Goal: Communication & Community: Answer question/provide support

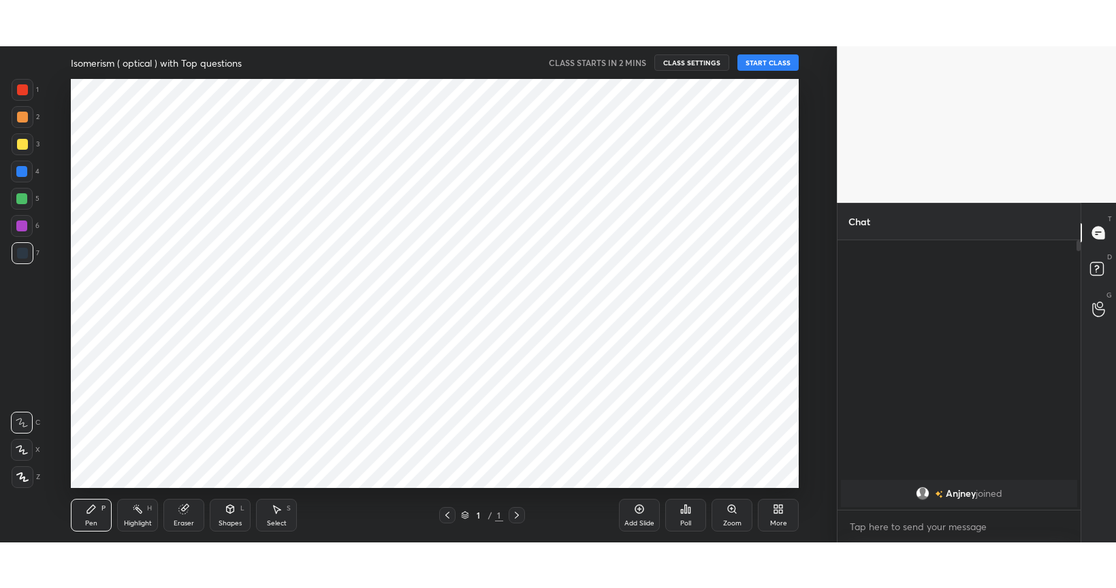
scroll to position [265, 238]
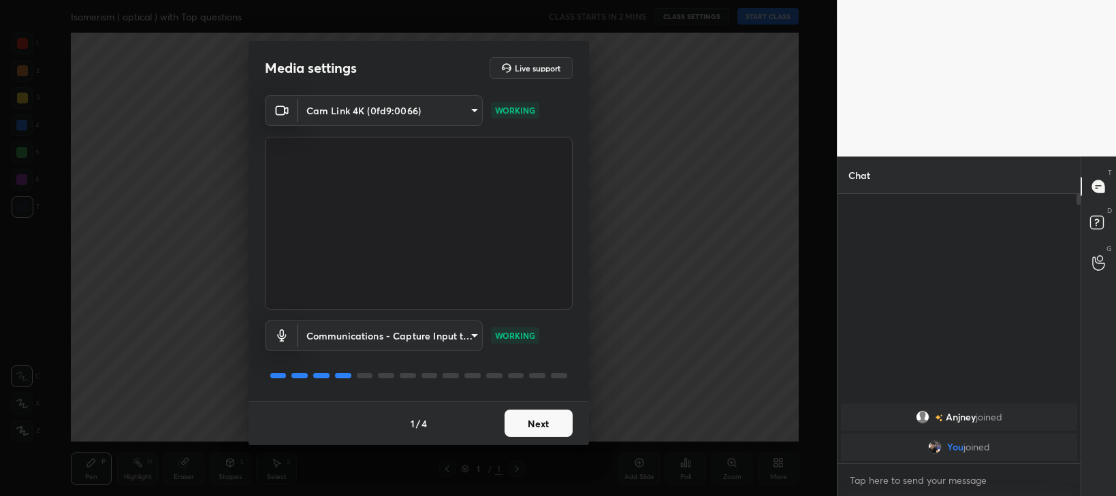
click at [549, 423] on button "Next" at bounding box center [539, 423] width 68 height 27
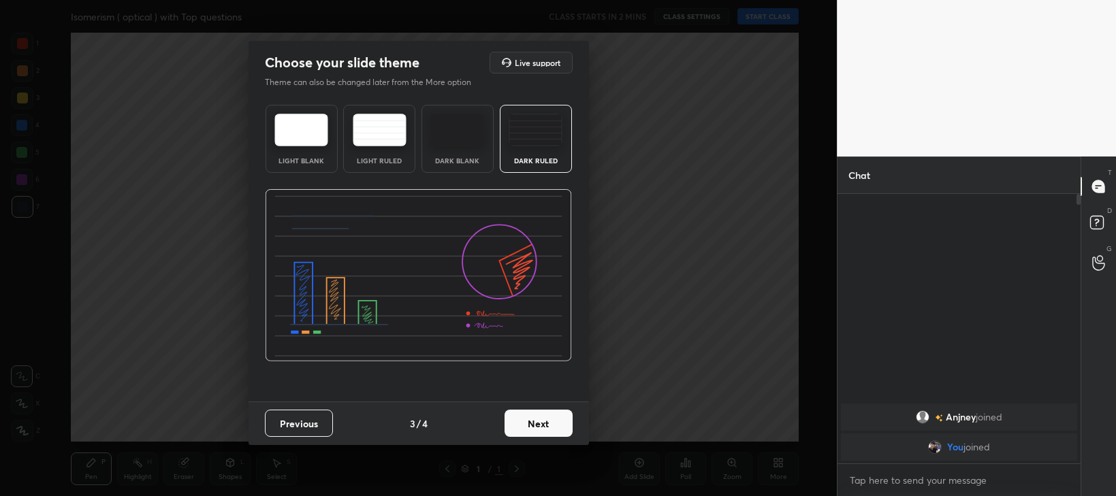
click at [551, 422] on button "Next" at bounding box center [539, 423] width 68 height 27
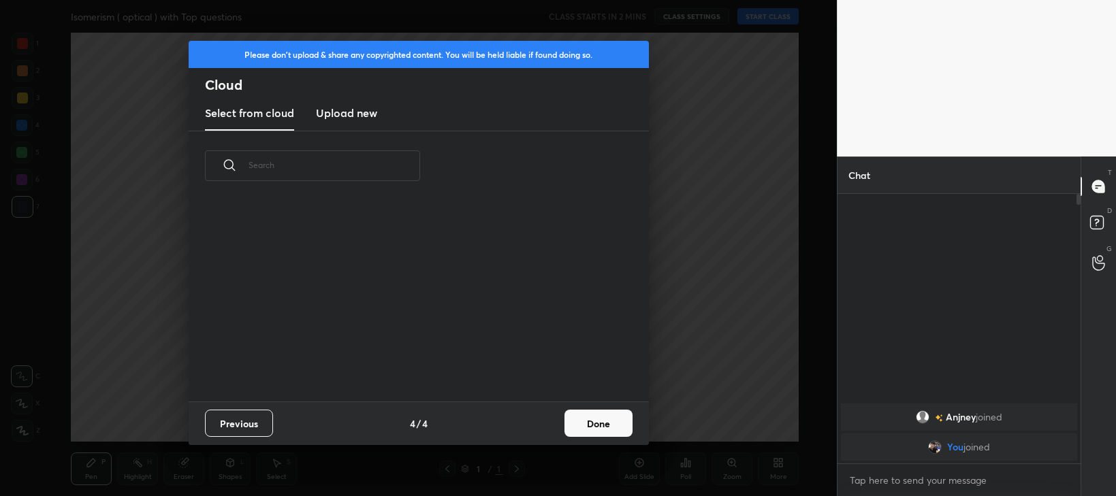
click at [565, 424] on button "Done" at bounding box center [598, 423] width 68 height 27
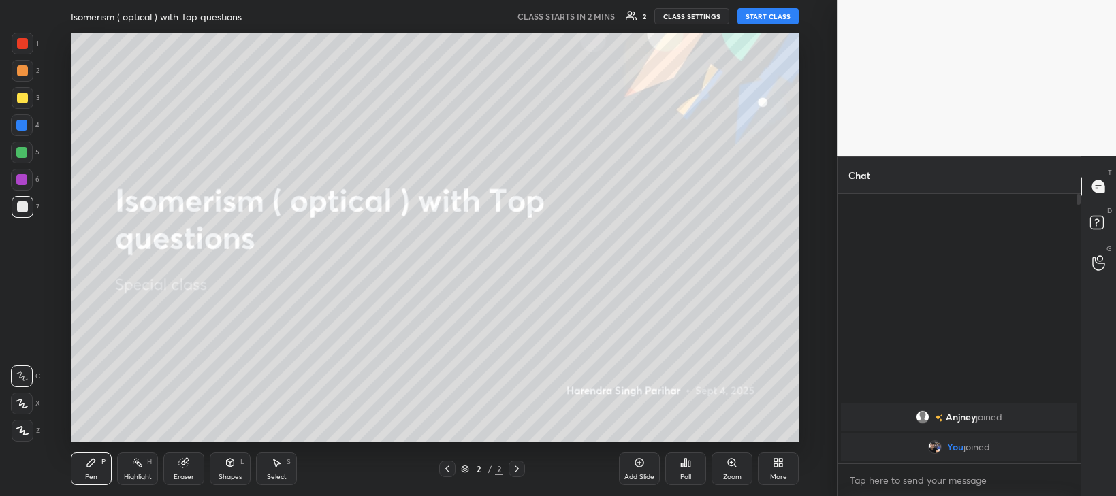
click at [778, 16] on button "START CLASS" at bounding box center [767, 16] width 61 height 16
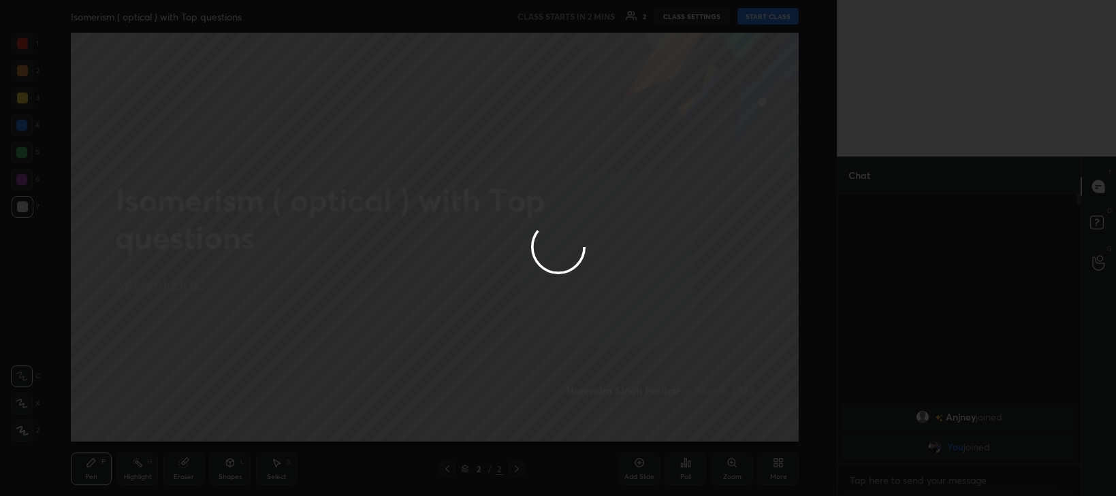
type textarea "x"
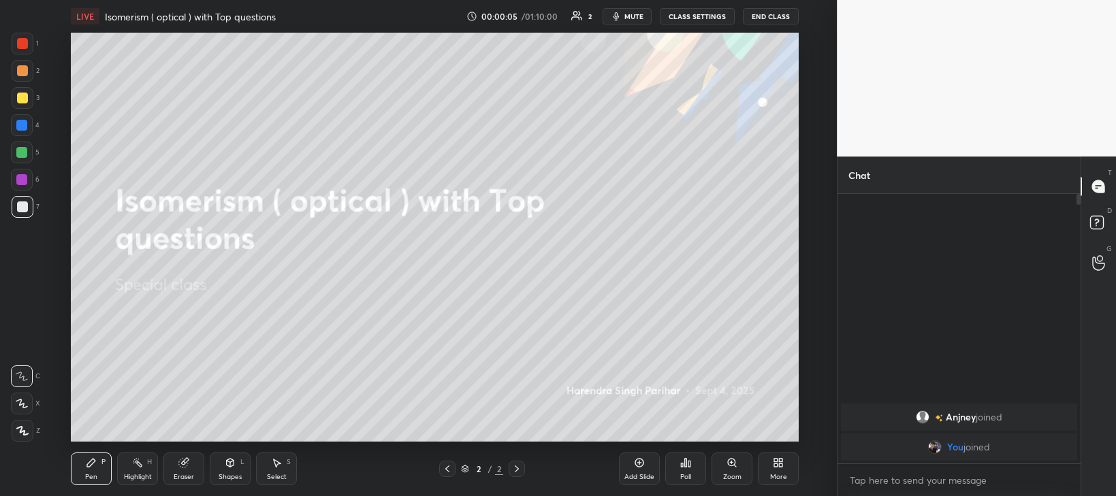
click at [635, 19] on span "mute" at bounding box center [633, 17] width 19 height 10
click at [637, 16] on span "unmute" at bounding box center [632, 17] width 29 height 10
click at [1100, 267] on icon at bounding box center [1098, 263] width 13 height 16
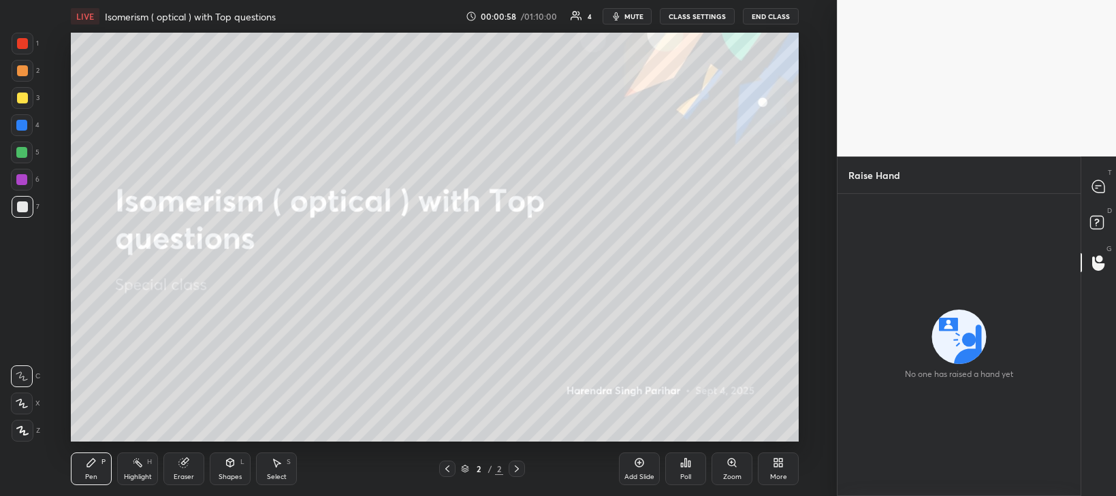
click at [640, 465] on icon at bounding box center [639, 463] width 11 height 11
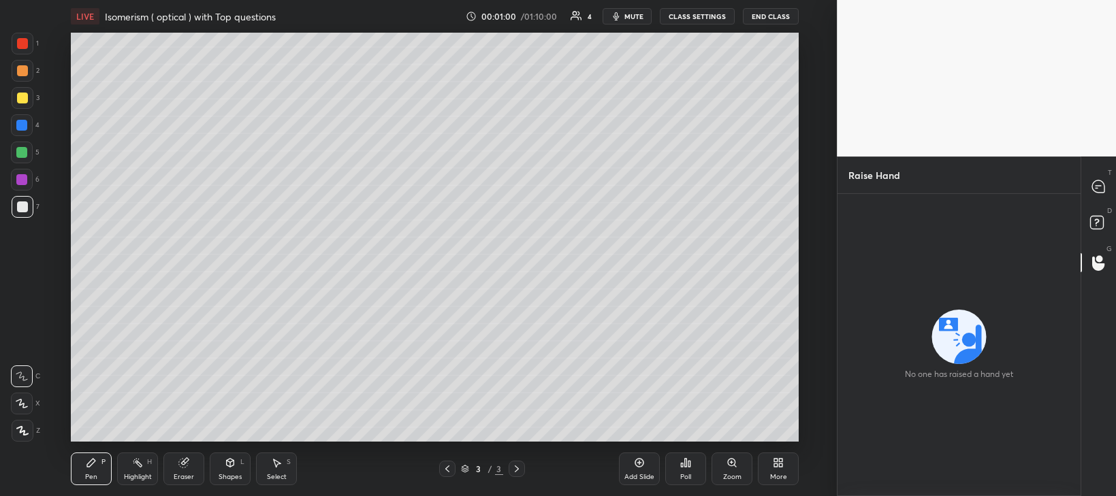
click at [781, 464] on icon at bounding box center [780, 465] width 3 height 3
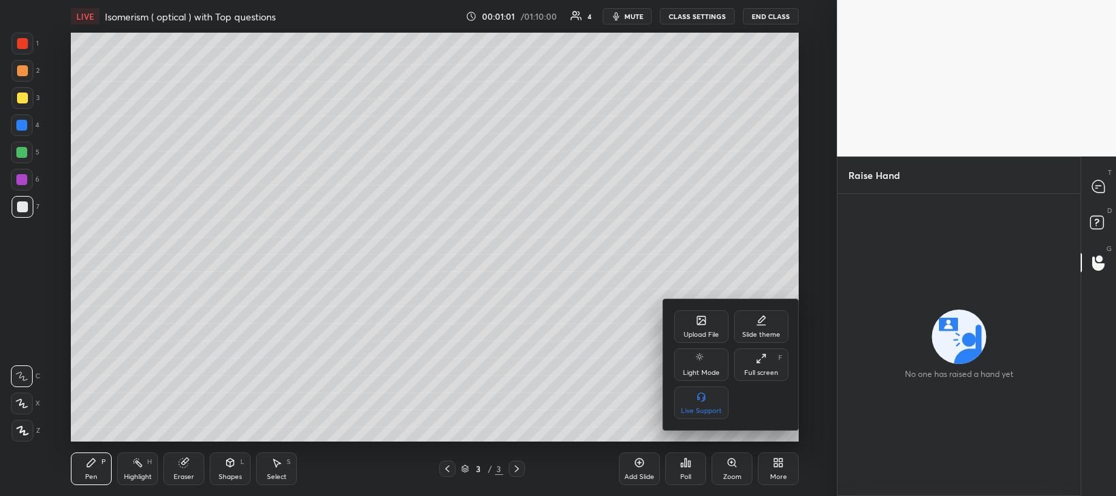
click at [765, 366] on div "Full screen F" at bounding box center [761, 365] width 54 height 33
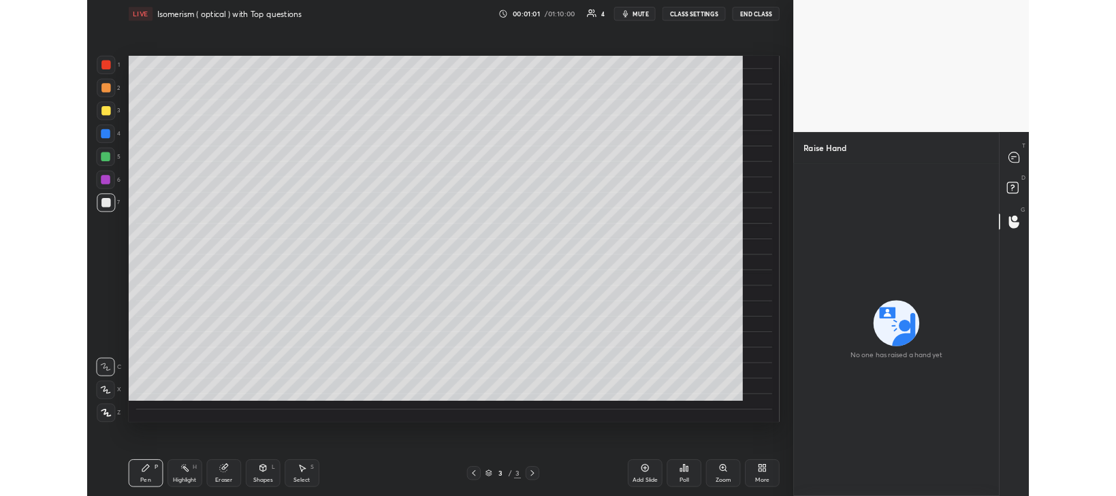
scroll to position [501, 782]
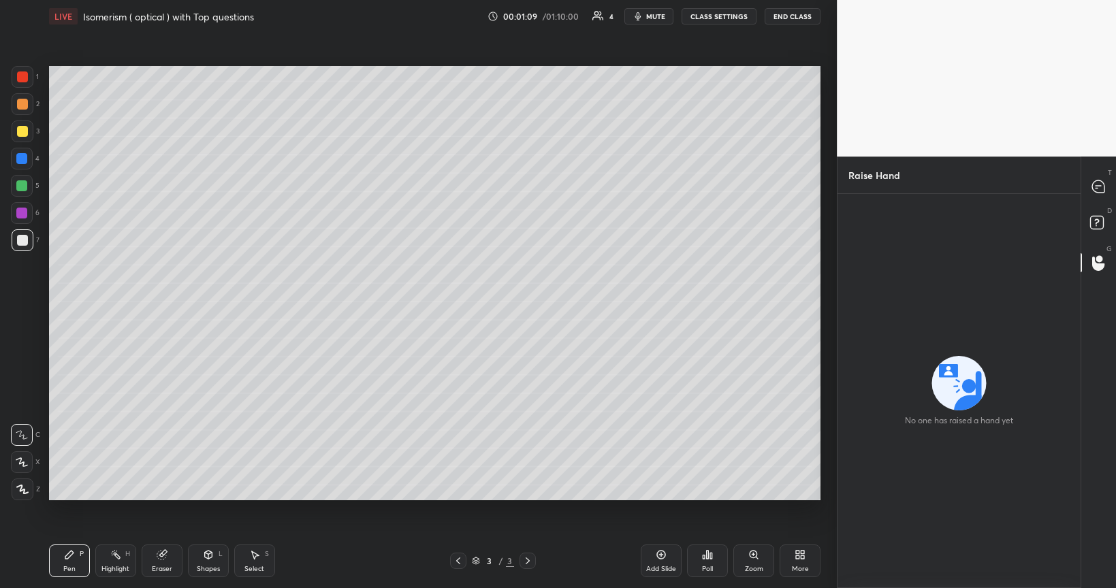
click at [801, 496] on div "More" at bounding box center [800, 561] width 41 height 33
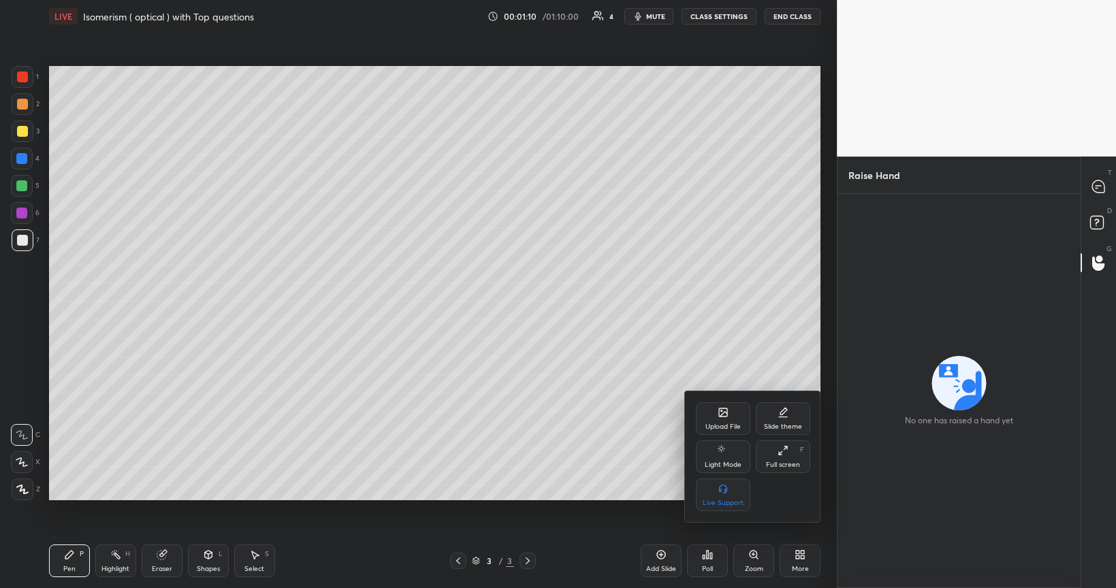
click at [775, 458] on div "Full screen F" at bounding box center [783, 457] width 54 height 33
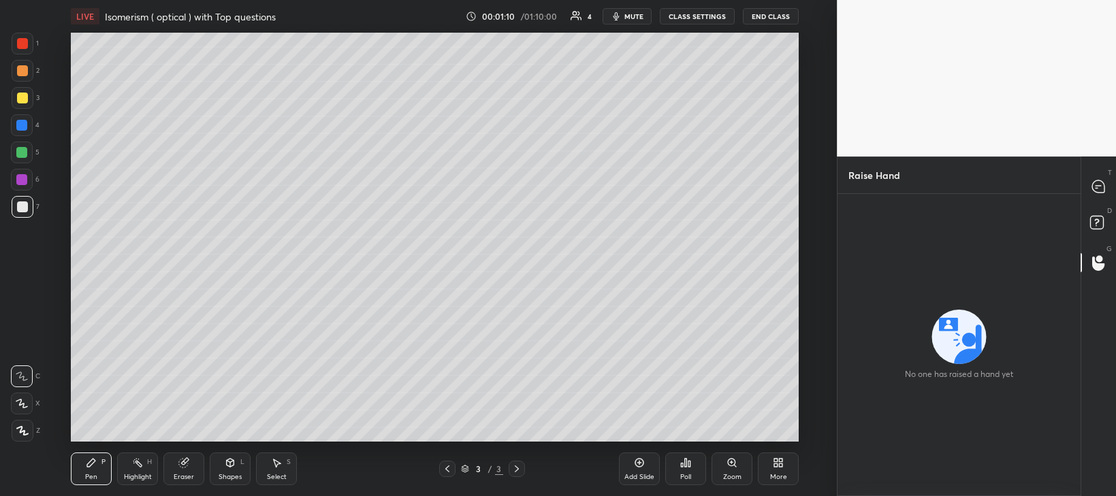
scroll to position [67675, 67301]
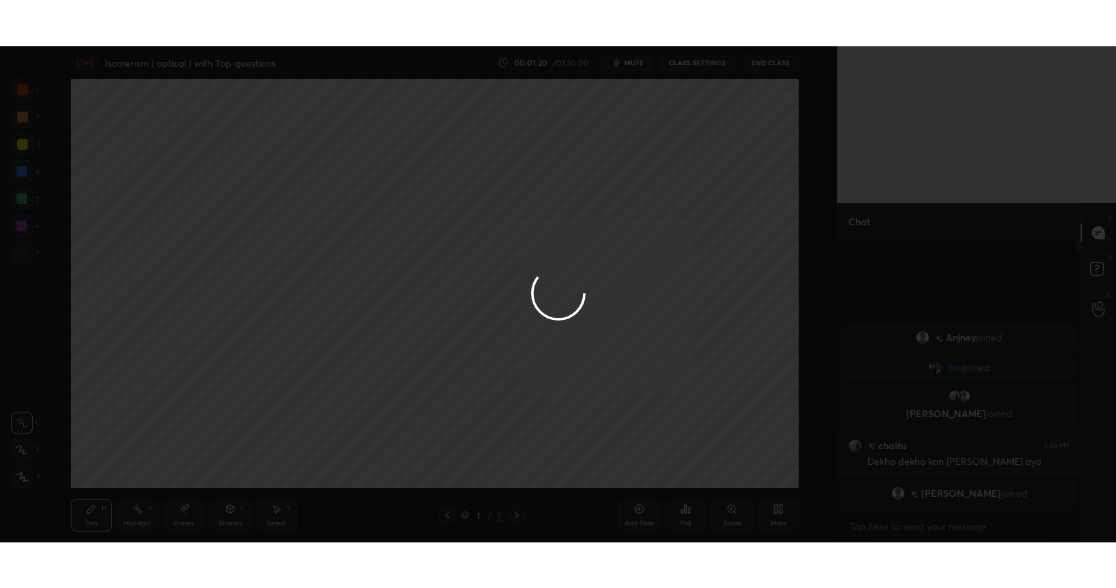
scroll to position [265, 238]
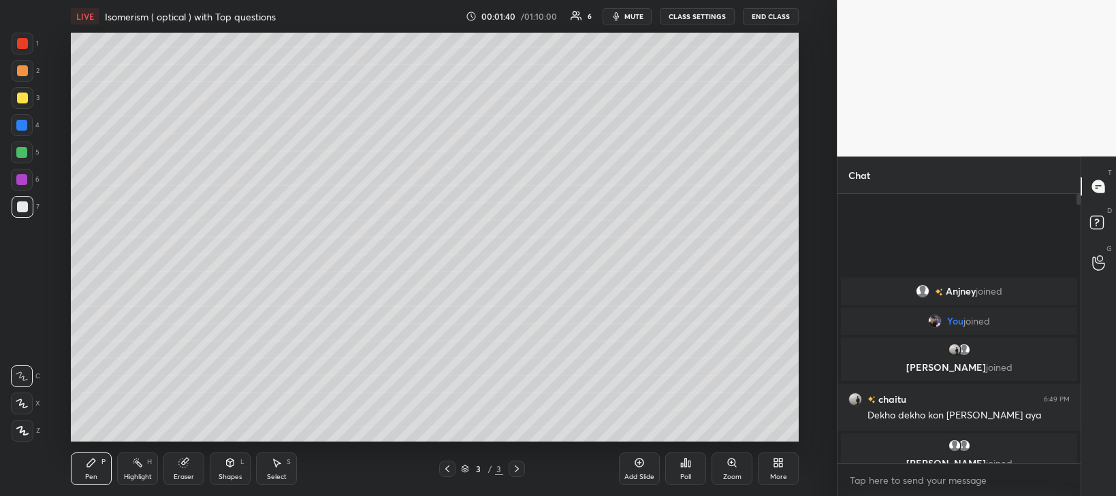
click at [23, 434] on icon at bounding box center [22, 431] width 11 height 8
click at [775, 467] on icon at bounding box center [775, 465] width 3 height 3
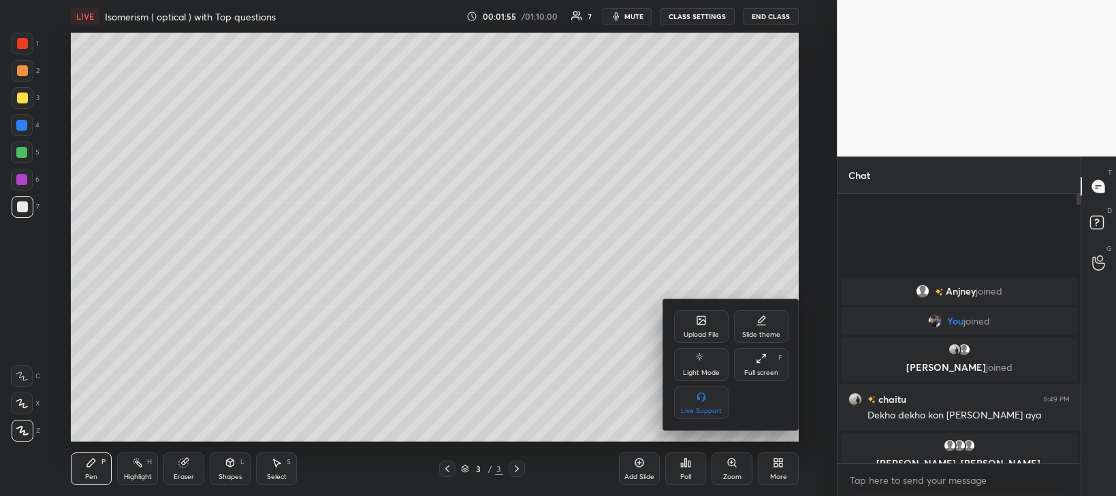
click at [757, 367] on div "Full screen F" at bounding box center [761, 365] width 54 height 33
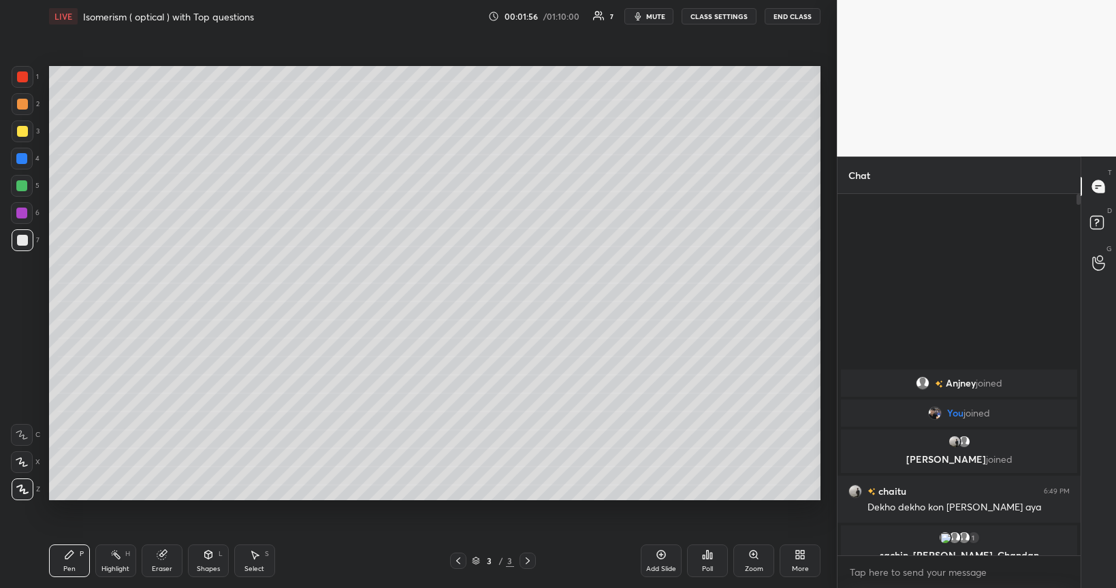
scroll to position [389, 238]
click at [23, 240] on div at bounding box center [22, 240] width 11 height 11
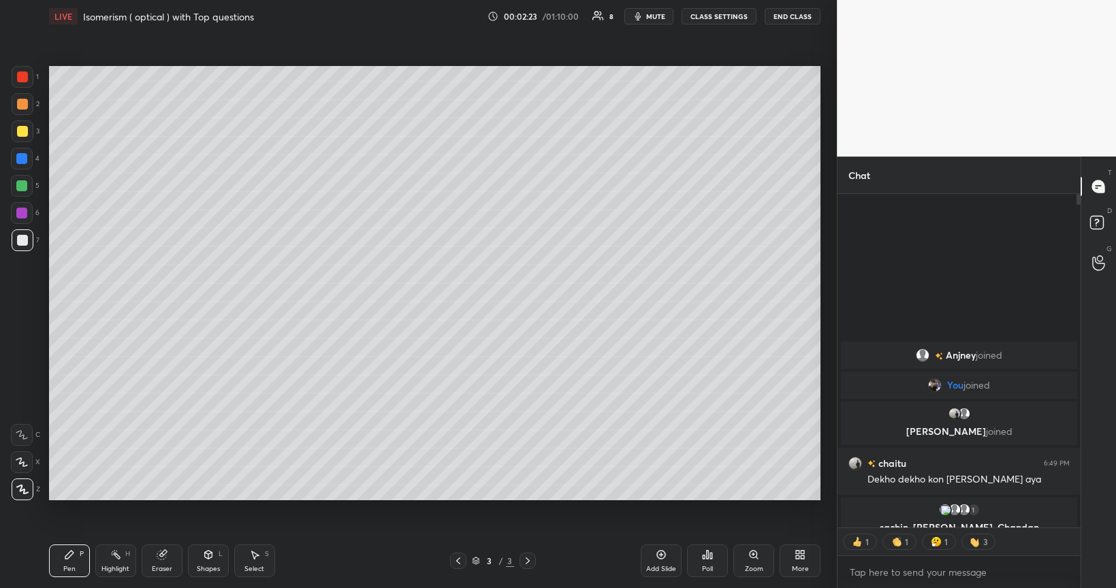
click at [22, 131] on div at bounding box center [22, 131] width 11 height 11
click at [19, 241] on div at bounding box center [22, 240] width 11 height 11
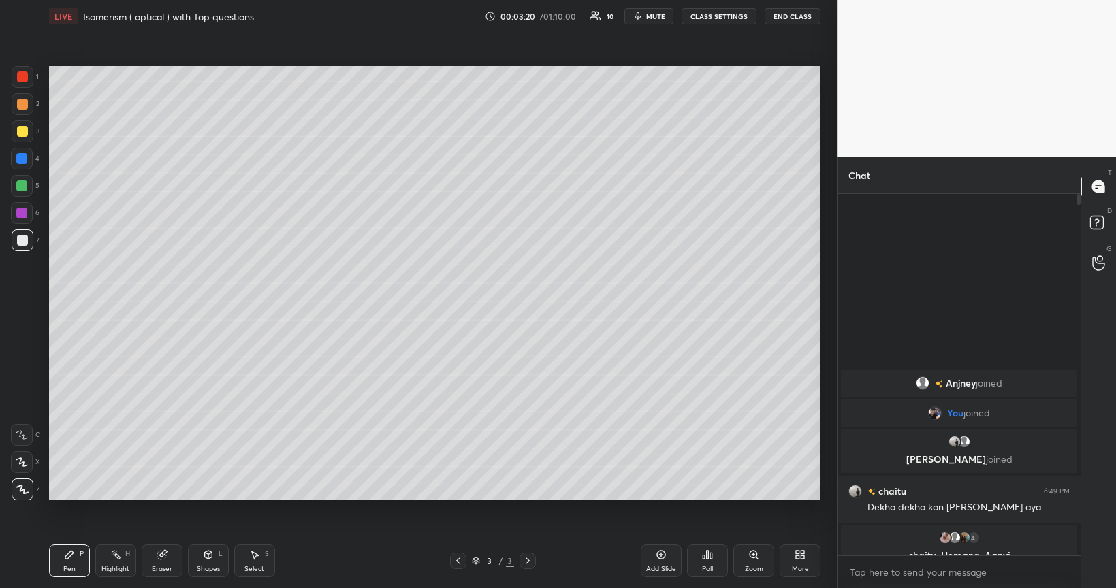
scroll to position [357, 238]
click at [31, 187] on div at bounding box center [22, 186] width 22 height 22
click at [212, 496] on div "Shapes" at bounding box center [208, 569] width 23 height 7
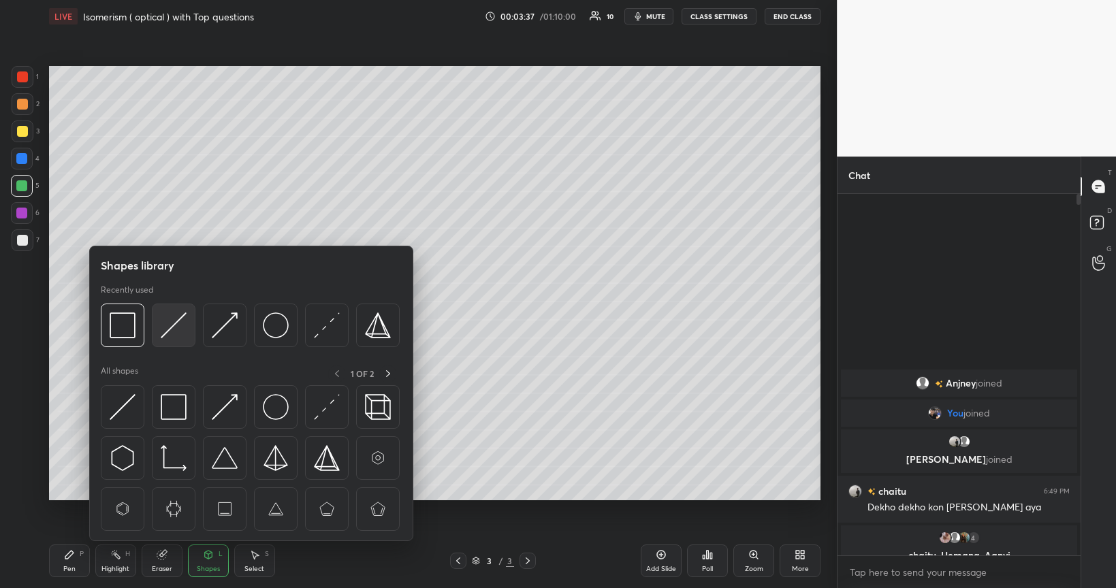
click at [178, 319] on img at bounding box center [174, 326] width 26 height 26
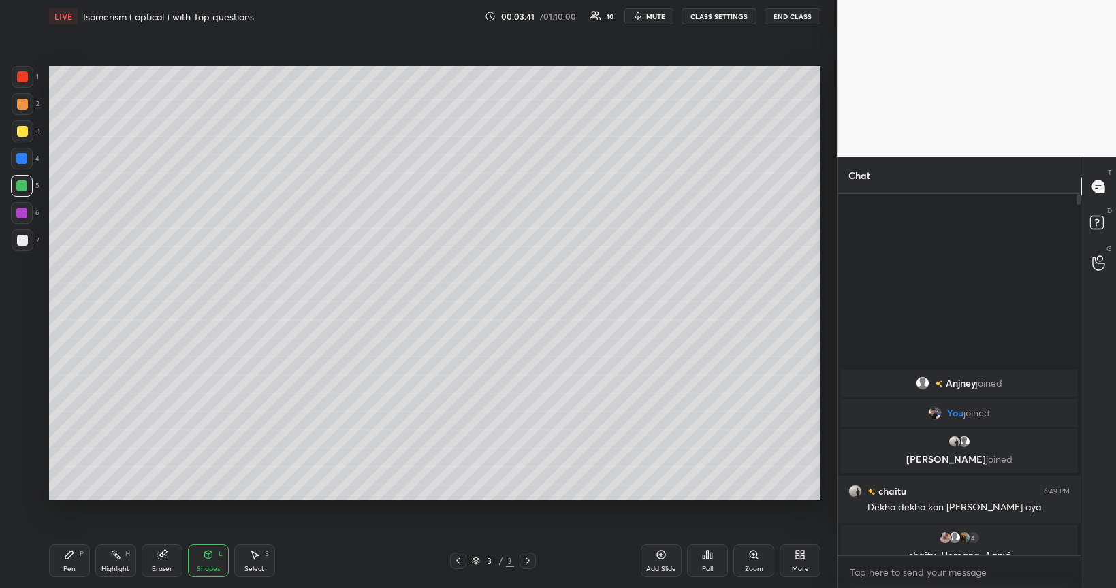
click at [77, 496] on div "Pen P" at bounding box center [69, 561] width 41 height 33
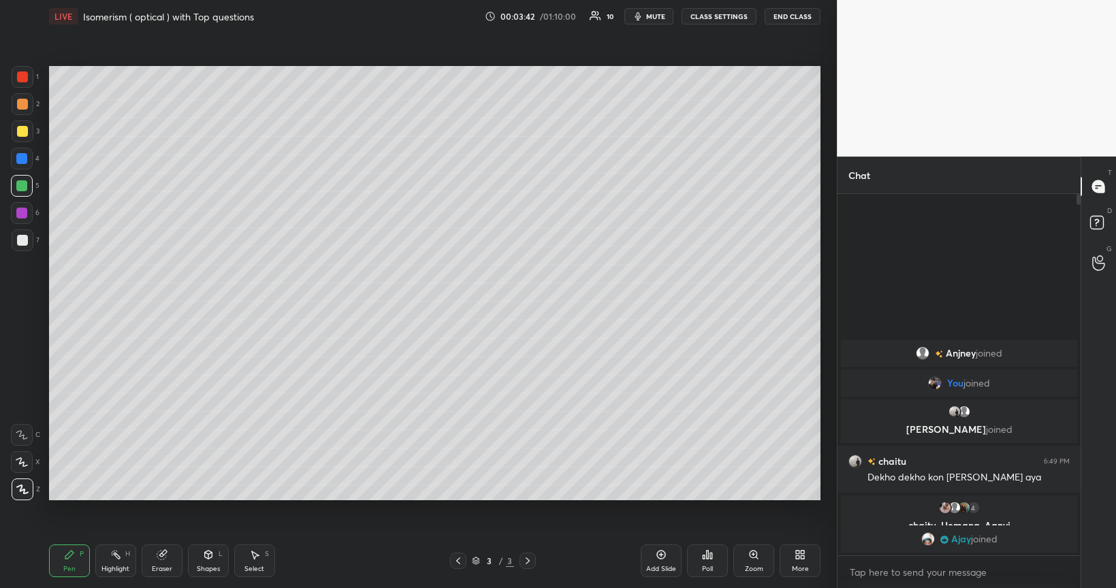
click at [24, 133] on div at bounding box center [22, 131] width 11 height 11
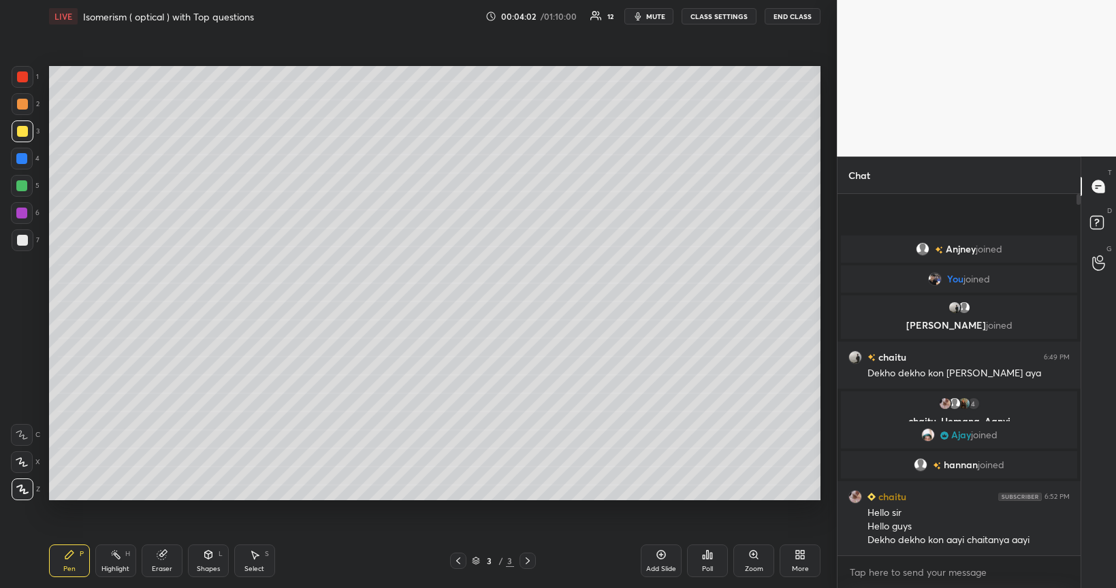
click at [25, 185] on div at bounding box center [21, 185] width 11 height 11
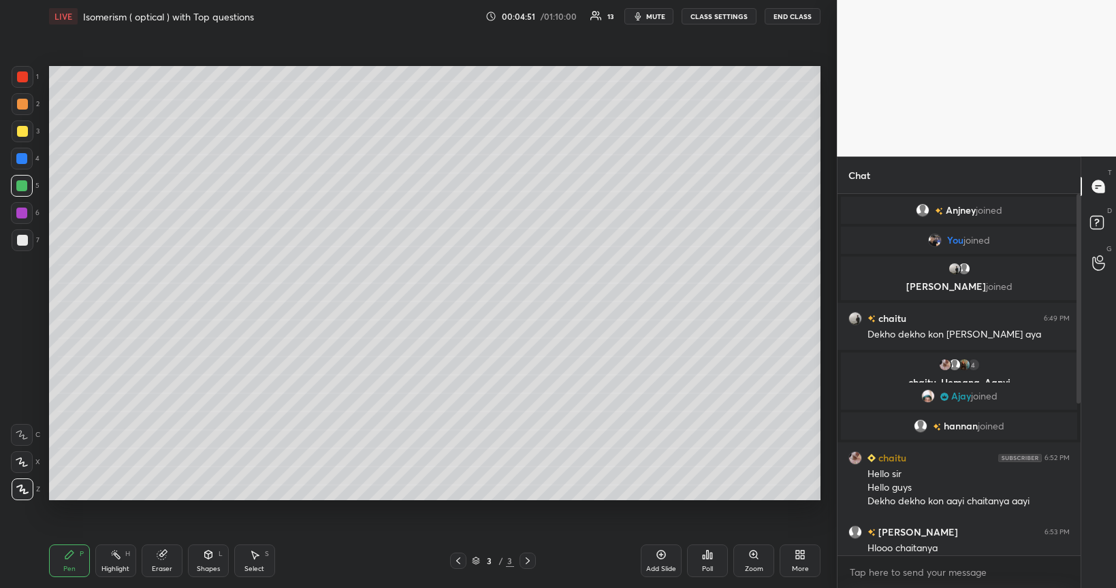
click at [22, 242] on div at bounding box center [22, 240] width 11 height 11
click at [22, 194] on div at bounding box center [22, 186] width 22 height 22
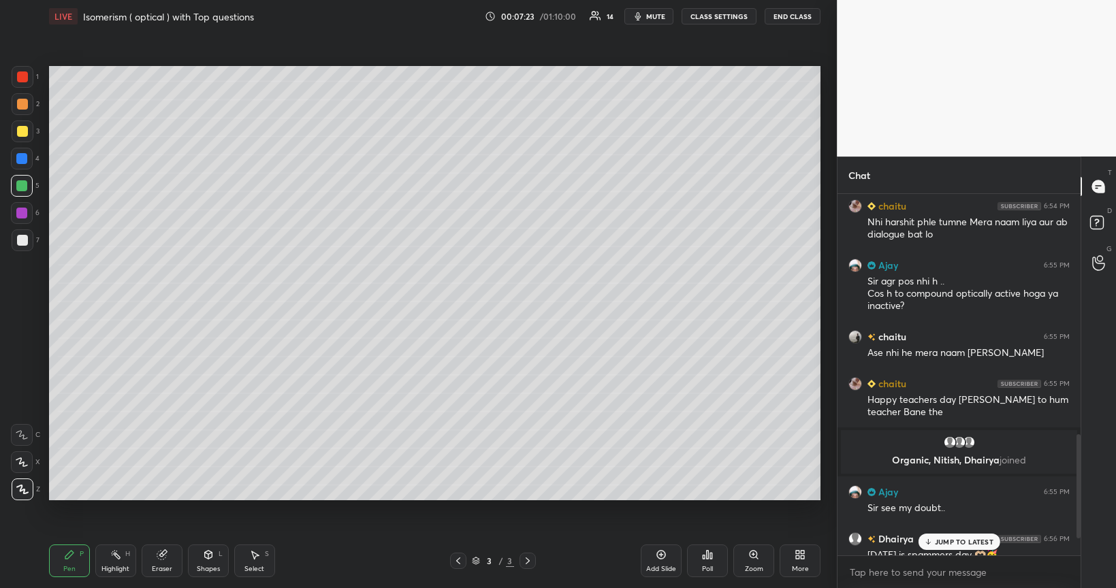
scroll to position [814, 0]
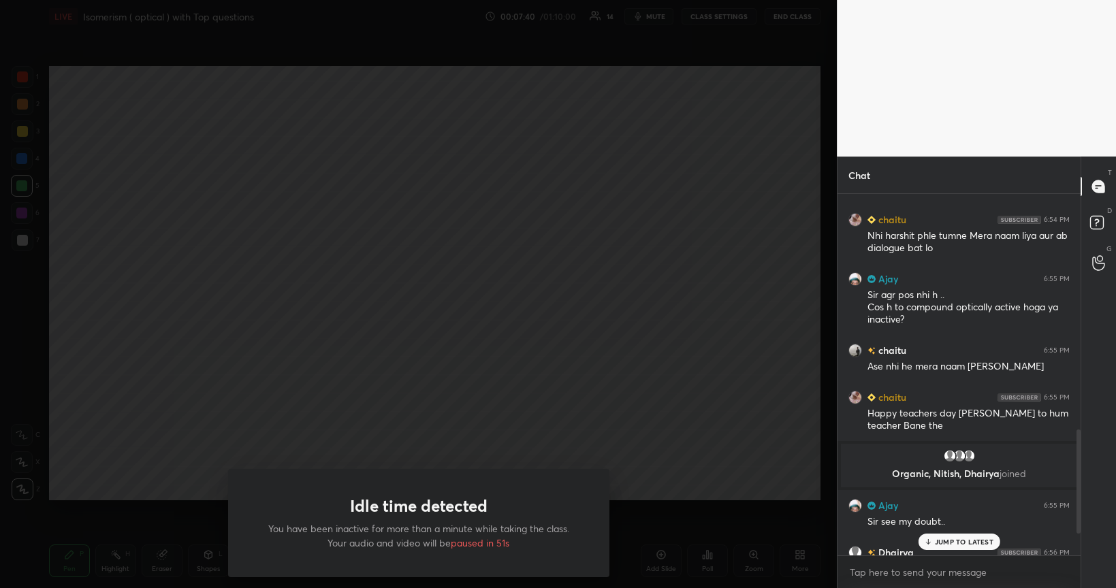
click at [415, 440] on div "Idle time detected You have been inactive for more than a minute while taking t…" at bounding box center [418, 294] width 837 height 588
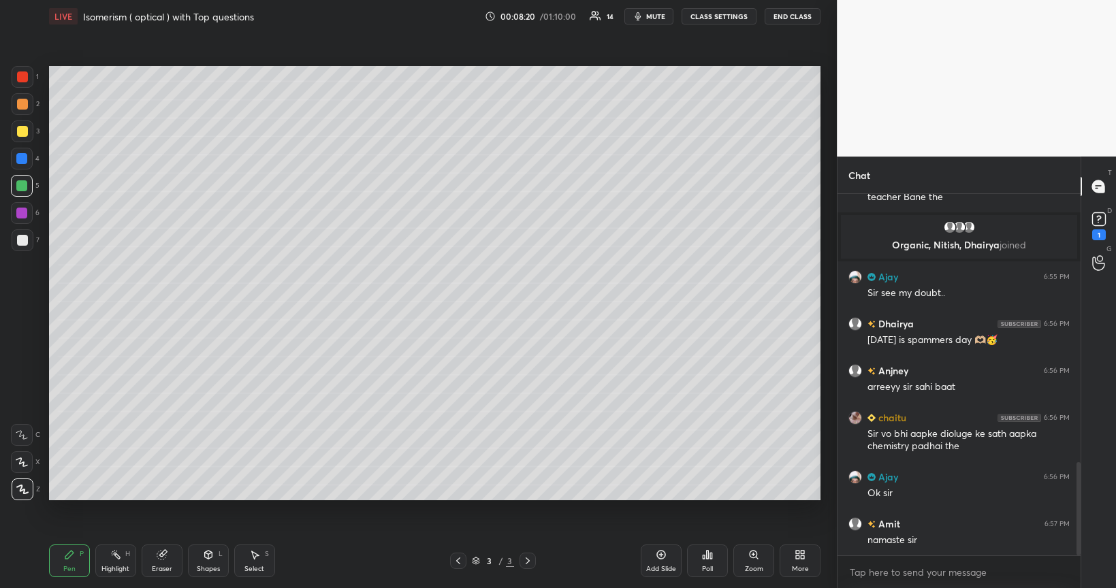
scroll to position [1089, 0]
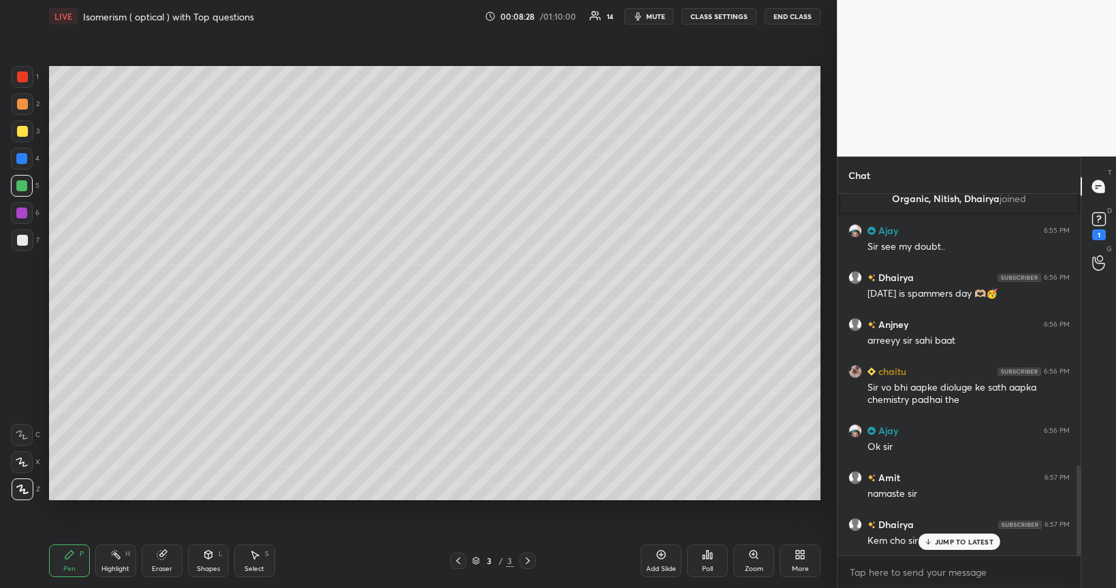
click at [665, 496] on icon at bounding box center [661, 554] width 11 height 11
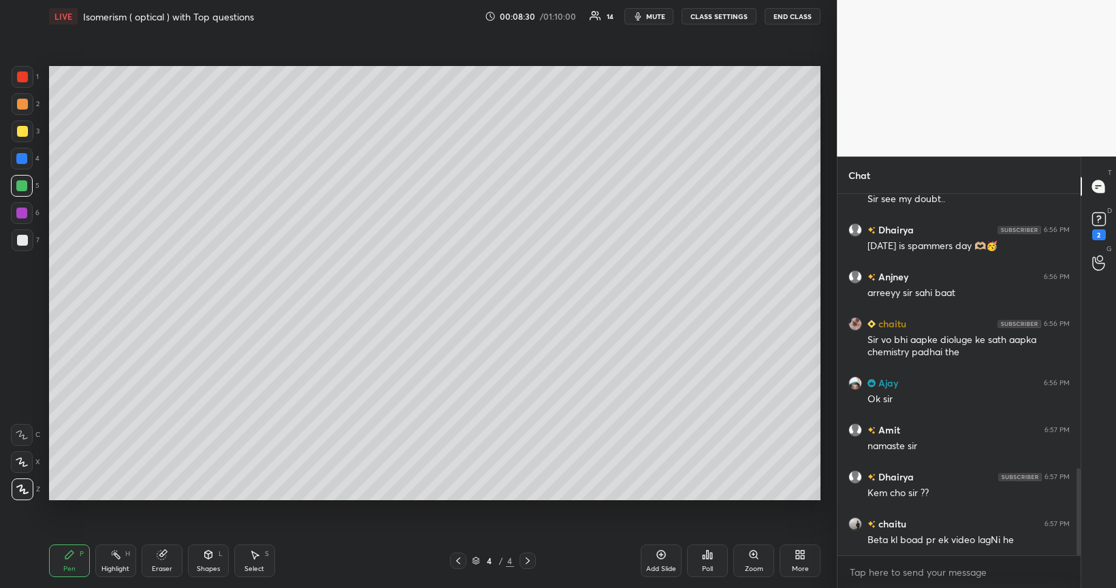
click at [24, 245] on div at bounding box center [22, 240] width 11 height 11
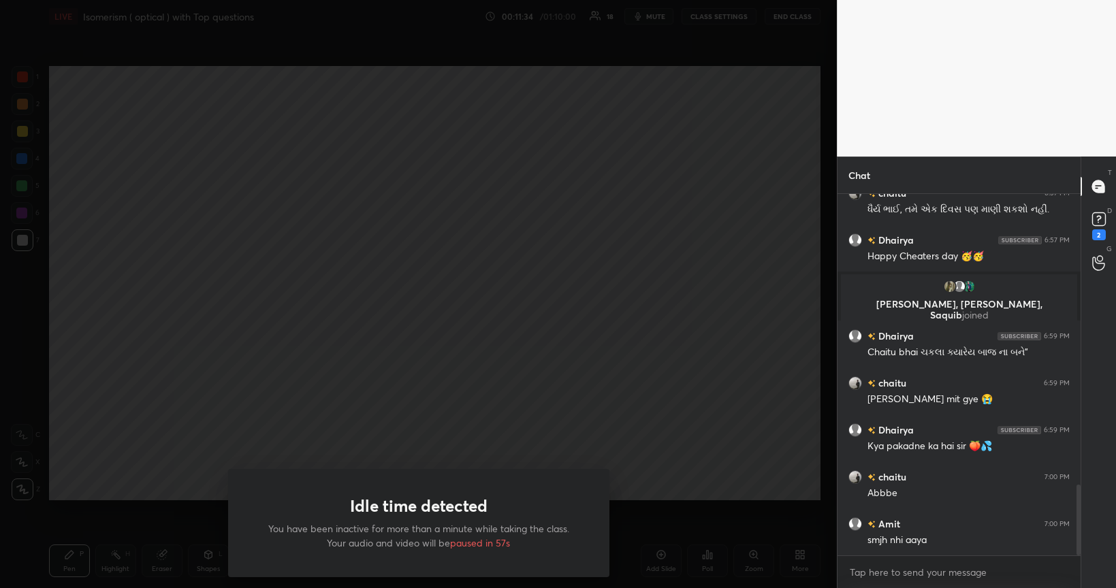
scroll to position [1520, 0]
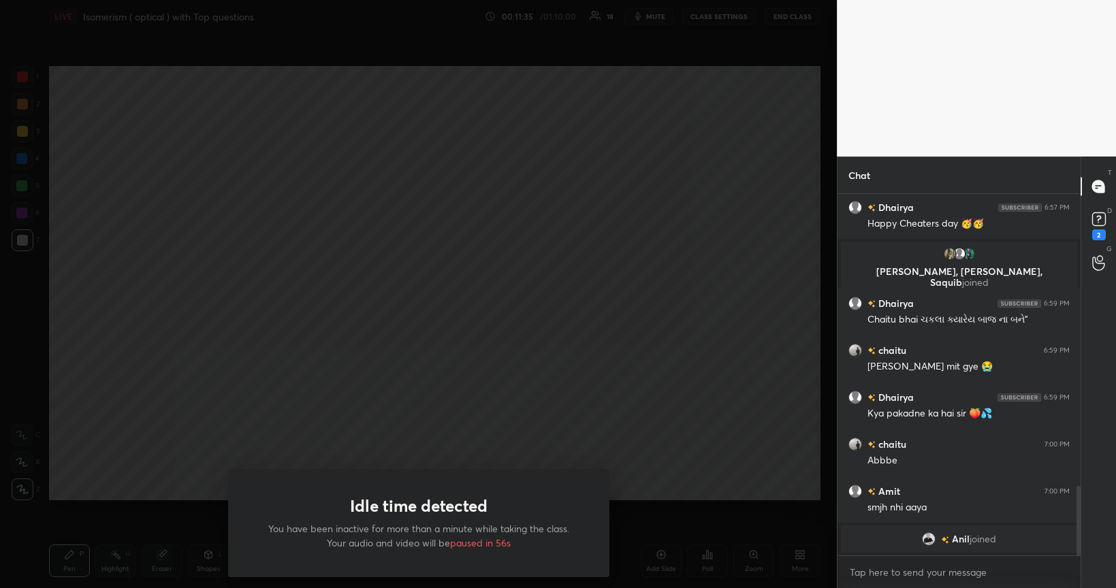
click at [219, 413] on div "Idle time detected You have been inactive for more than a minute while taking t…" at bounding box center [418, 294] width 837 height 588
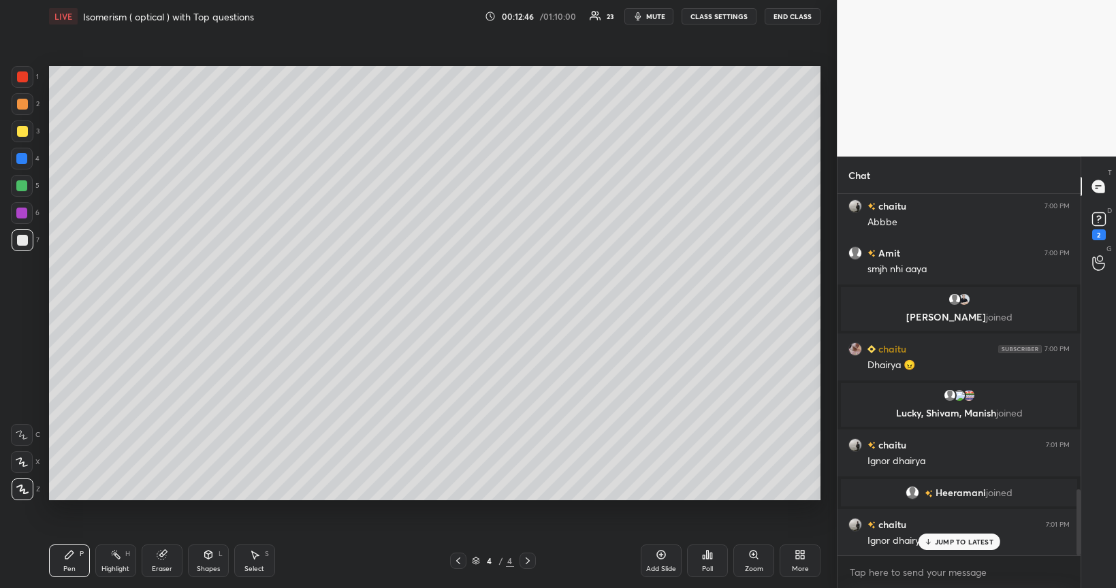
scroll to position [1611, 0]
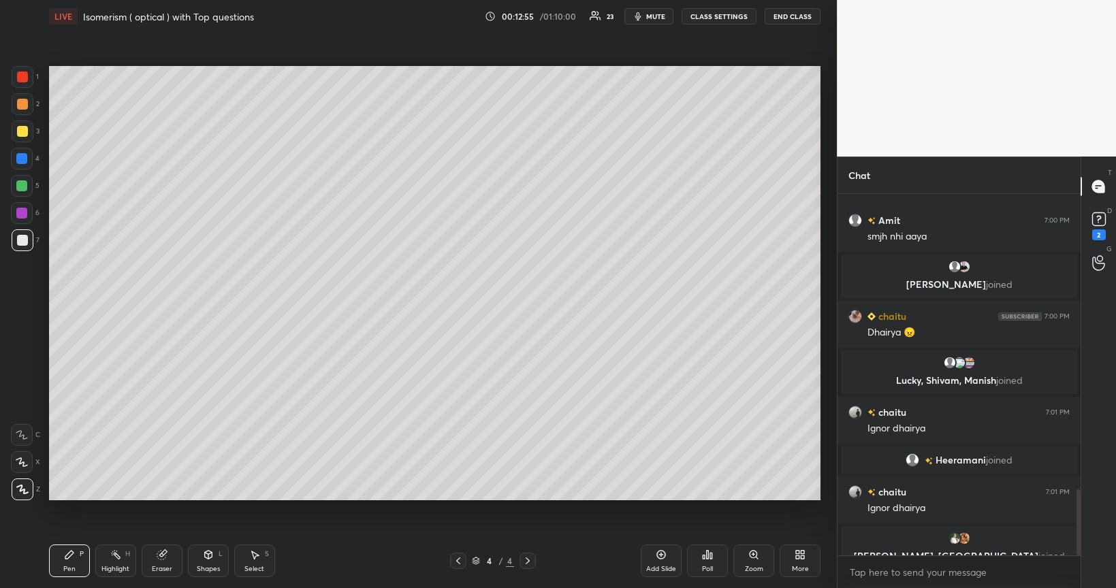
click at [19, 243] on div at bounding box center [22, 240] width 11 height 11
click at [118, 496] on div "Highlight H" at bounding box center [115, 561] width 41 height 33
click at [27, 485] on icon at bounding box center [21, 489] width 11 height 11
click at [23, 187] on div at bounding box center [21, 185] width 11 height 11
click at [202, 496] on div "Shapes L" at bounding box center [208, 561] width 41 height 33
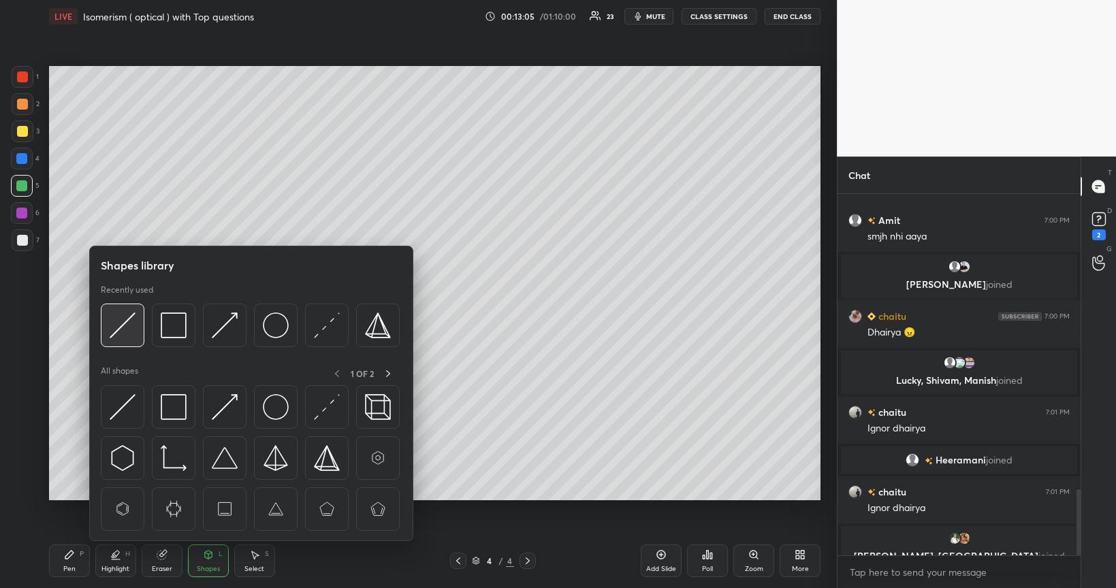
click at [124, 316] on img at bounding box center [123, 326] width 26 height 26
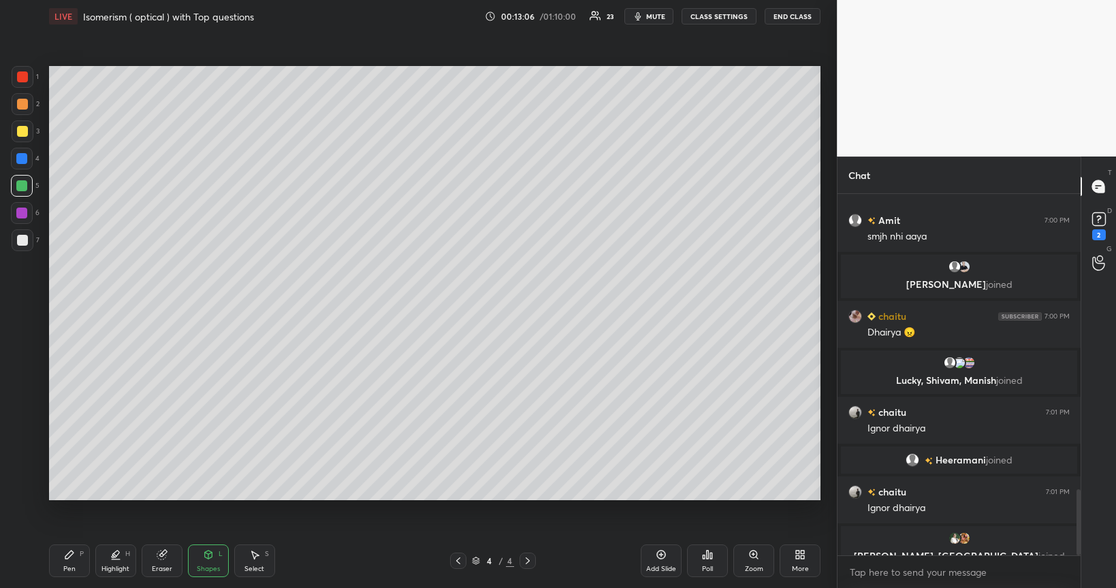
click at [24, 214] on div at bounding box center [21, 213] width 11 height 11
click at [77, 496] on div "Pen P" at bounding box center [69, 561] width 41 height 33
click at [19, 108] on div at bounding box center [22, 104] width 11 height 11
click at [113, 496] on div "Highlight H" at bounding box center [115, 561] width 41 height 33
click at [24, 487] on icon at bounding box center [21, 489] width 11 height 11
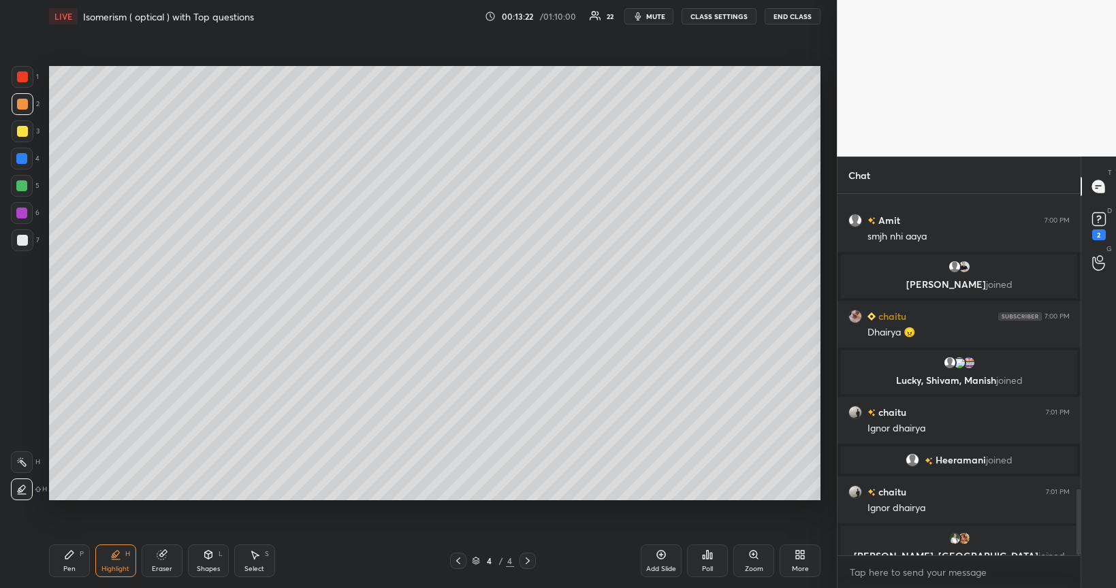
click at [164, 496] on icon at bounding box center [161, 555] width 9 height 9
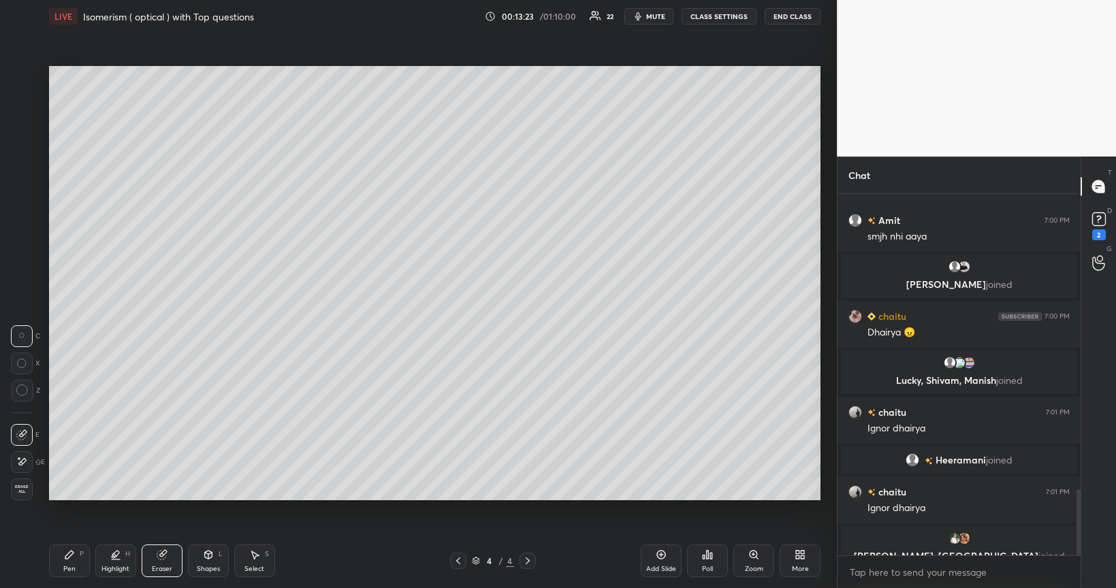
click at [206, 496] on icon at bounding box center [208, 554] width 11 height 11
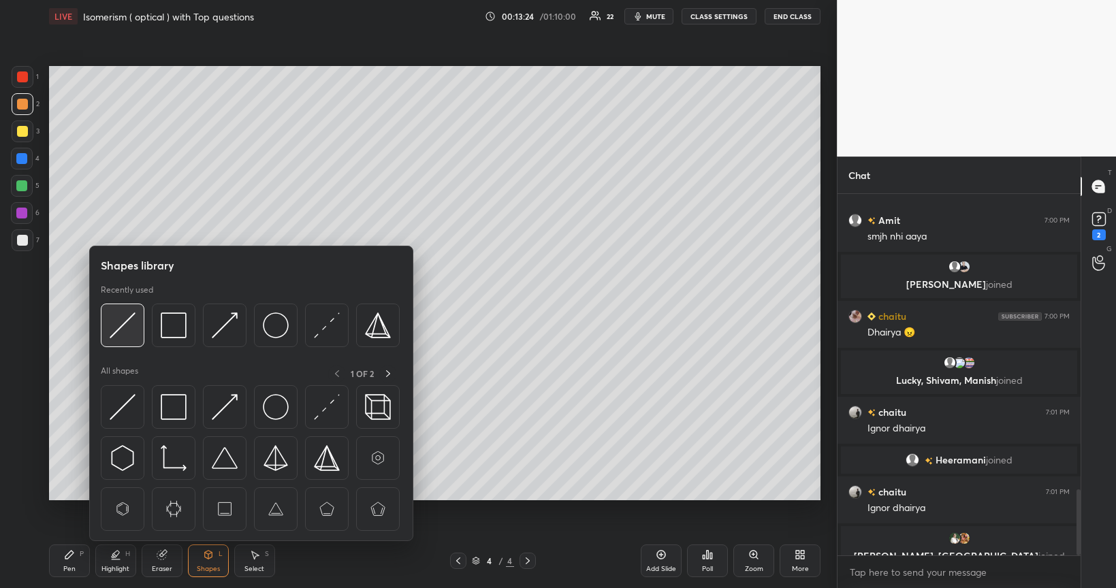
click at [129, 323] on img at bounding box center [123, 326] width 26 height 26
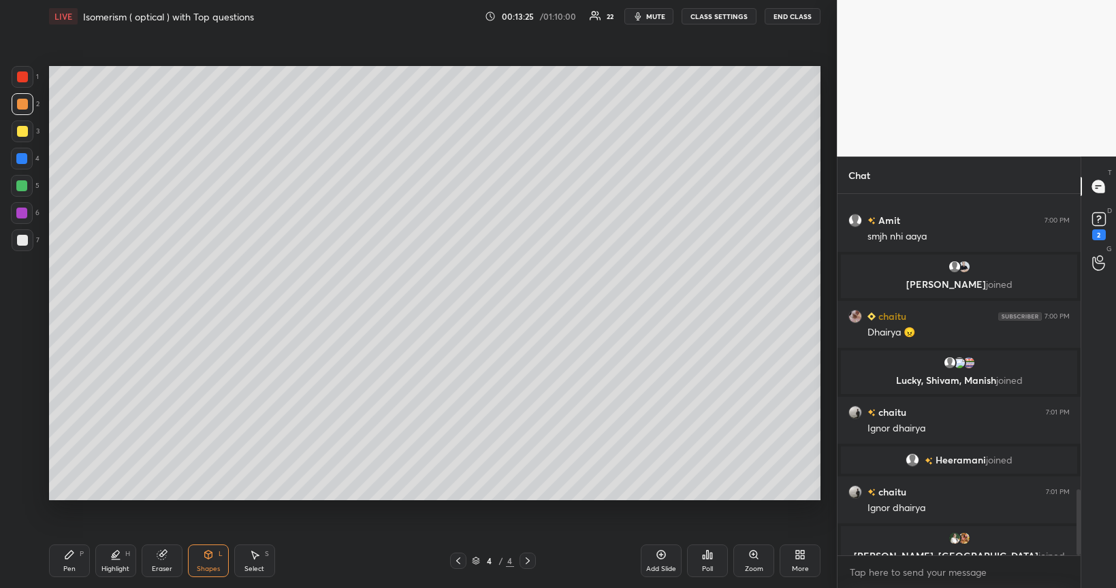
click at [23, 184] on div at bounding box center [21, 185] width 11 height 11
click at [71, 496] on icon at bounding box center [69, 554] width 11 height 11
click at [658, 496] on icon at bounding box center [661, 554] width 11 height 11
click at [205, 496] on div "Shapes L" at bounding box center [208, 561] width 41 height 33
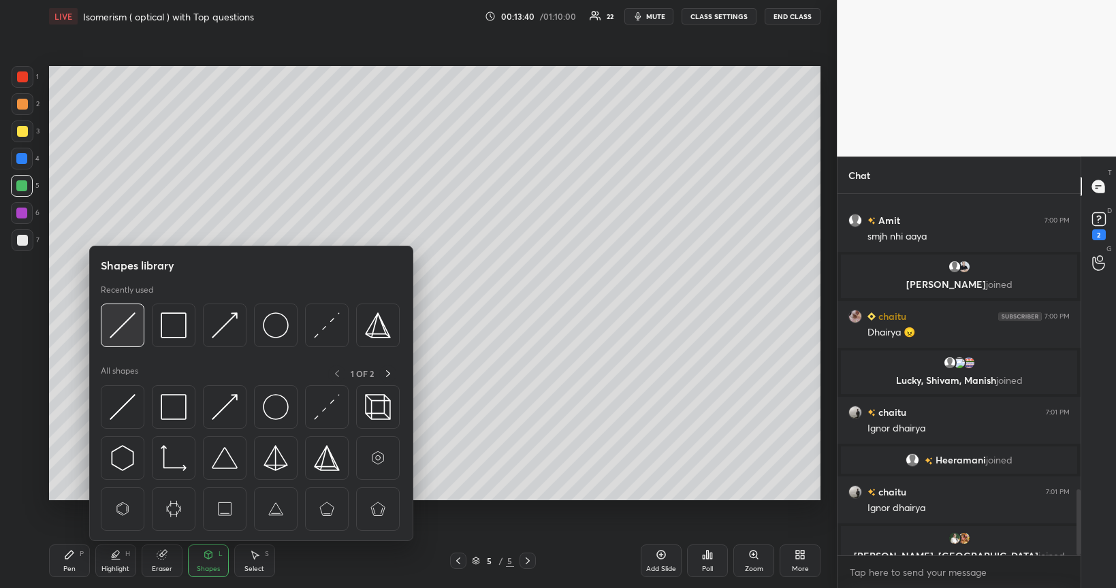
click at [129, 322] on img at bounding box center [123, 326] width 26 height 26
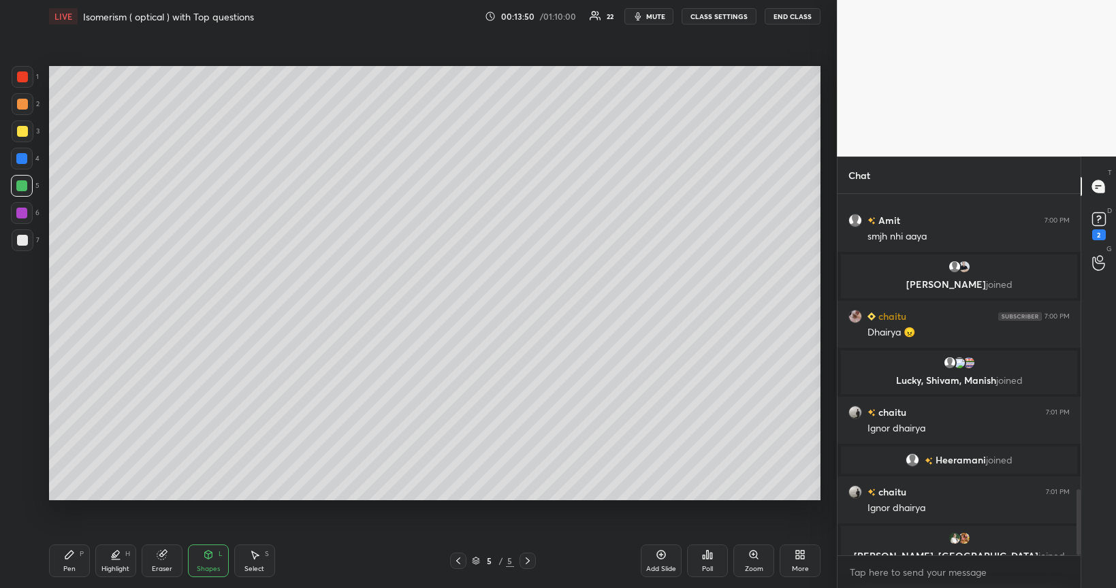
click at [71, 496] on icon at bounding box center [69, 554] width 11 height 11
click at [21, 158] on div at bounding box center [21, 158] width 11 height 11
click at [203, 496] on icon at bounding box center [208, 554] width 11 height 11
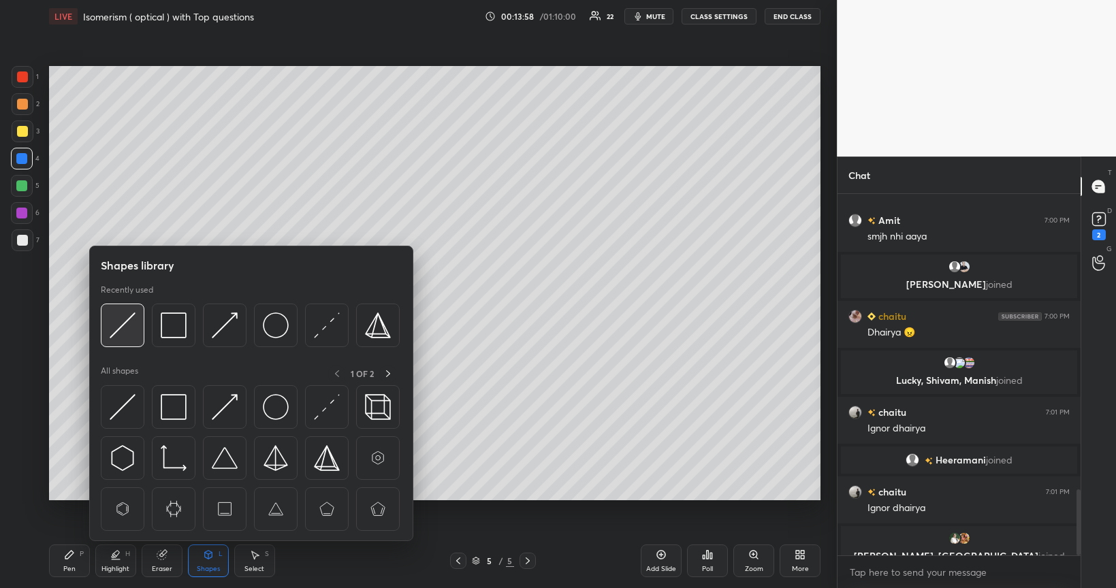
click at [125, 321] on img at bounding box center [123, 326] width 26 height 26
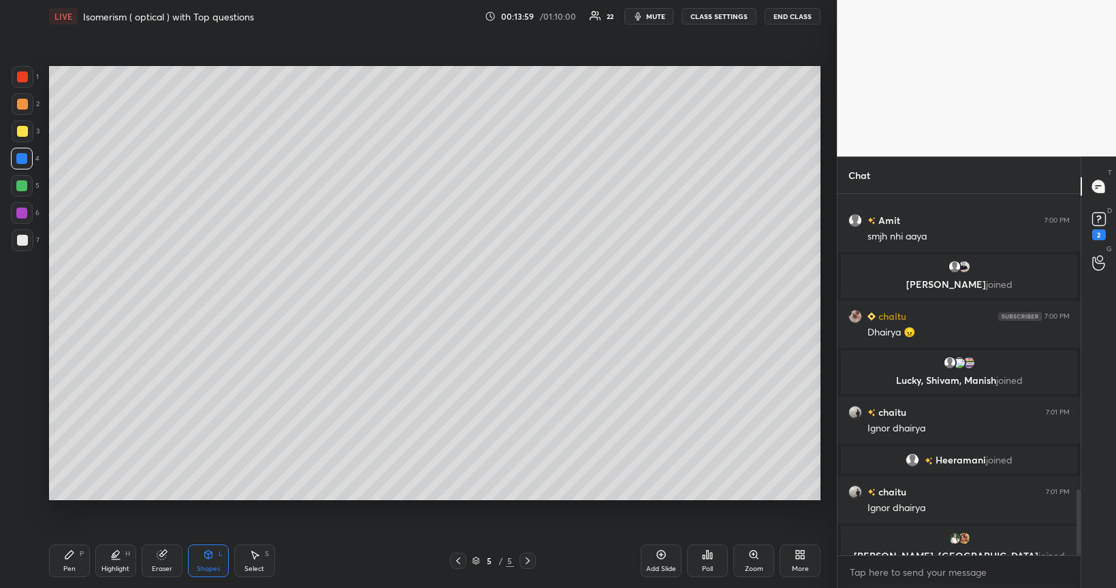
click at [20, 212] on div at bounding box center [21, 213] width 11 height 11
click at [22, 103] on div at bounding box center [22, 104] width 11 height 11
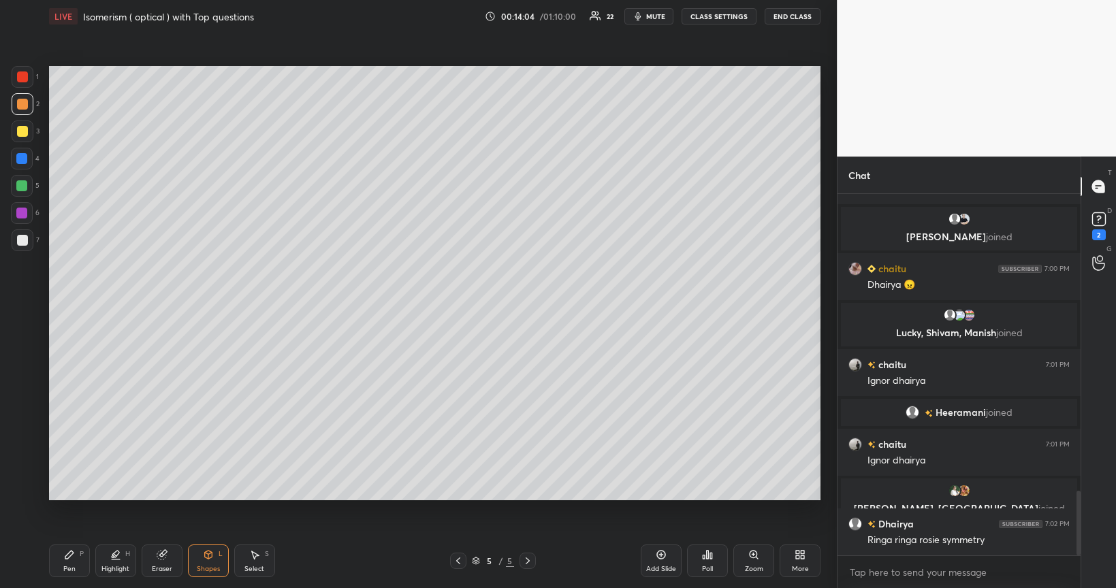
click at [24, 241] on div at bounding box center [22, 240] width 11 height 11
click at [80, 496] on div "Pen P" at bounding box center [69, 561] width 41 height 33
click at [24, 240] on div at bounding box center [22, 240] width 11 height 11
click at [672, 496] on div "Add Slide" at bounding box center [661, 561] width 41 height 33
click at [206, 496] on div "Shapes L" at bounding box center [208, 561] width 41 height 33
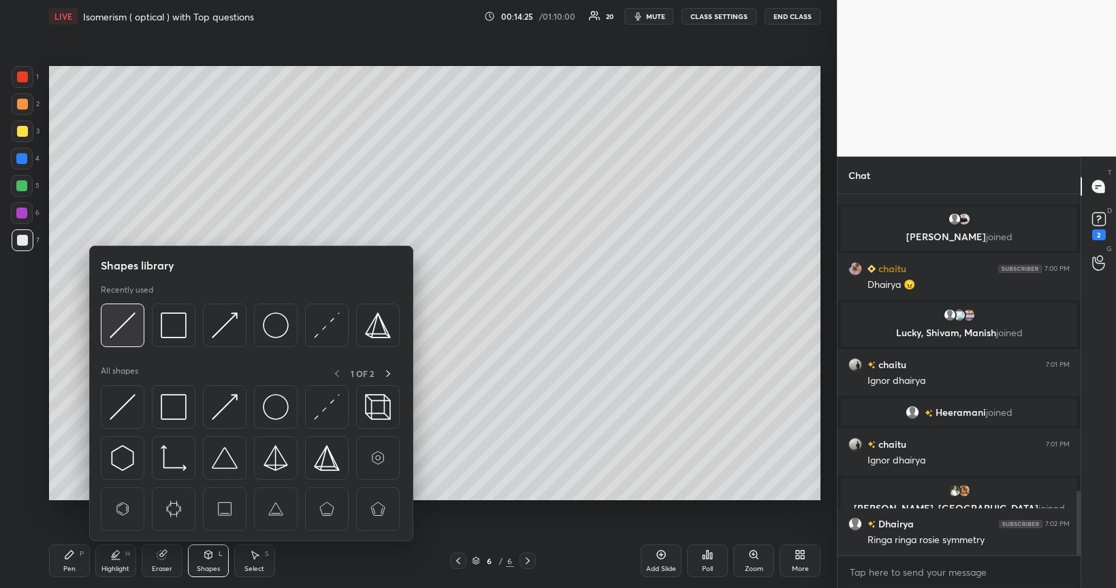
click at [128, 324] on img at bounding box center [123, 326] width 26 height 26
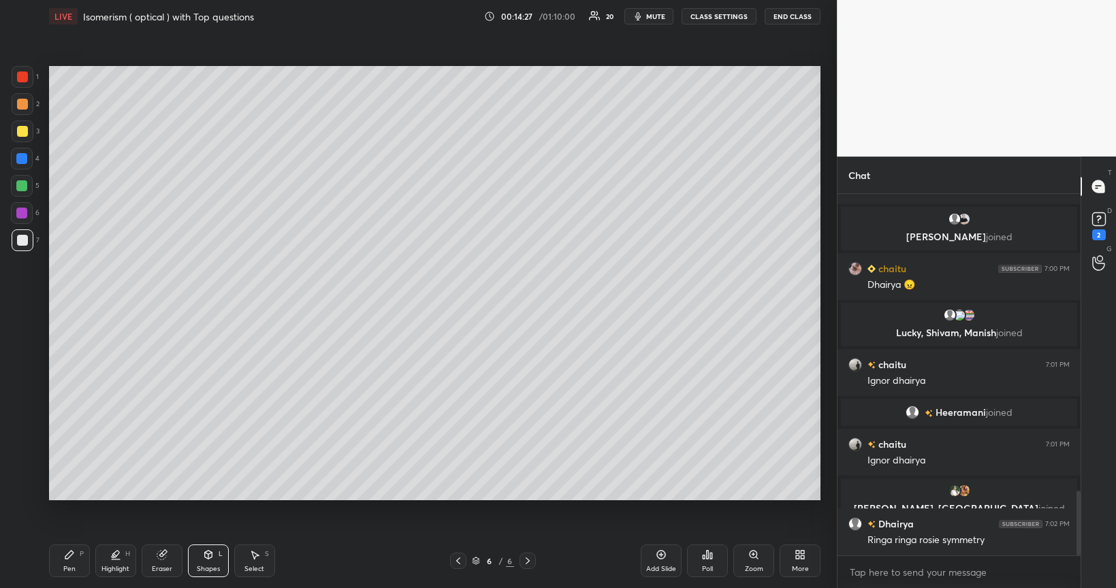
scroll to position [1708, 0]
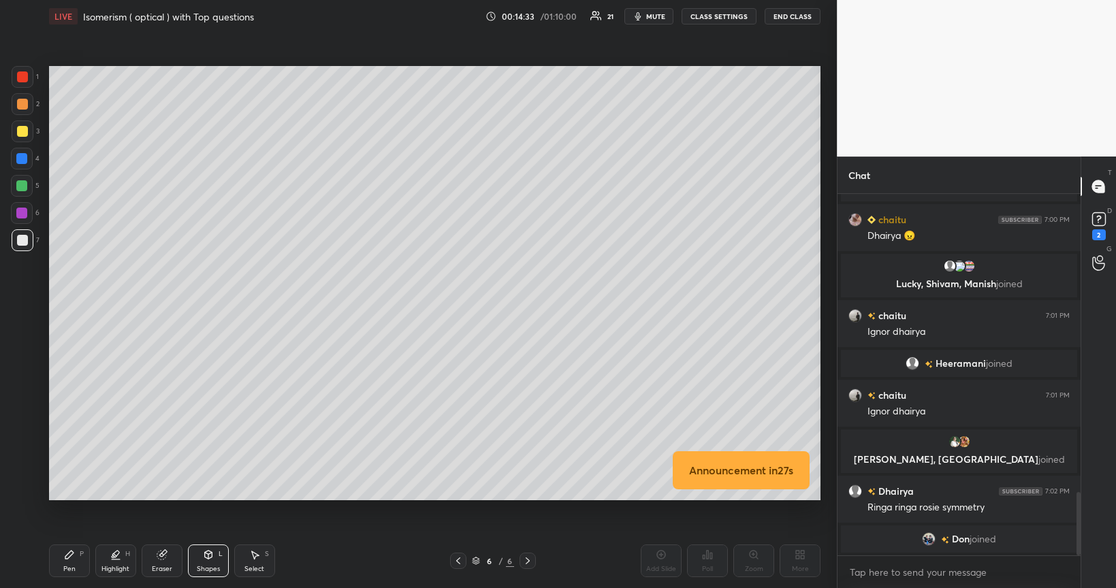
click at [76, 496] on div "Pen P" at bounding box center [69, 561] width 41 height 33
click at [25, 187] on div at bounding box center [21, 185] width 11 height 11
click at [157, 496] on div "Eraser" at bounding box center [162, 561] width 41 height 33
click at [206, 496] on div "Shapes L" at bounding box center [208, 561] width 41 height 33
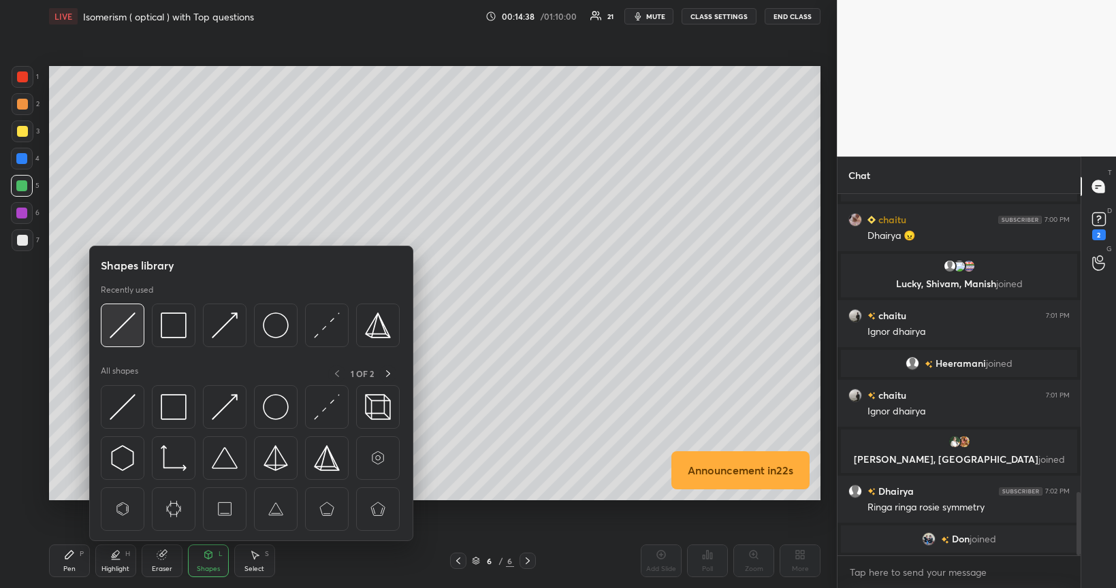
click at [123, 323] on img at bounding box center [123, 326] width 26 height 26
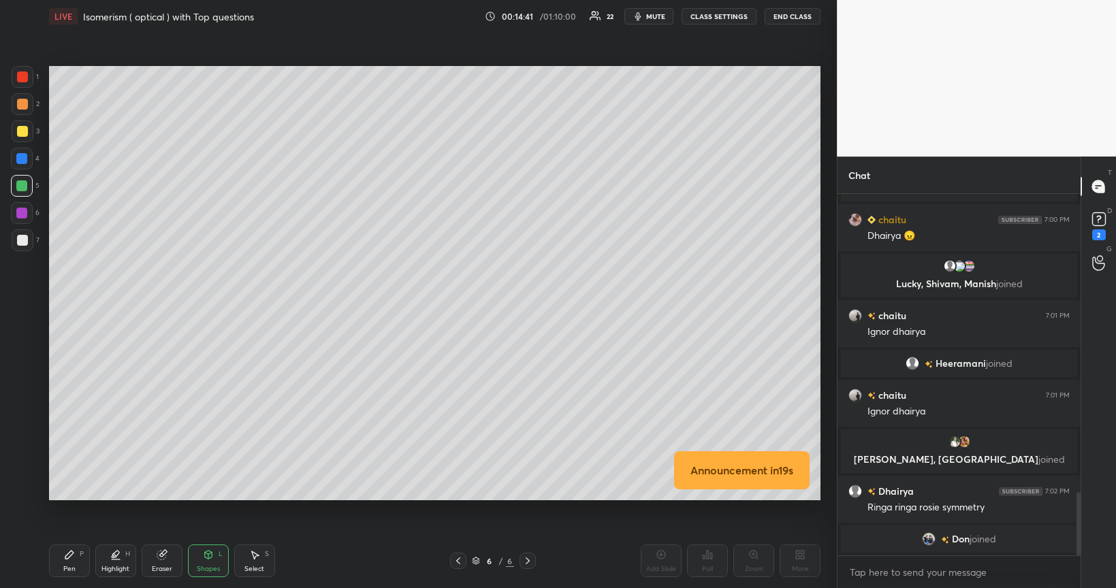
click at [74, 496] on div "Pen" at bounding box center [69, 569] width 12 height 7
click at [22, 129] on div at bounding box center [22, 131] width 11 height 11
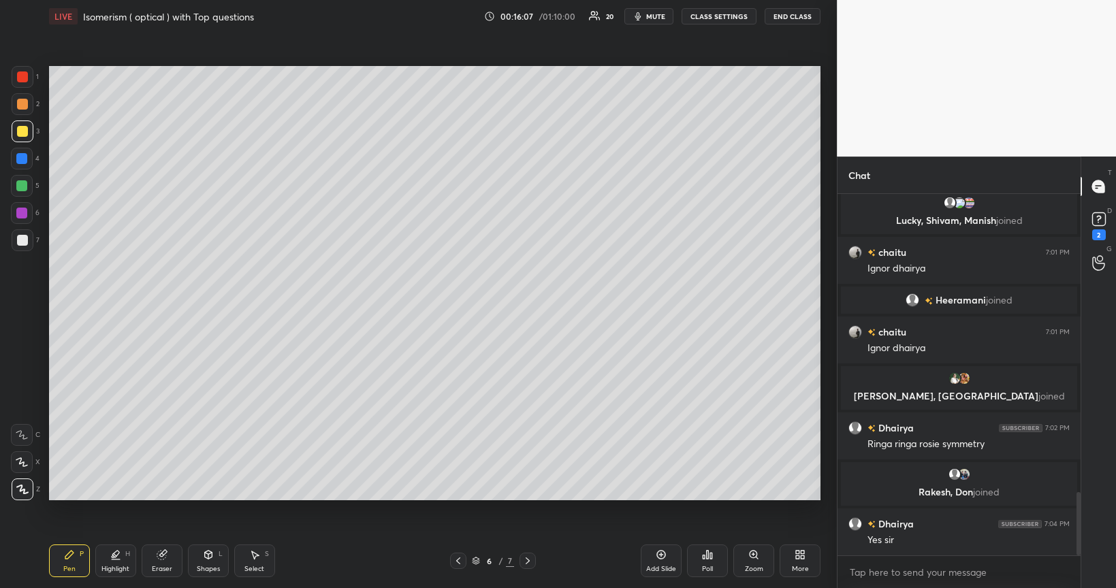
scroll to position [1721, 0]
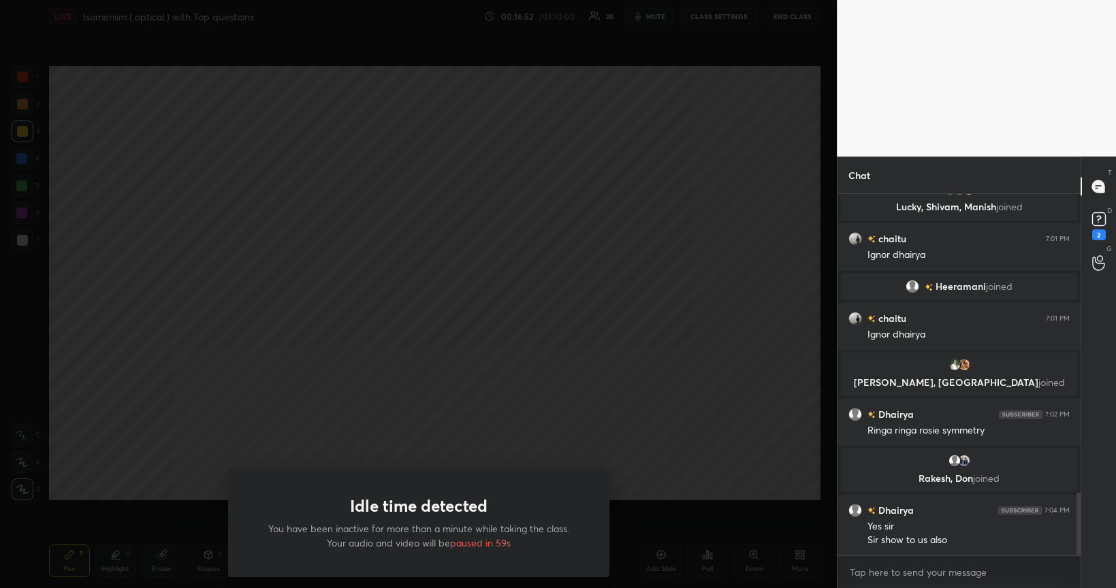
click at [165, 406] on div "Idle time detected You have been inactive for more than a minute while taking t…" at bounding box center [418, 294] width 837 height 588
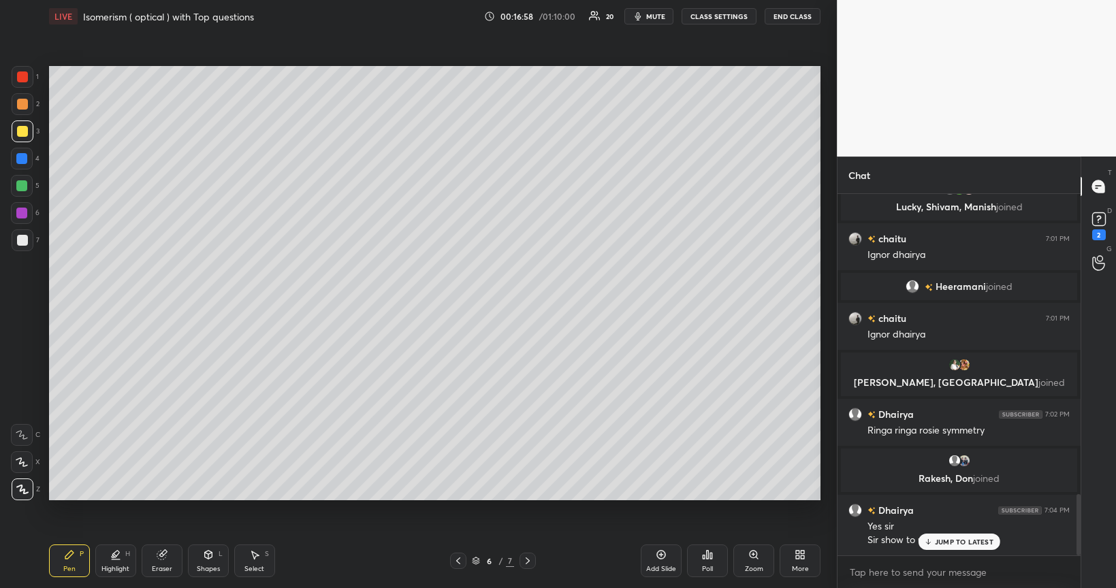
scroll to position [1767, 0]
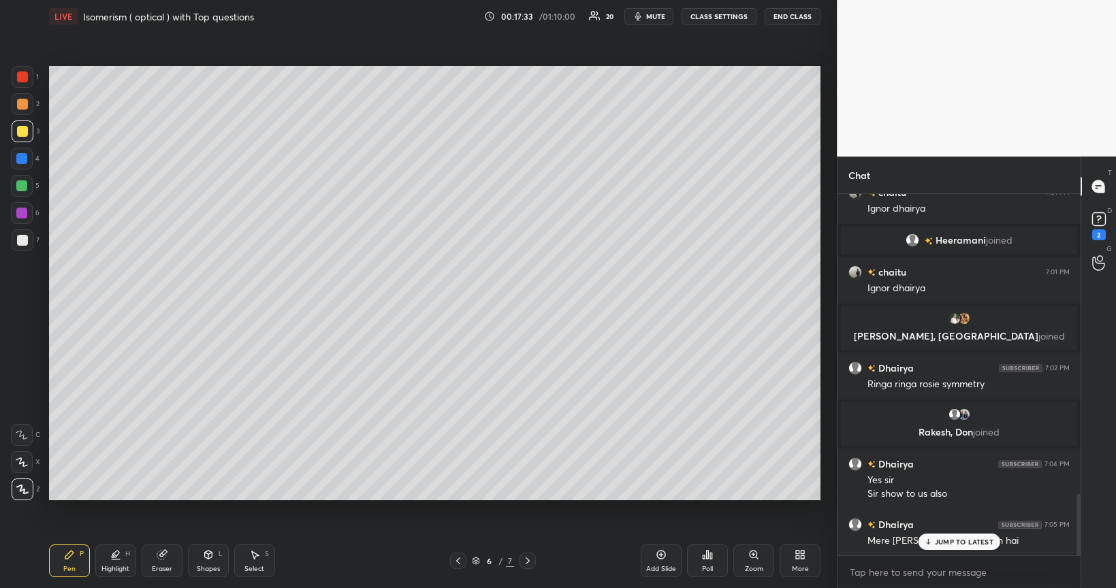
click at [669, 496] on div "Add Slide" at bounding box center [661, 561] width 41 height 33
click at [211, 496] on div "Shapes L" at bounding box center [208, 561] width 41 height 33
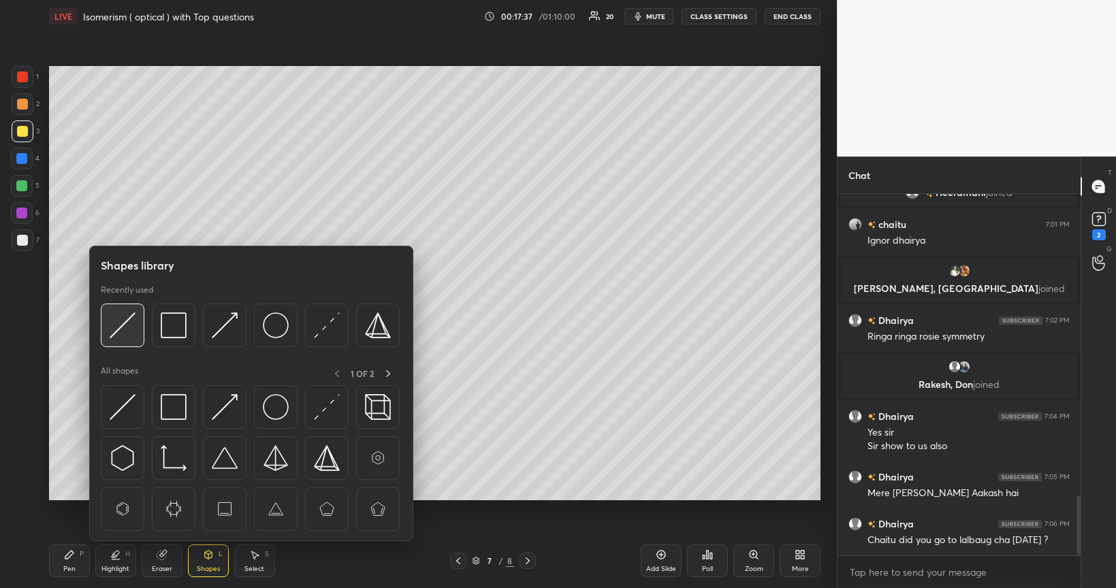
click at [125, 316] on img at bounding box center [123, 326] width 26 height 26
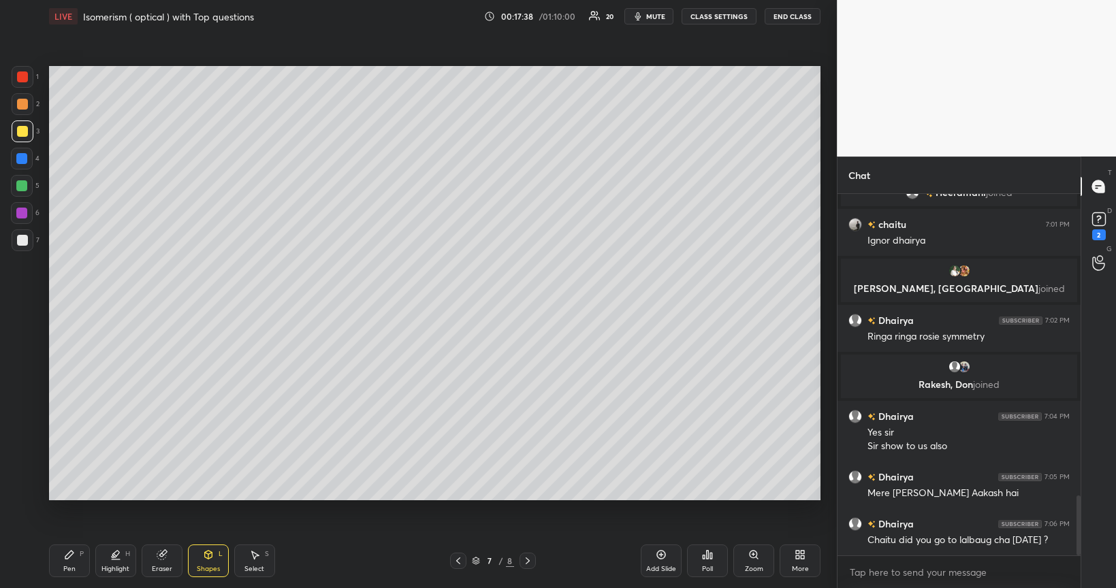
click at [22, 240] on div at bounding box center [22, 240] width 11 height 11
click at [25, 133] on div at bounding box center [22, 131] width 11 height 11
click at [210, 496] on div "Shapes L" at bounding box center [208, 561] width 41 height 33
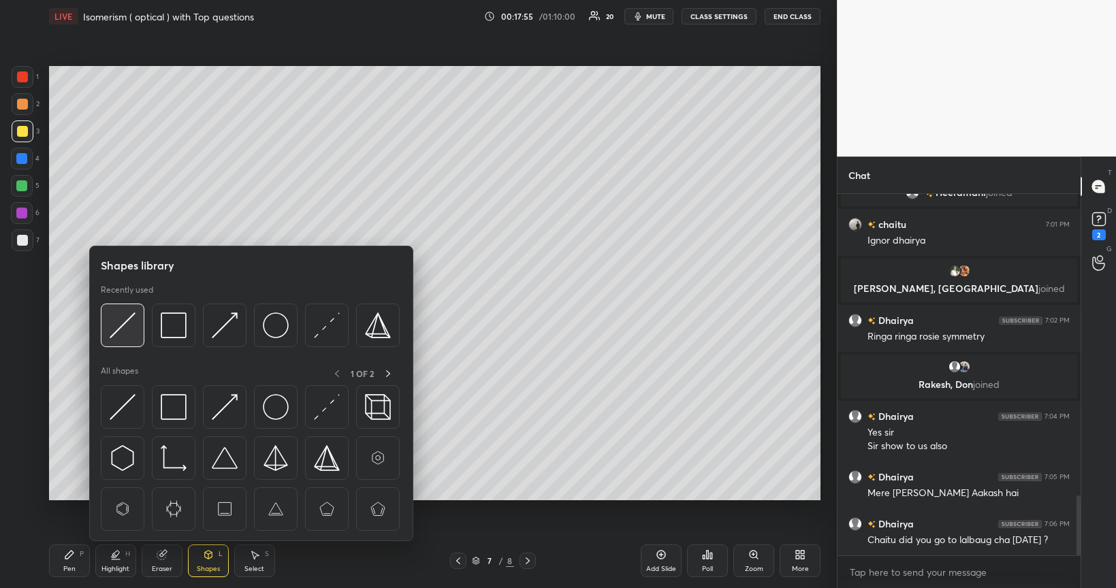
click at [131, 321] on img at bounding box center [123, 326] width 26 height 26
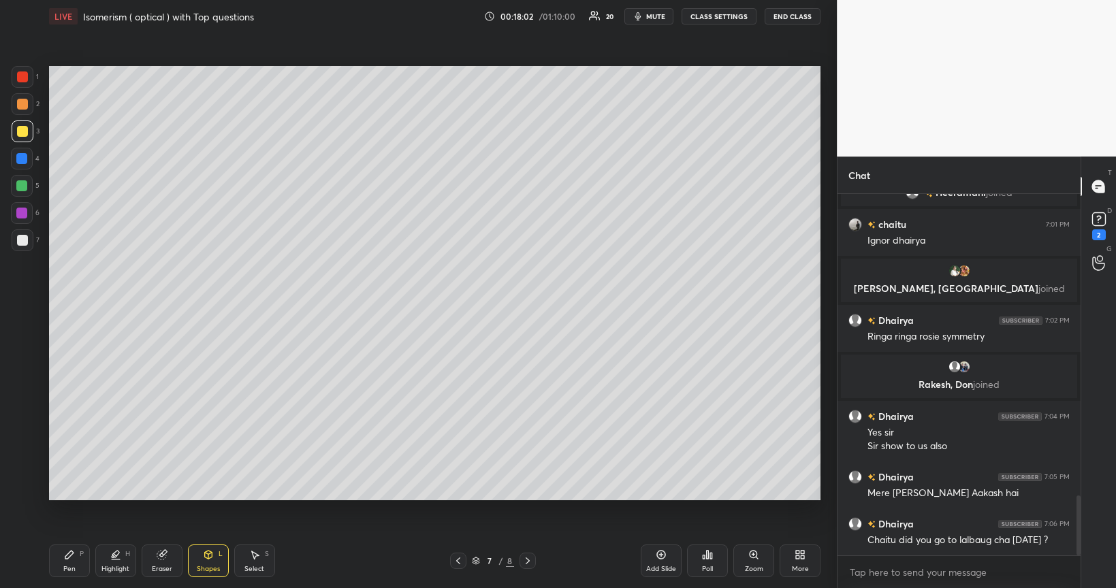
click at [71, 496] on icon at bounding box center [69, 555] width 8 height 8
click at [23, 189] on div at bounding box center [21, 185] width 11 height 11
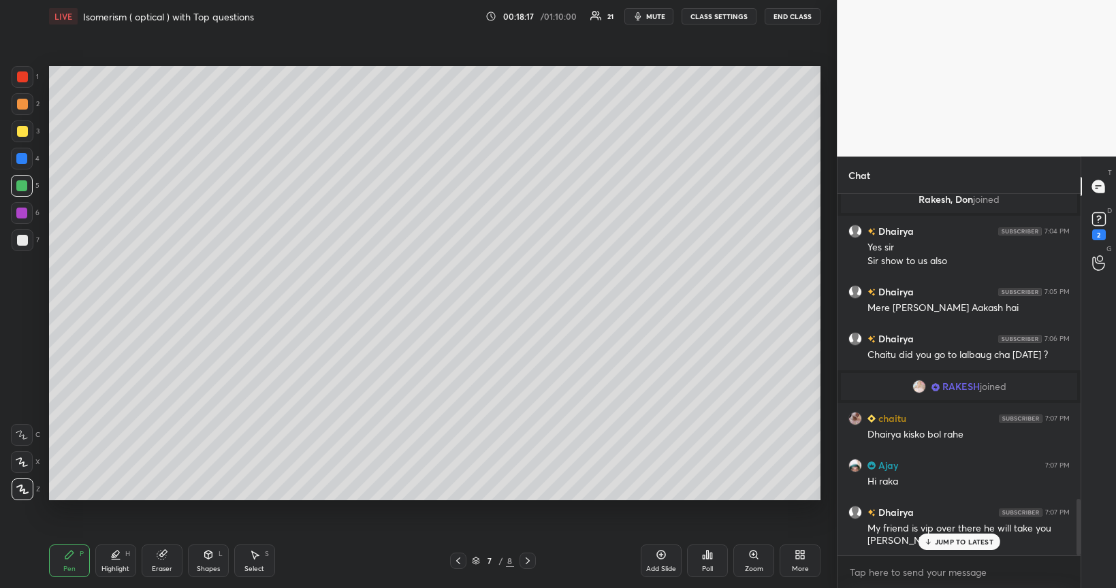
scroll to position [1999, 0]
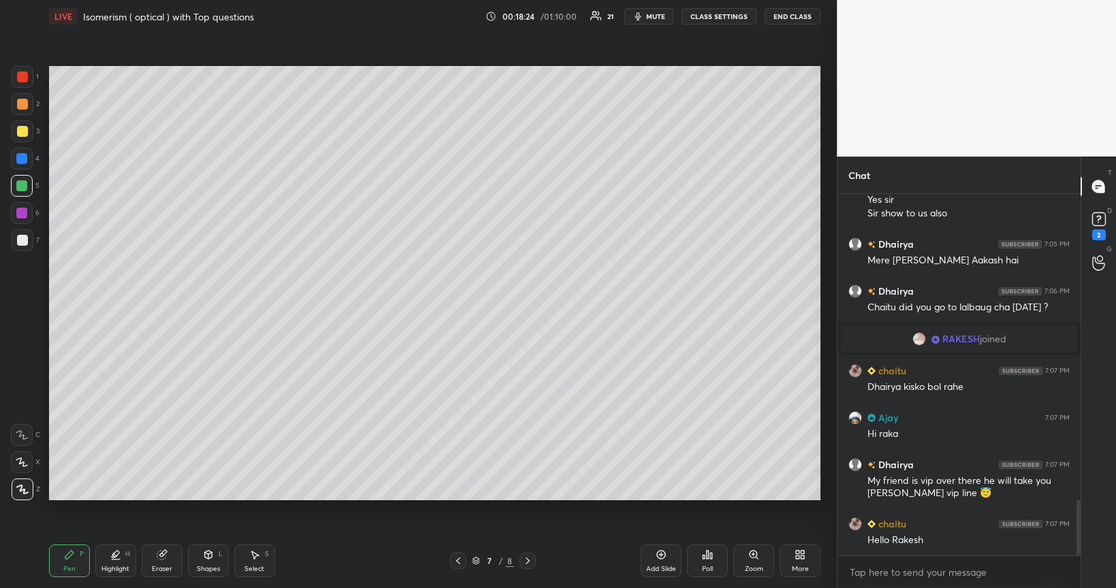
click at [20, 210] on div at bounding box center [21, 213] width 11 height 11
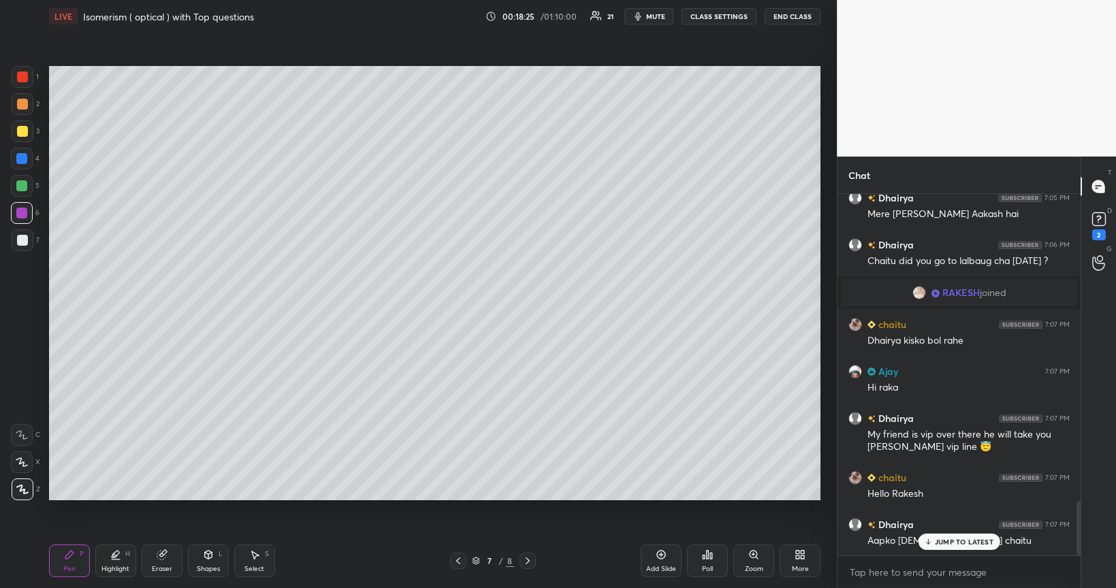
click at [204, 496] on div "Shapes L" at bounding box center [208, 561] width 41 height 33
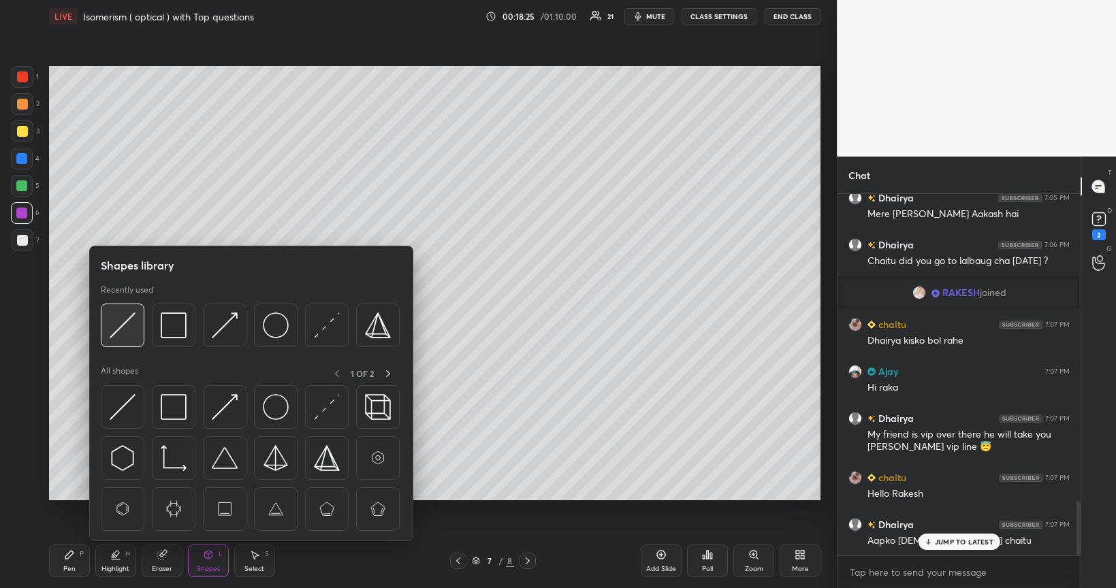
click at [125, 325] on img at bounding box center [123, 326] width 26 height 26
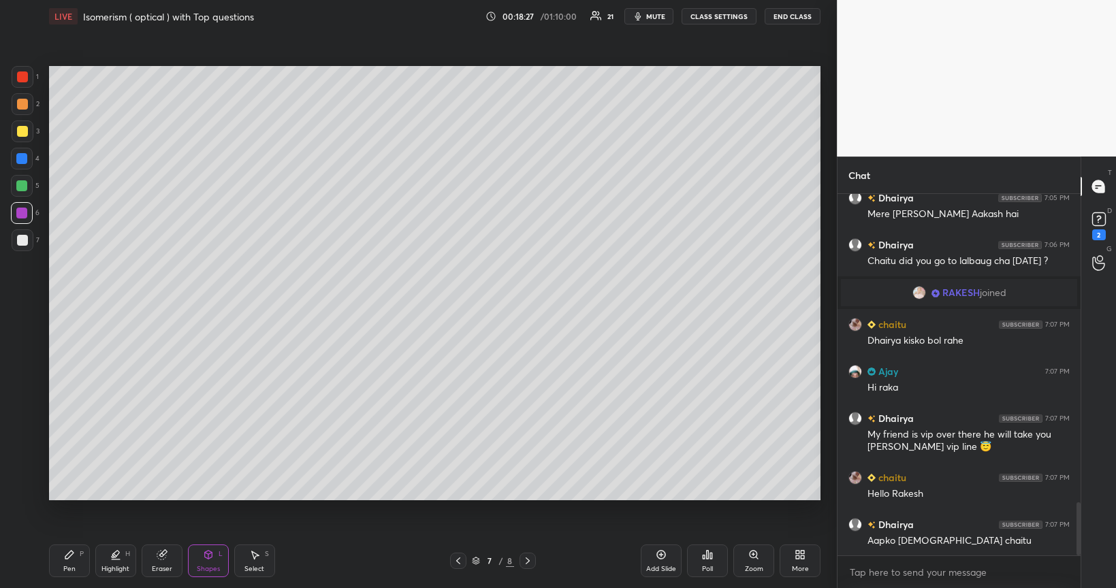
scroll to position [2093, 0]
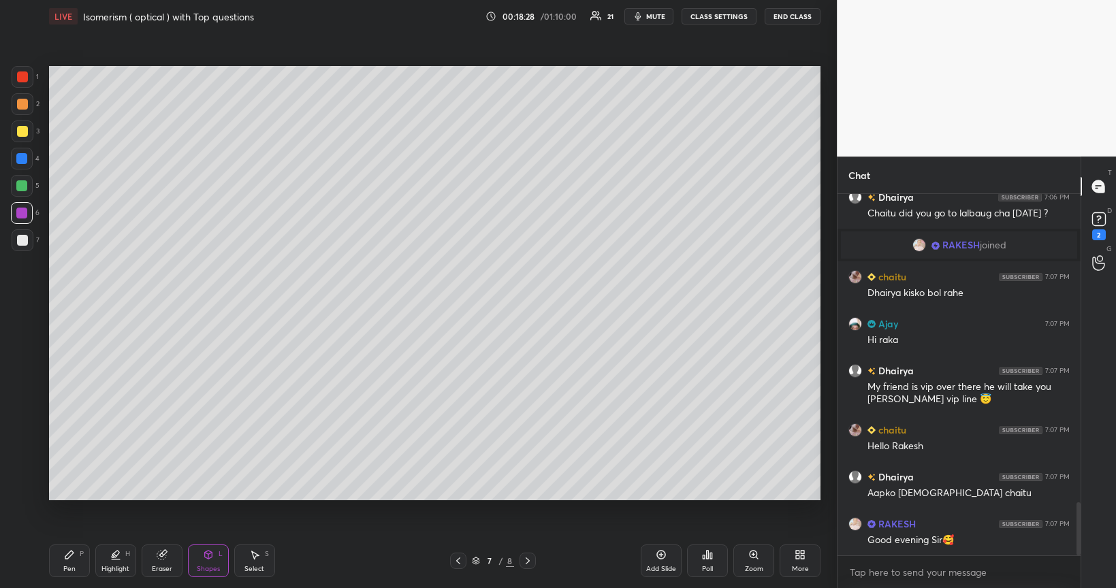
click at [78, 496] on div "Pen P" at bounding box center [69, 561] width 41 height 33
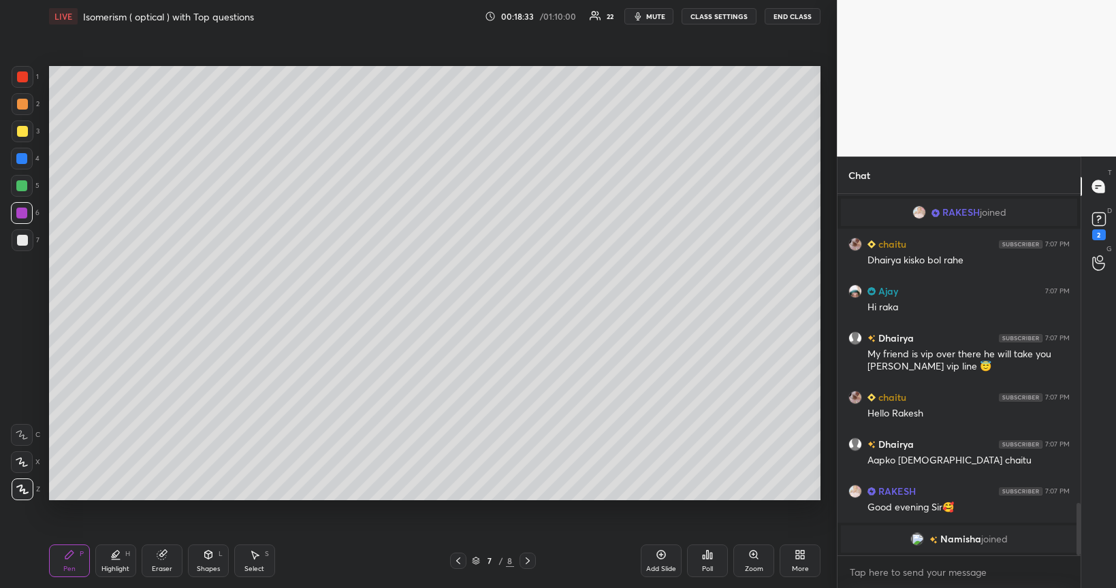
click at [22, 188] on div at bounding box center [21, 185] width 11 height 11
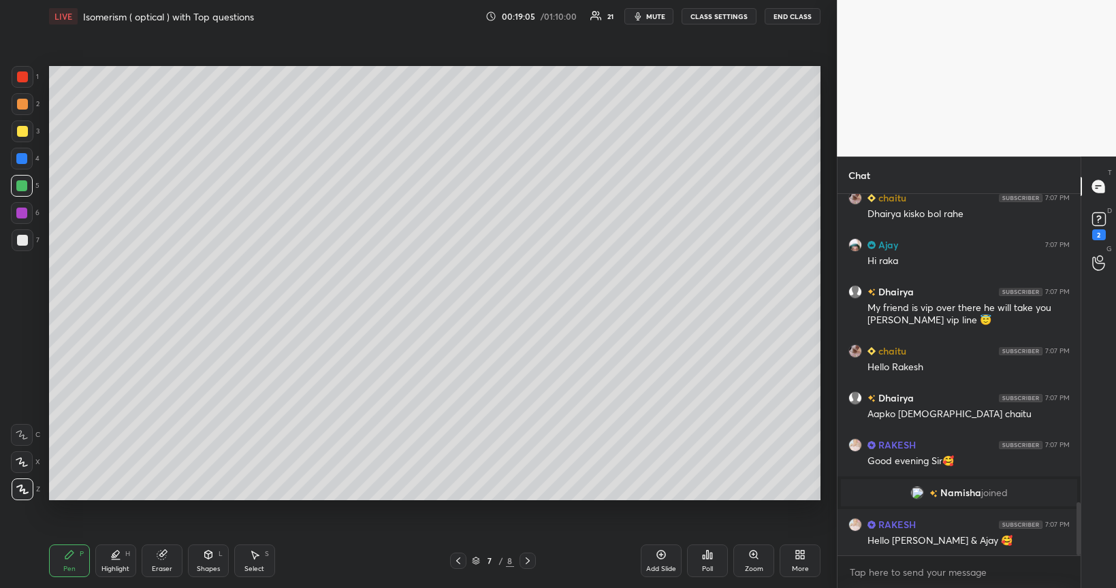
scroll to position [2112, 0]
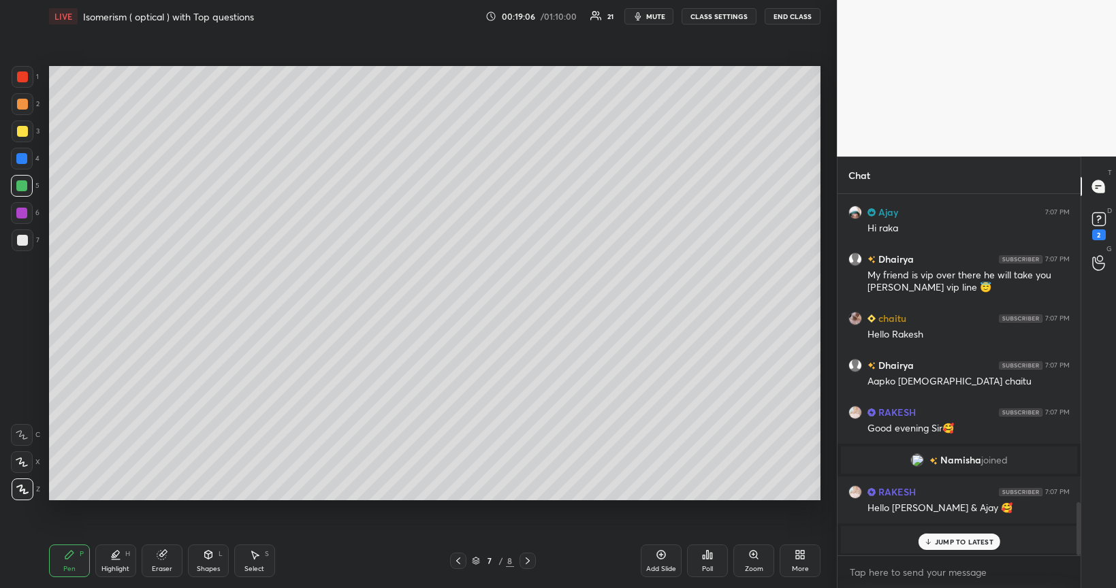
click at [674, 496] on div "Add Slide" at bounding box center [661, 561] width 41 height 33
click at [25, 242] on div at bounding box center [22, 240] width 11 height 11
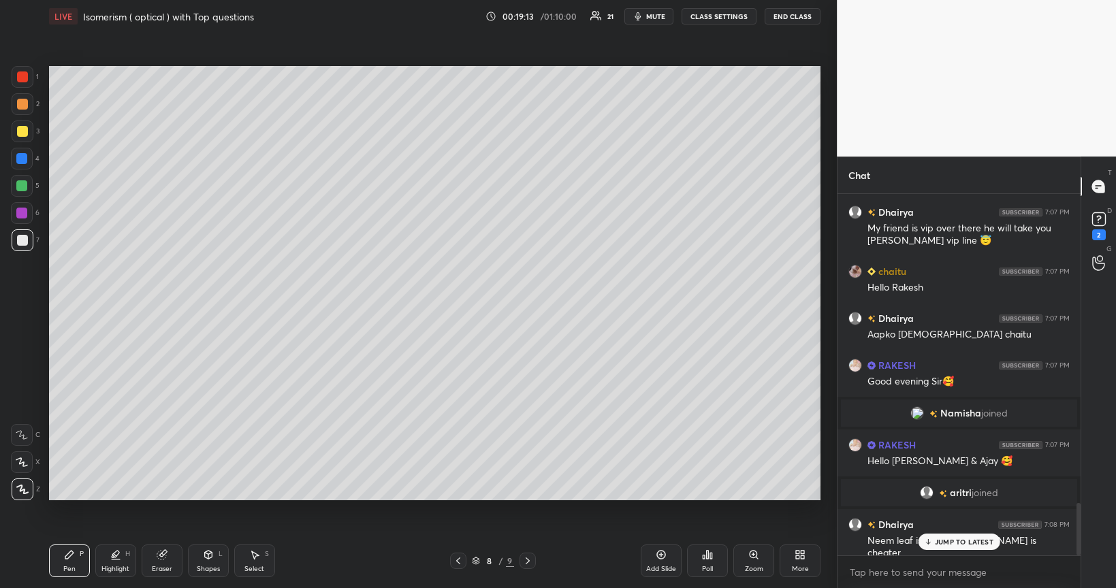
scroll to position [2164, 0]
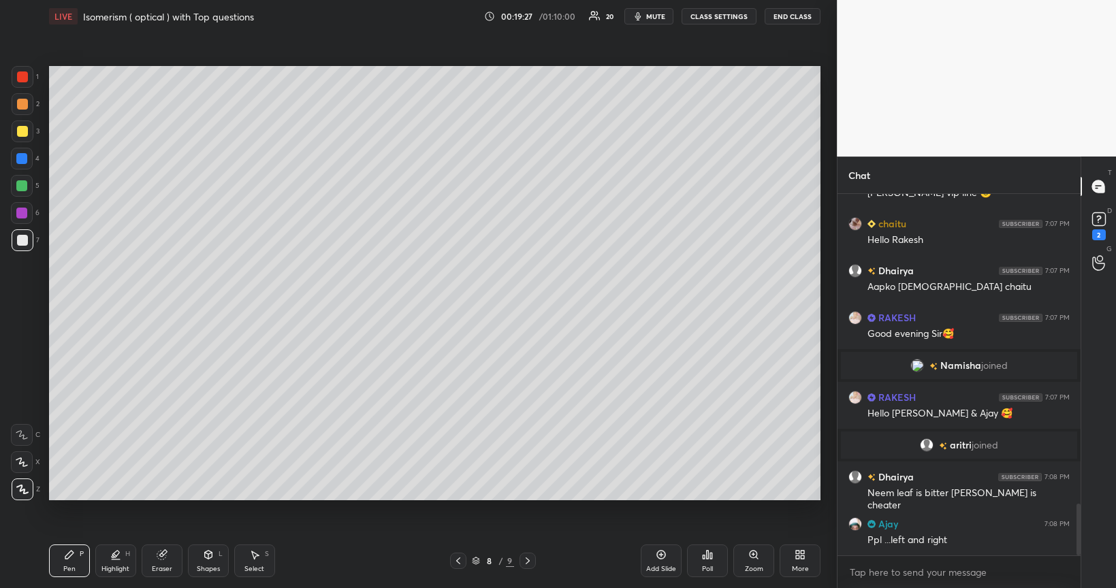
click at [22, 107] on div at bounding box center [22, 104] width 11 height 11
click at [19, 186] on div at bounding box center [21, 185] width 11 height 11
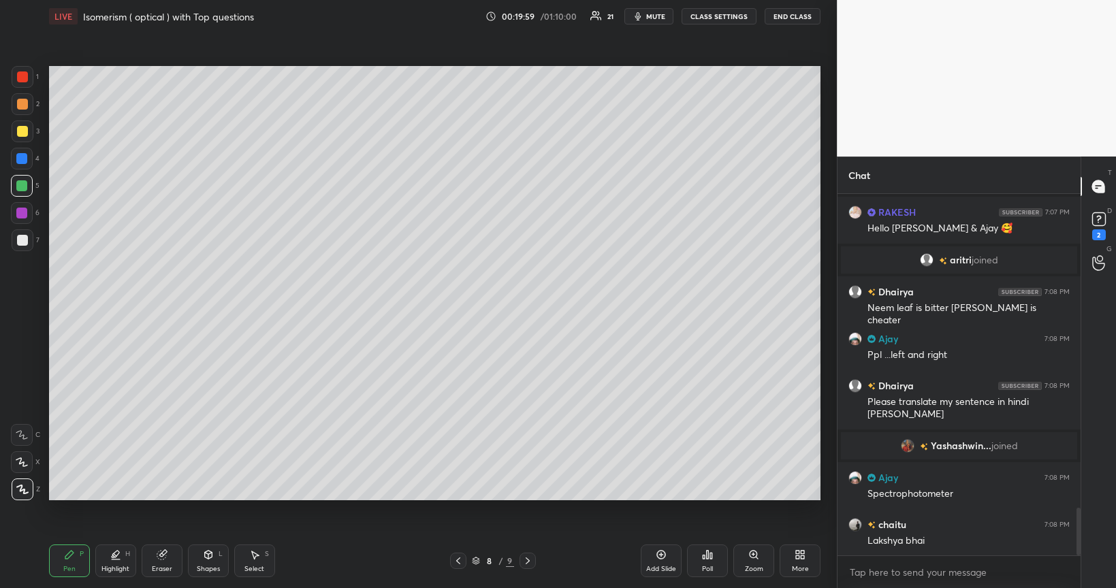
scroll to position [2382, 0]
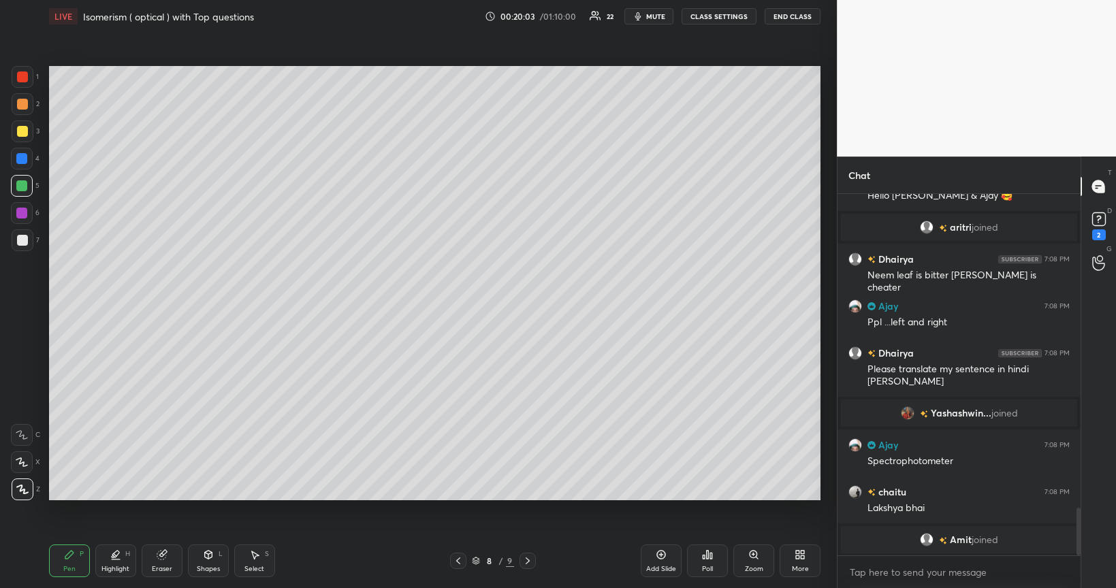
click at [21, 242] on div at bounding box center [22, 240] width 11 height 11
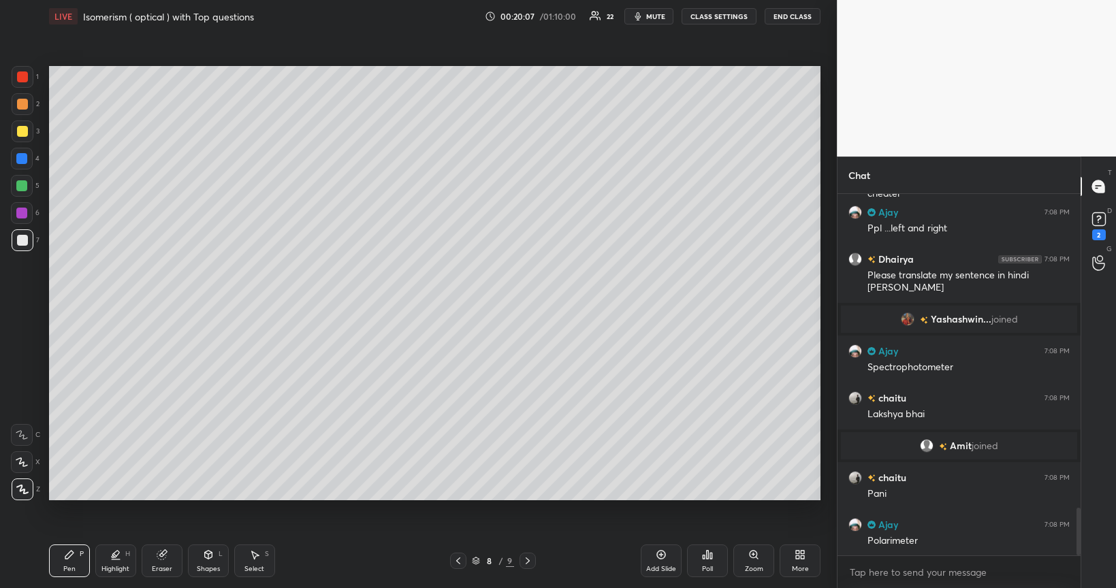
click at [25, 133] on div at bounding box center [22, 131] width 11 height 11
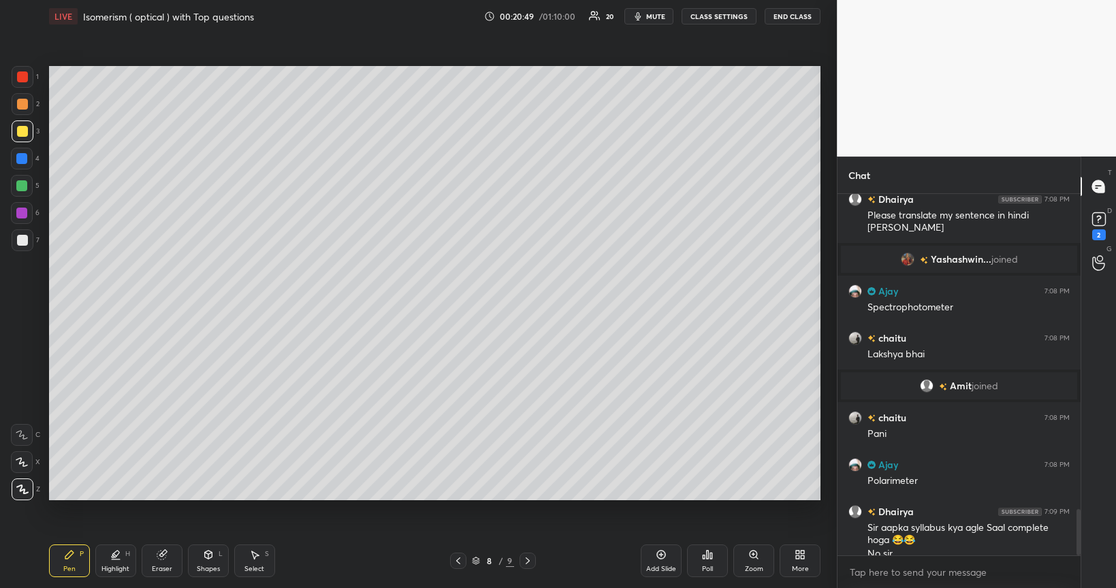
scroll to position [2455, 0]
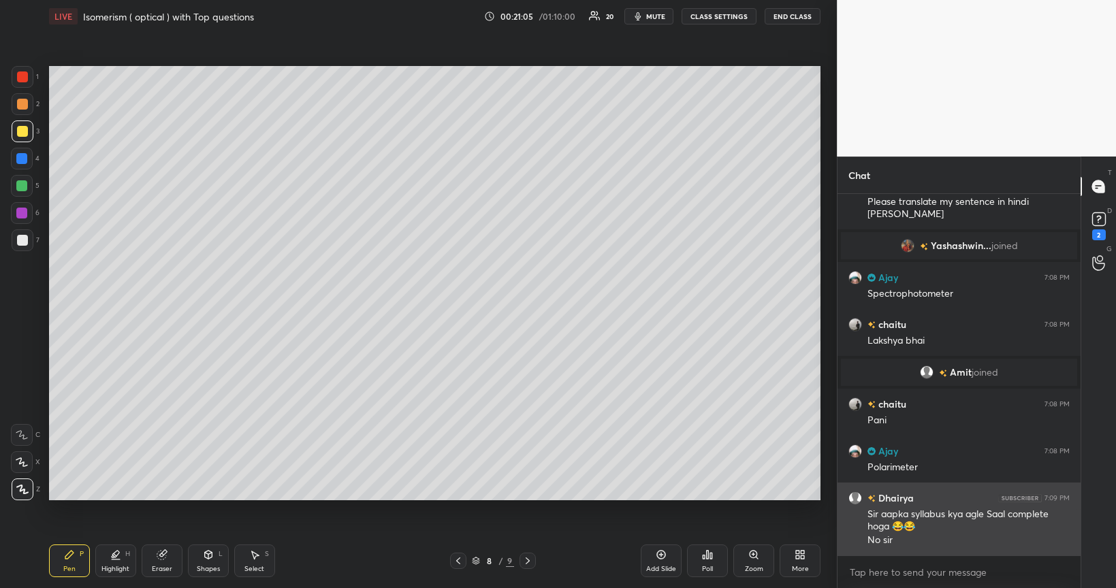
click at [1012, 496] on img "grid" at bounding box center [1020, 498] width 44 height 8
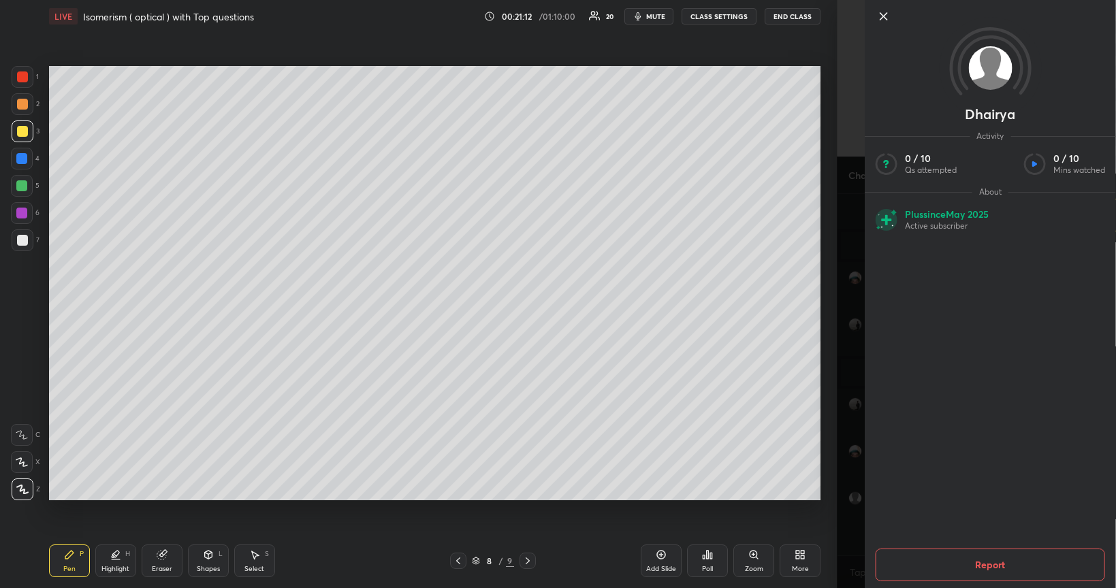
click at [854, 417] on div "Dhairya Activity 0 / 10 Qs attempted 0 / 10 Mins watched About Plus since [DATE…" at bounding box center [976, 294] width 279 height 588
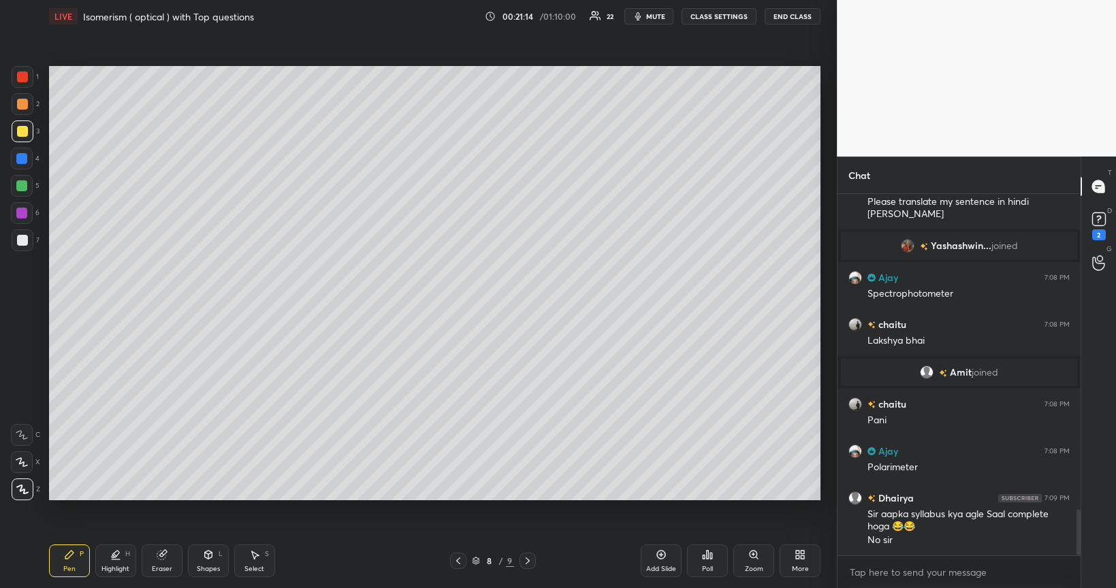
click at [855, 496] on img "grid" at bounding box center [855, 499] width 14 height 14
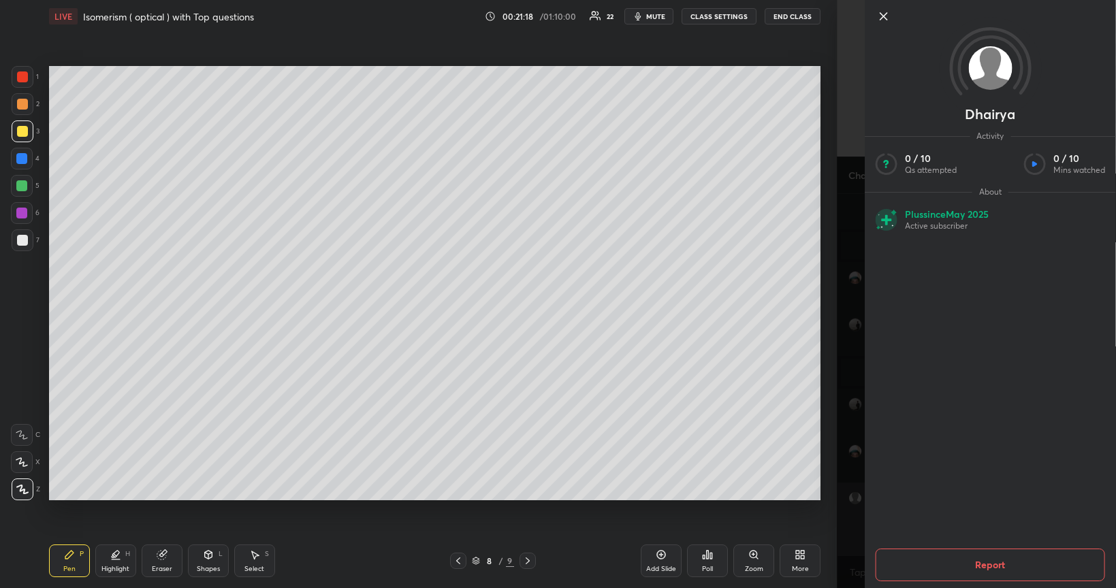
click at [861, 414] on div "Dhairya Activity 0 / 10 Qs attempted 0 / 10 Mins watched About Plus since [DATE…" at bounding box center [976, 294] width 279 height 588
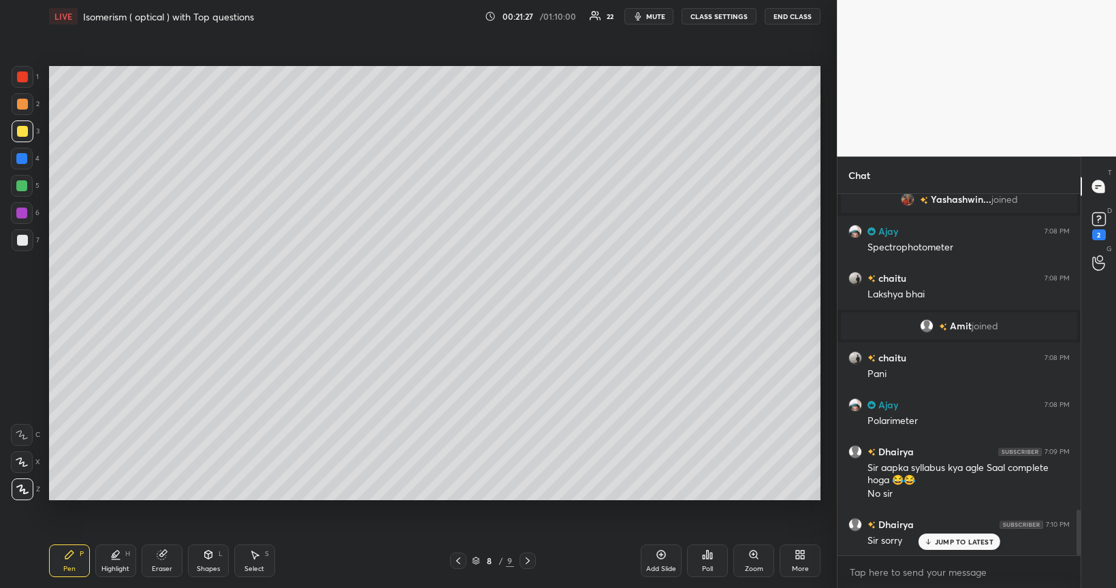
scroll to position [2549, 0]
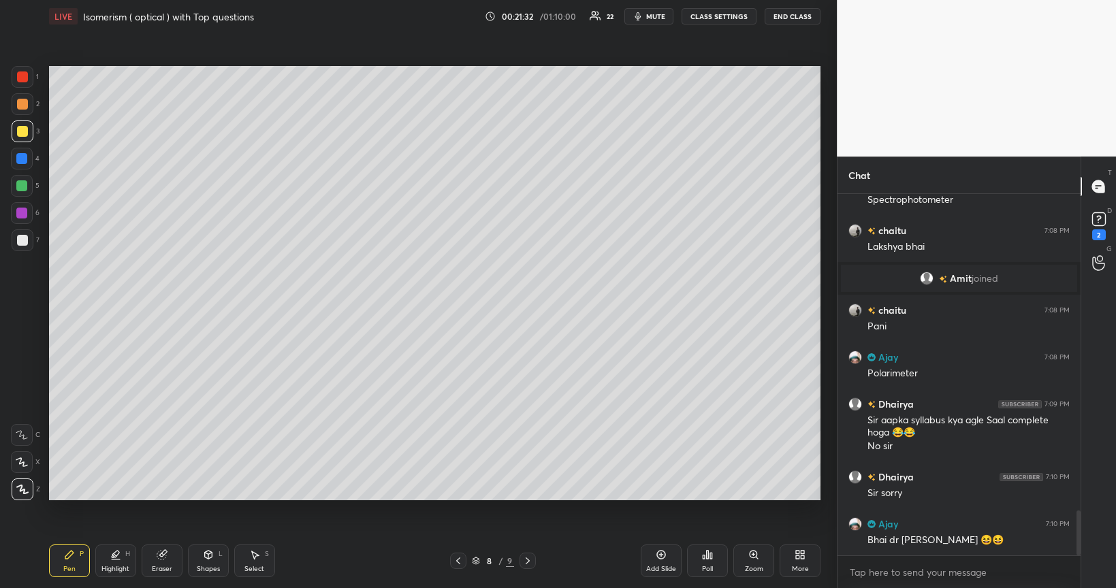
click at [25, 241] on div at bounding box center [22, 240] width 11 height 11
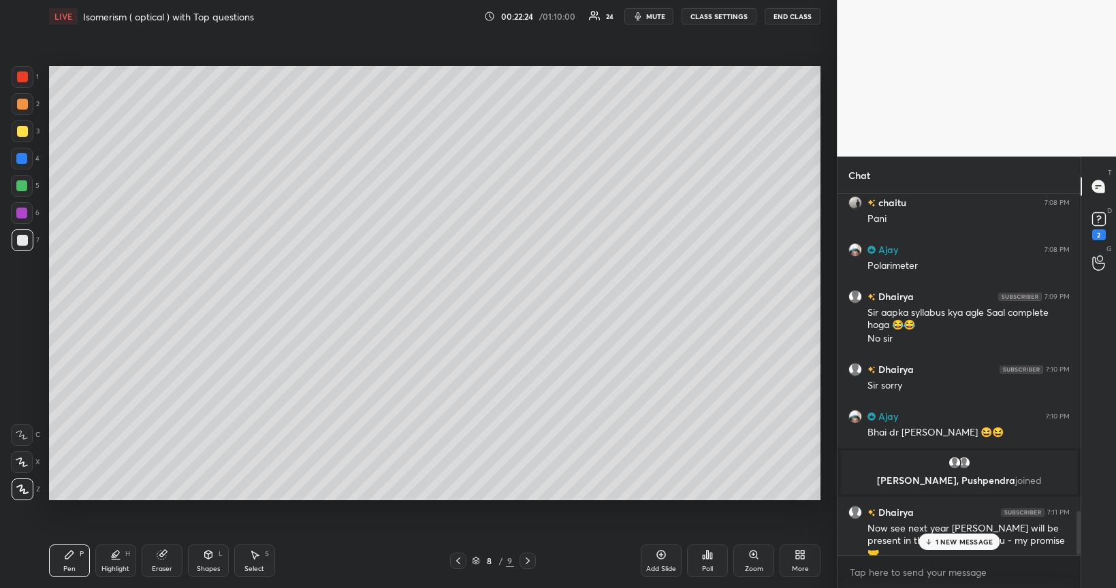
scroll to position [2616, 0]
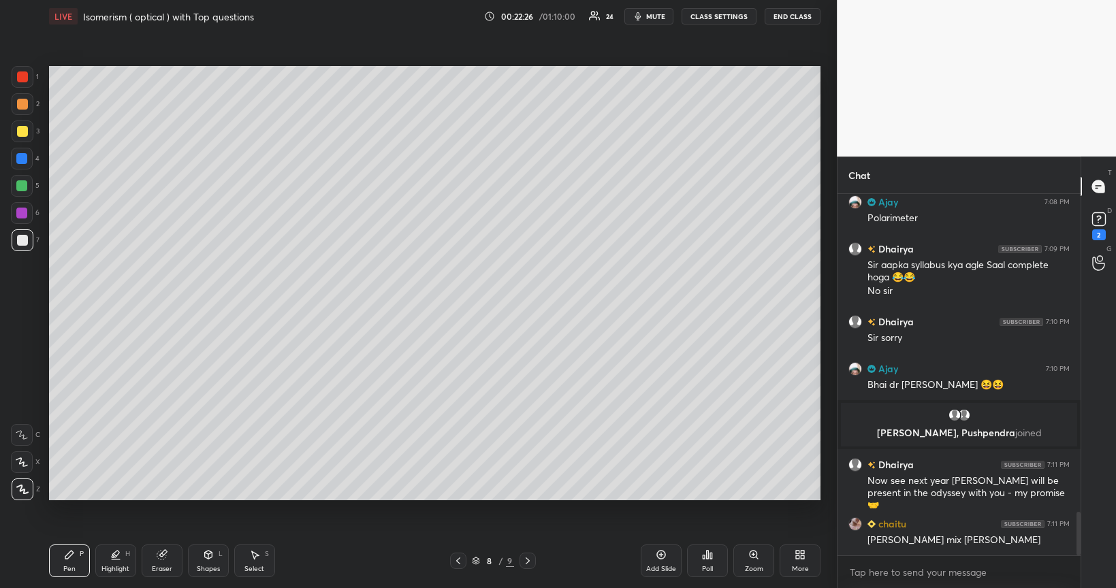
click at [21, 189] on div at bounding box center [21, 185] width 11 height 11
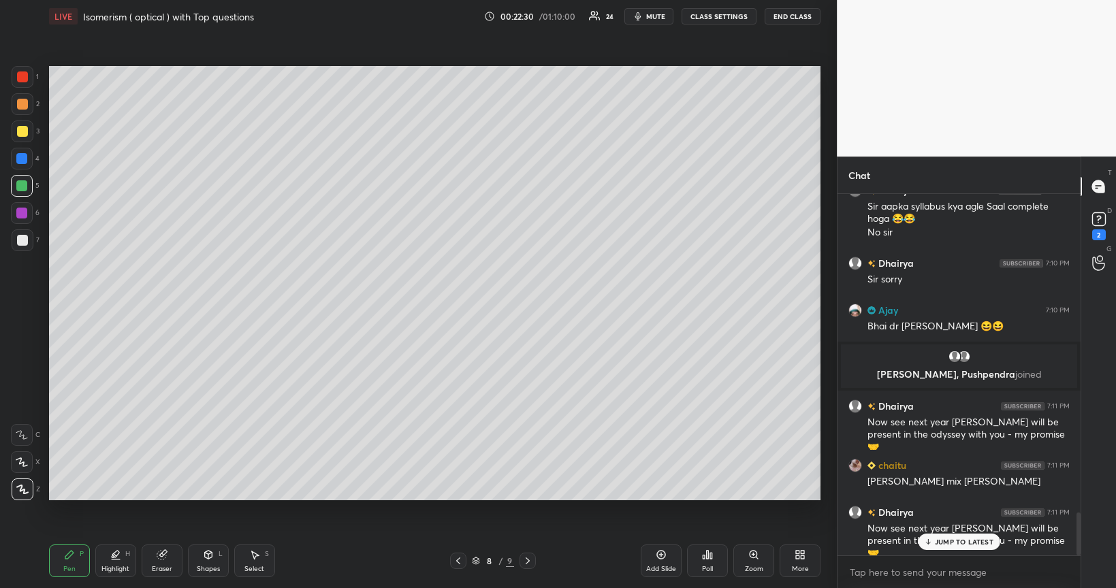
click at [22, 214] on div at bounding box center [21, 213] width 11 height 11
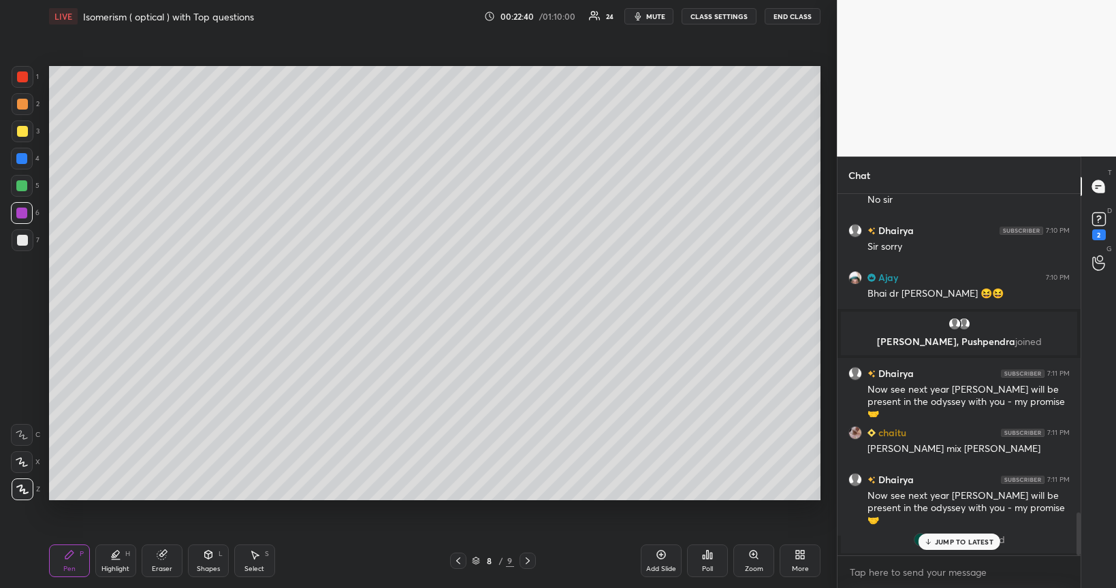
scroll to position [2755, 0]
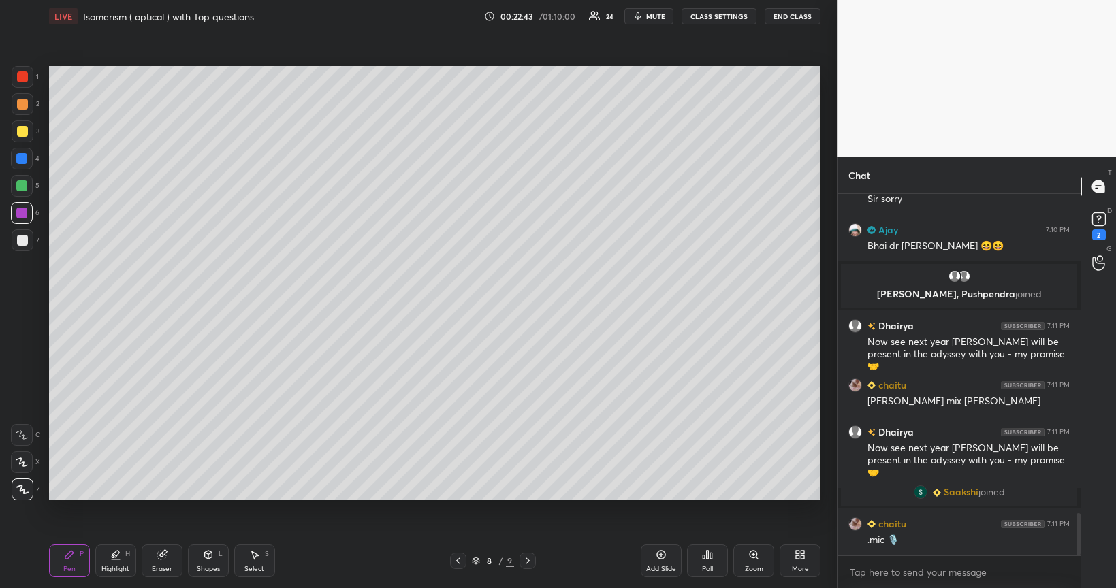
click at [23, 132] on div at bounding box center [22, 131] width 11 height 11
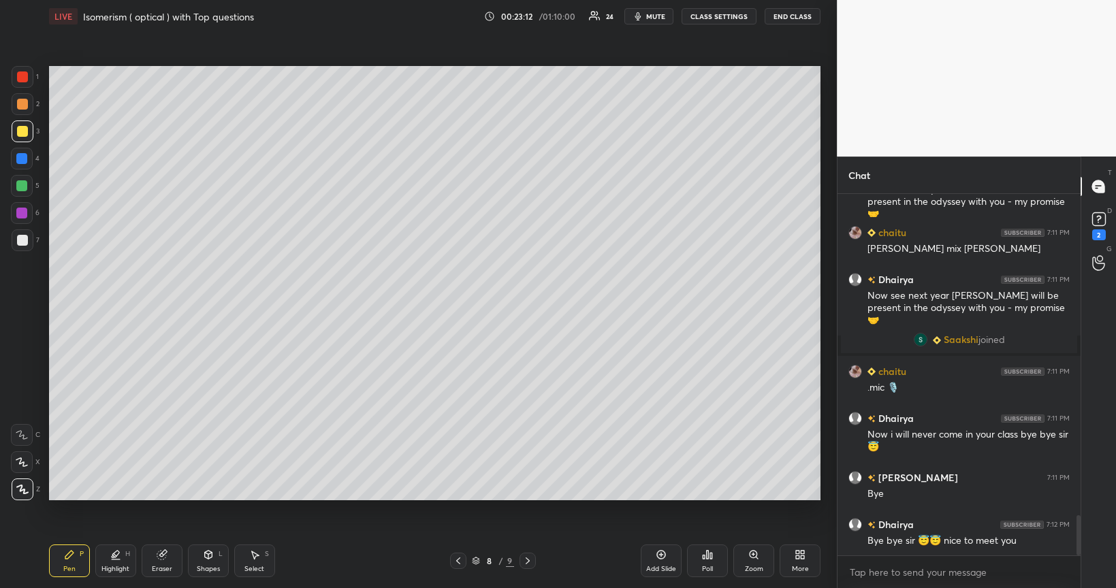
scroll to position [2955, 0]
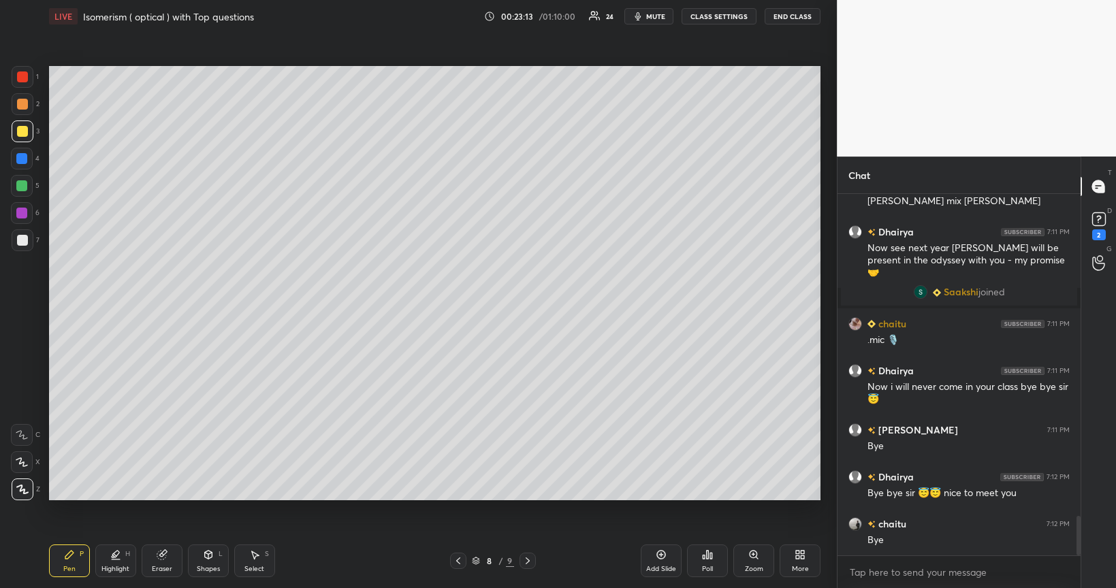
click at [25, 238] on div at bounding box center [22, 240] width 11 height 11
click at [25, 189] on div at bounding box center [21, 185] width 11 height 11
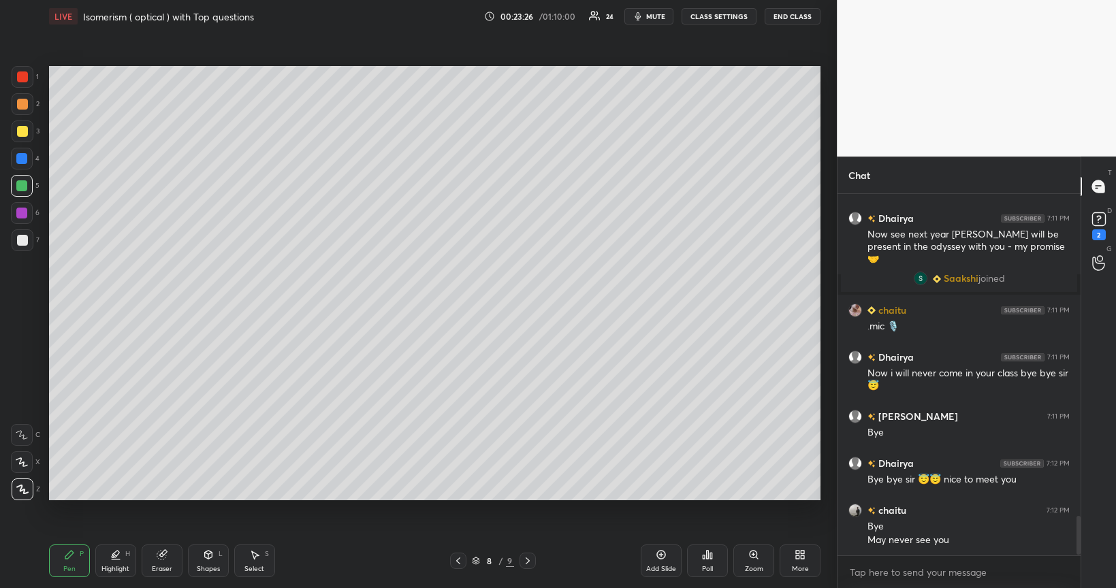
scroll to position [3015, 0]
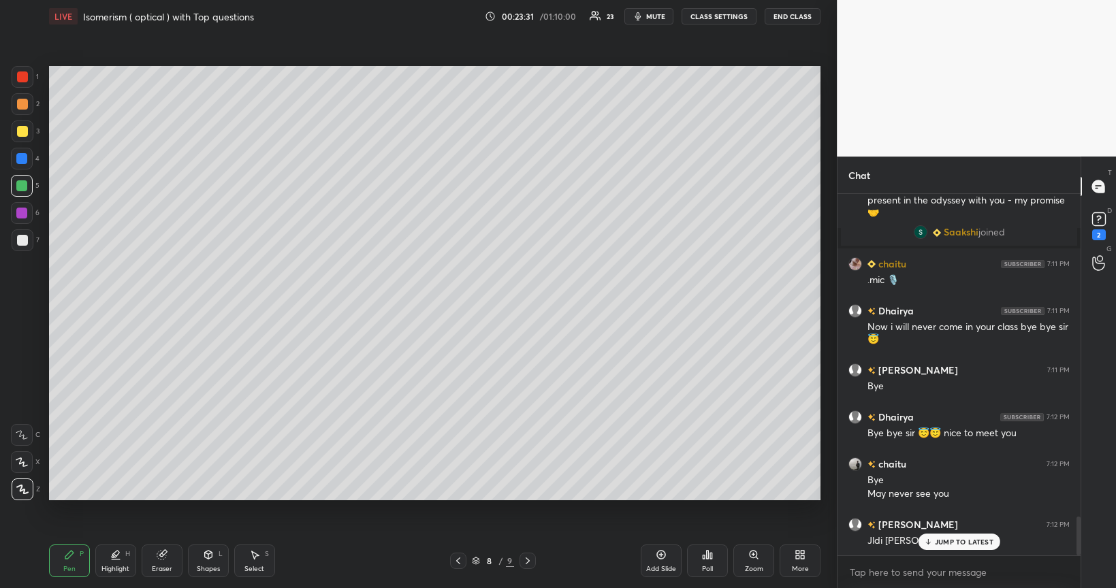
click at [22, 131] on div at bounding box center [22, 131] width 11 height 11
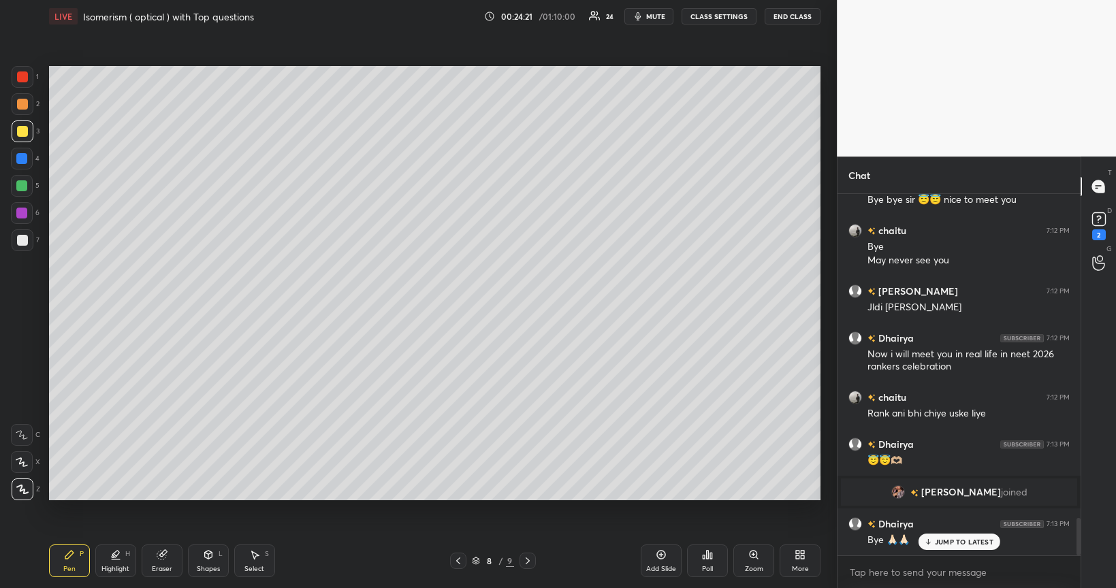
scroll to position [3137, 0]
click at [20, 190] on div at bounding box center [21, 185] width 11 height 11
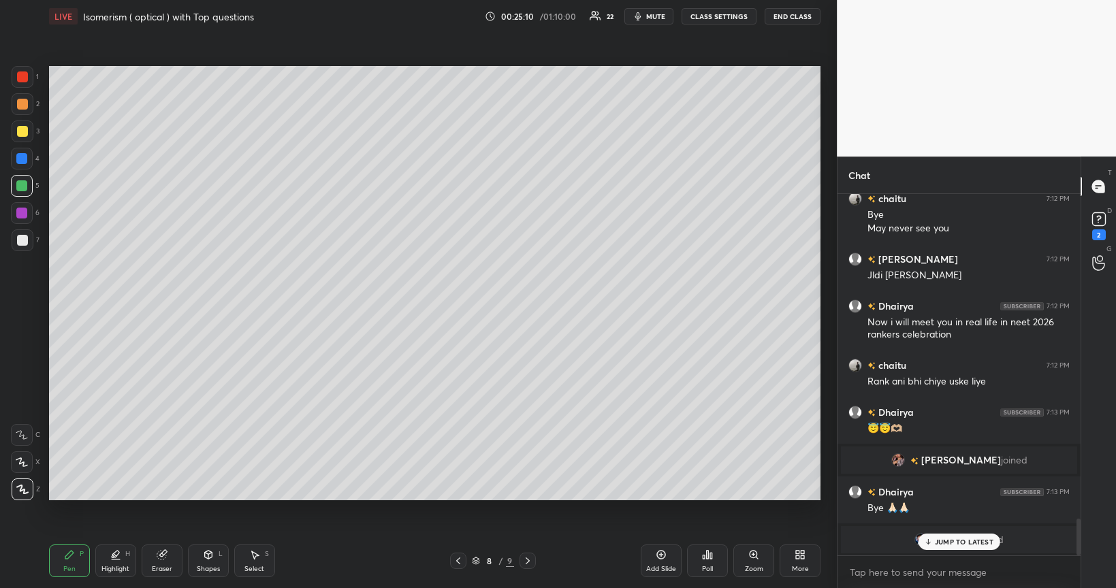
scroll to position [3218, 0]
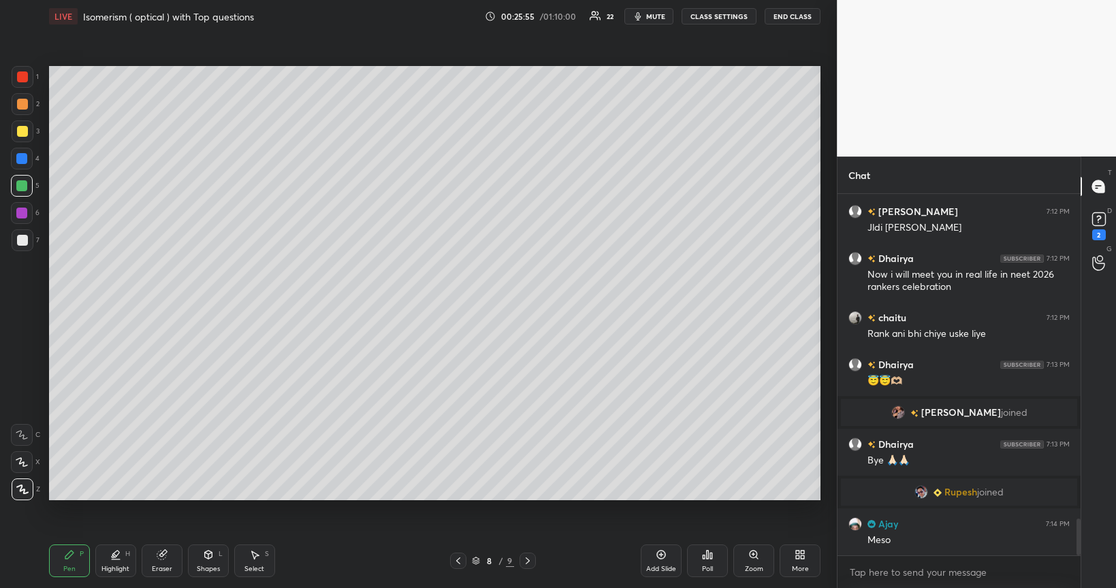
click at [209, 496] on div "Shapes L" at bounding box center [208, 561] width 41 height 33
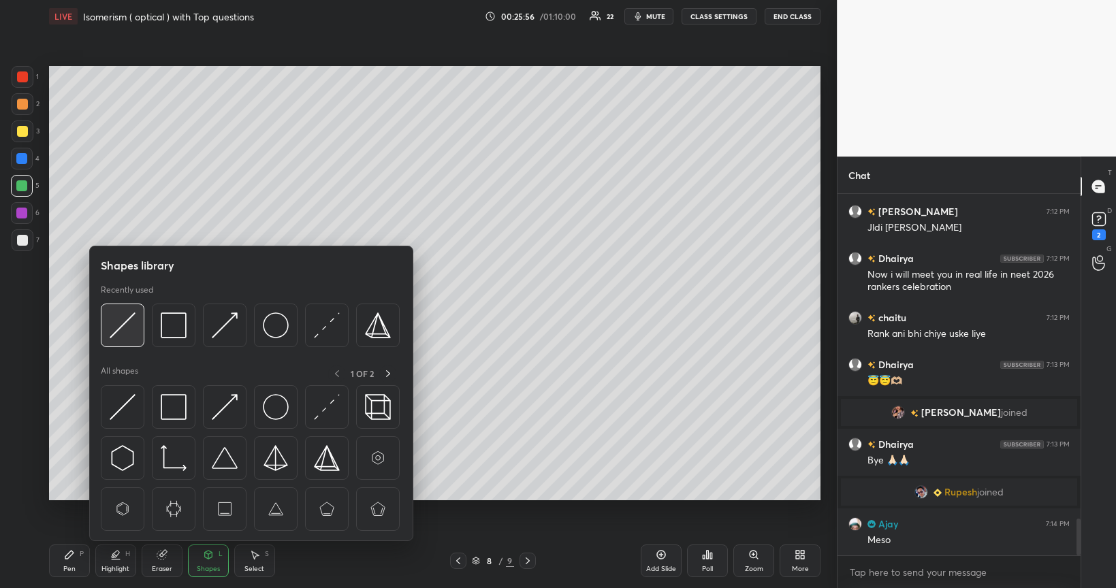
click at [123, 321] on img at bounding box center [123, 326] width 26 height 26
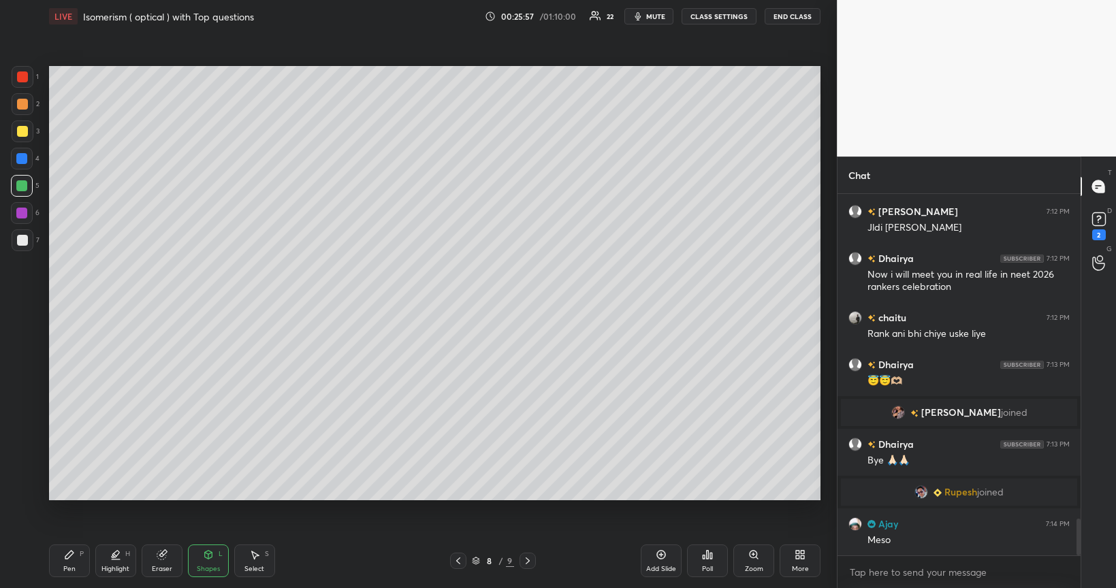
click at [25, 240] on div at bounding box center [22, 240] width 11 height 11
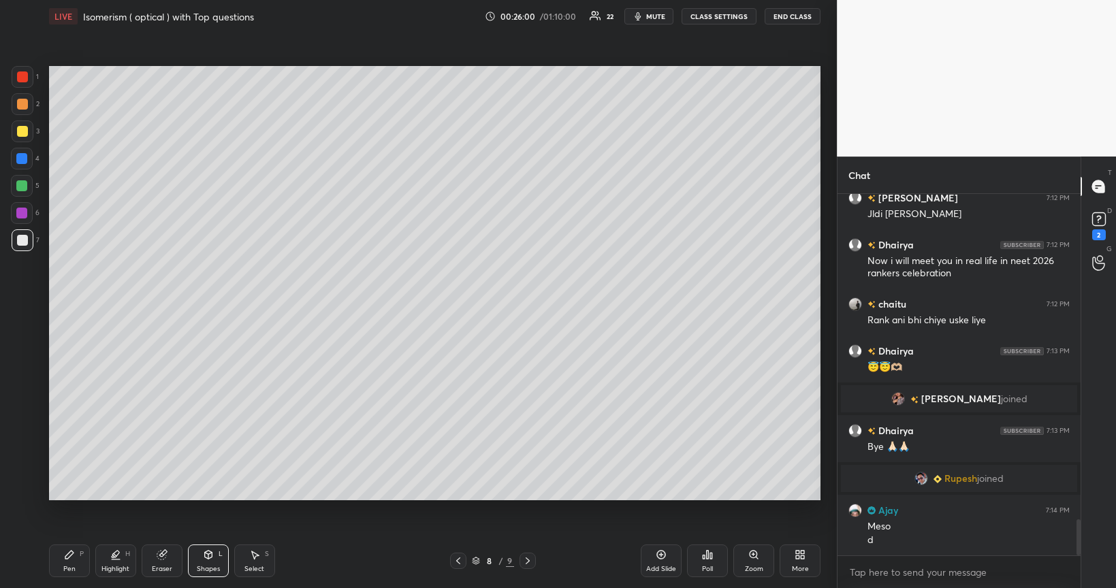
click at [76, 496] on div "Pen P" at bounding box center [69, 561] width 41 height 33
click at [20, 182] on div at bounding box center [21, 185] width 11 height 11
click at [21, 160] on div at bounding box center [21, 158] width 11 height 11
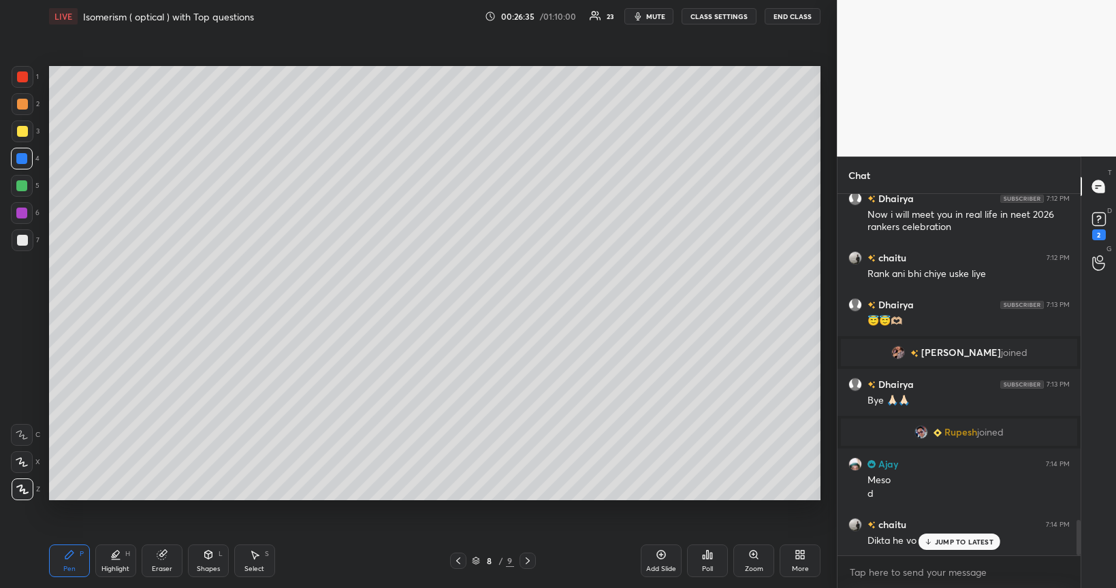
scroll to position [3310, 0]
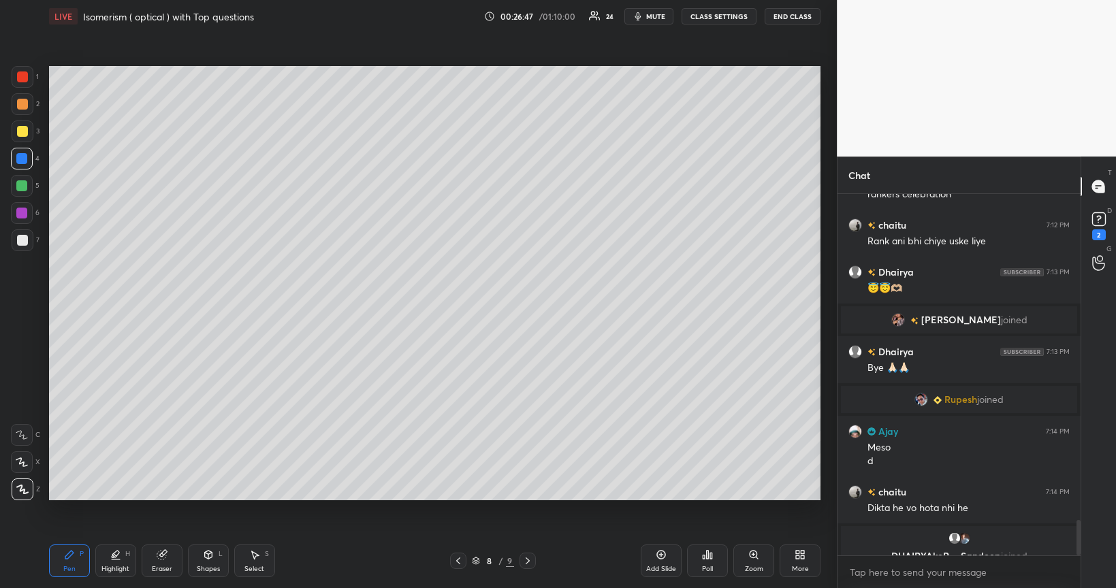
click at [24, 106] on div at bounding box center [22, 104] width 11 height 11
click at [208, 496] on div "Shapes" at bounding box center [208, 569] width 23 height 7
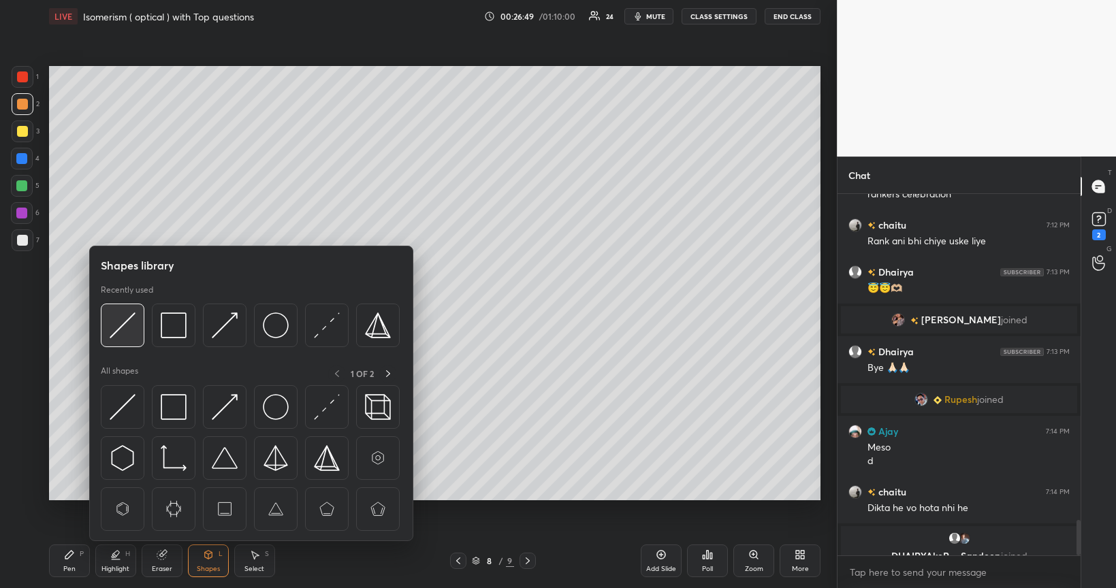
click at [131, 326] on img at bounding box center [123, 326] width 26 height 26
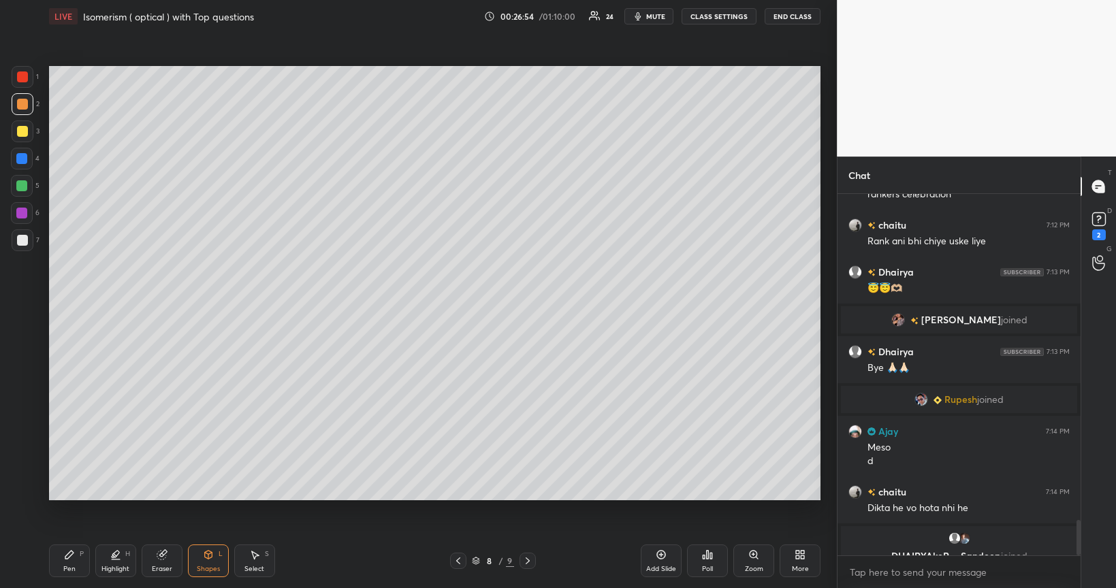
click at [80, 496] on div "Pen P" at bounding box center [69, 561] width 41 height 33
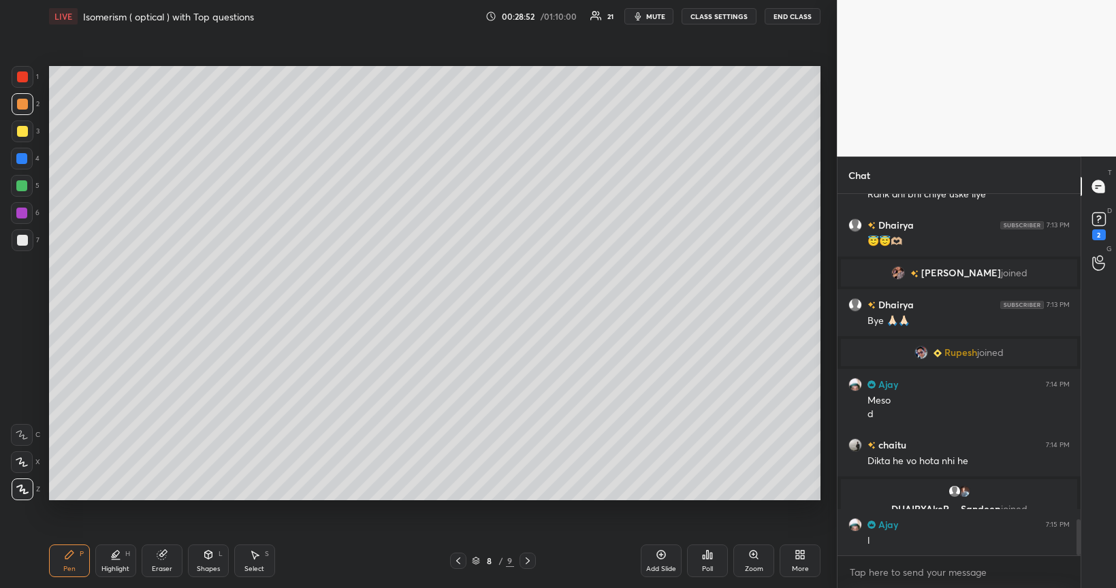
scroll to position [3301, 0]
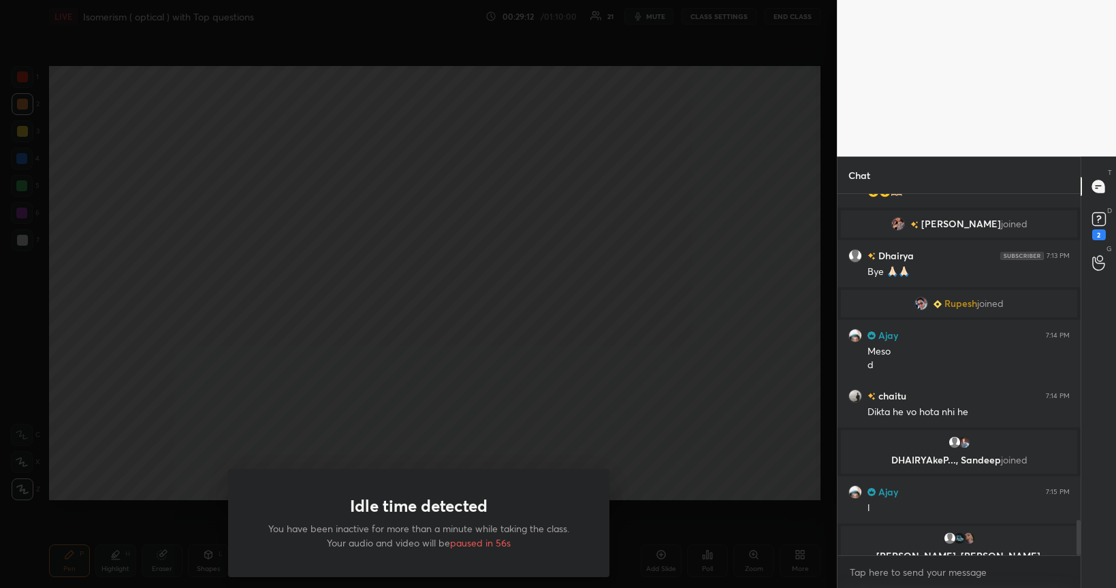
click at [246, 428] on div "Idle time detected You have been inactive for more than a minute while taking t…" at bounding box center [418, 294] width 837 height 588
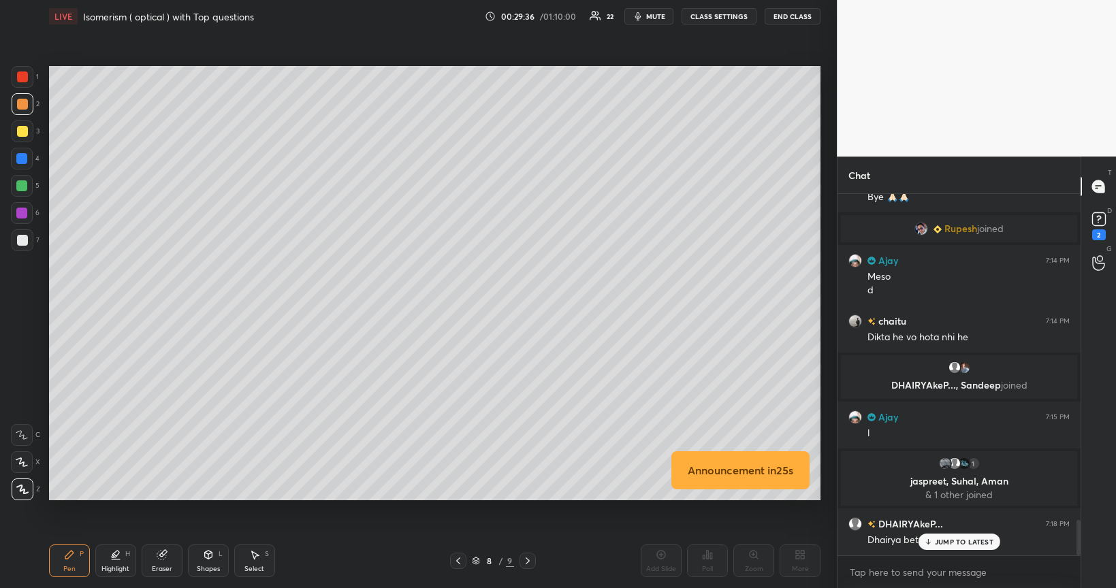
scroll to position [3312, 0]
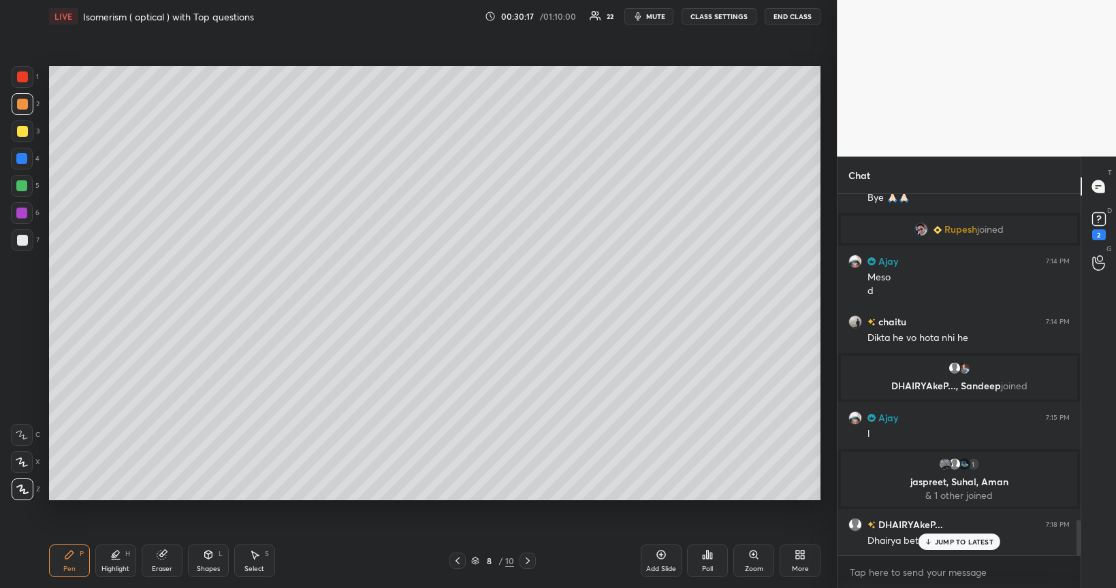
click at [678, 496] on div "Add Slide" at bounding box center [661, 561] width 41 height 33
click at [22, 242] on div at bounding box center [22, 240] width 11 height 11
click at [23, 136] on div at bounding box center [22, 131] width 11 height 11
click at [23, 214] on div at bounding box center [21, 213] width 11 height 11
click at [120, 496] on icon at bounding box center [115, 554] width 11 height 11
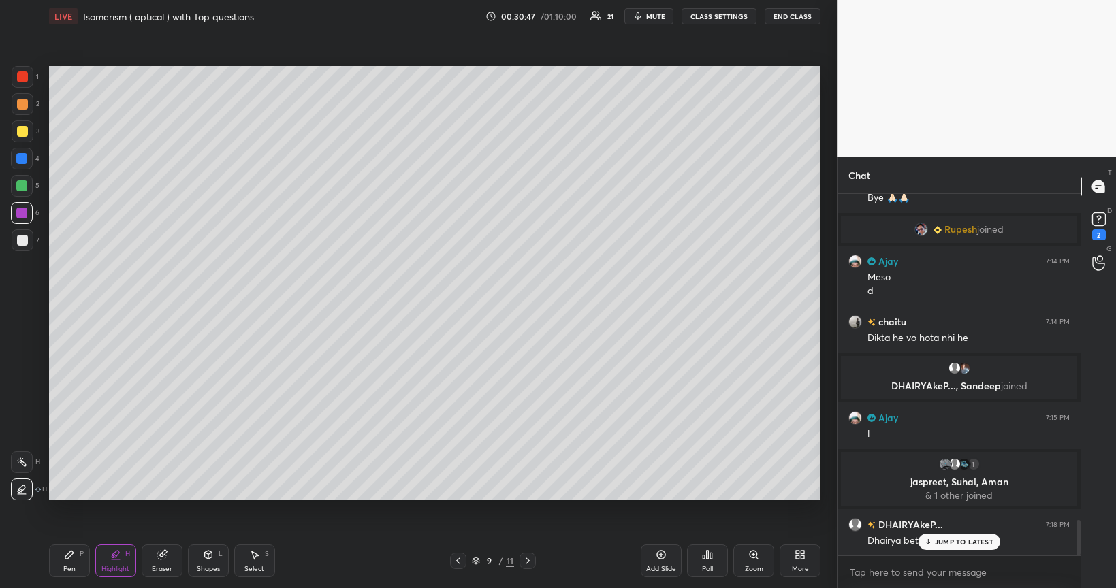
click at [207, 496] on icon at bounding box center [208, 554] width 11 height 11
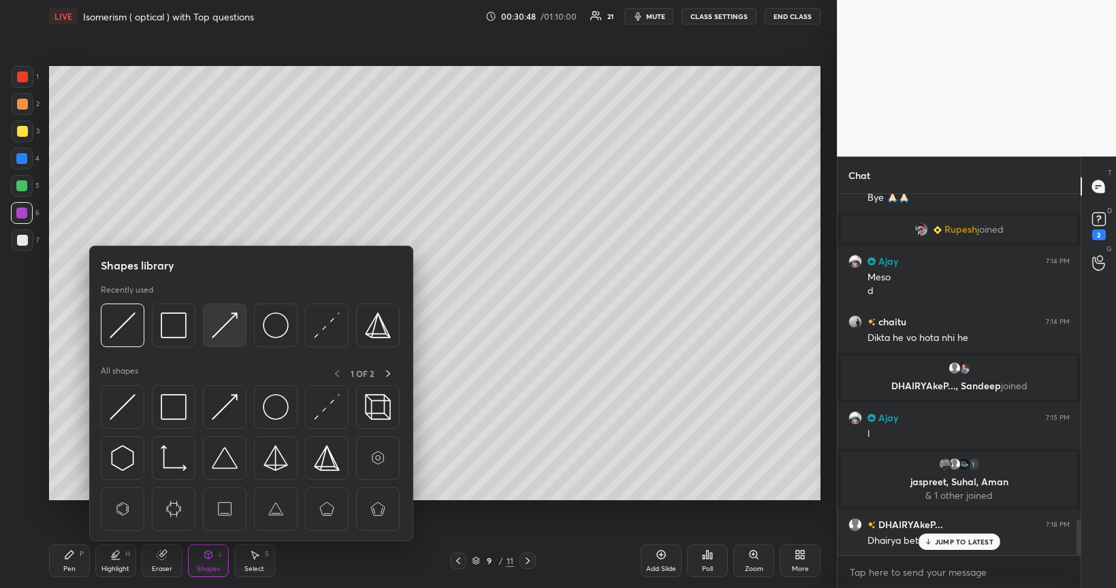
click at [223, 323] on img at bounding box center [225, 326] width 26 height 26
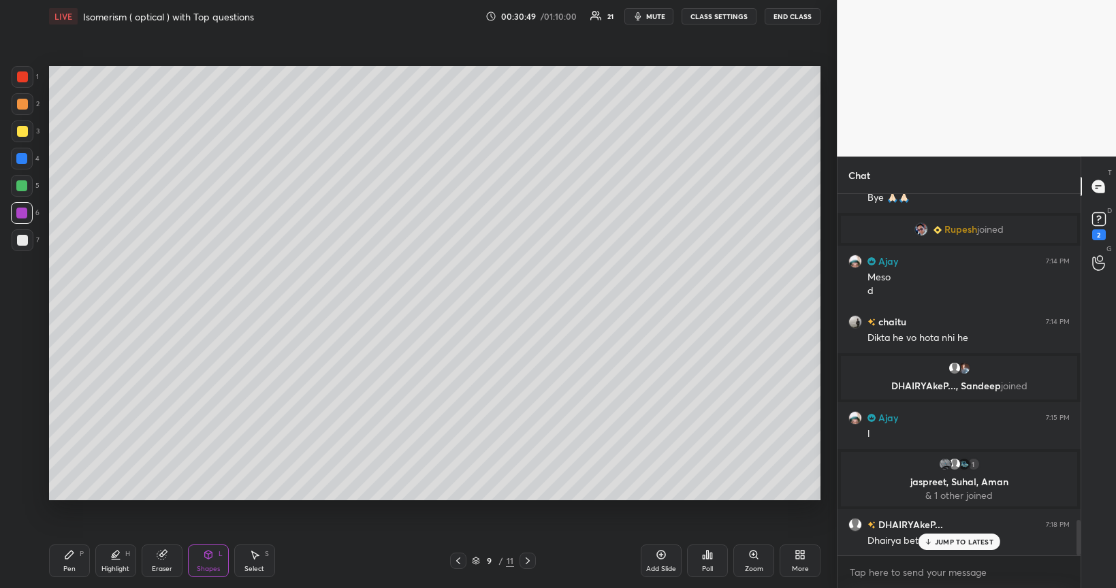
click at [20, 214] on div at bounding box center [21, 213] width 11 height 11
click at [74, 496] on icon at bounding box center [69, 554] width 11 height 11
click at [25, 136] on div at bounding box center [22, 131] width 11 height 11
click at [207, 496] on icon at bounding box center [208, 555] width 7 height 8
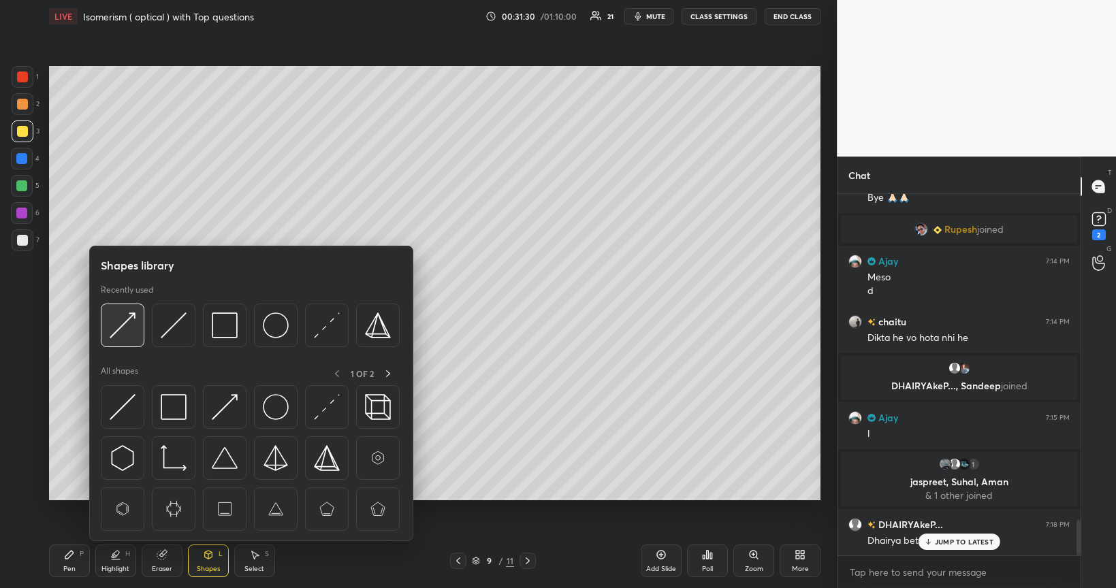
click at [129, 324] on img at bounding box center [123, 326] width 26 height 26
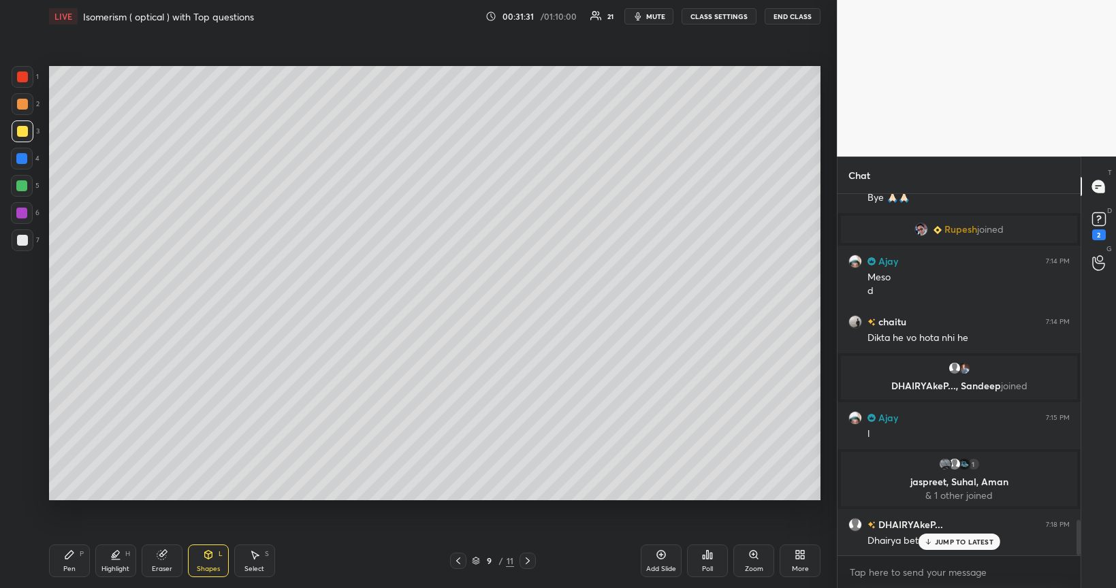
click at [22, 214] on div at bounding box center [21, 213] width 11 height 11
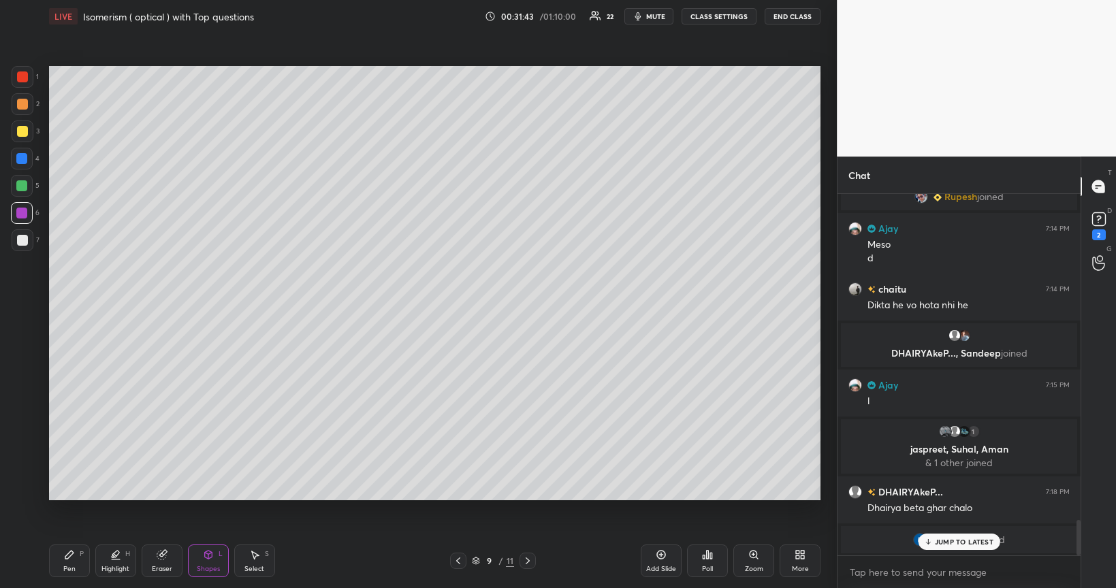
click at [78, 496] on div "Pen P" at bounding box center [69, 561] width 41 height 33
click at [22, 106] on div at bounding box center [22, 104] width 11 height 11
click at [657, 496] on icon at bounding box center [661, 555] width 9 height 9
click at [208, 496] on icon at bounding box center [208, 556] width 0 height 5
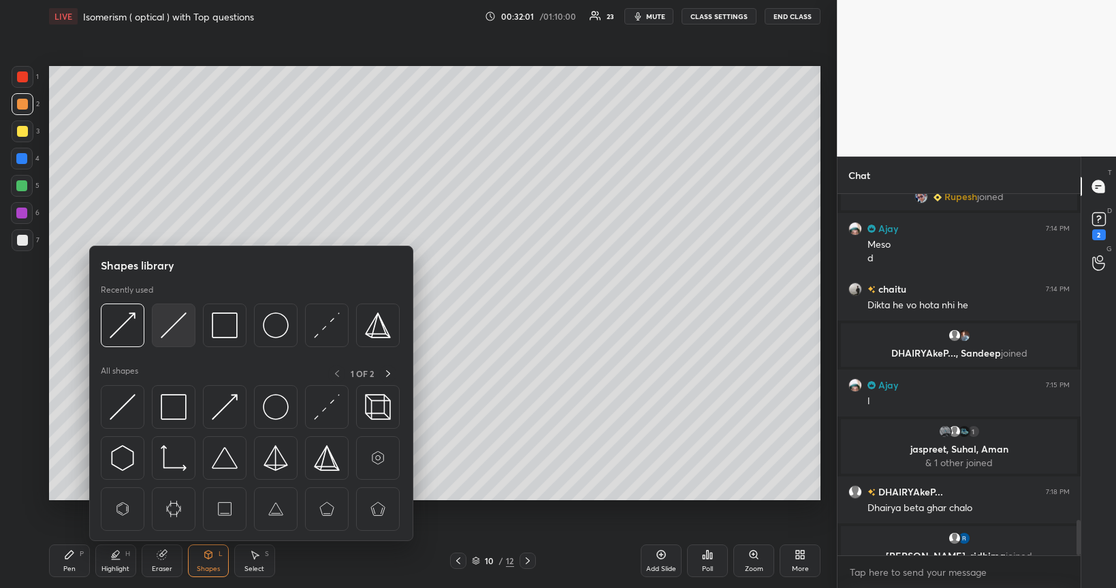
click at [172, 321] on img at bounding box center [174, 326] width 26 height 26
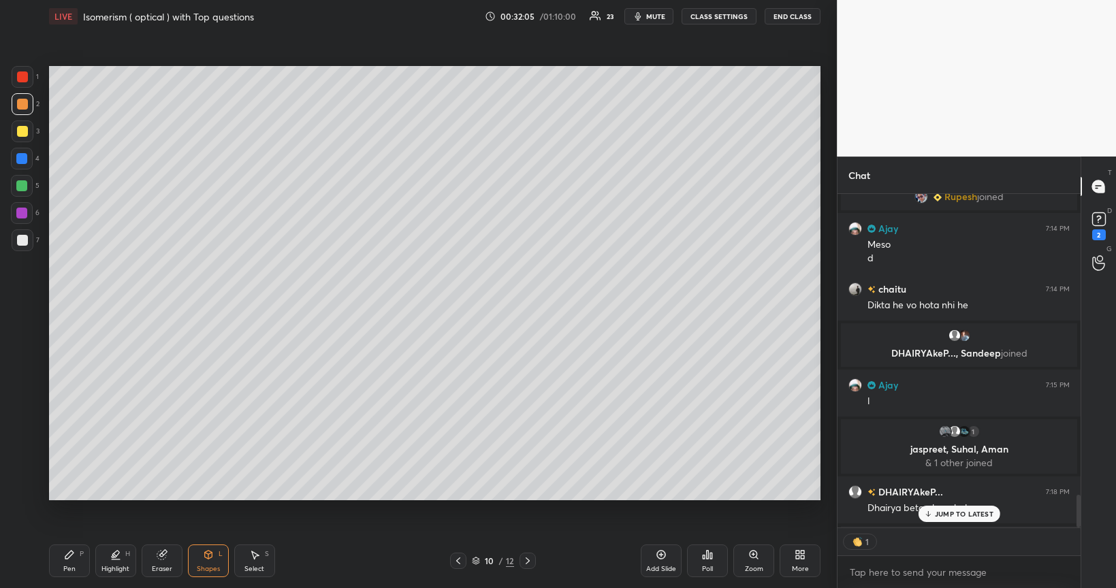
scroll to position [3345, 0]
click at [24, 191] on div at bounding box center [21, 185] width 11 height 11
click at [74, 496] on div "Pen P" at bounding box center [69, 561] width 41 height 33
click at [22, 135] on div at bounding box center [22, 131] width 11 height 11
click at [24, 183] on div at bounding box center [21, 185] width 11 height 11
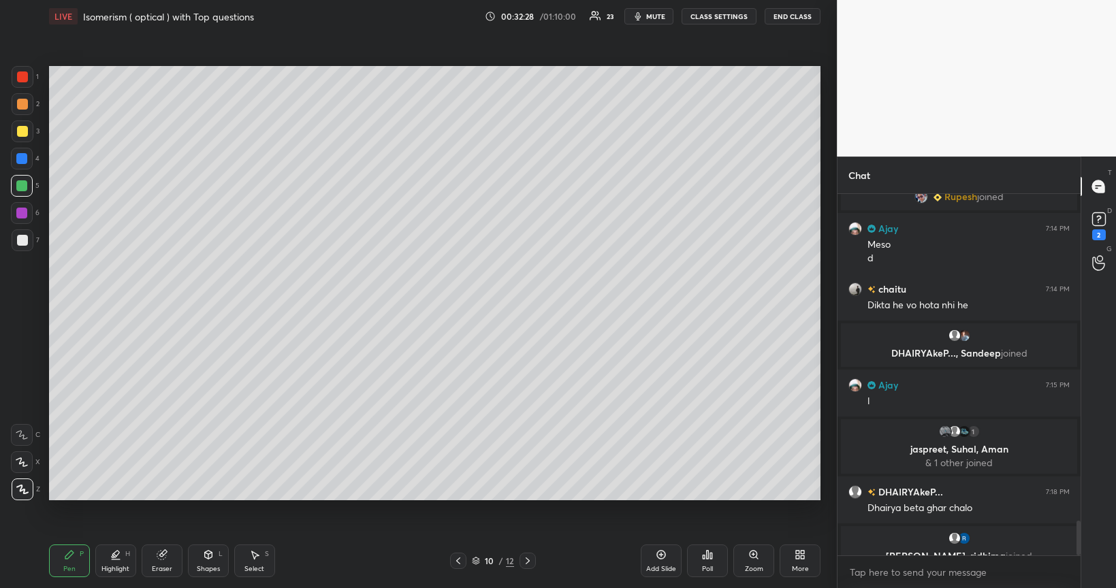
scroll to position [3392, 0]
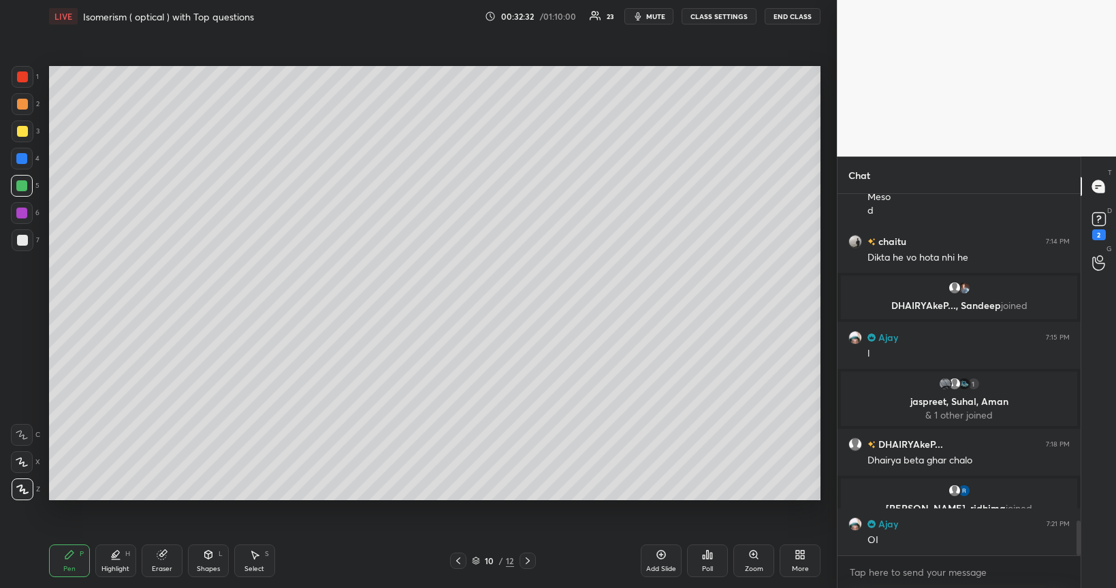
click at [206, 496] on div "Shapes L" at bounding box center [208, 561] width 41 height 33
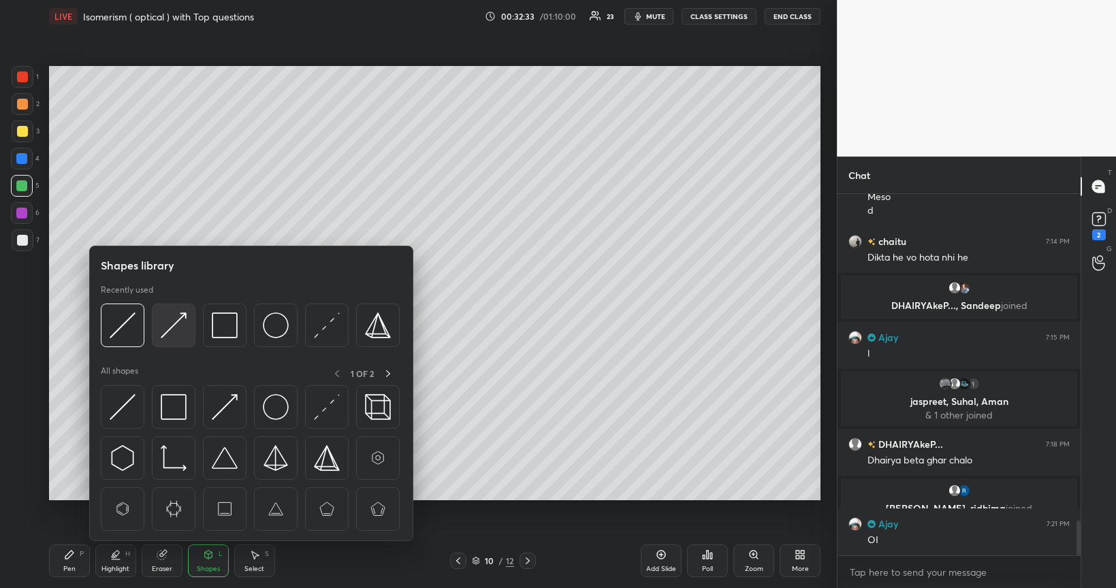
click at [177, 325] on img at bounding box center [174, 326] width 26 height 26
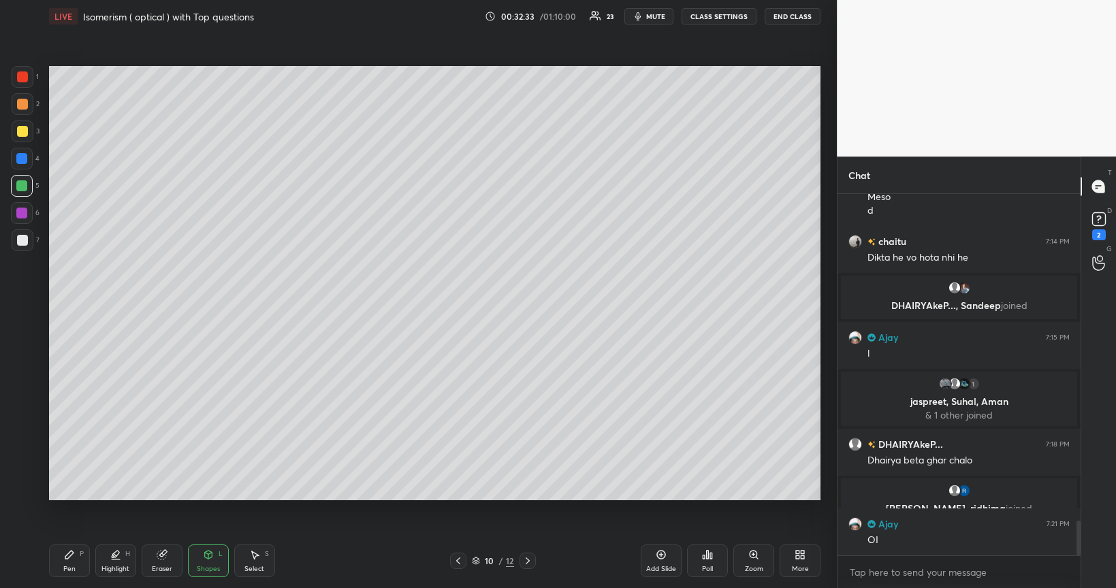
click at [19, 240] on div at bounding box center [22, 240] width 11 height 11
click at [73, 496] on icon at bounding box center [69, 554] width 11 height 11
click at [23, 188] on div at bounding box center [21, 185] width 11 height 11
click at [666, 496] on icon at bounding box center [661, 554] width 11 height 11
click at [18, 241] on div at bounding box center [22, 240] width 11 height 11
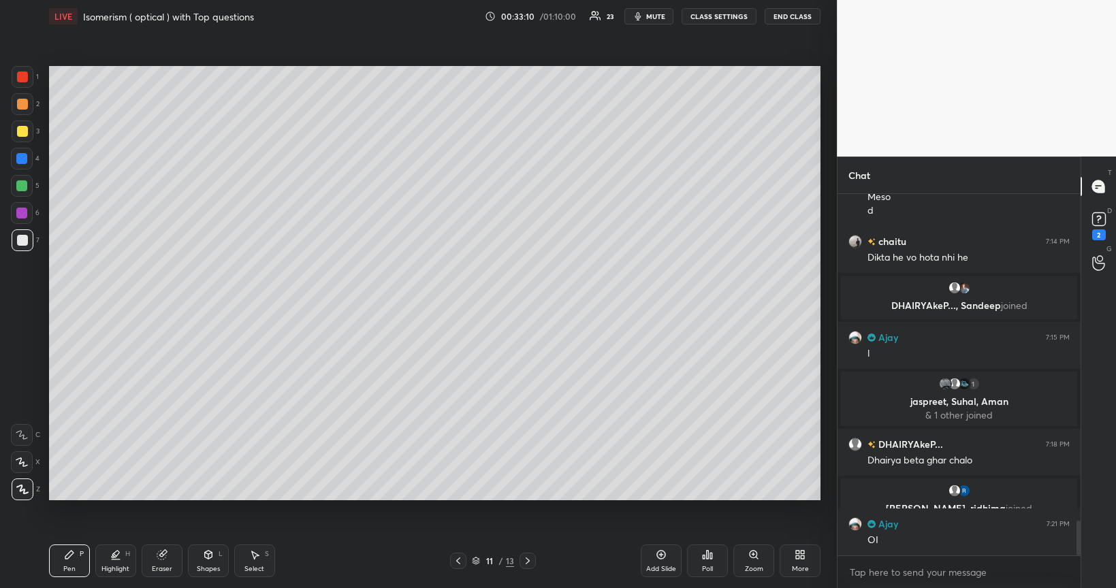
click at [455, 496] on icon at bounding box center [458, 561] width 11 height 11
click at [525, 496] on icon at bounding box center [527, 561] width 11 height 11
click at [528, 496] on div at bounding box center [527, 561] width 16 height 16
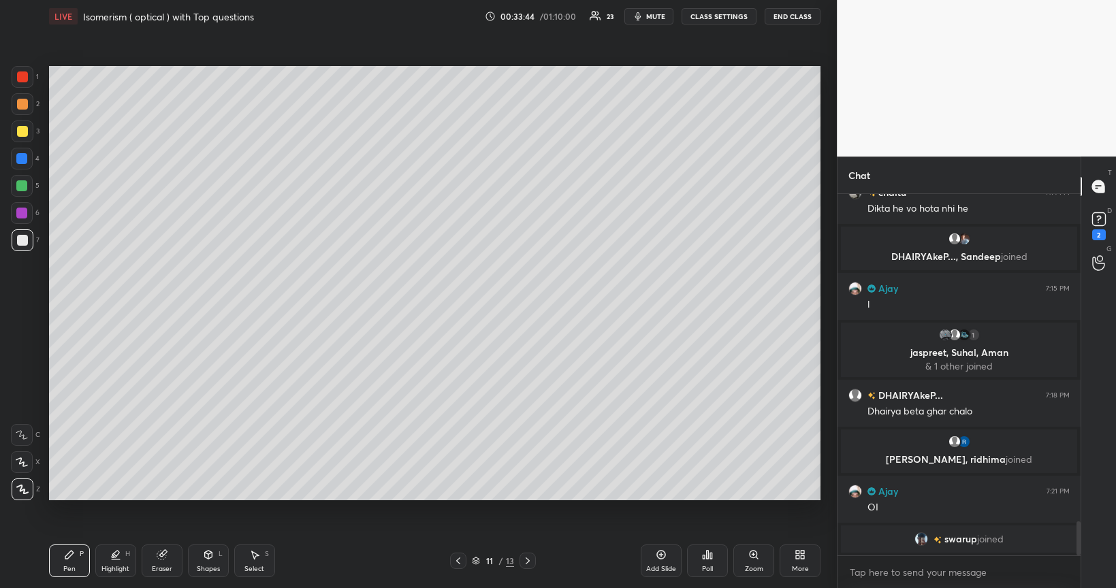
scroll to position [357, 238]
click at [23, 136] on div at bounding box center [22, 131] width 11 height 11
click at [671, 496] on div "Add Slide" at bounding box center [661, 561] width 41 height 33
click at [20, 244] on div at bounding box center [22, 240] width 11 height 11
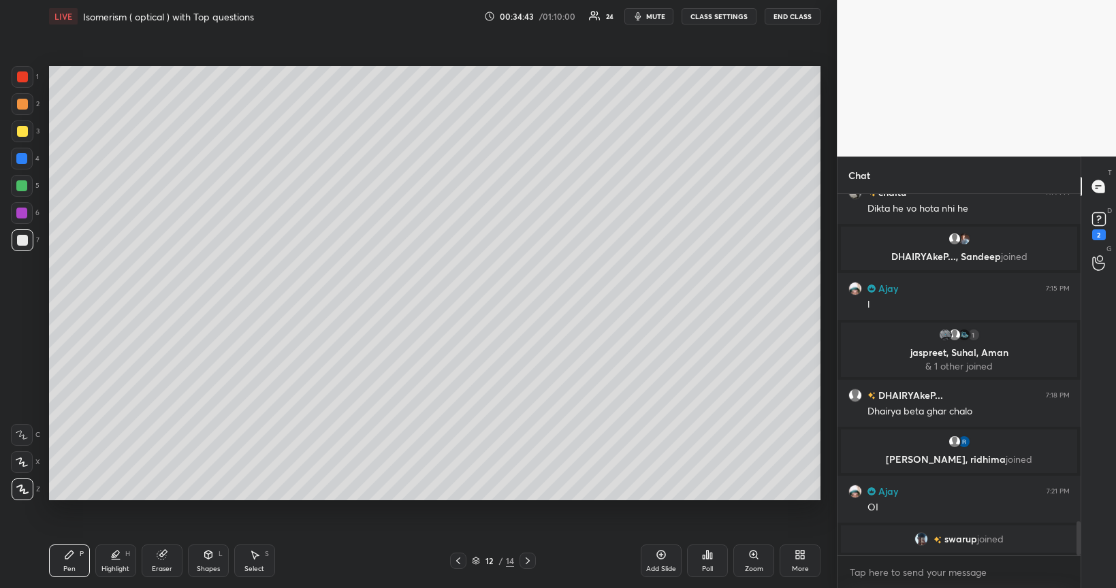
scroll to position [357, 238]
click at [18, 189] on div at bounding box center [21, 185] width 11 height 11
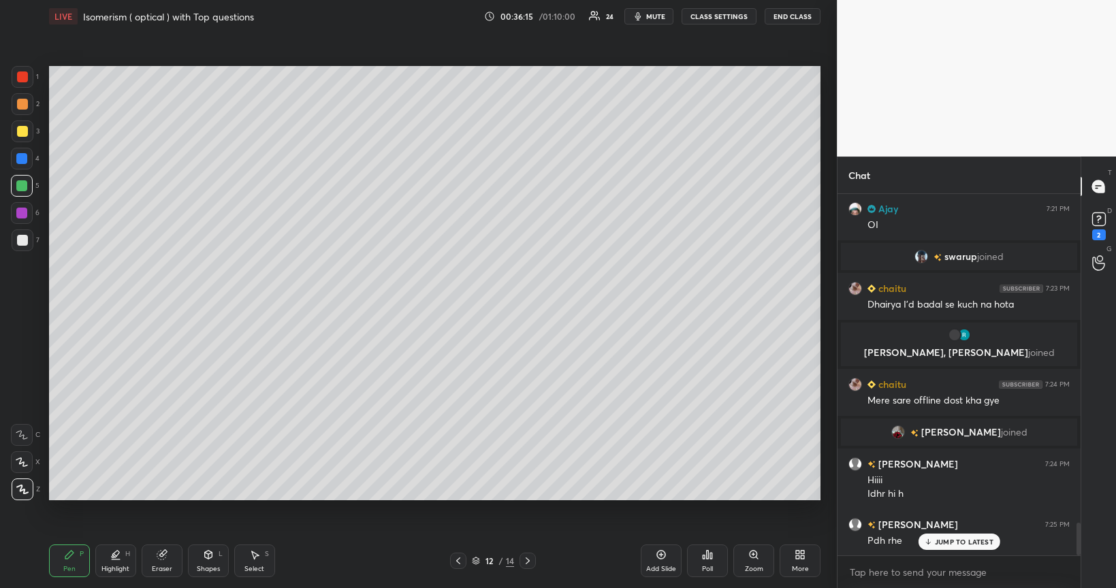
scroll to position [3707, 0]
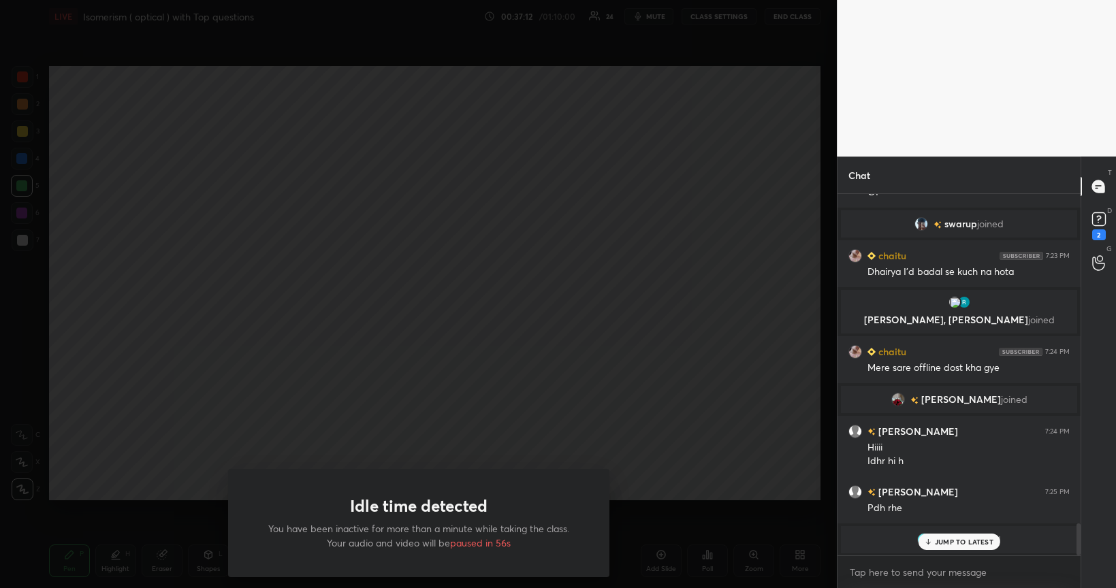
click at [720, 421] on div "Idle time detected You have been inactive for more than a minute while taking t…" at bounding box center [418, 294] width 837 height 588
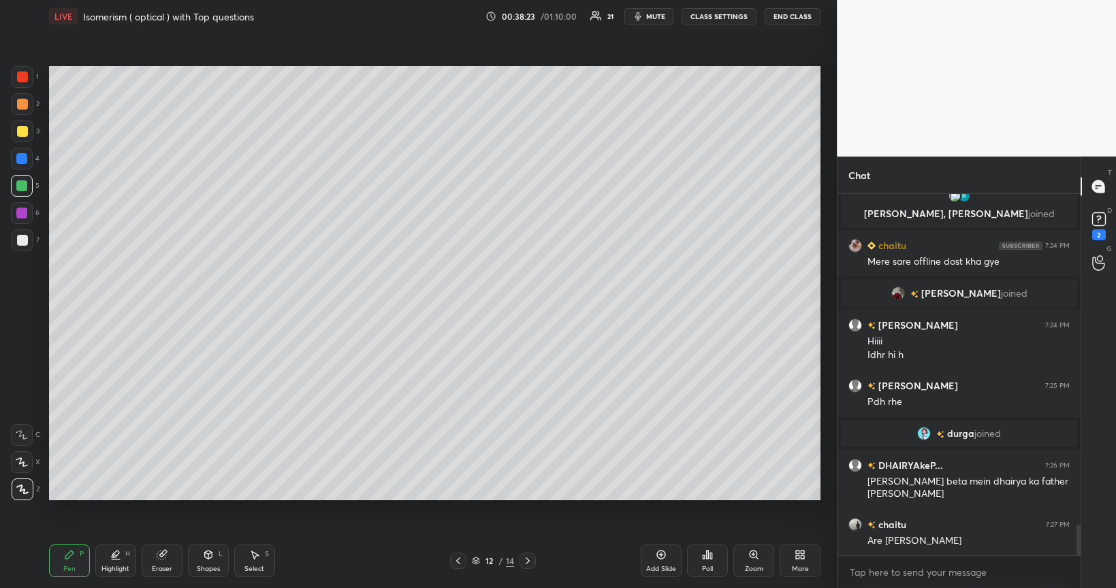
scroll to position [3873, 0]
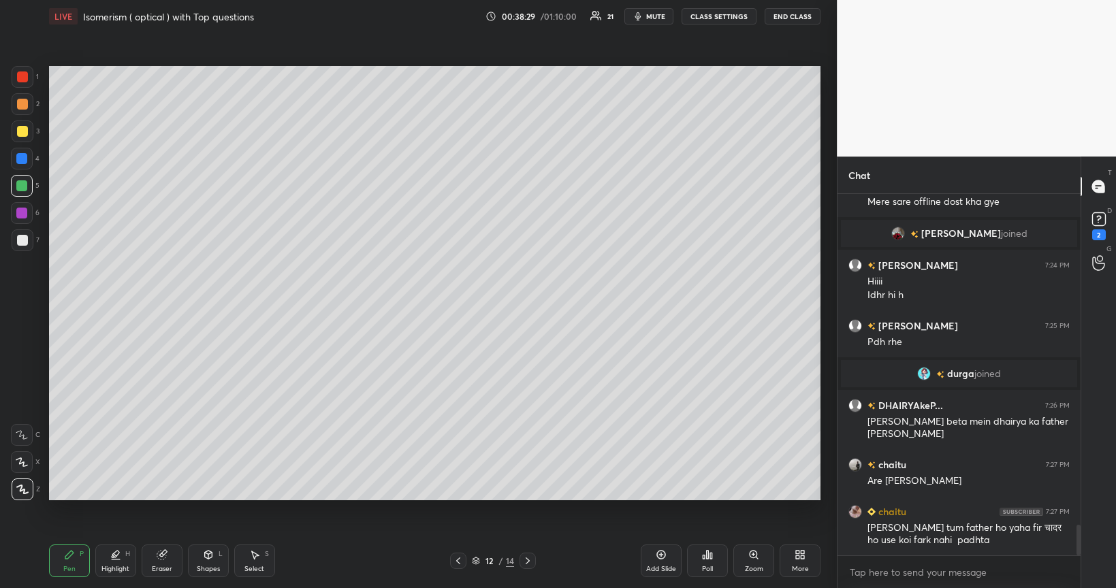
click at [661, 496] on icon at bounding box center [661, 555] width 4 height 4
click at [21, 243] on div at bounding box center [22, 240] width 11 height 11
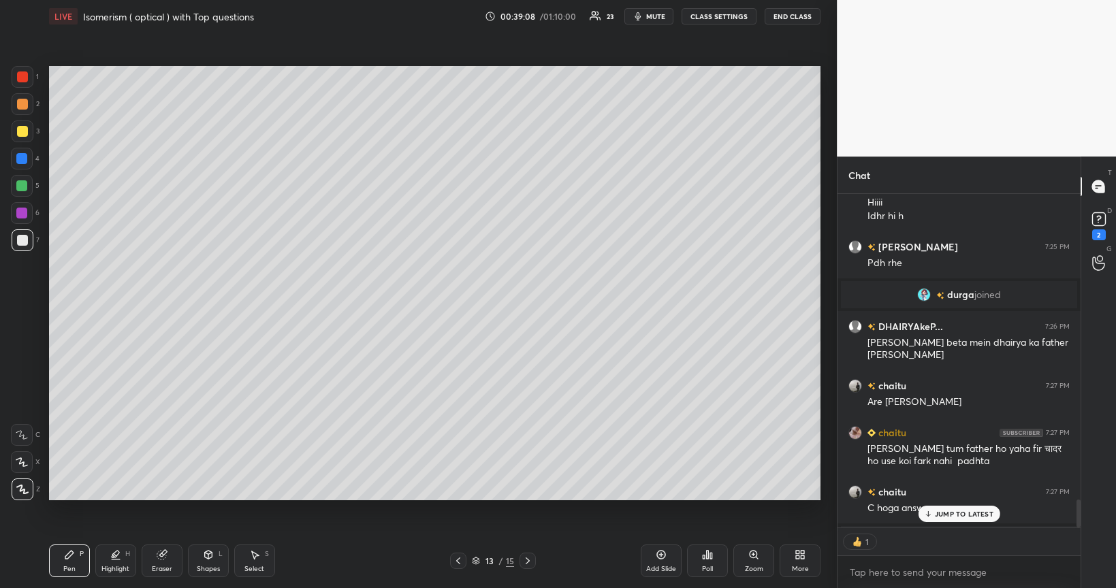
scroll to position [3952, 0]
click at [21, 133] on div at bounding box center [22, 131] width 11 height 11
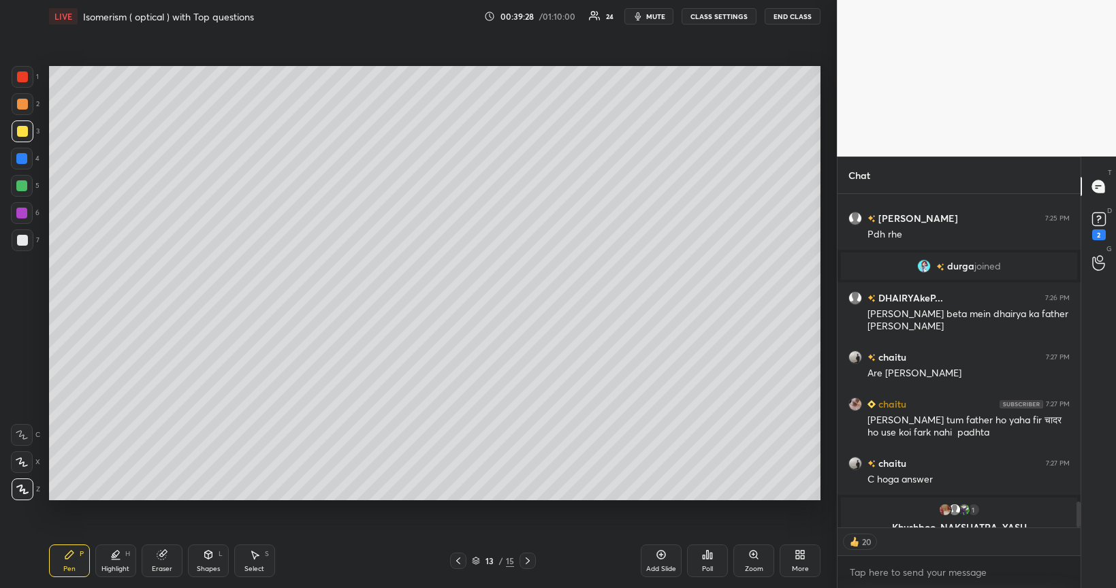
click at [21, 187] on div at bounding box center [21, 185] width 11 height 11
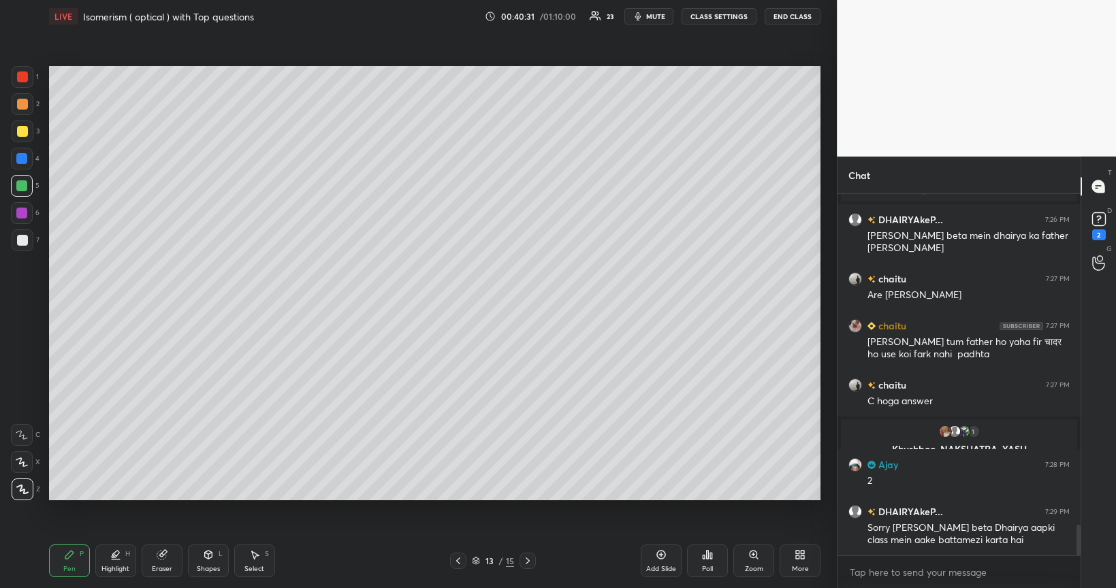
scroll to position [3937, 0]
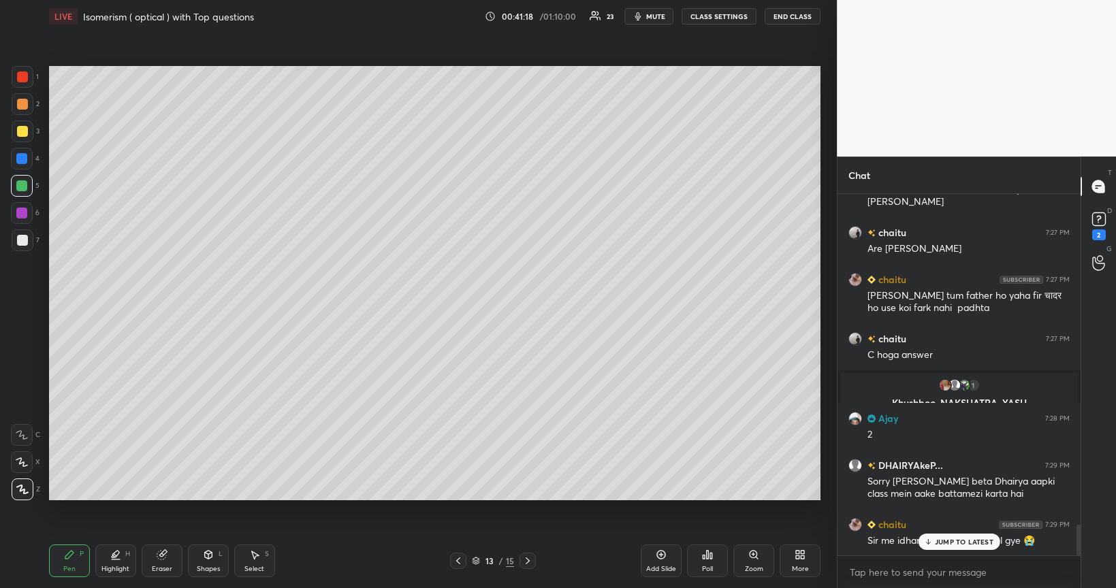
click at [941, 496] on p "JUMP TO LATEST" at bounding box center [964, 542] width 59 height 8
click at [21, 132] on div at bounding box center [22, 131] width 11 height 11
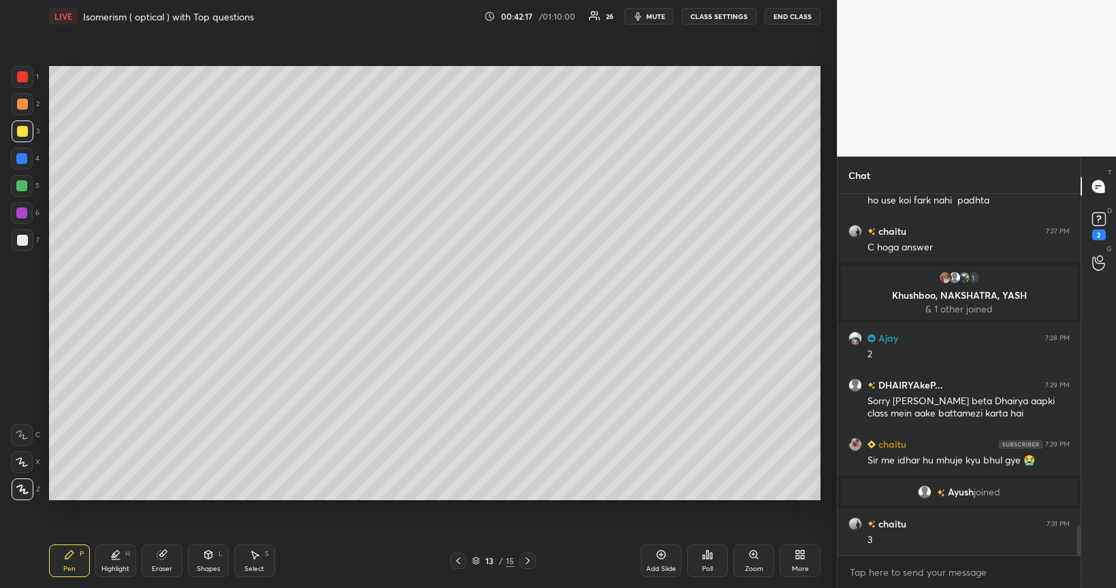
scroll to position [4010, 0]
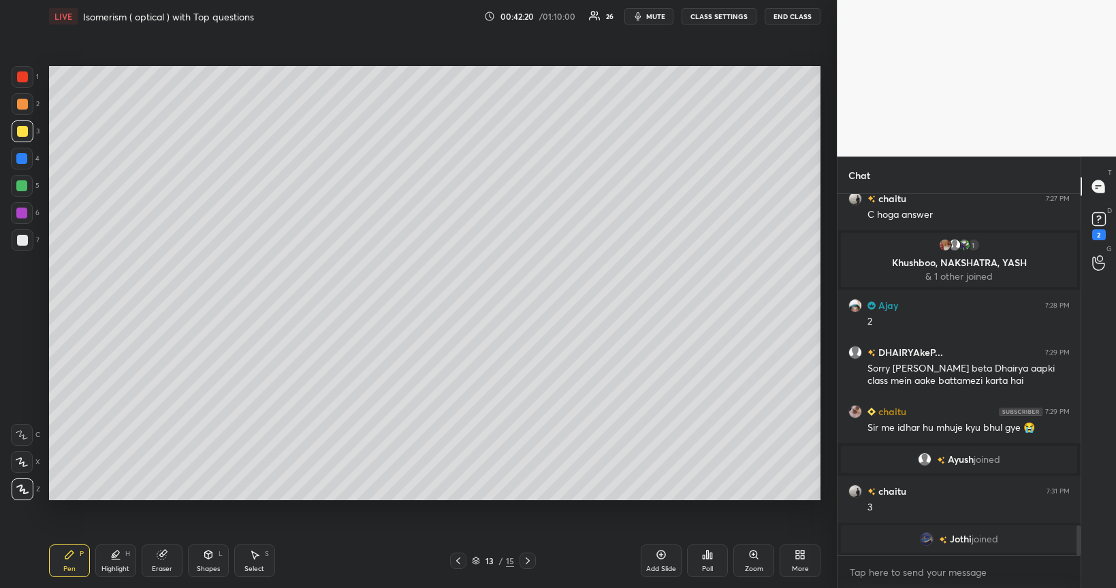
click at [660, 496] on icon at bounding box center [661, 555] width 4 height 4
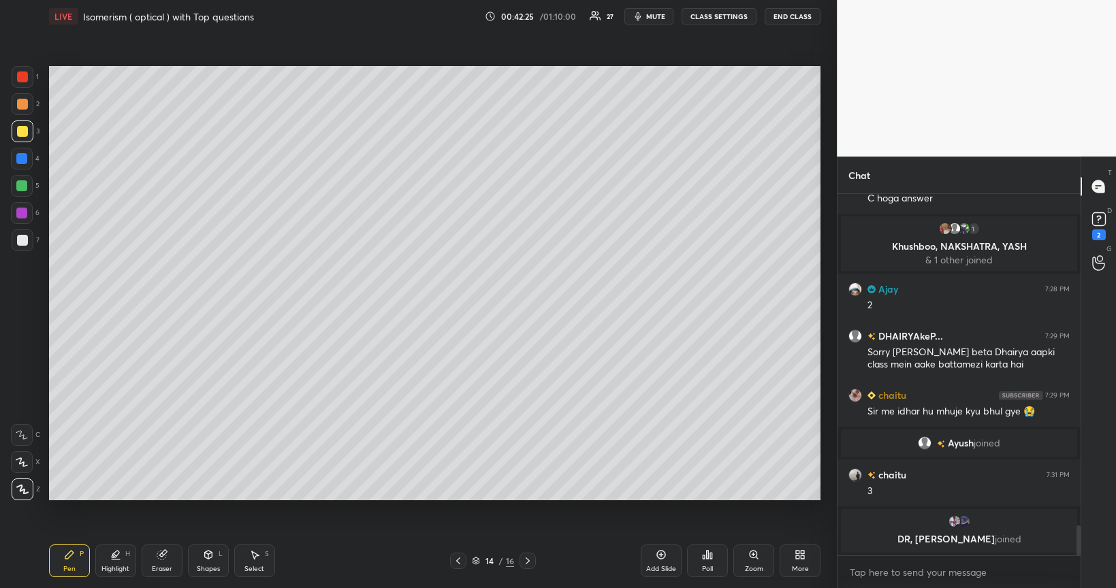
scroll to position [4073, 0]
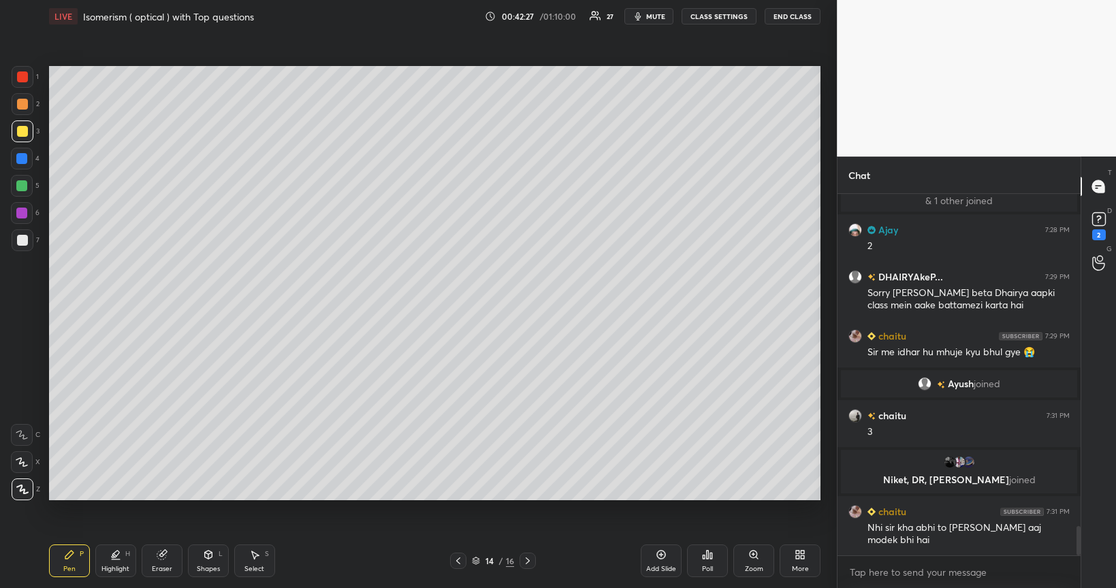
click at [20, 189] on div at bounding box center [21, 185] width 11 height 11
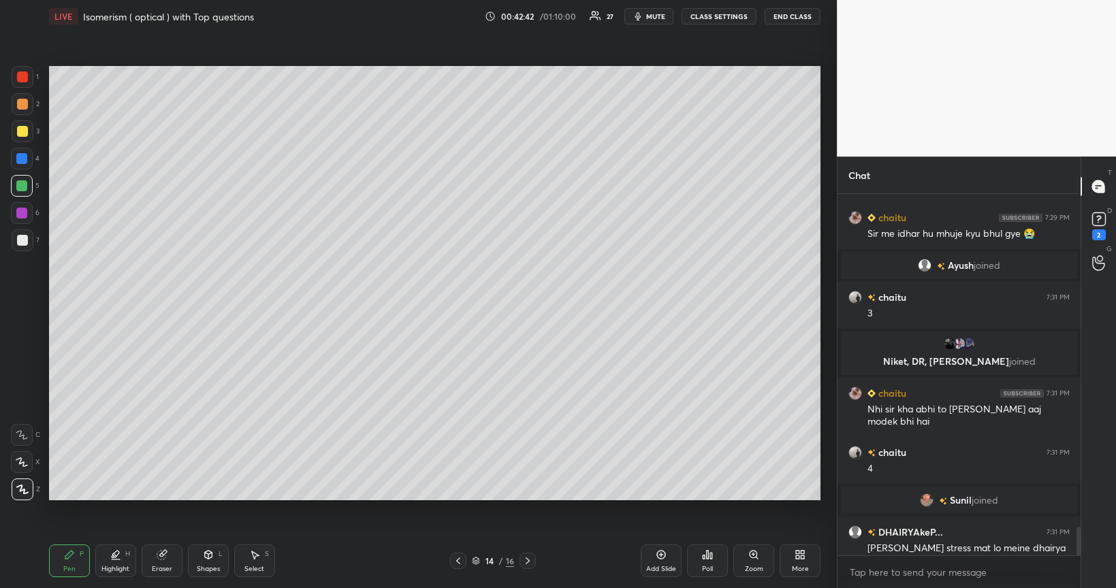
scroll to position [4172, 0]
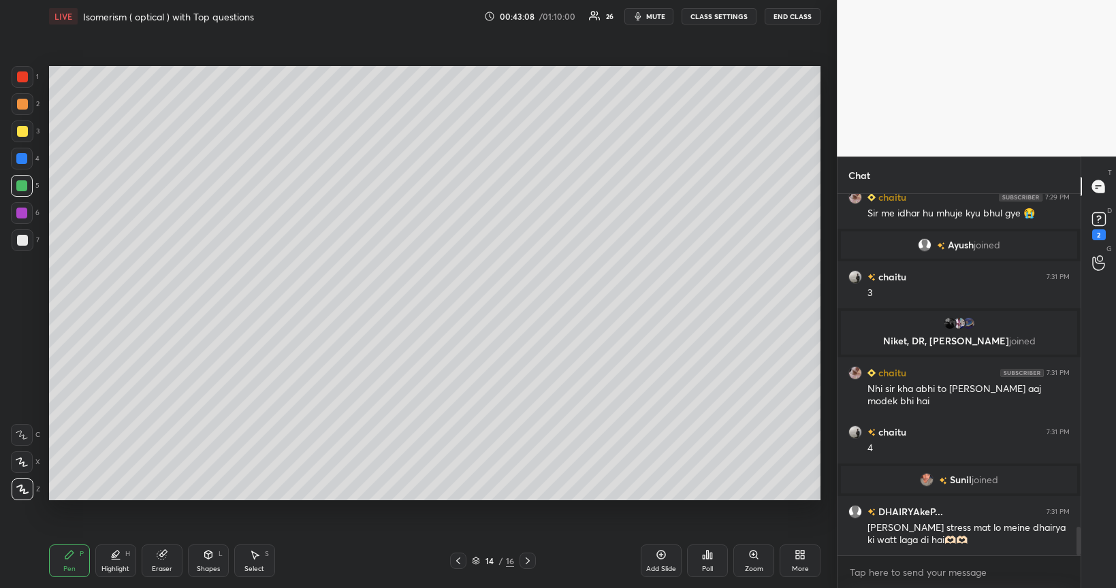
click at [21, 130] on div at bounding box center [22, 131] width 11 height 11
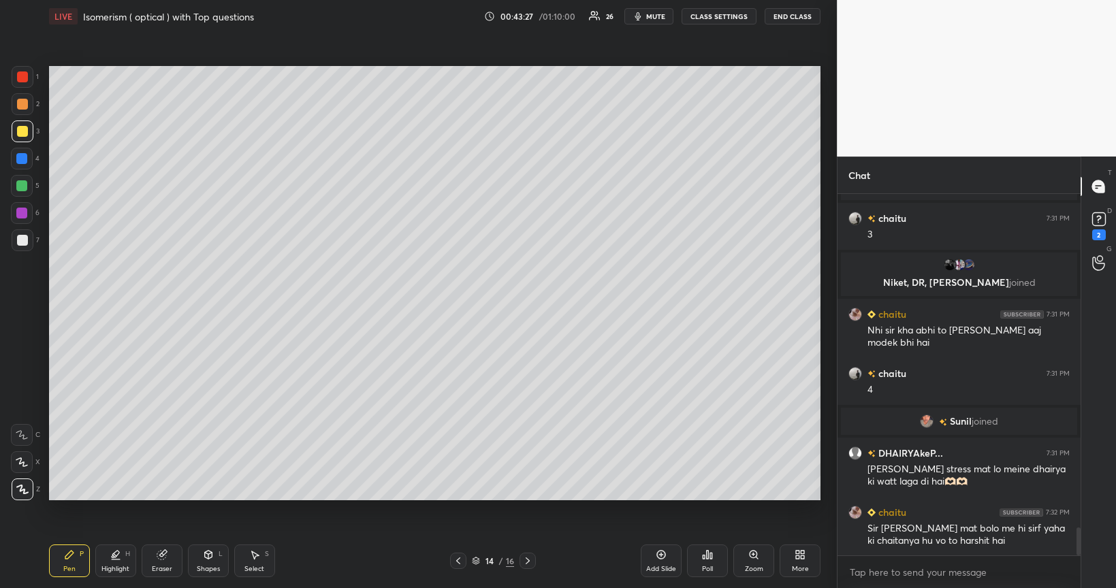
scroll to position [4278, 0]
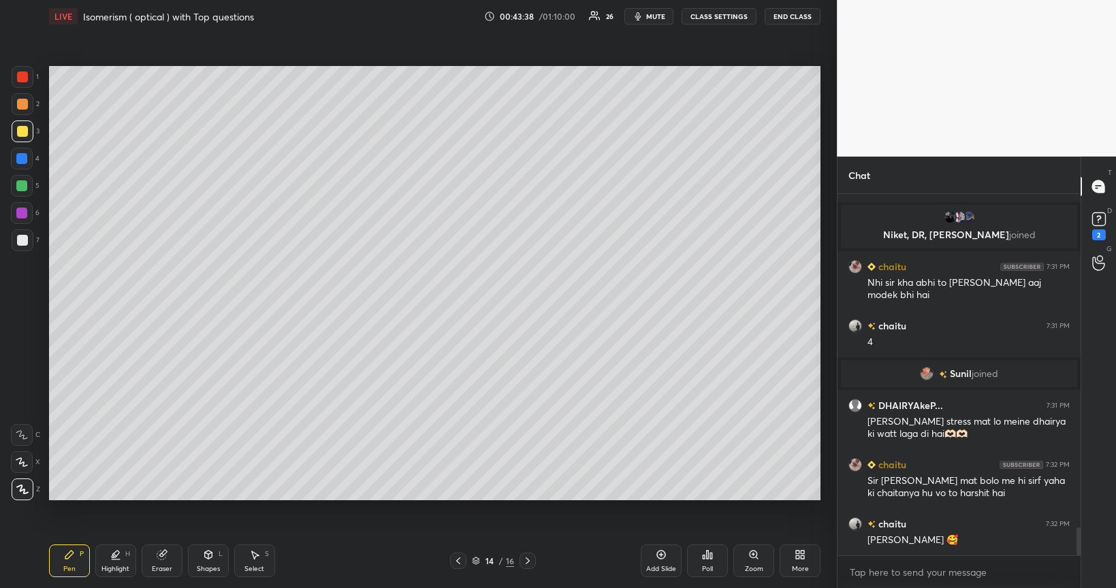
click at [22, 240] on div at bounding box center [22, 240] width 11 height 11
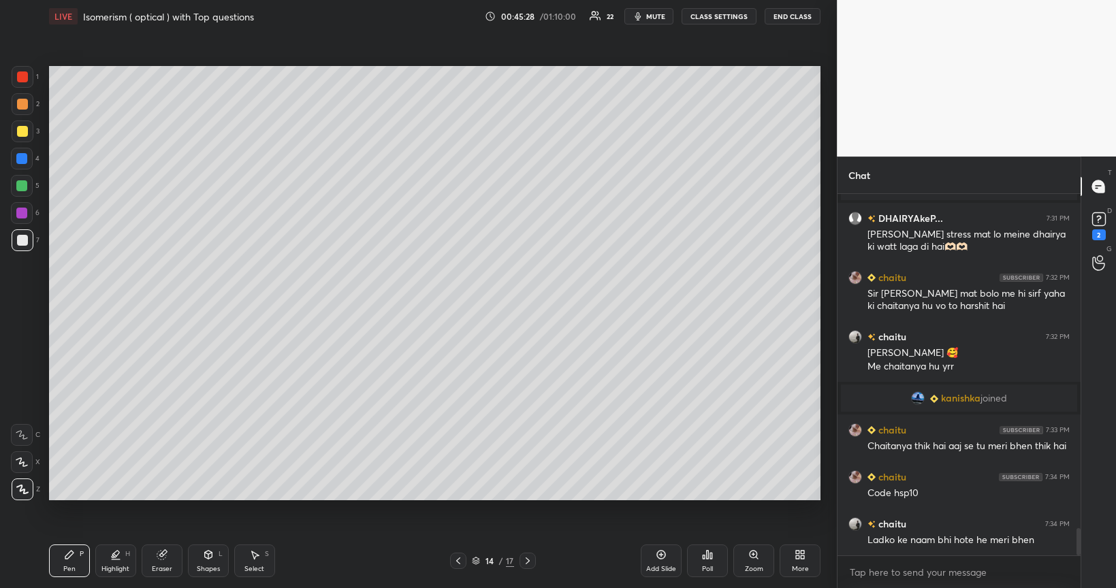
scroll to position [4473, 0]
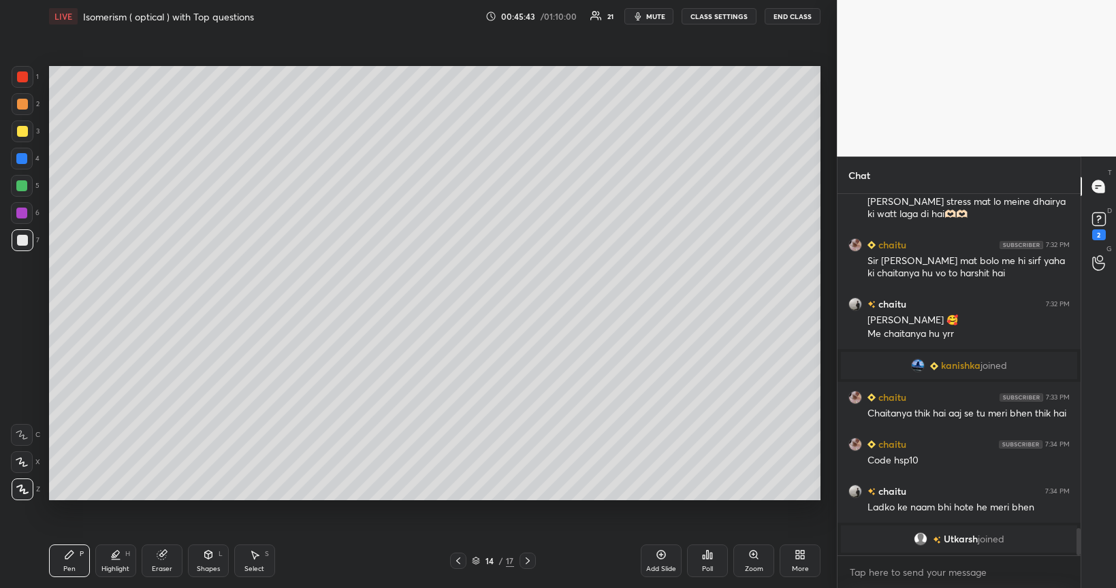
click at [22, 133] on div at bounding box center [22, 131] width 11 height 11
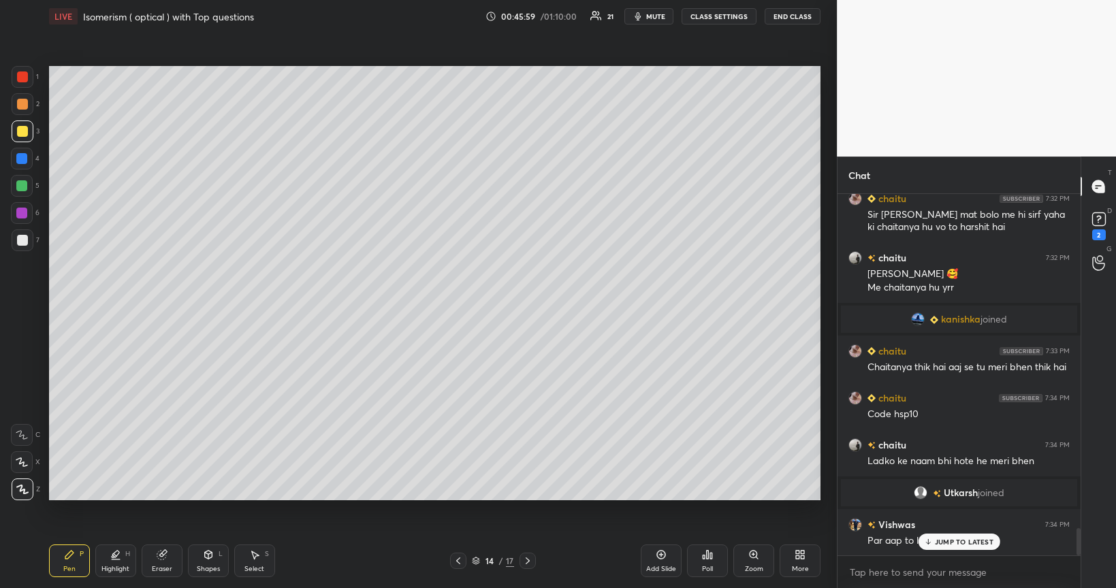
click at [663, 496] on icon at bounding box center [661, 554] width 11 height 11
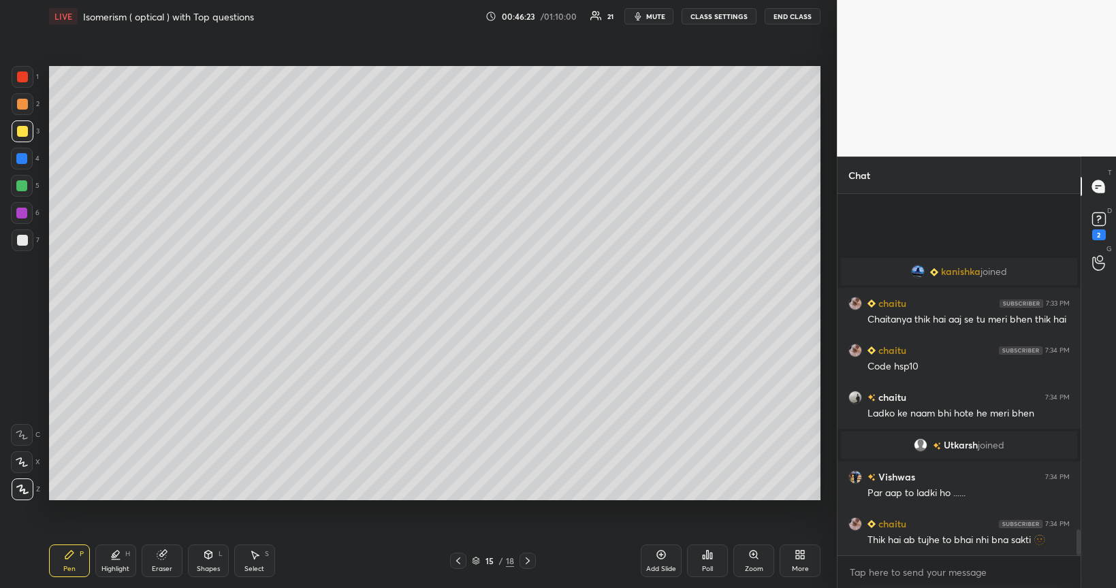
scroll to position [4626, 0]
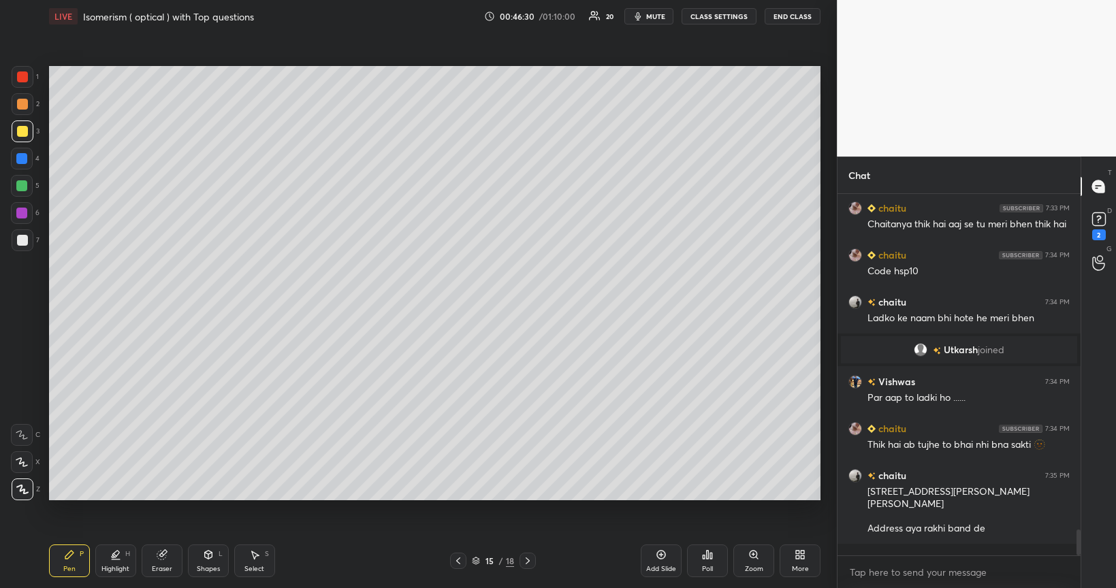
click at [20, 189] on div at bounding box center [21, 185] width 11 height 11
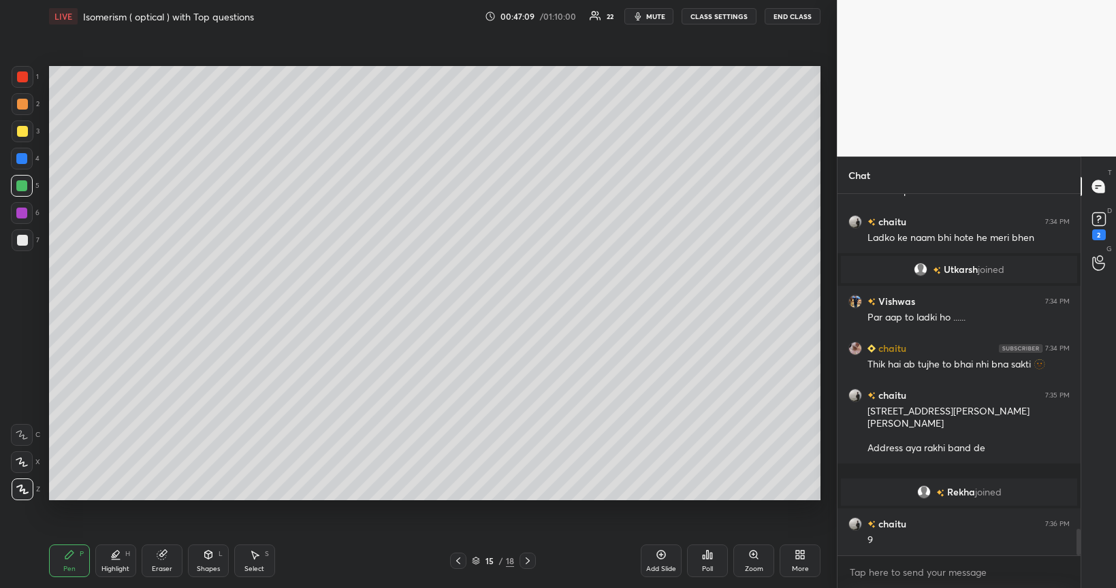
scroll to position [4578, 0]
click at [661, 496] on icon at bounding box center [661, 554] width 11 height 11
click at [22, 242] on div at bounding box center [22, 240] width 11 height 11
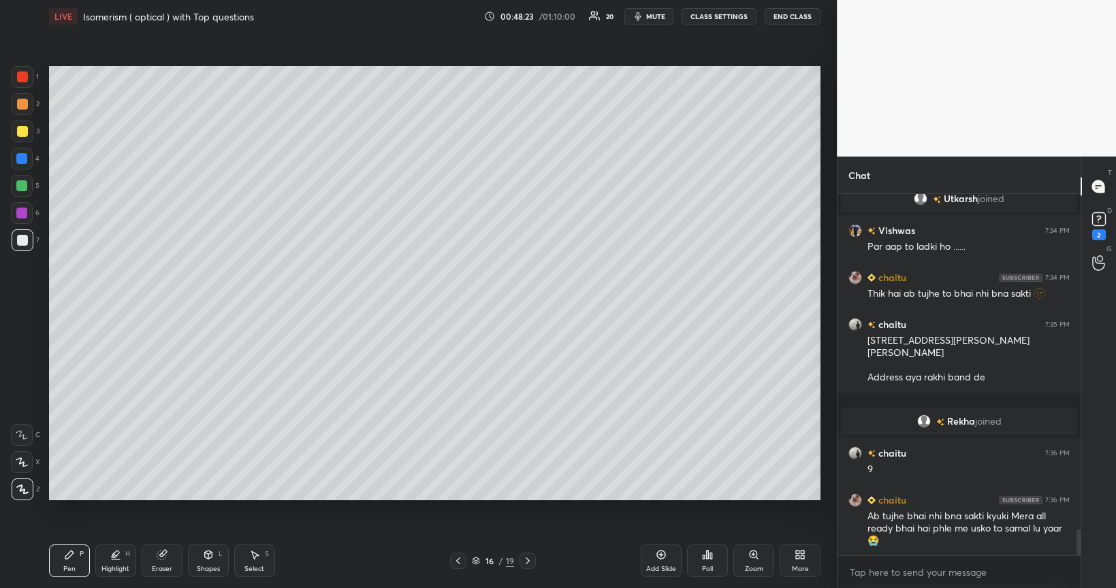
click at [22, 184] on div at bounding box center [21, 185] width 11 height 11
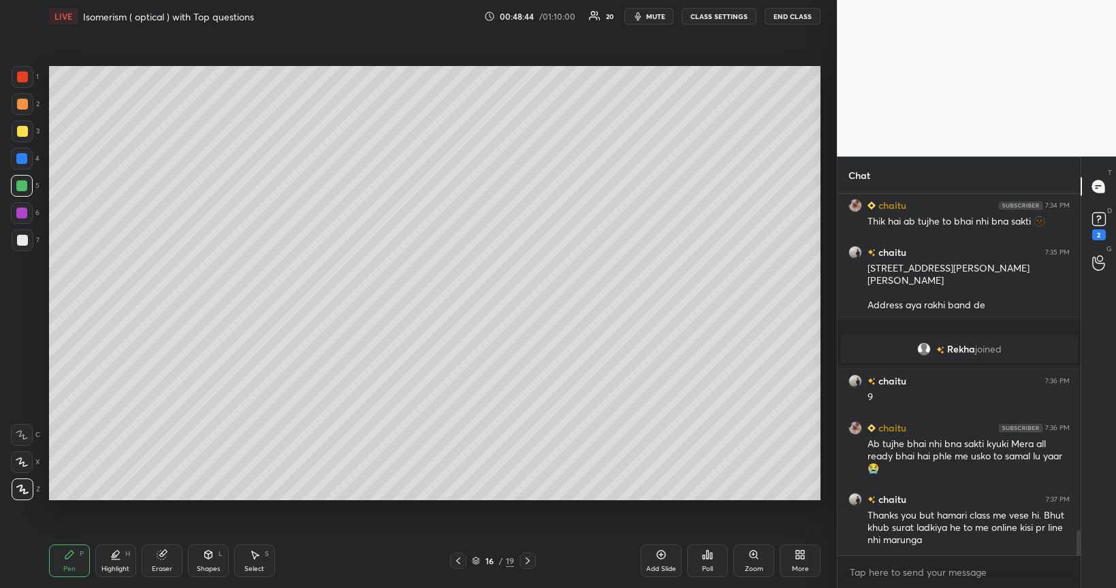
scroll to position [4754, 0]
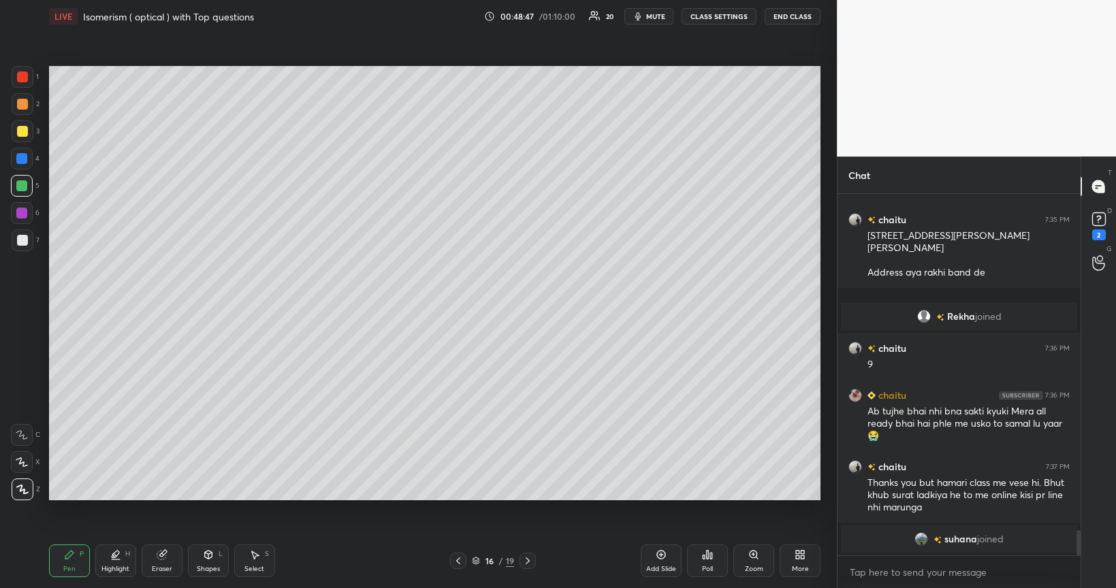
click at [209, 496] on div "Shapes L" at bounding box center [208, 561] width 41 height 33
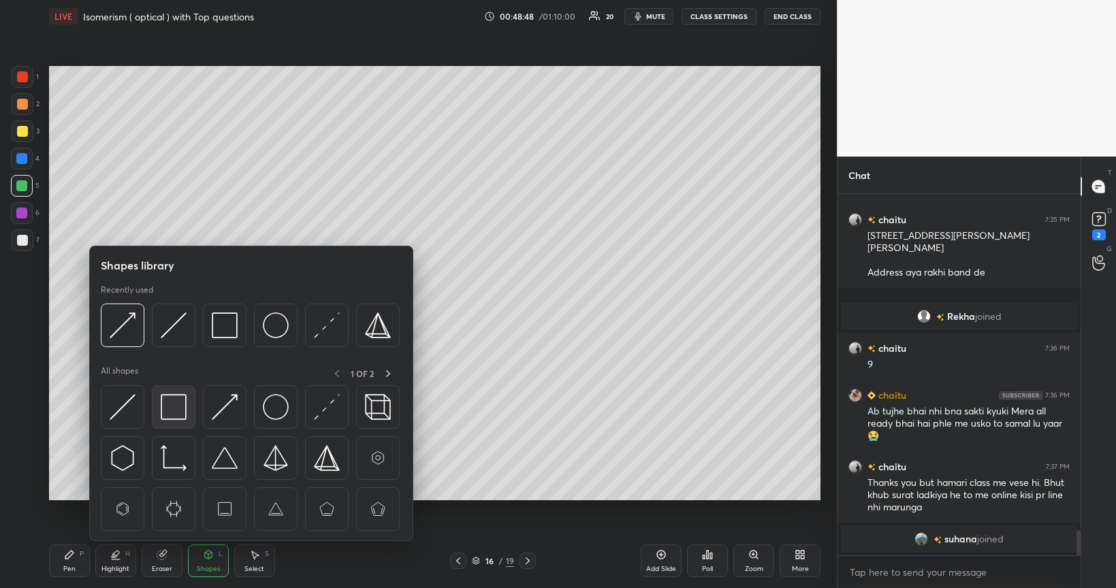
click at [176, 404] on img at bounding box center [174, 407] width 26 height 26
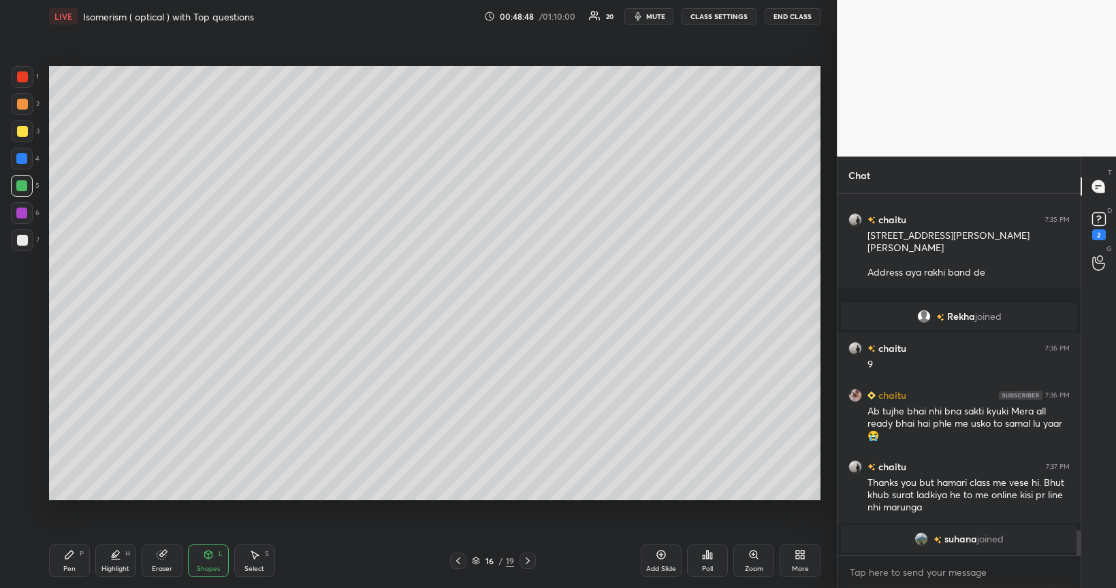
click at [24, 215] on div at bounding box center [21, 213] width 11 height 11
click at [80, 496] on div "Pen P" at bounding box center [69, 561] width 41 height 33
click at [23, 130] on div at bounding box center [22, 131] width 11 height 11
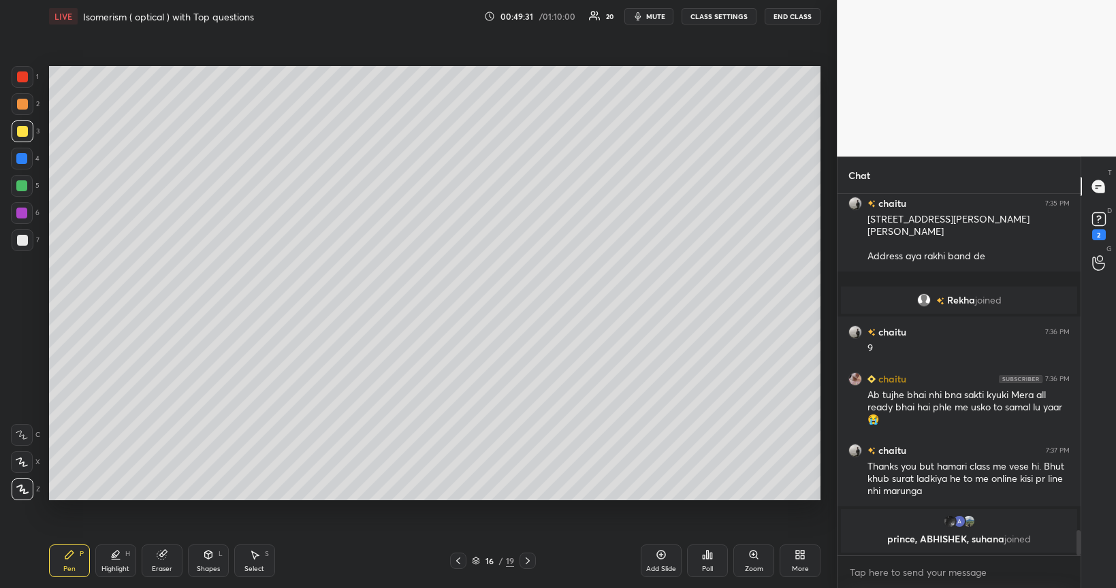
click at [20, 214] on div at bounding box center [21, 213] width 11 height 11
click at [207, 496] on div "Shapes" at bounding box center [208, 569] width 23 height 7
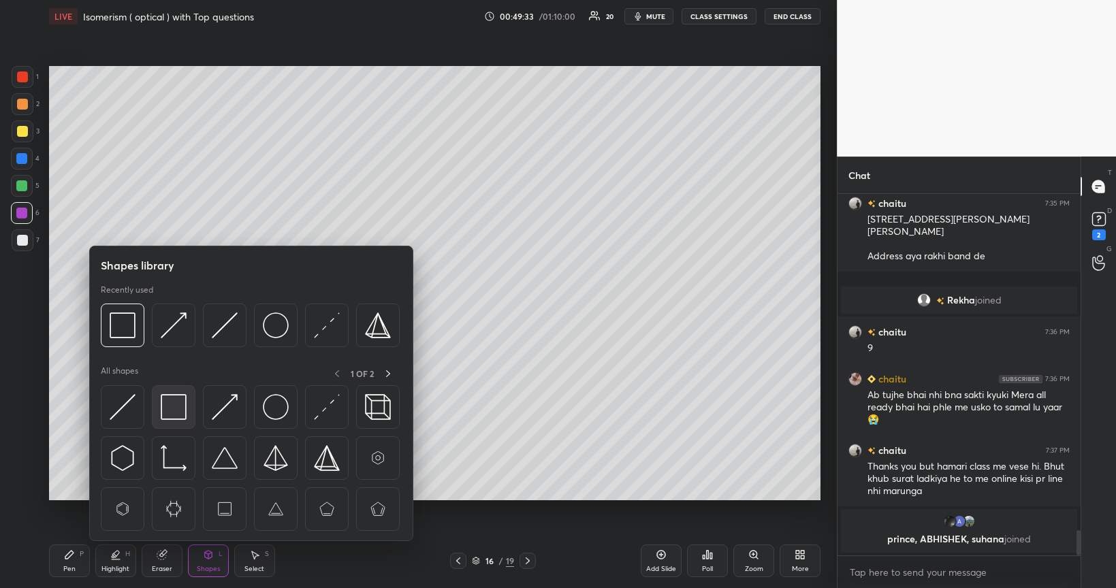
click at [170, 411] on img at bounding box center [174, 407] width 26 height 26
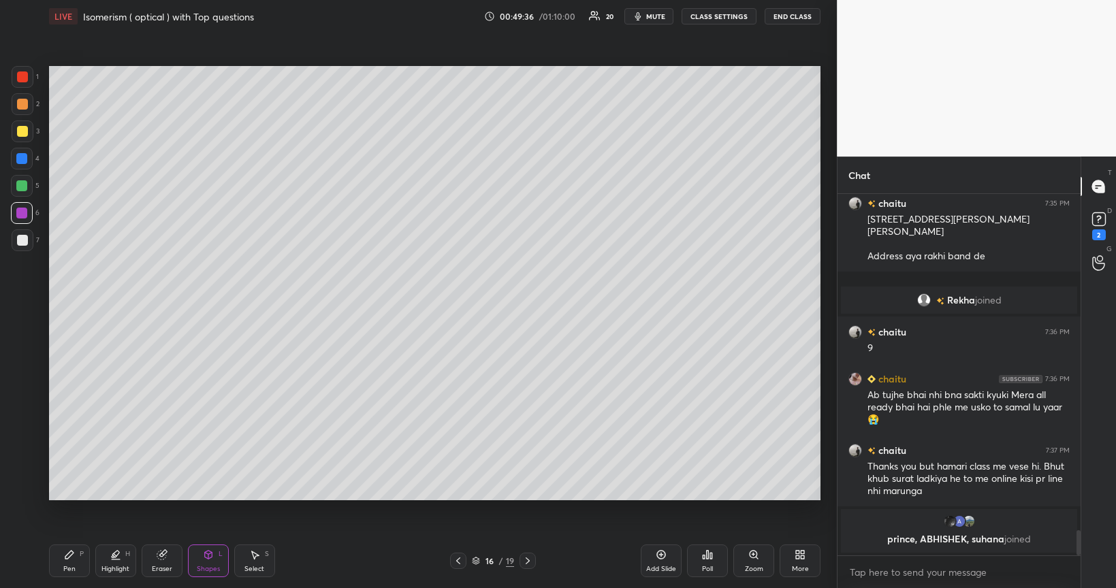
click at [78, 496] on div "Pen P" at bounding box center [69, 561] width 41 height 33
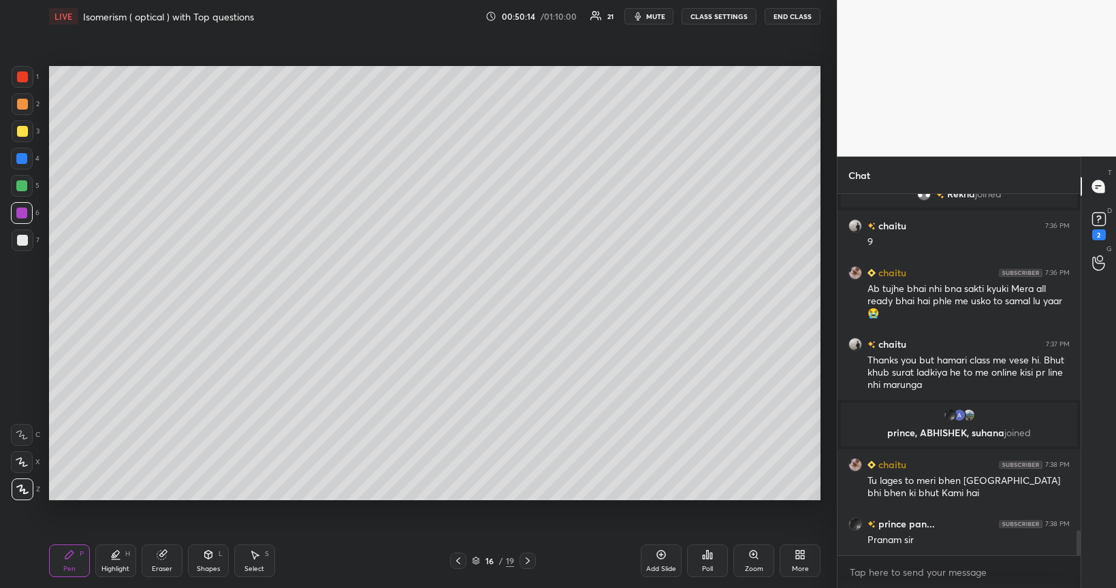
scroll to position [4871, 0]
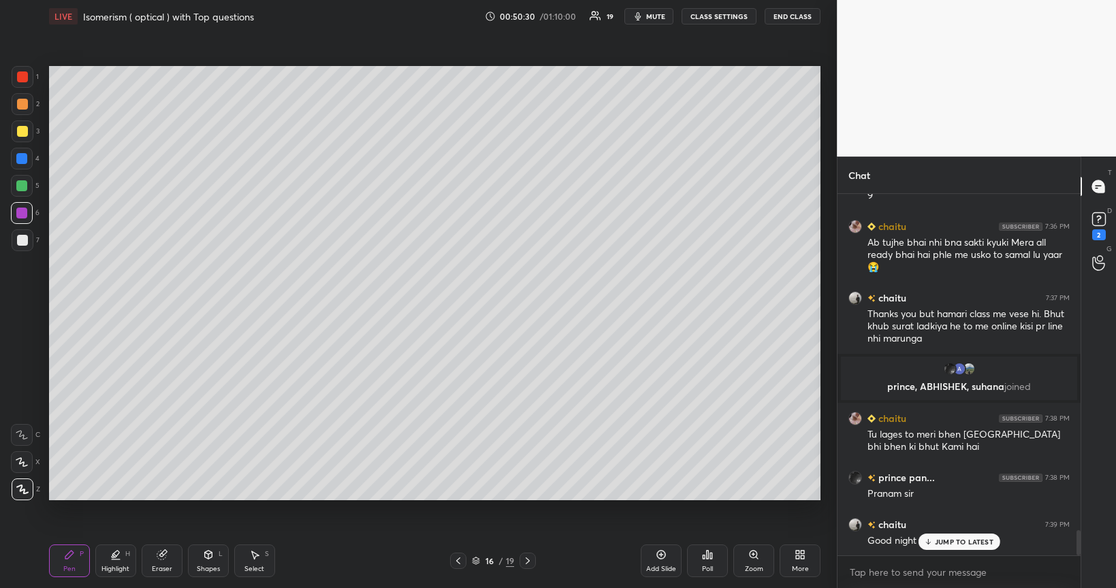
click at [663, 496] on icon at bounding box center [661, 554] width 11 height 11
click at [18, 244] on div at bounding box center [22, 240] width 11 height 11
click at [708, 496] on div "Poll" at bounding box center [707, 561] width 41 height 33
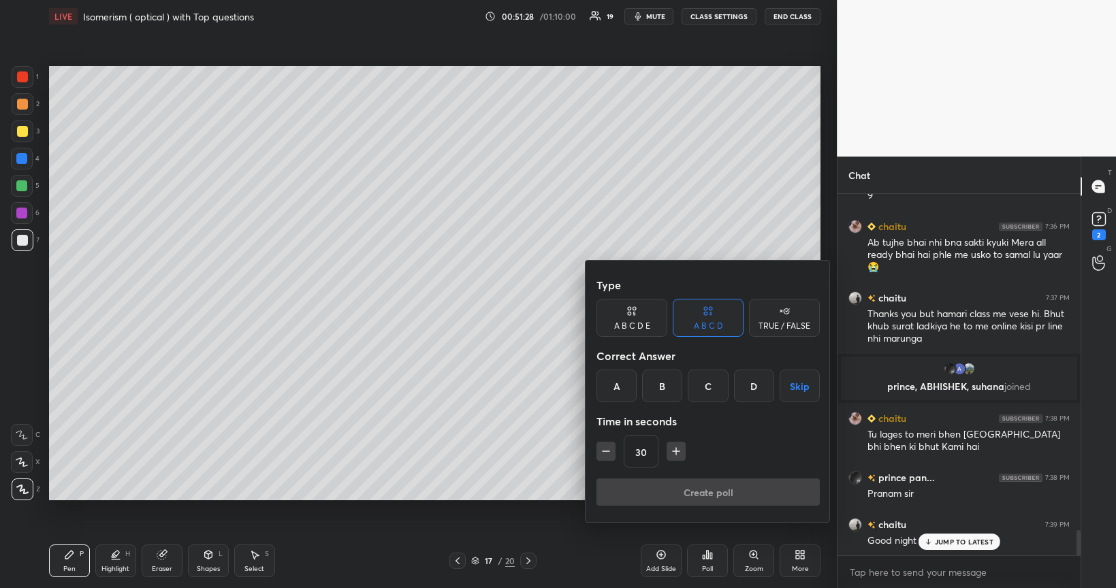
click at [669, 385] on div "B" at bounding box center [662, 386] width 40 height 33
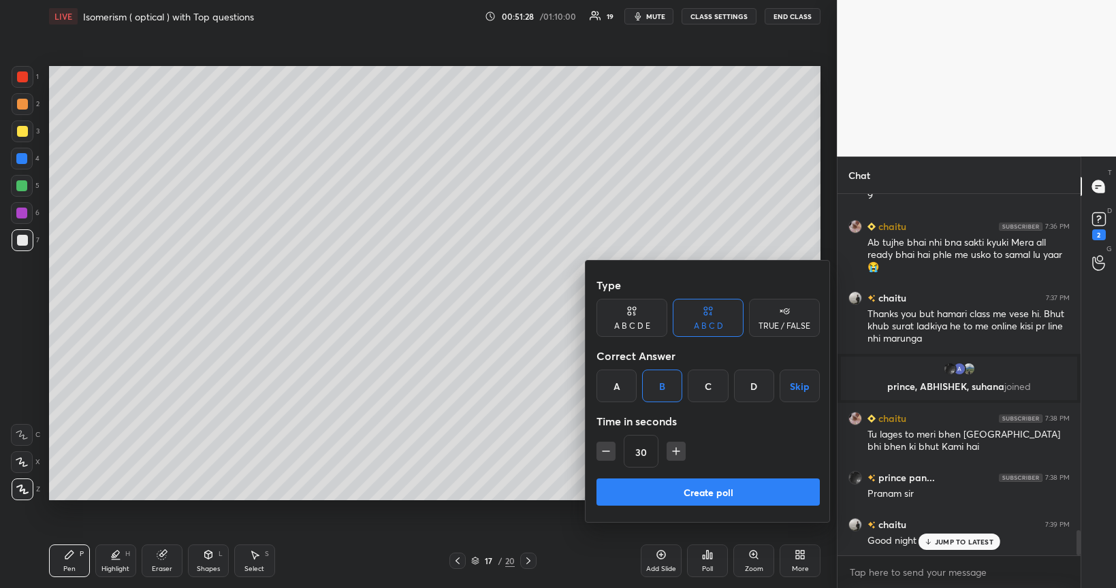
click at [694, 490] on button "Create poll" at bounding box center [707, 492] width 223 height 27
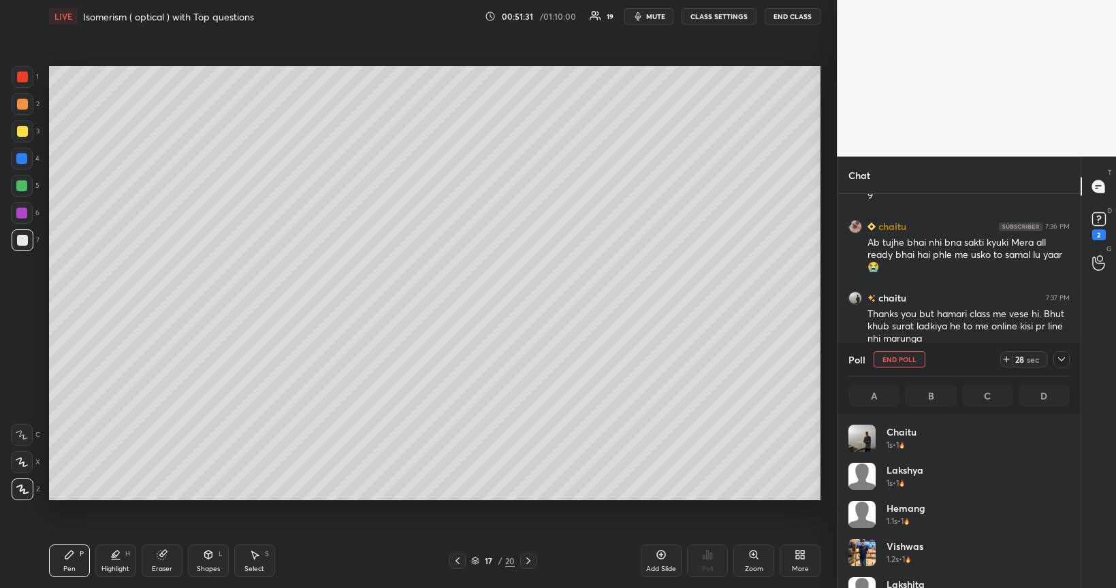
scroll to position [159, 217]
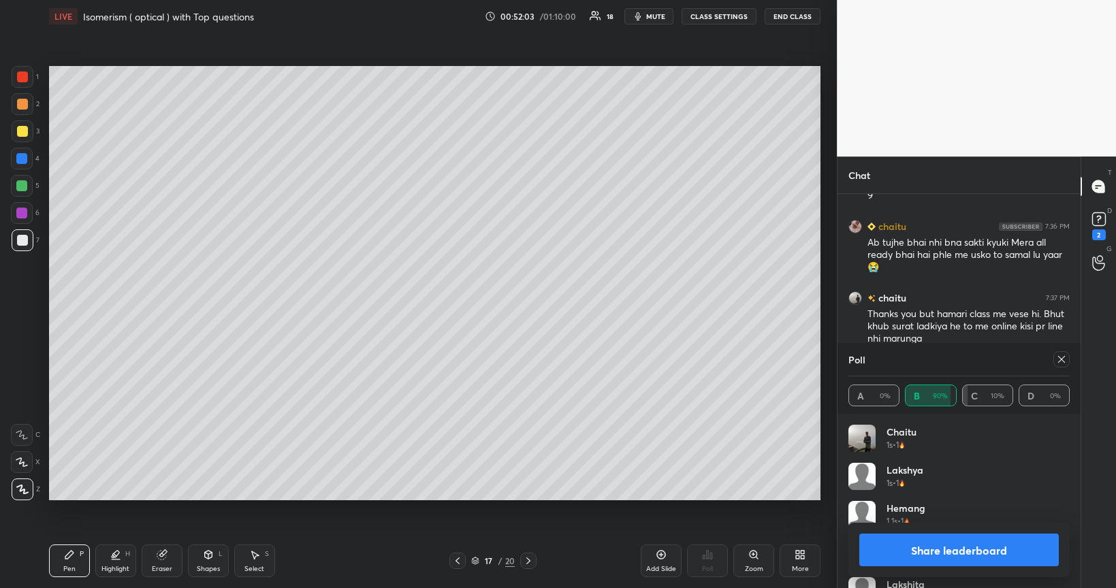
click at [914, 496] on button "Share leaderboard" at bounding box center [958, 550] width 199 height 33
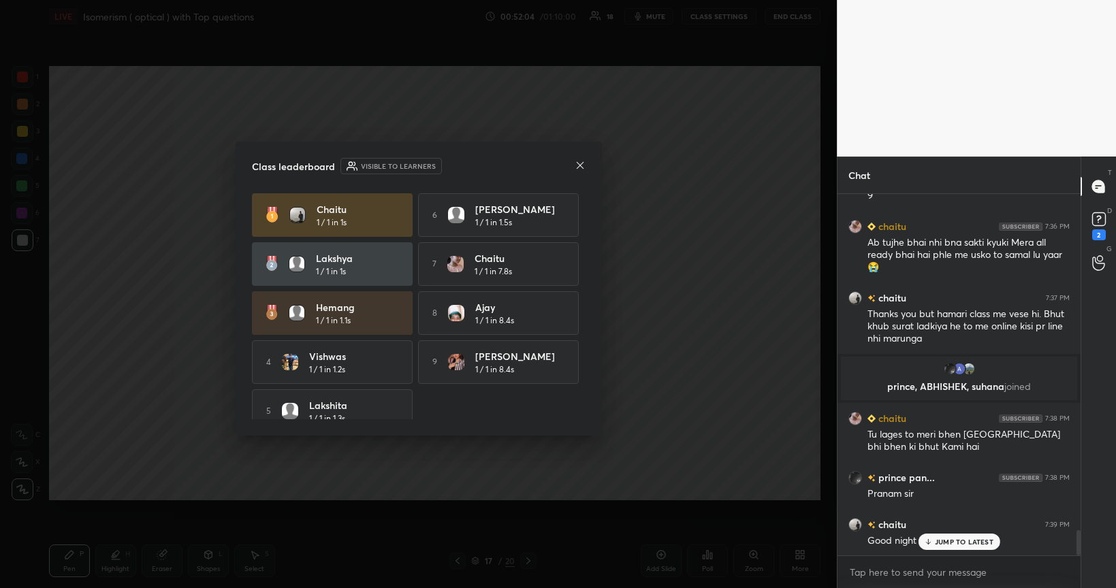
scroll to position [389, 238]
click at [581, 161] on icon at bounding box center [580, 165] width 11 height 11
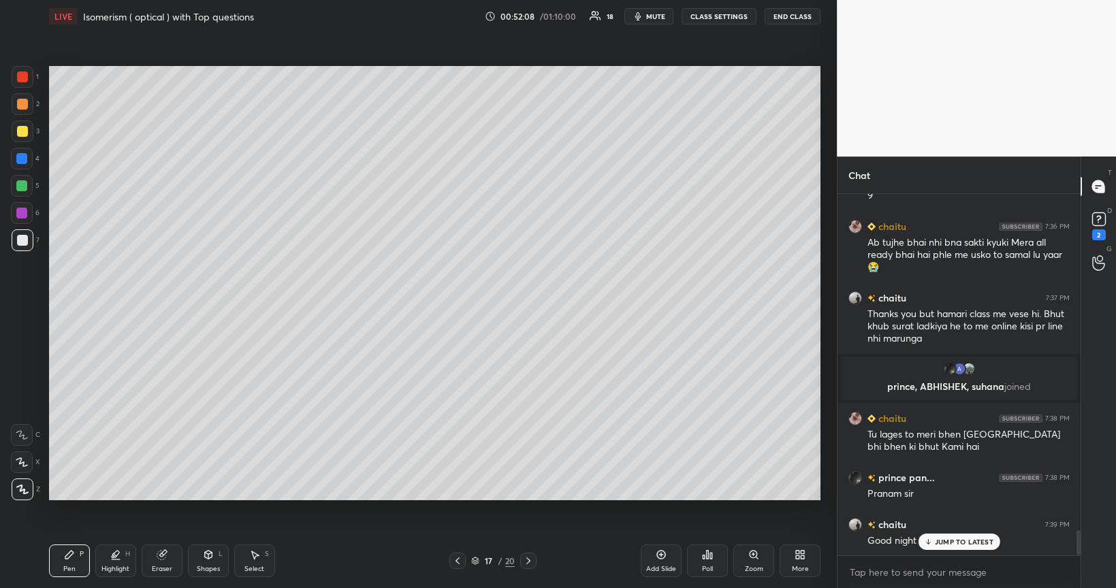
scroll to position [4918, 0]
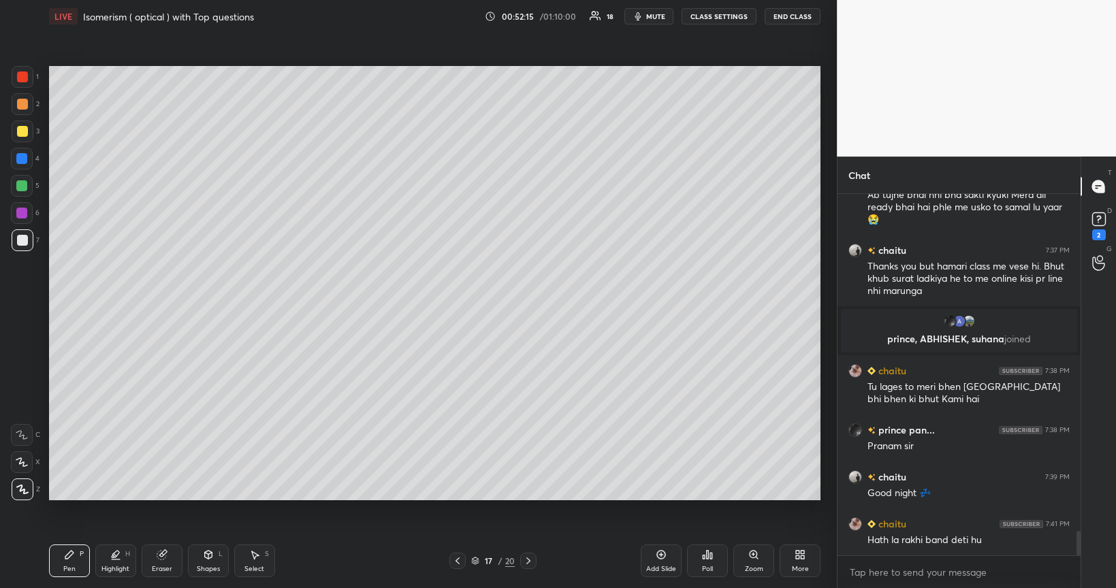
click at [662, 496] on div "Add Slide" at bounding box center [661, 561] width 41 height 33
click at [24, 246] on div at bounding box center [23, 240] width 22 height 22
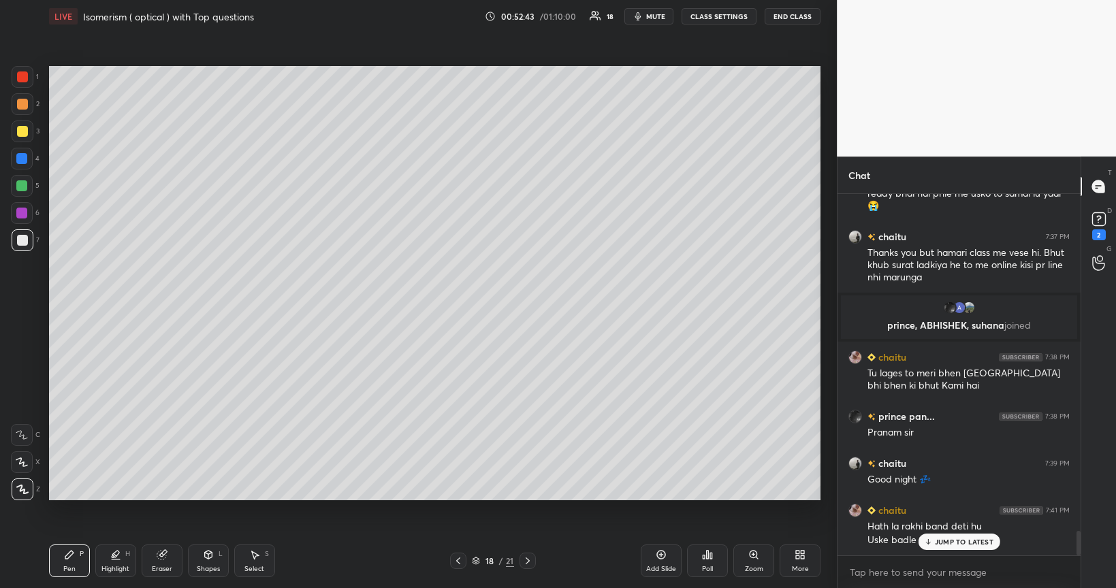
scroll to position [4978, 0]
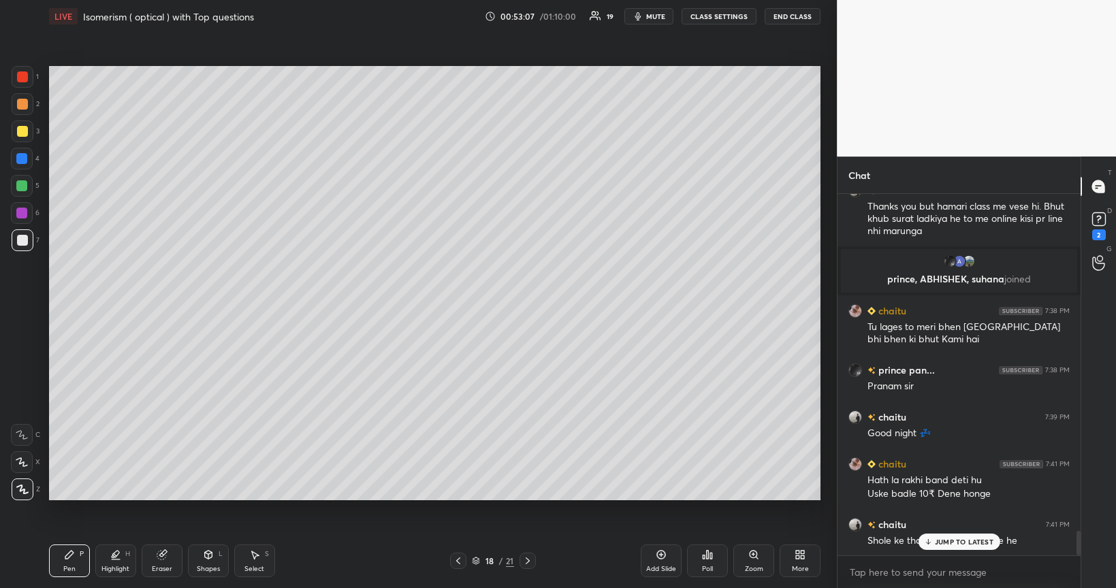
click at [709, 496] on div "Poll" at bounding box center [707, 561] width 41 height 33
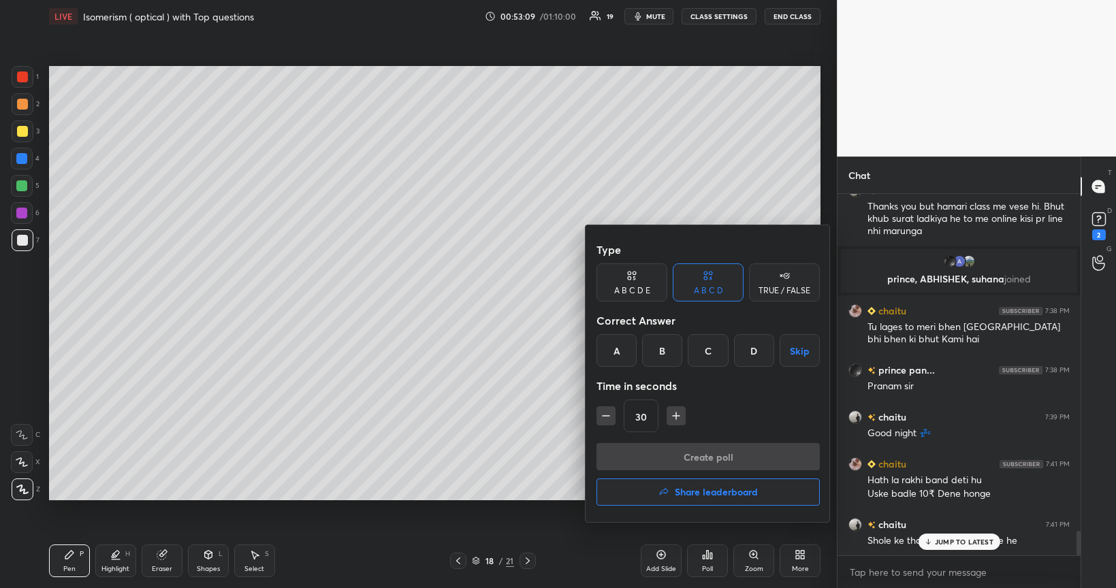
click at [667, 353] on div "B" at bounding box center [662, 350] width 40 height 33
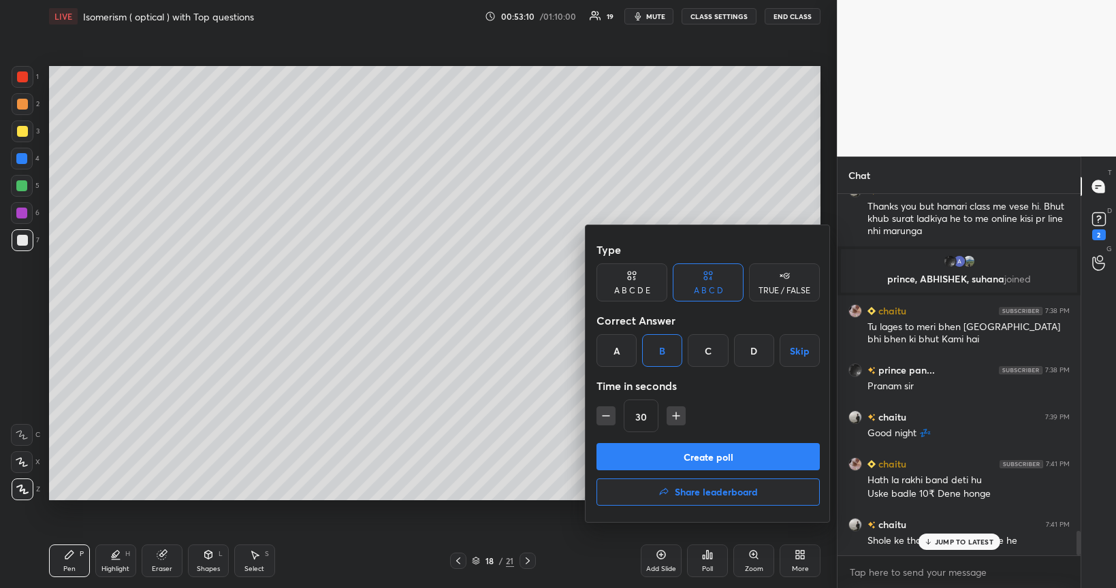
click at [684, 458] on button "Create poll" at bounding box center [707, 456] width 223 height 27
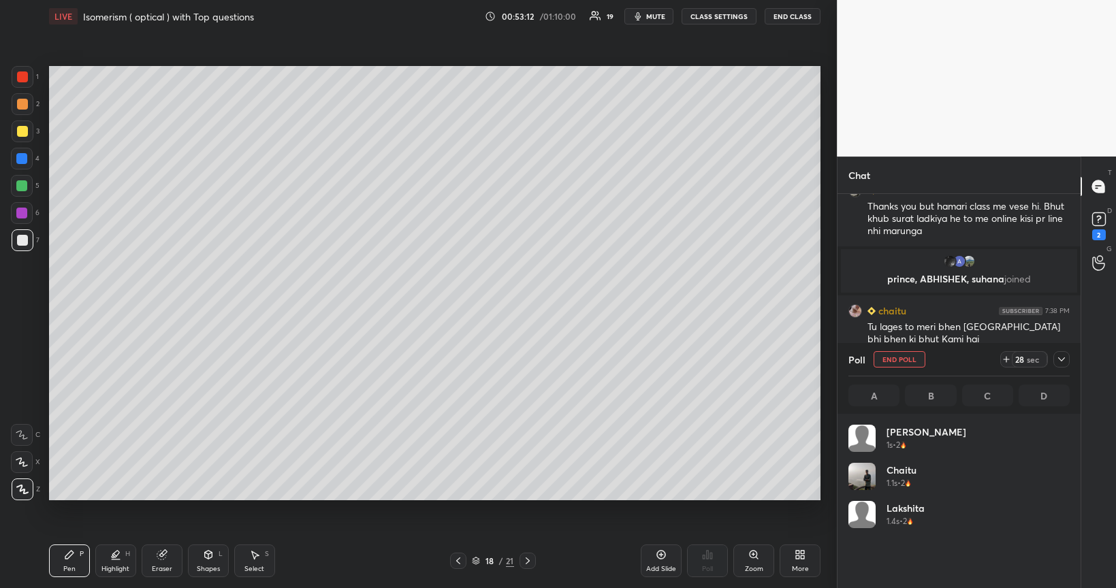
scroll to position [159, 217]
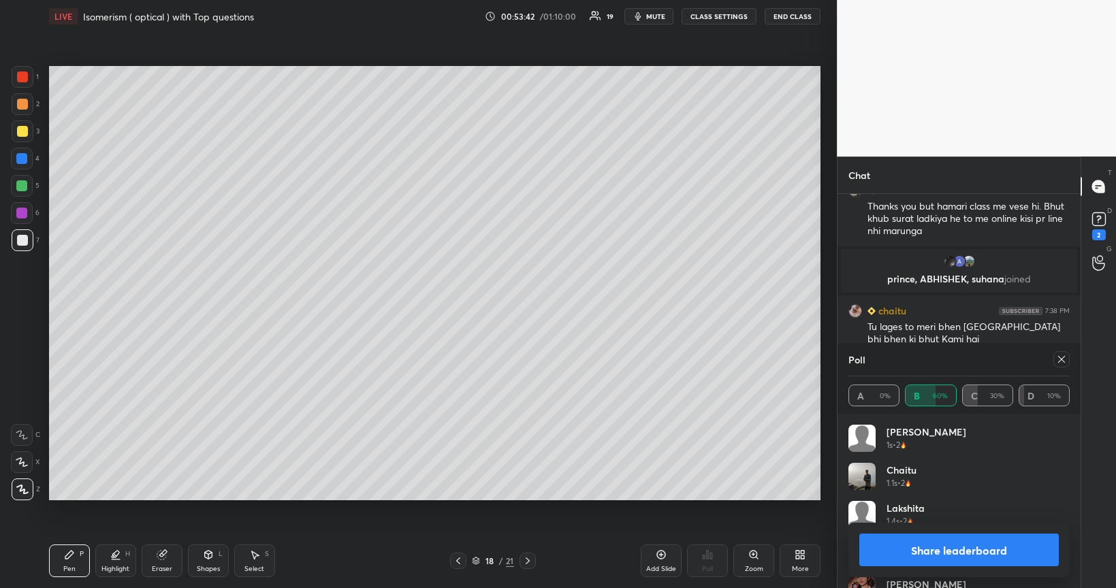
click at [914, 496] on button "Share leaderboard" at bounding box center [958, 550] width 199 height 33
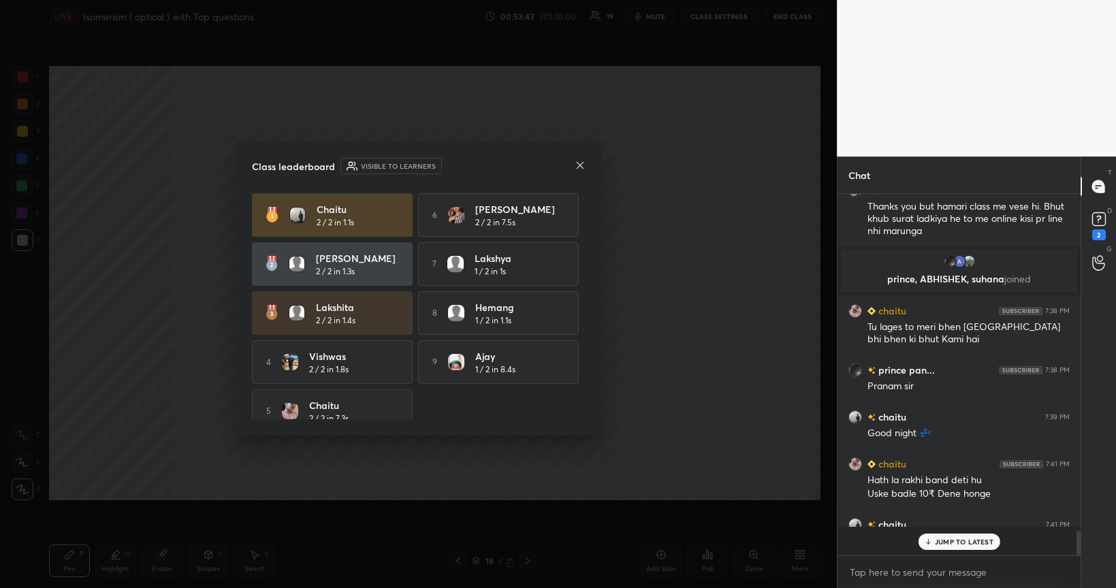
scroll to position [389, 238]
click at [582, 163] on icon at bounding box center [580, 165] width 11 height 11
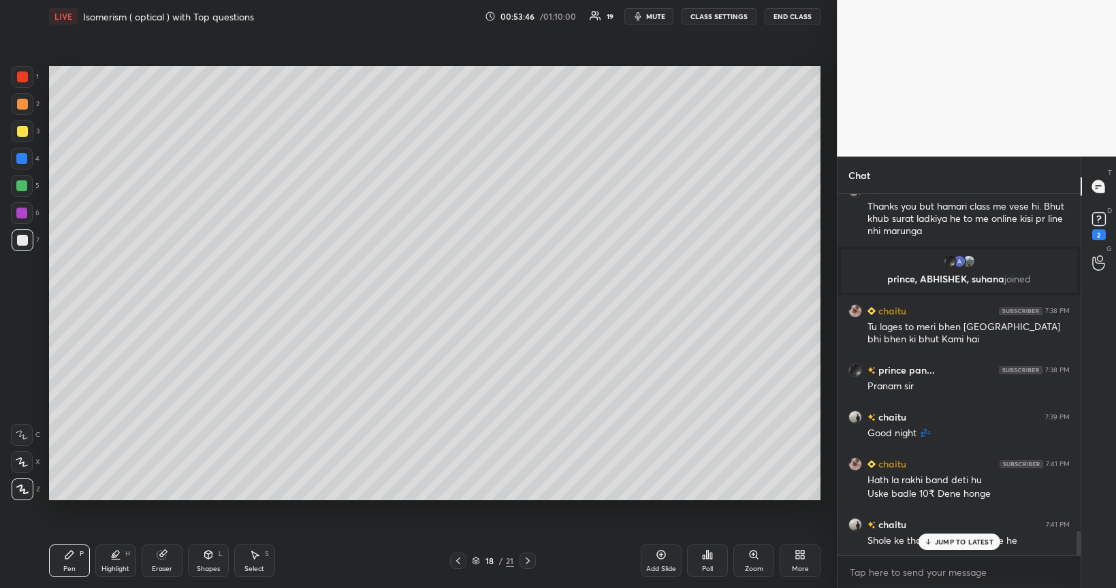
click at [22, 182] on div at bounding box center [21, 185] width 11 height 11
click at [622, 496] on div "Setting up your live class Poll for secs No correct answer Start poll" at bounding box center [435, 283] width 782 height 501
click at [26, 131] on div at bounding box center [22, 131] width 11 height 11
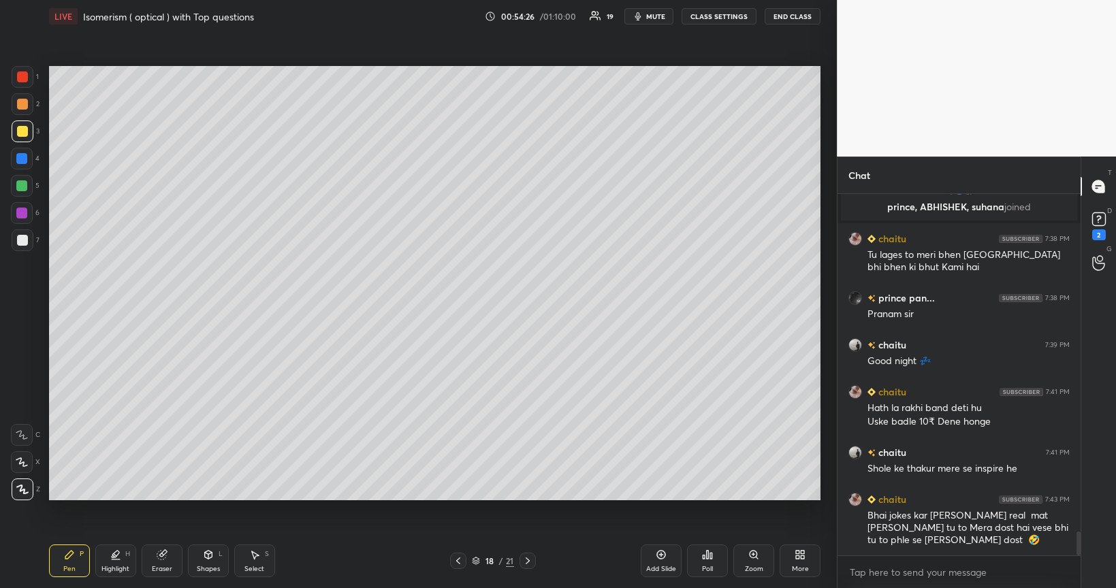
click at [663, 496] on icon at bounding box center [661, 554] width 11 height 11
click at [22, 241] on div at bounding box center [22, 240] width 11 height 11
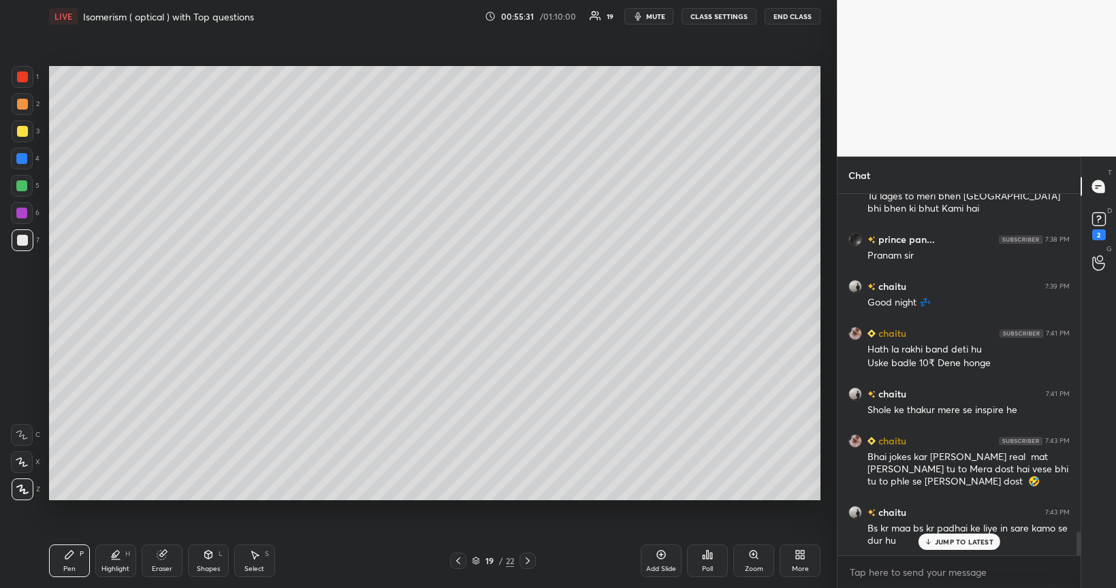
click at [715, 496] on div "Poll" at bounding box center [707, 561] width 41 height 33
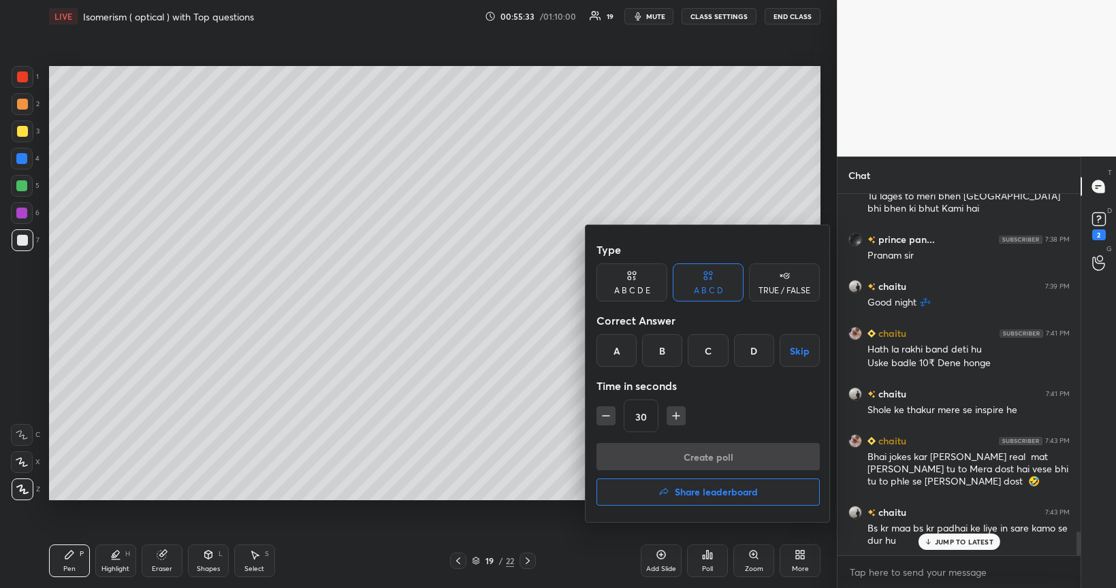
click at [714, 348] on div "C" at bounding box center [708, 350] width 40 height 33
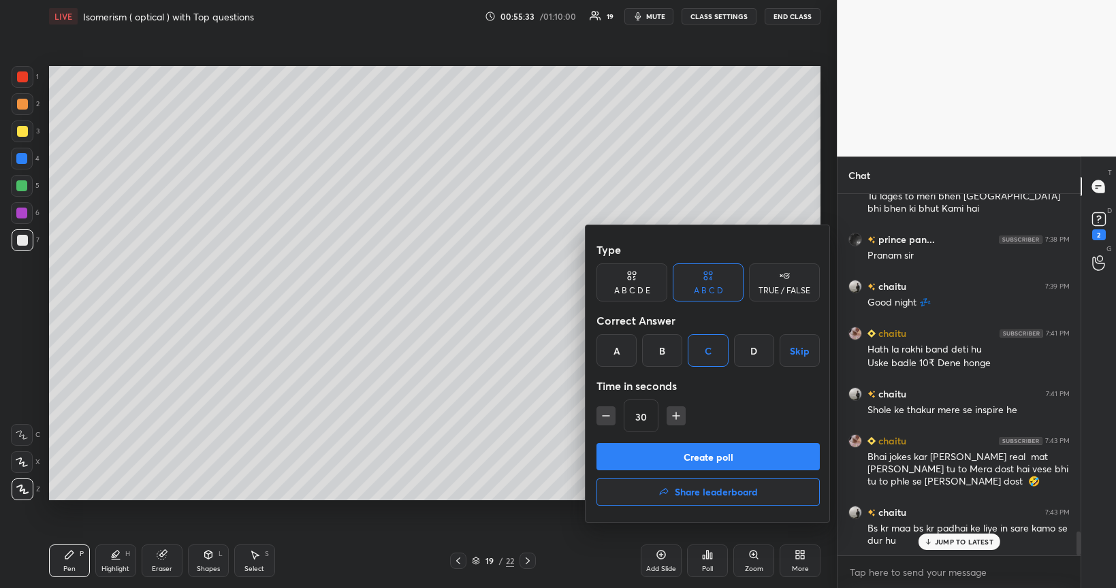
click at [735, 458] on button "Create poll" at bounding box center [707, 456] width 223 height 27
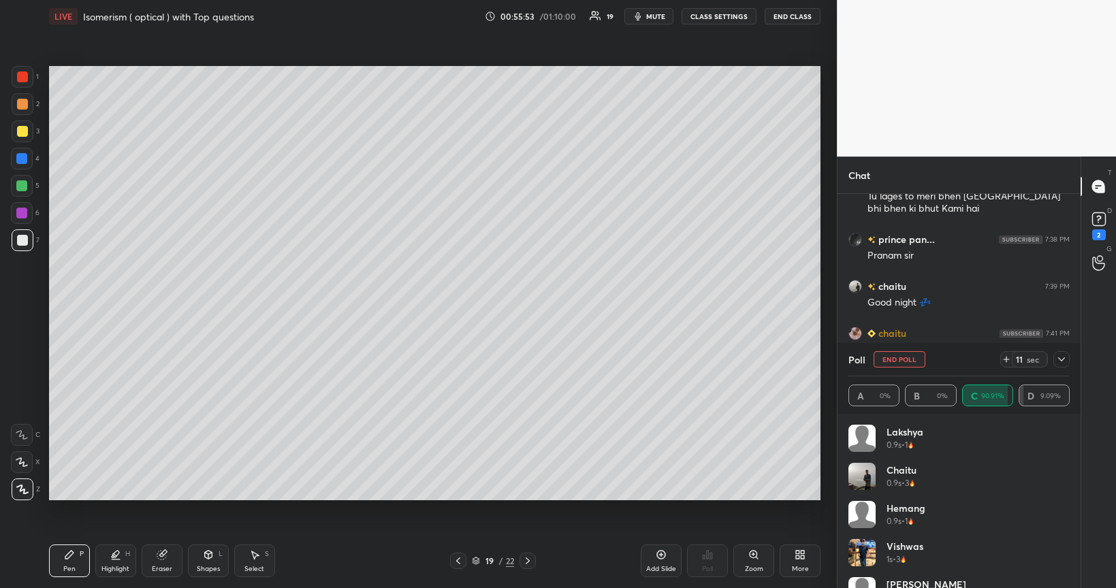
scroll to position [5228, 0]
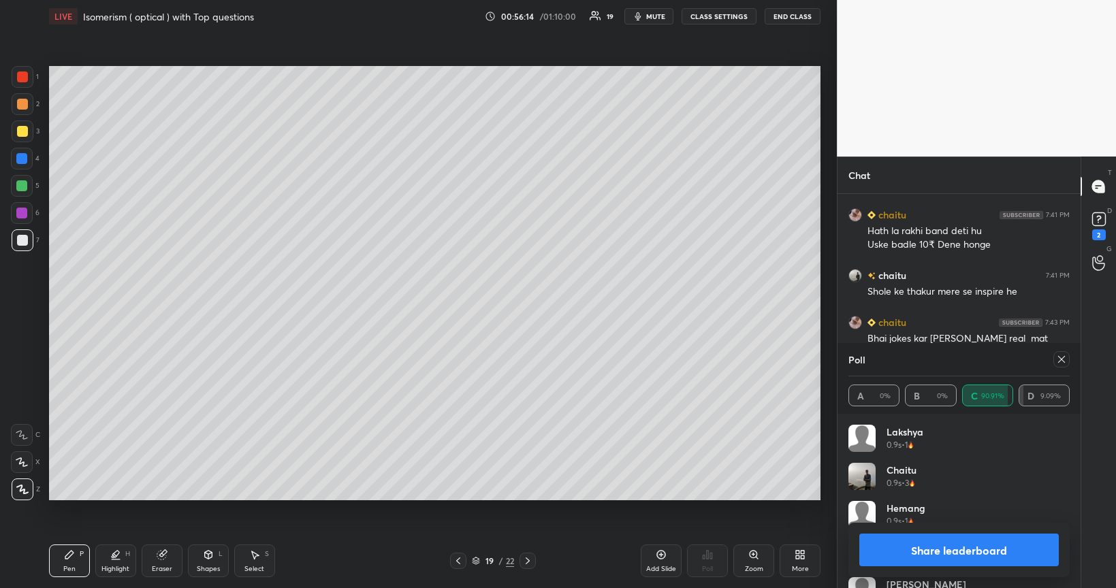
click at [941, 496] on button "Share leaderboard" at bounding box center [958, 550] width 199 height 33
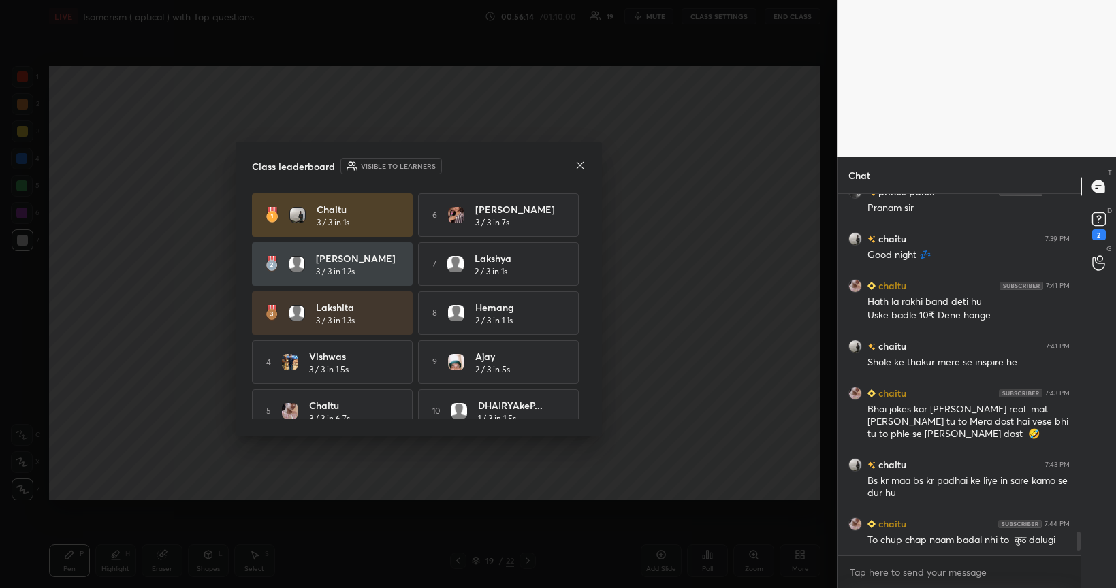
scroll to position [5157, 0]
click at [577, 170] on div at bounding box center [580, 166] width 11 height 14
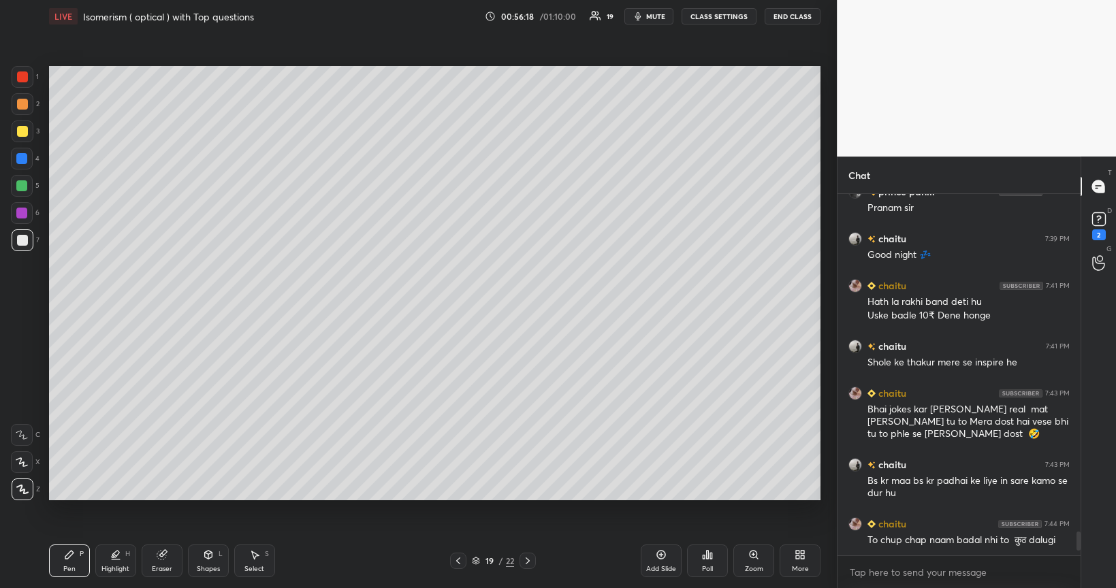
click at [25, 184] on div at bounding box center [21, 185] width 11 height 11
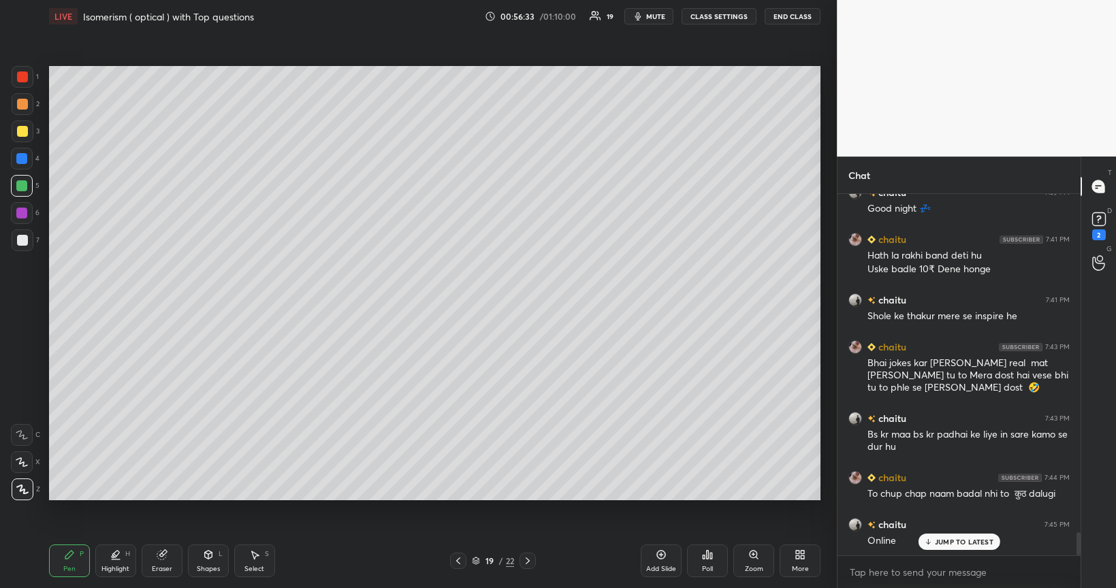
click at [666, 496] on icon at bounding box center [661, 554] width 11 height 11
click at [26, 247] on div at bounding box center [23, 240] width 22 height 22
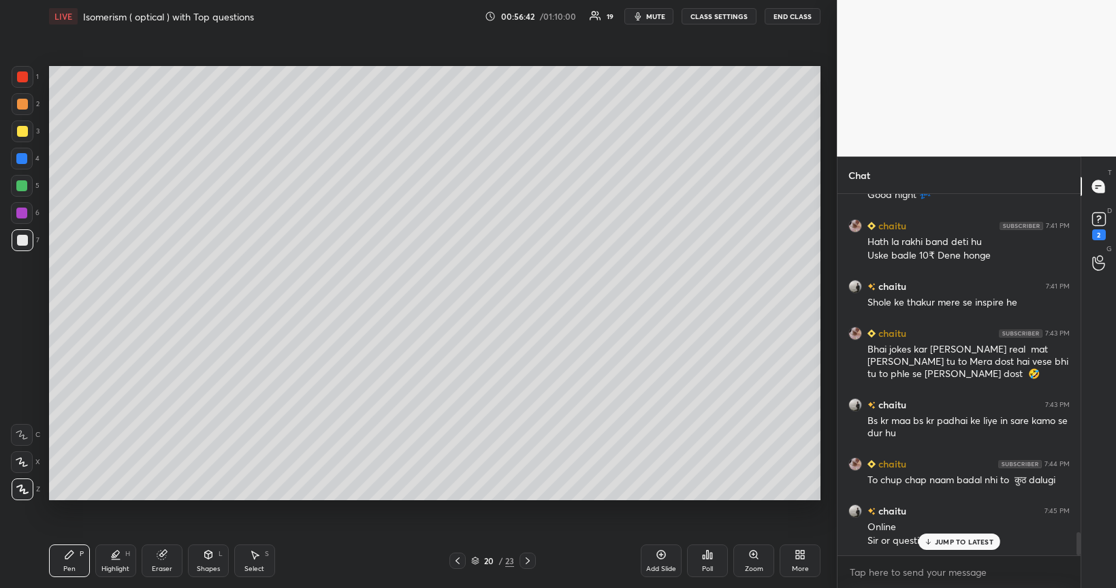
click at [255, 496] on div "Select S" at bounding box center [254, 561] width 41 height 33
click at [202, 496] on div "Shapes L" at bounding box center [208, 561] width 41 height 33
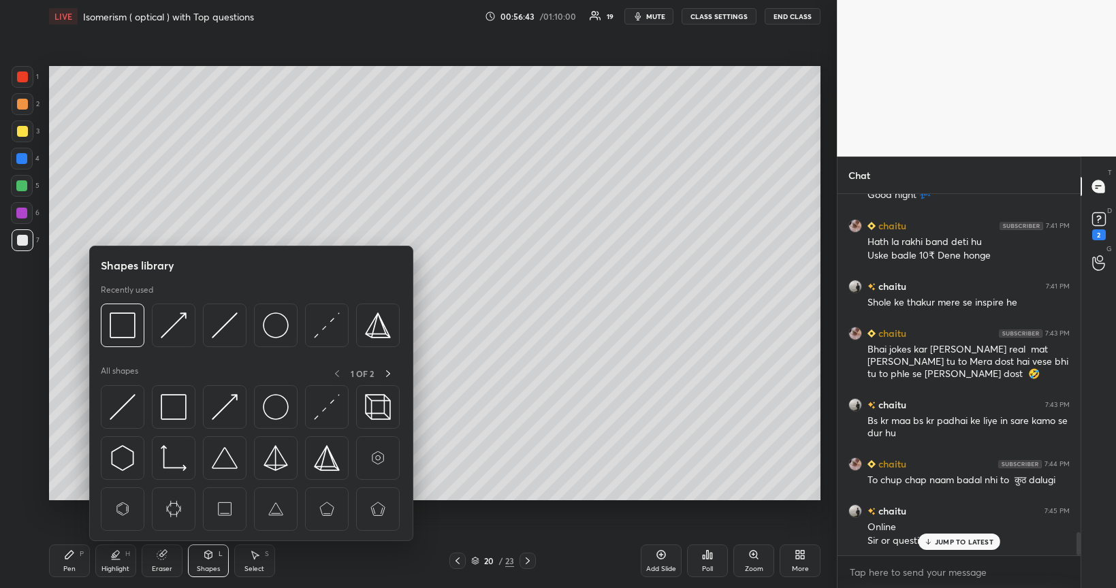
click at [160, 496] on div "Eraser" at bounding box center [162, 561] width 41 height 33
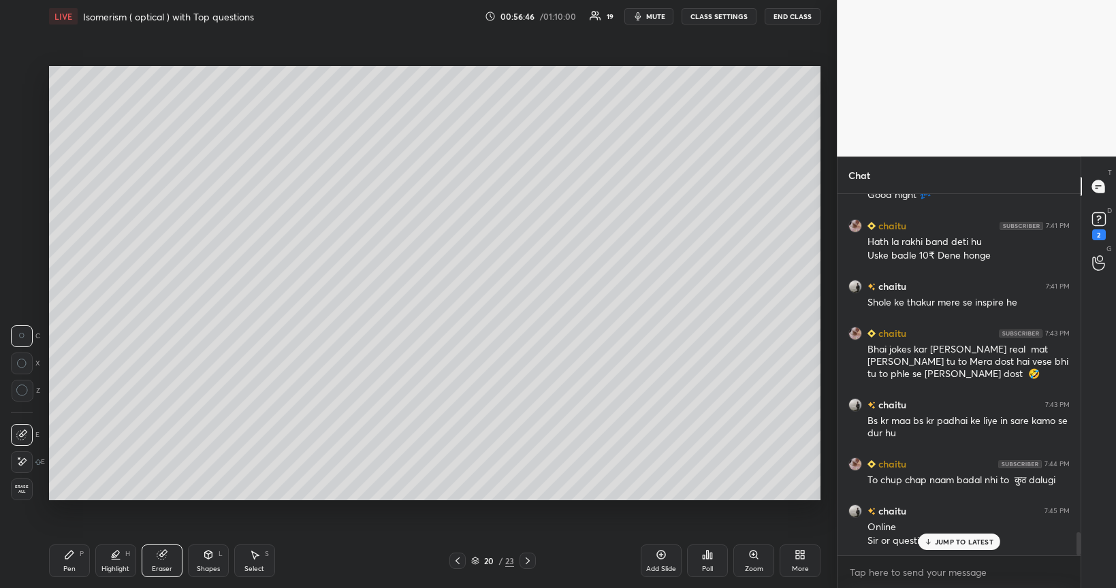
click at [79, 496] on div "Pen P" at bounding box center [69, 561] width 41 height 33
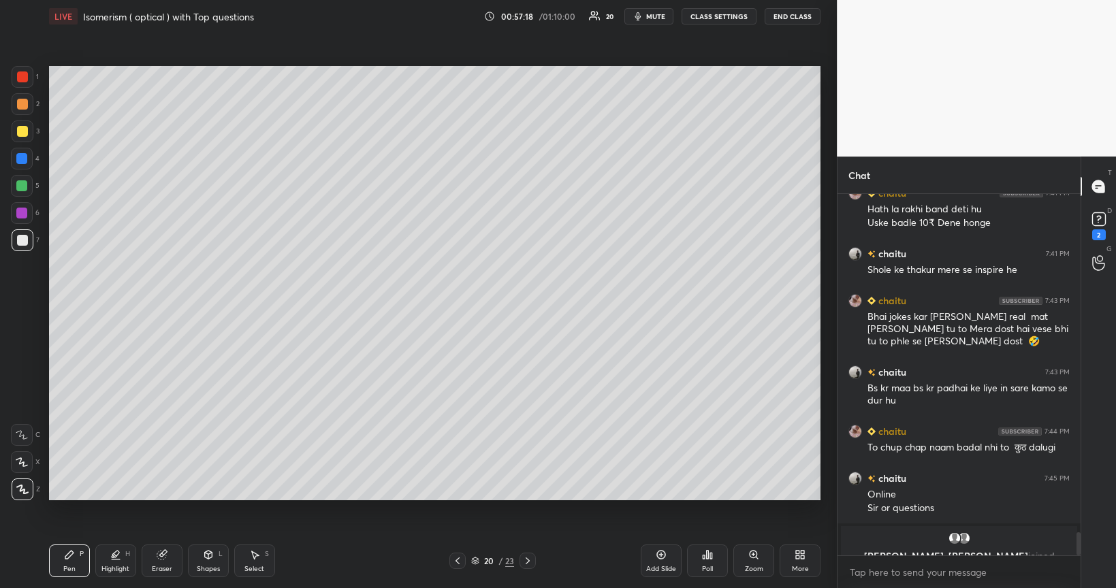
click at [22, 187] on div at bounding box center [21, 185] width 11 height 11
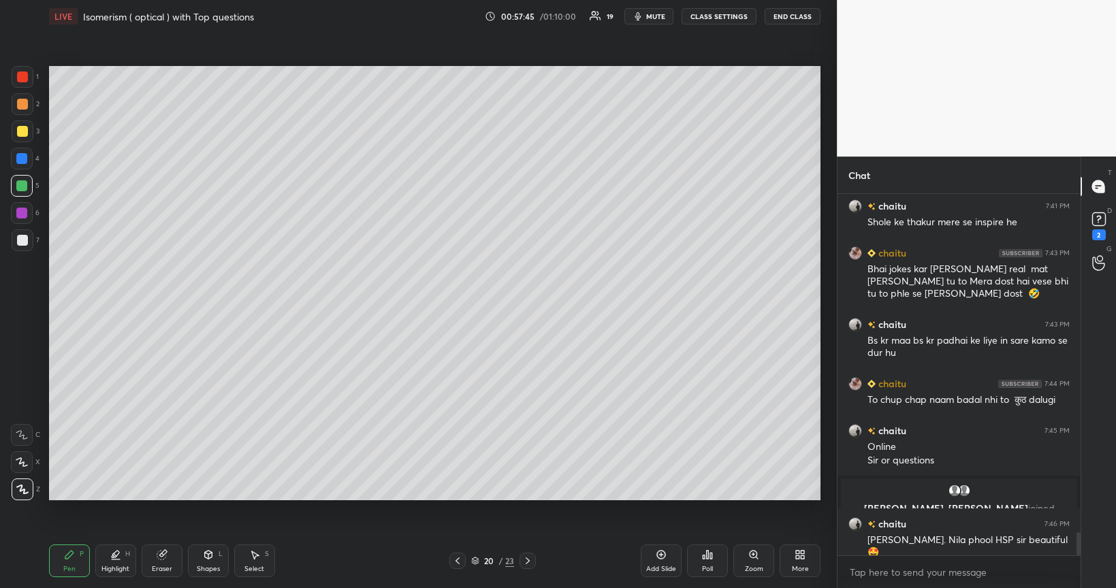
click at [25, 241] on div at bounding box center [22, 240] width 11 height 11
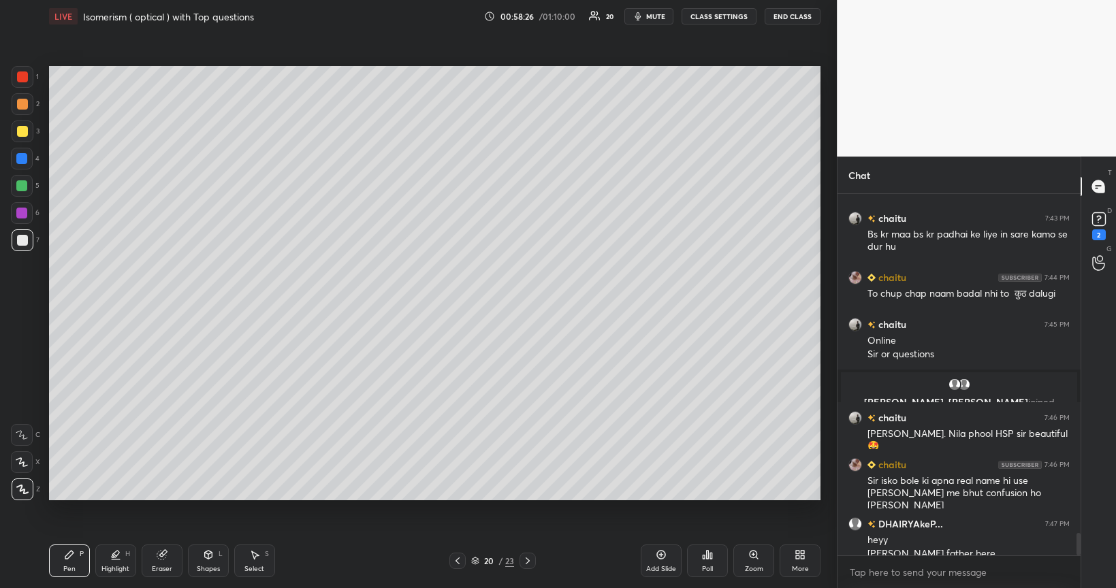
scroll to position [5417, 0]
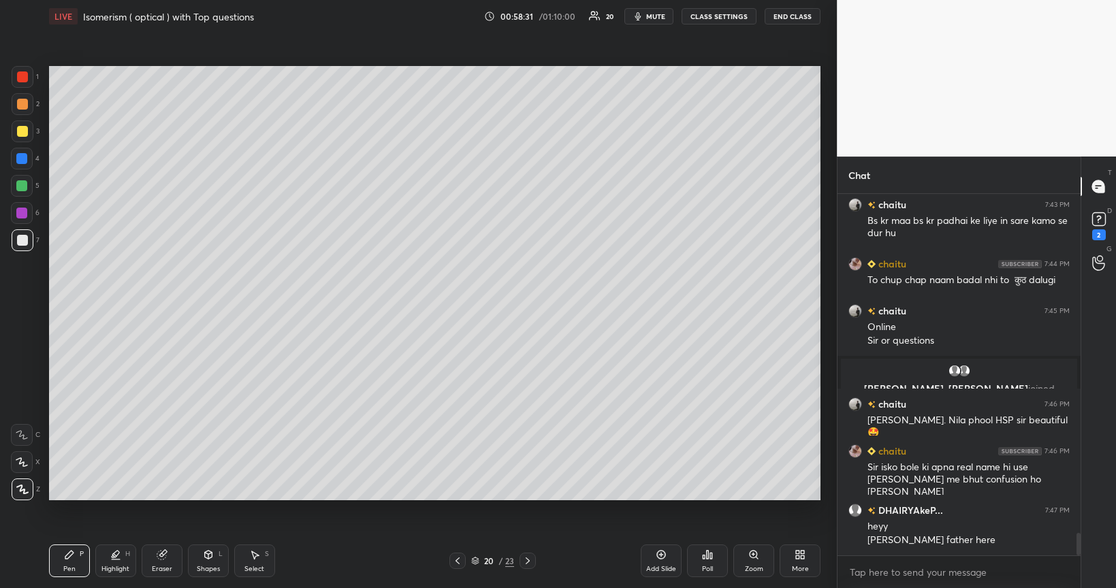
click at [19, 133] on div at bounding box center [22, 131] width 11 height 11
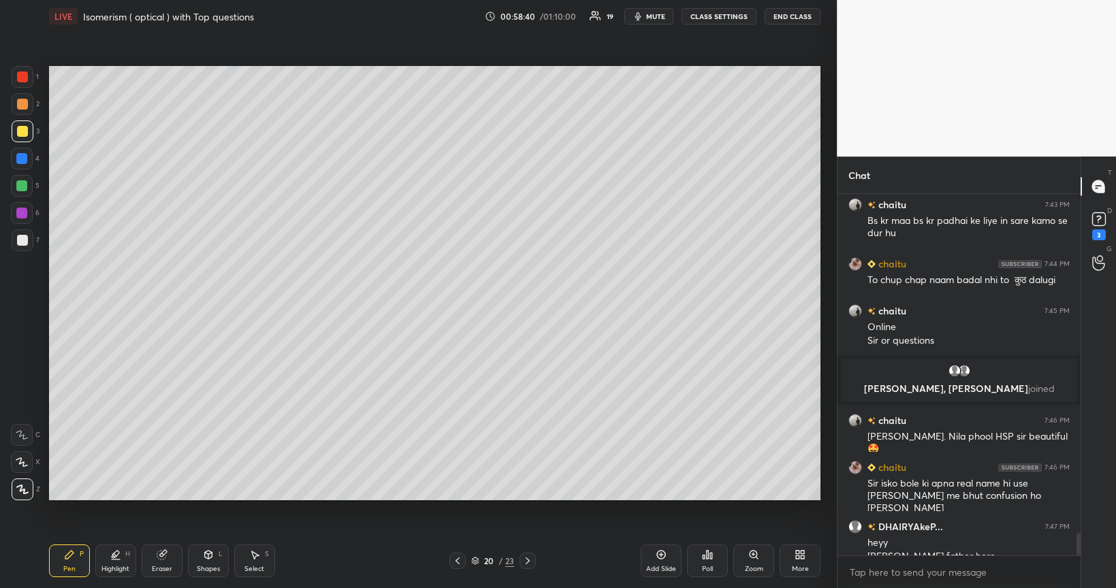
scroll to position [5492, 0]
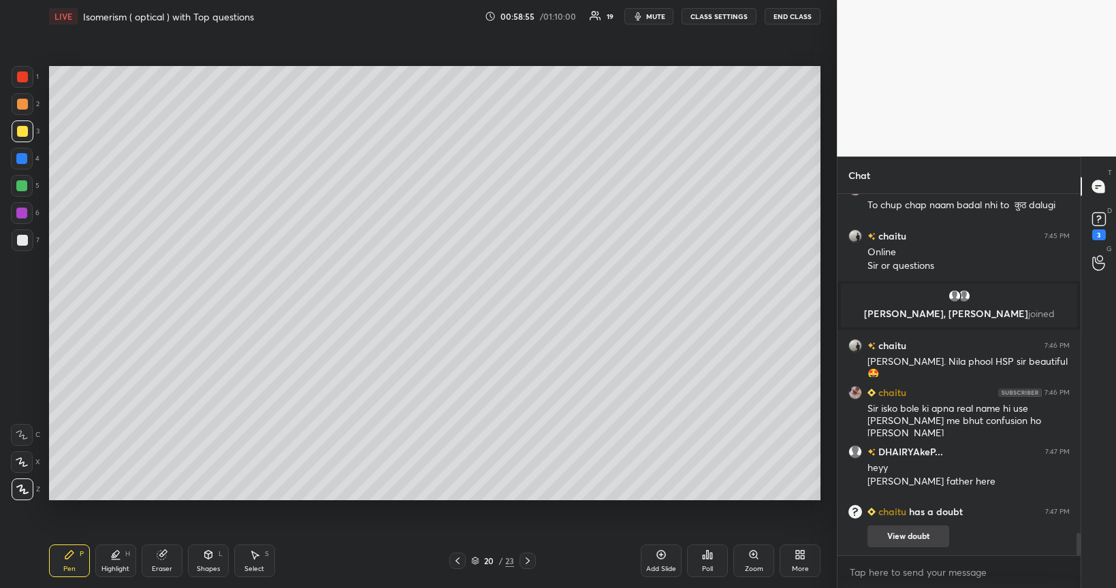
click at [904, 496] on button "View doubt" at bounding box center [908, 537] width 82 height 22
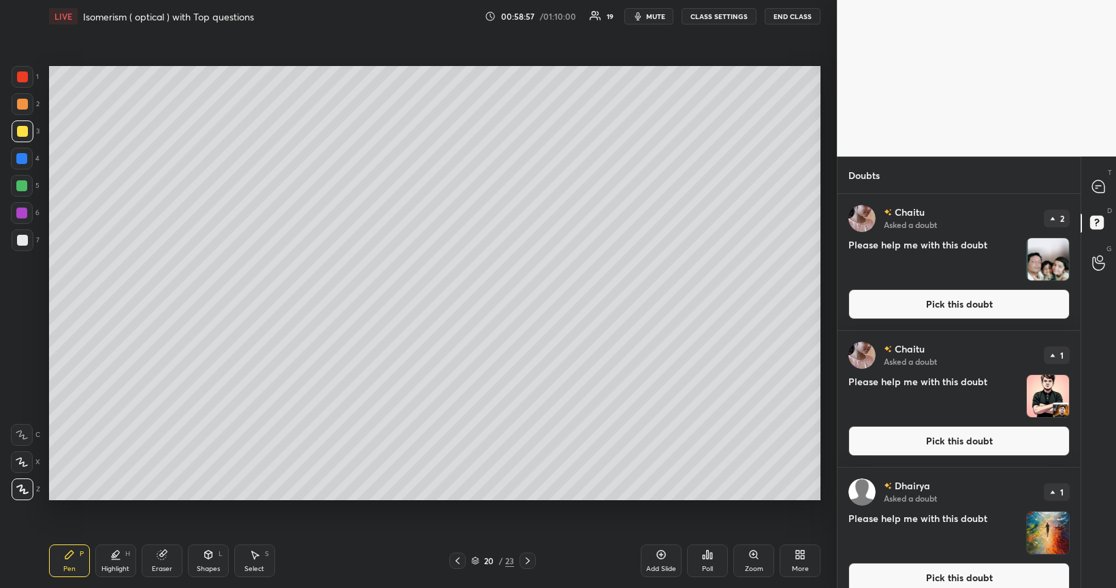
click at [945, 300] on button "Pick this doubt" at bounding box center [958, 304] width 221 height 30
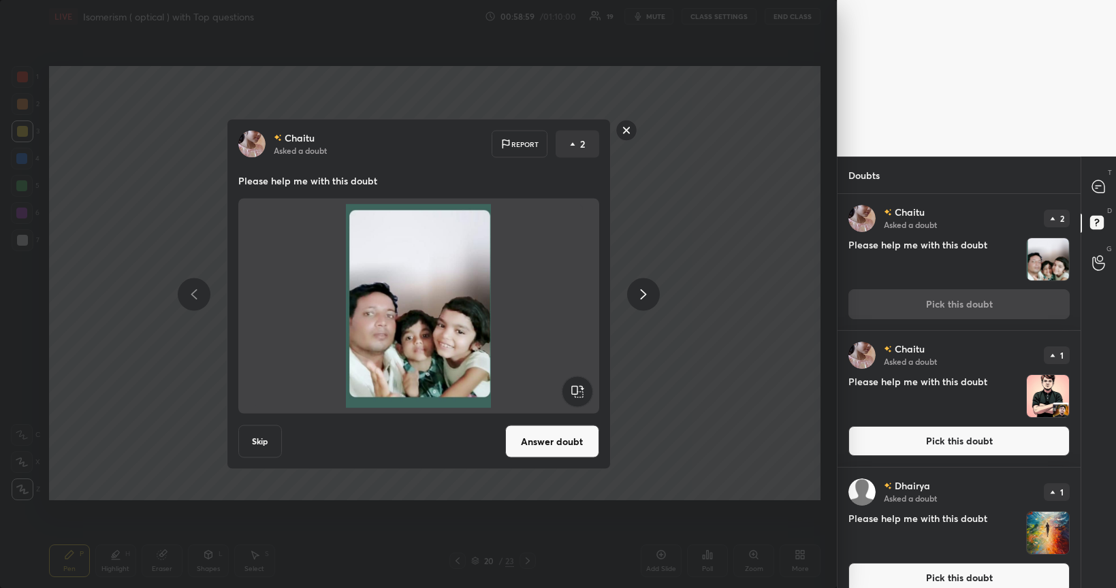
click at [558, 446] on button "Answer doubt" at bounding box center [552, 442] width 94 height 33
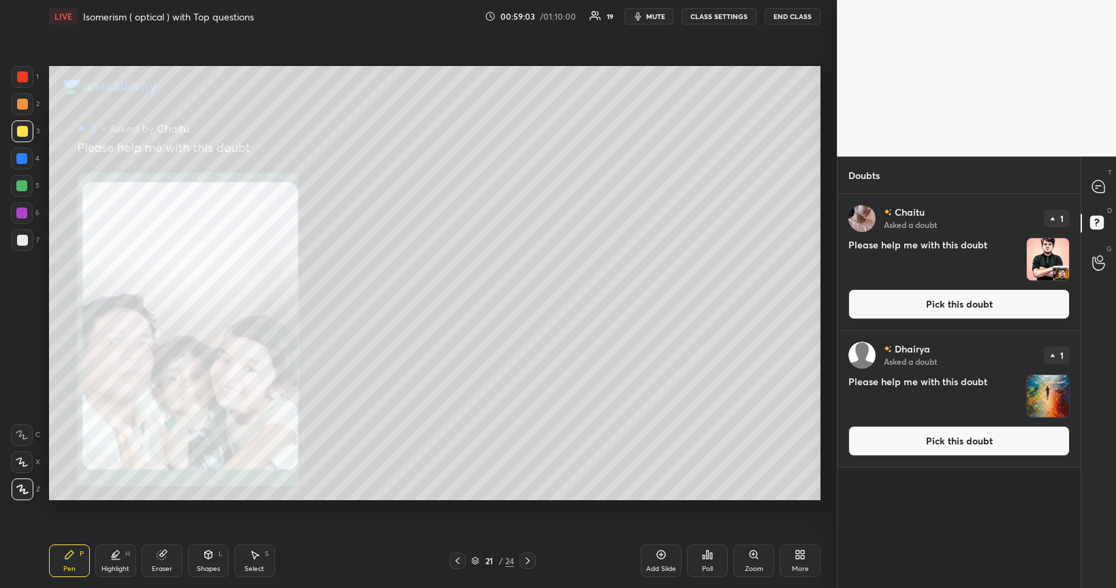
click at [757, 496] on div "Zoom" at bounding box center [754, 569] width 18 height 7
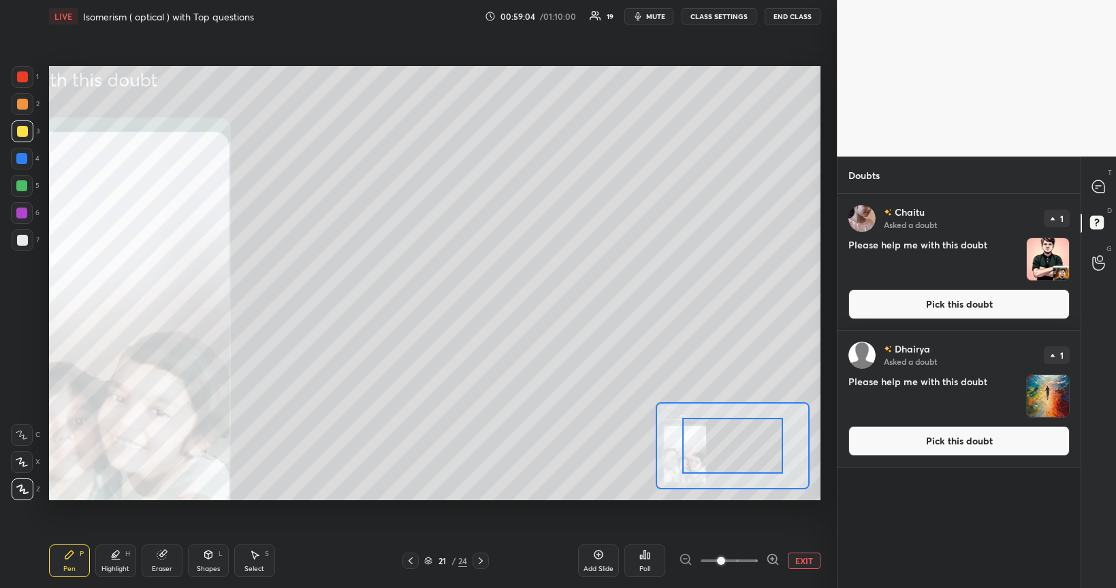
click at [772, 496] on icon at bounding box center [772, 559] width 3 height 0
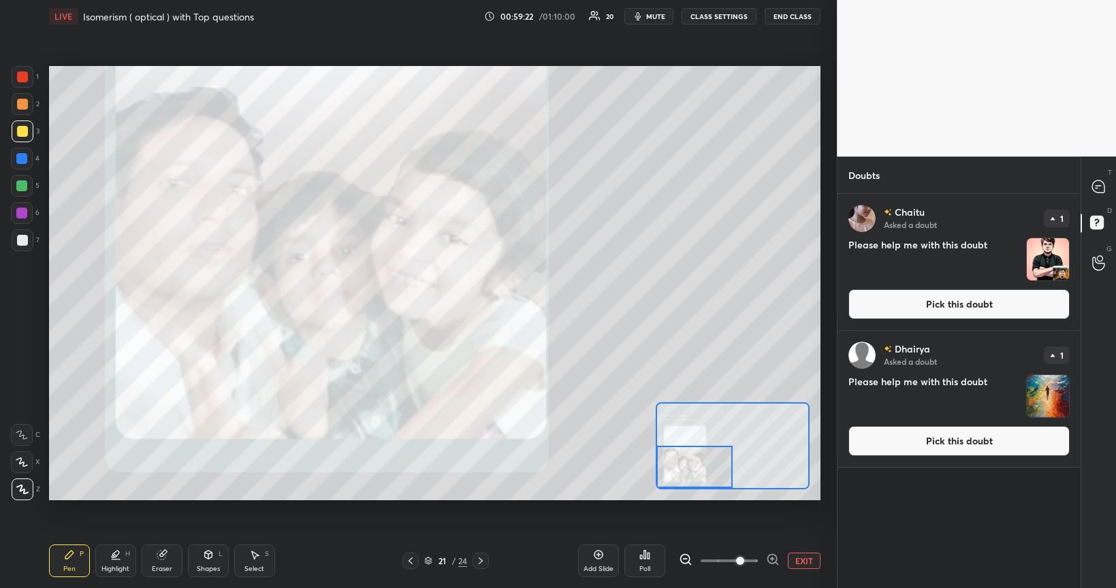
click at [960, 306] on button "Pick this doubt" at bounding box center [958, 304] width 221 height 30
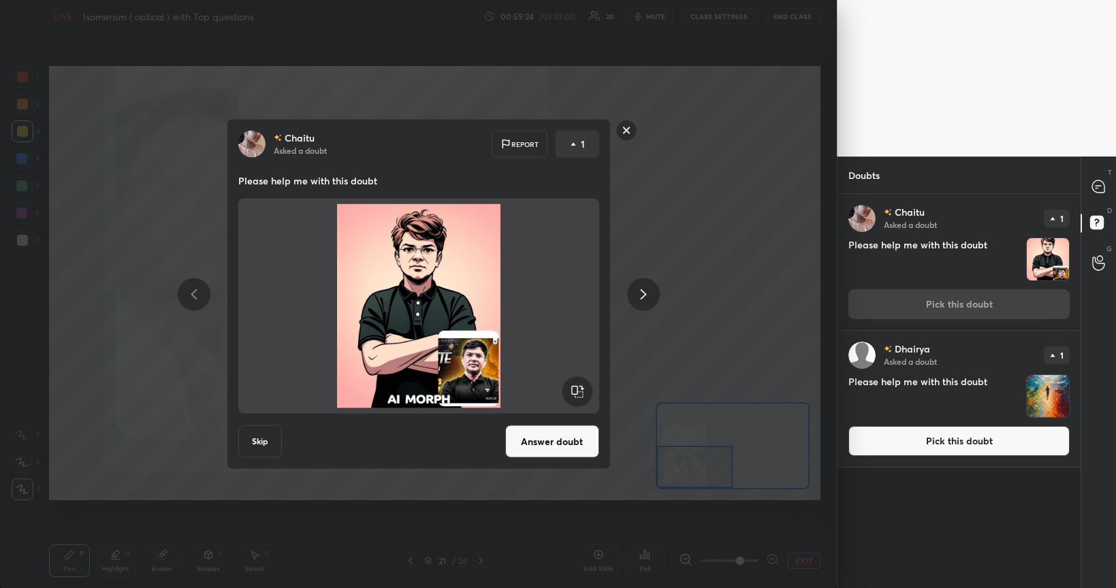
click at [549, 441] on button "Answer doubt" at bounding box center [552, 442] width 94 height 33
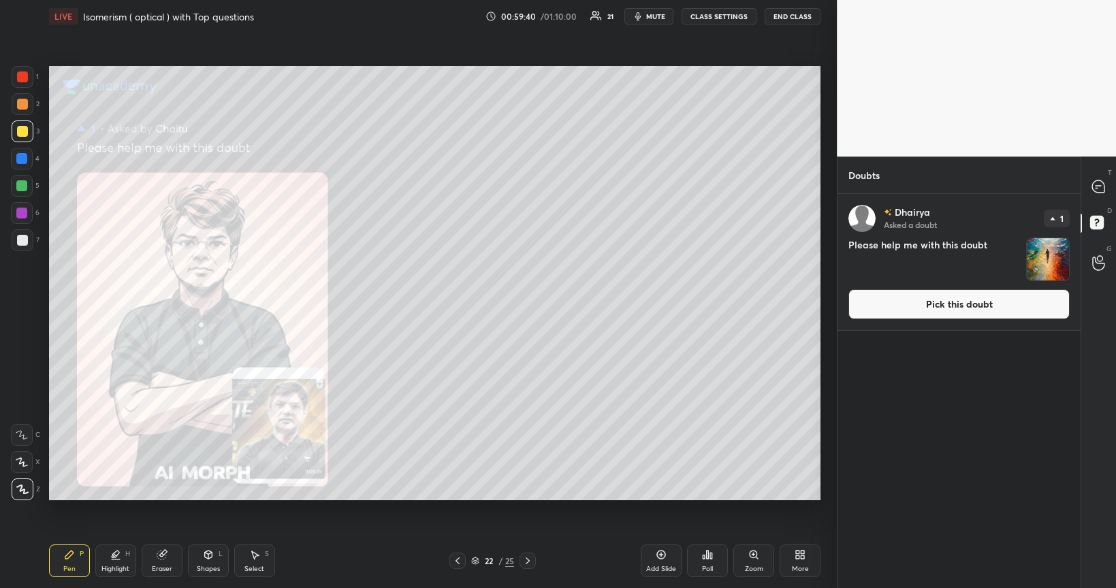
click at [1103, 184] on icon at bounding box center [1098, 186] width 12 height 12
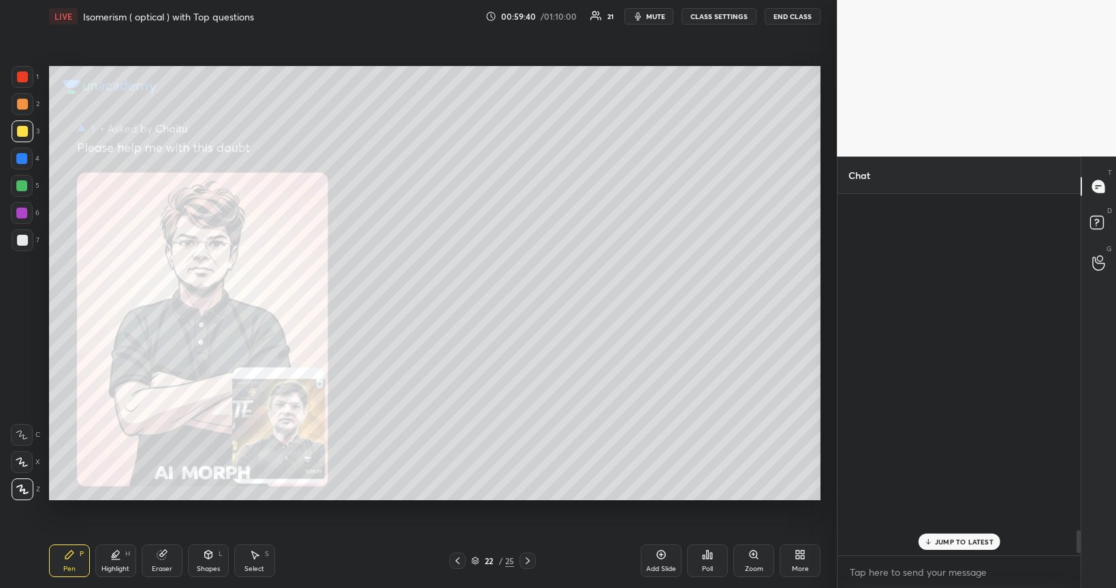
scroll to position [357, 238]
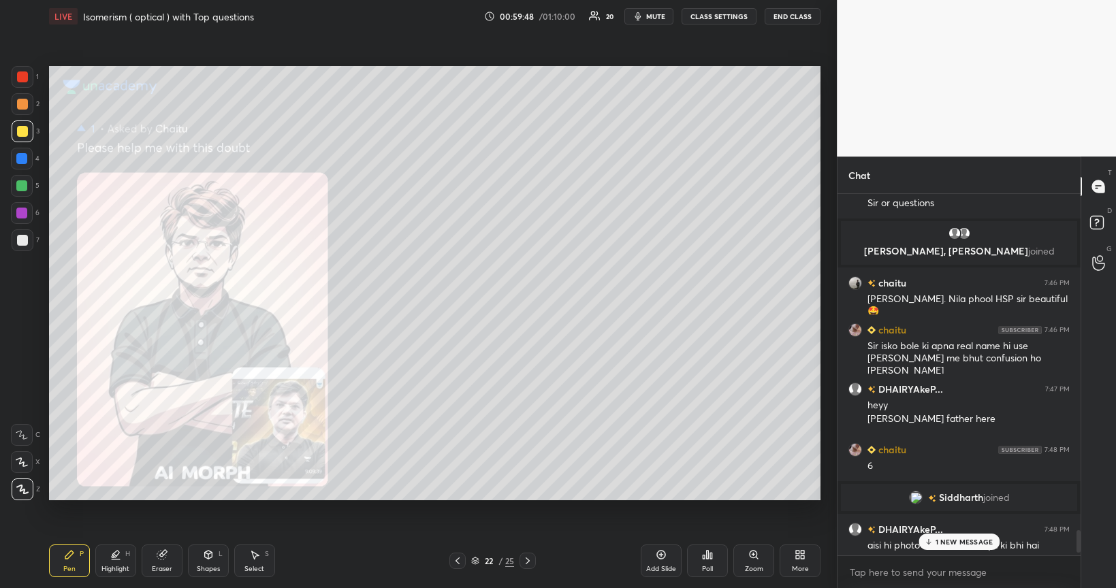
click at [452, 496] on icon at bounding box center [457, 561] width 11 height 11
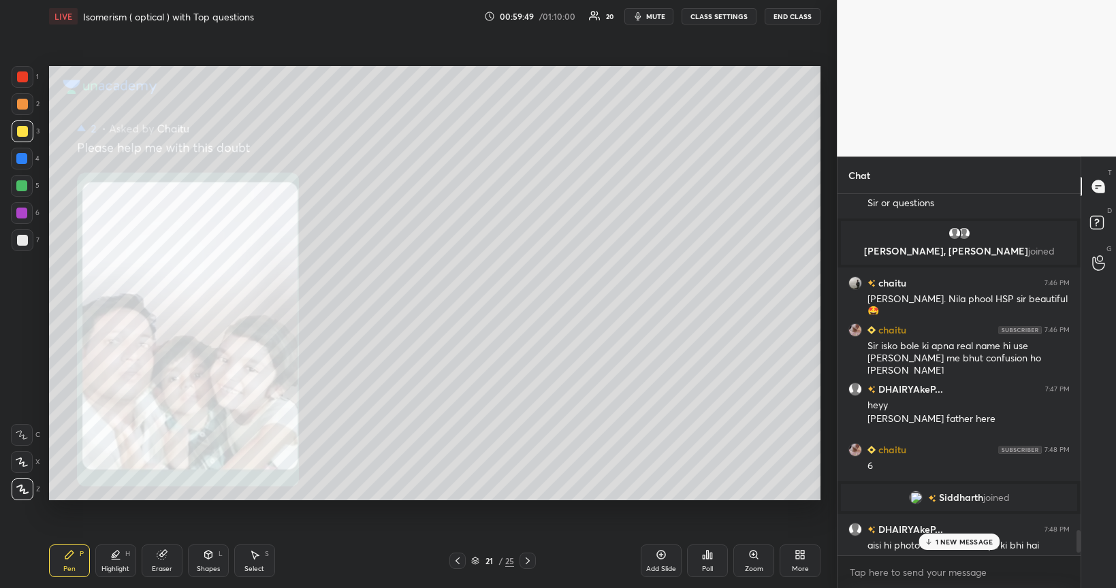
click at [459, 496] on icon at bounding box center [457, 561] width 11 height 11
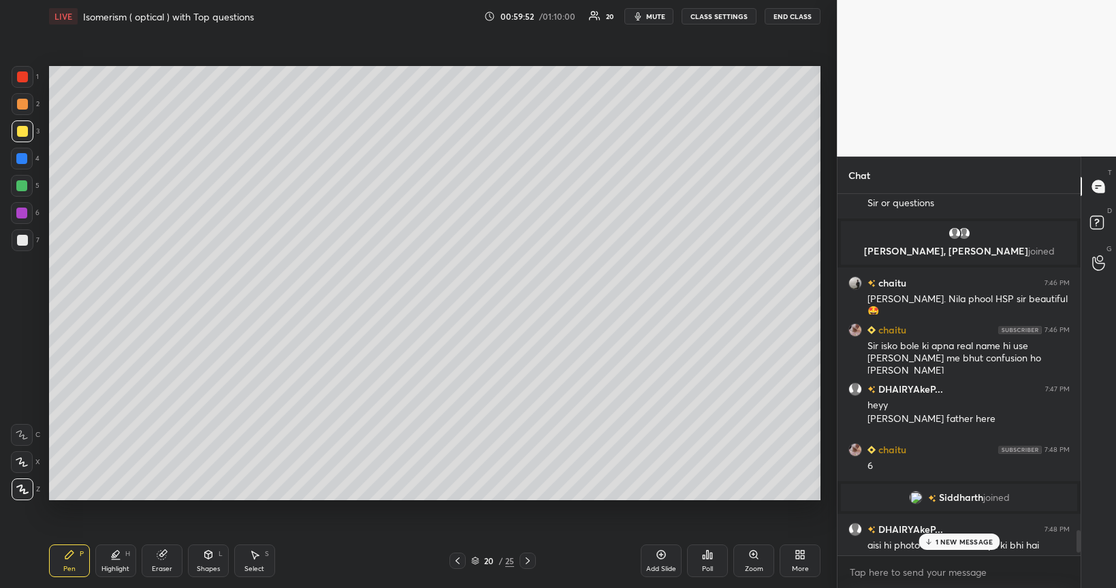
click at [940, 496] on p "1 NEW MESSAGE" at bounding box center [964, 542] width 58 height 8
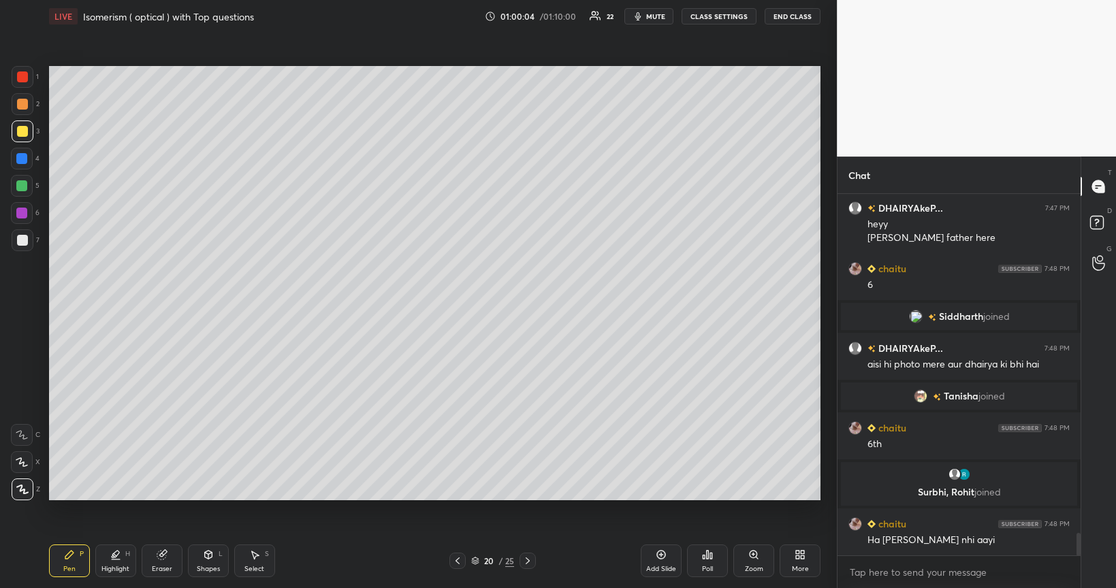
scroll to position [5490, 0]
click at [664, 496] on icon at bounding box center [661, 554] width 11 height 11
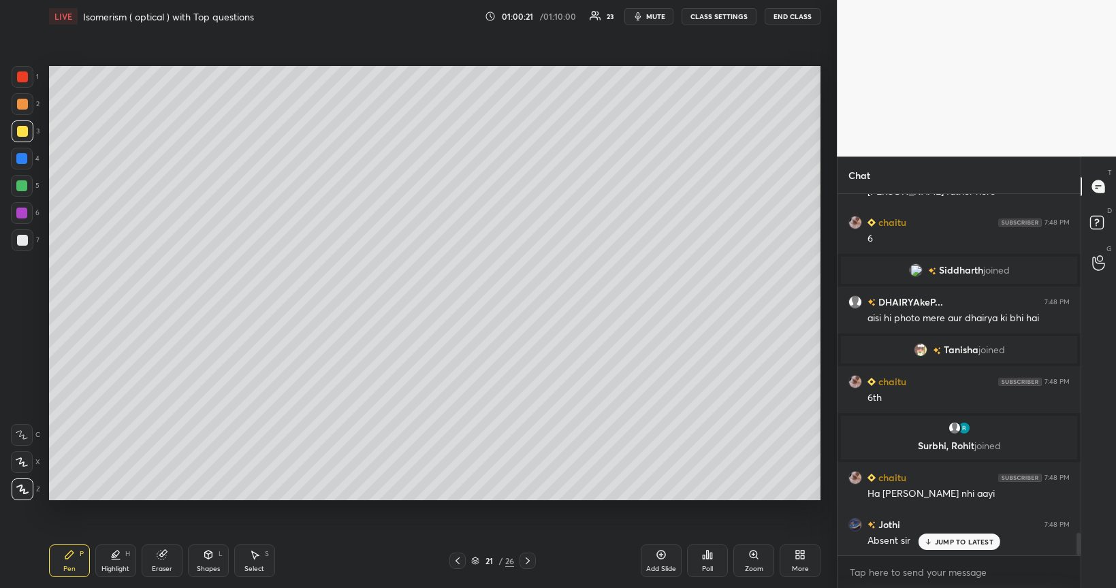
click at [22, 240] on div at bounding box center [22, 240] width 11 height 11
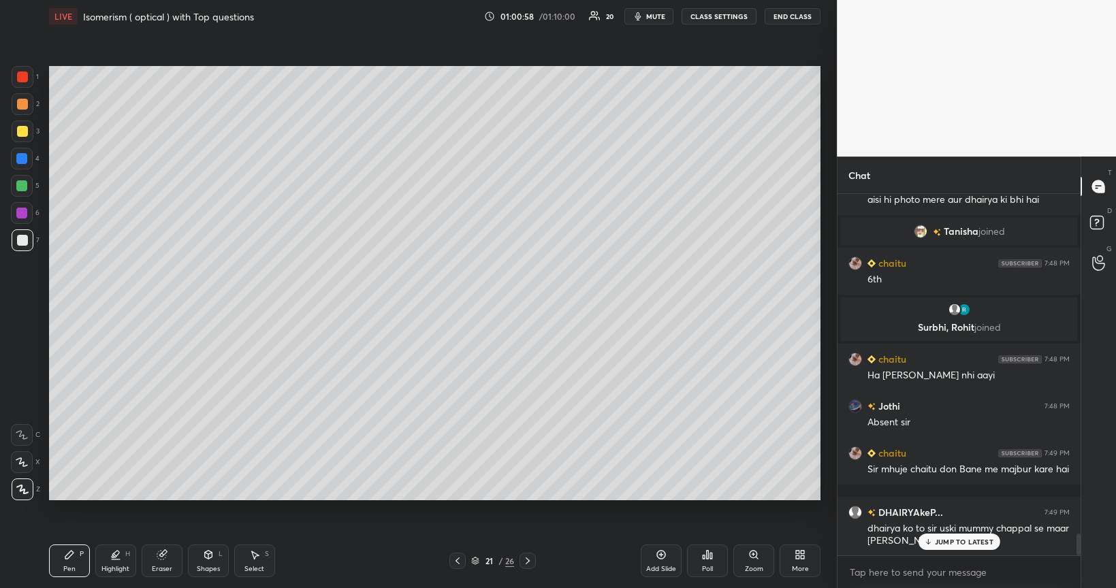
scroll to position [5688, 0]
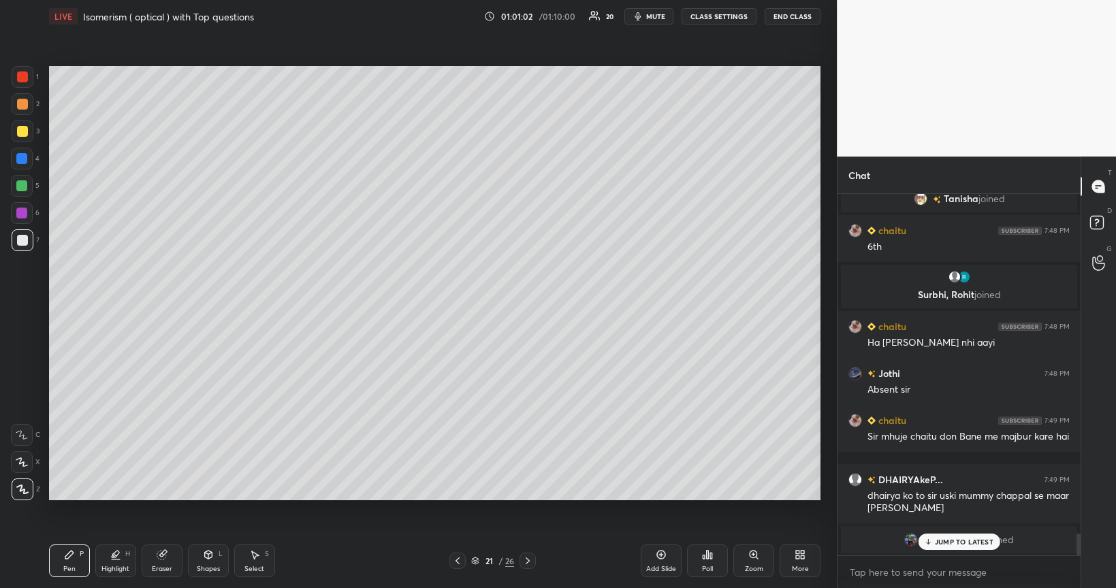
click at [22, 135] on div at bounding box center [22, 131] width 11 height 11
click at [211, 496] on div "Shapes L" at bounding box center [208, 561] width 41 height 33
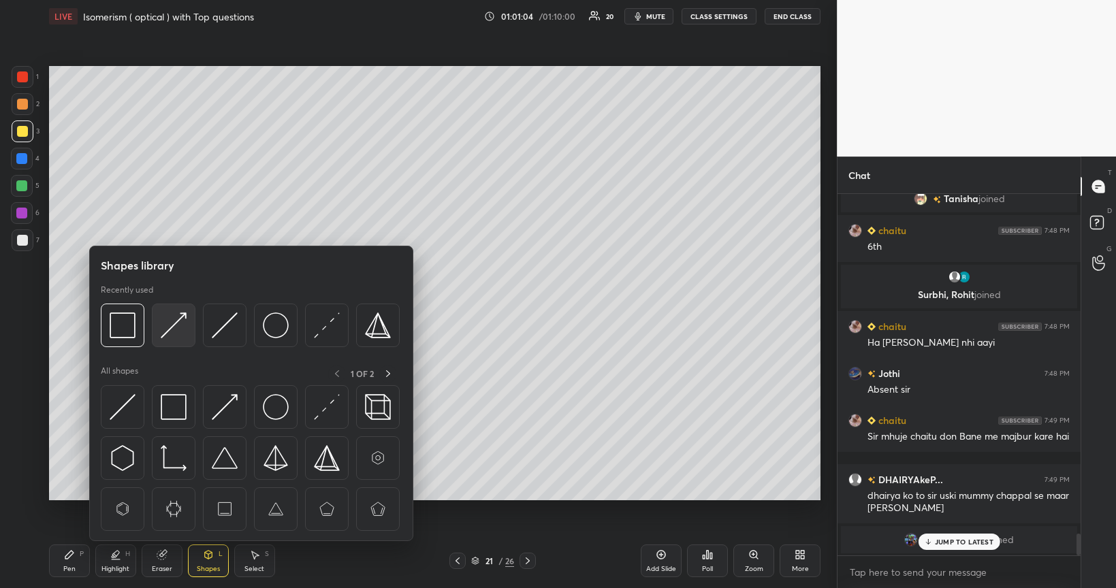
click at [179, 319] on img at bounding box center [174, 326] width 26 height 26
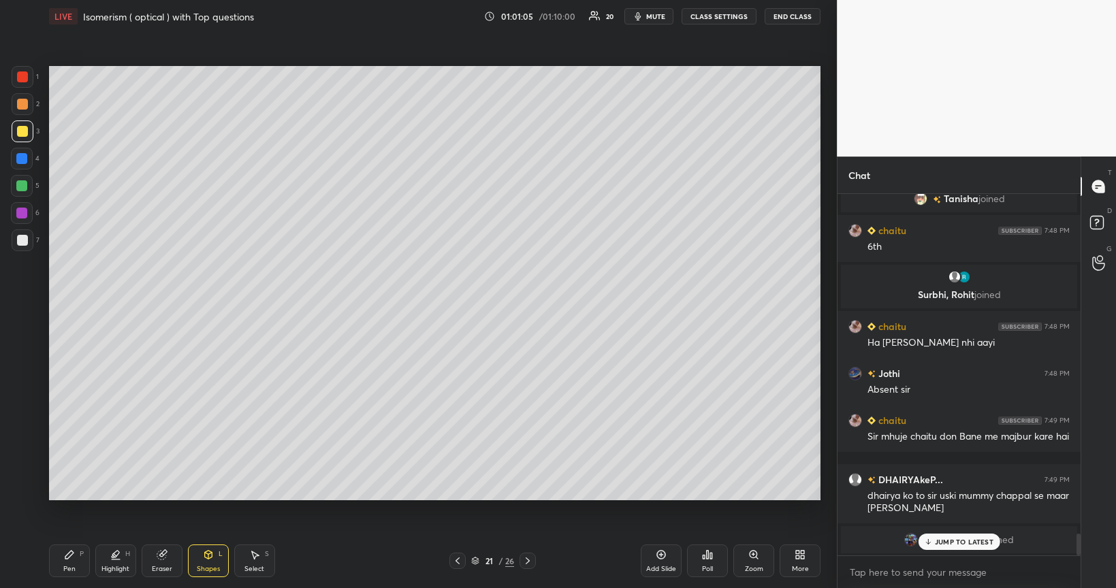
scroll to position [5735, 0]
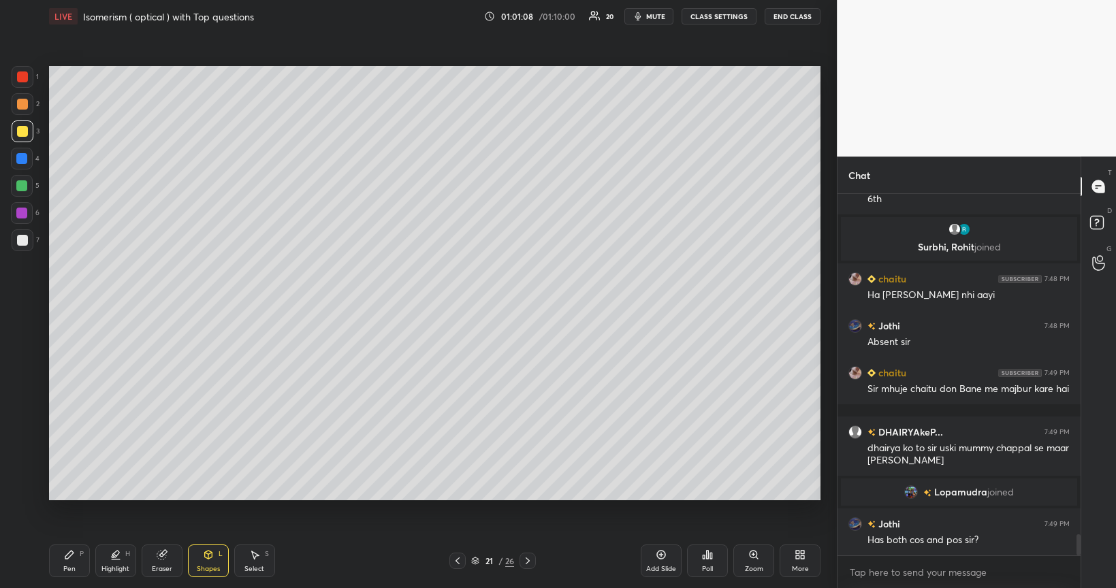
click at [25, 189] on div at bounding box center [21, 185] width 11 height 11
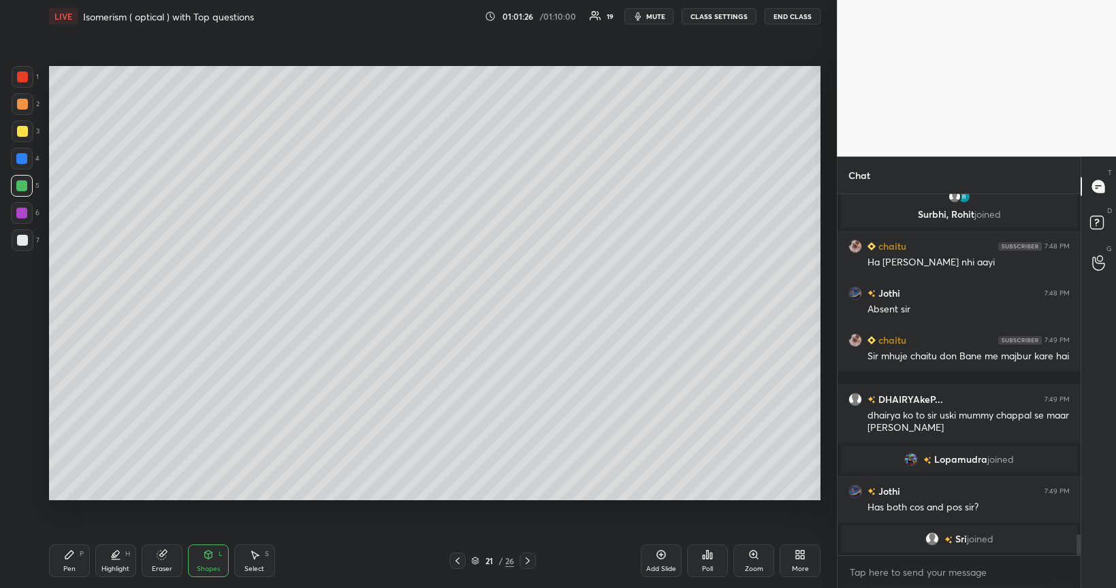
click at [27, 134] on div at bounding box center [22, 131] width 11 height 11
click at [85, 496] on div "Pen P" at bounding box center [69, 561] width 41 height 33
click at [22, 243] on div at bounding box center [22, 240] width 11 height 11
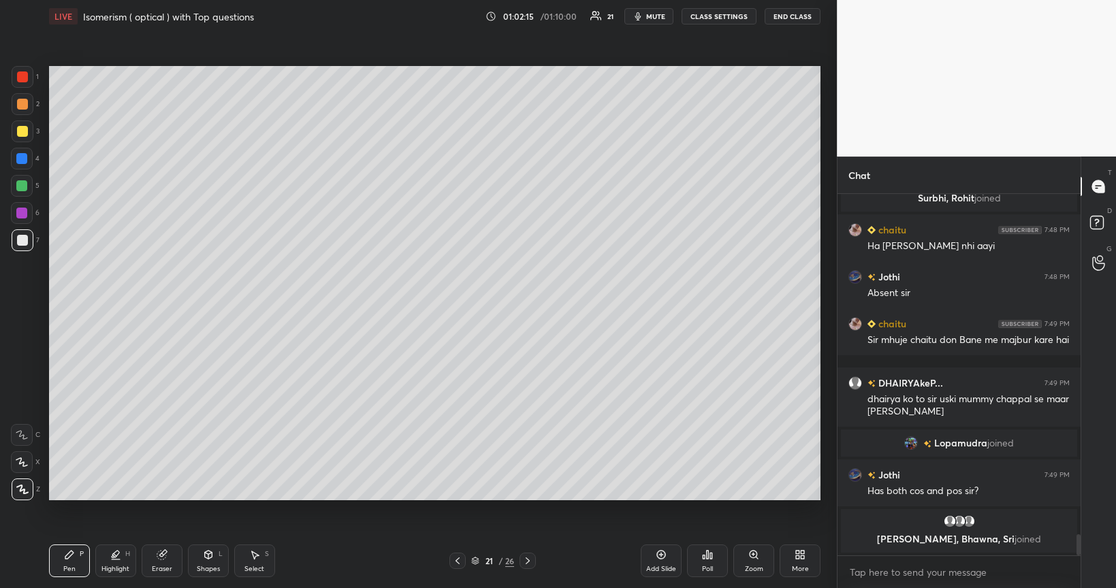
click at [166, 496] on div "Eraser" at bounding box center [162, 561] width 41 height 33
click at [76, 496] on div "Pen P" at bounding box center [69, 561] width 41 height 33
click at [22, 187] on div at bounding box center [21, 185] width 11 height 11
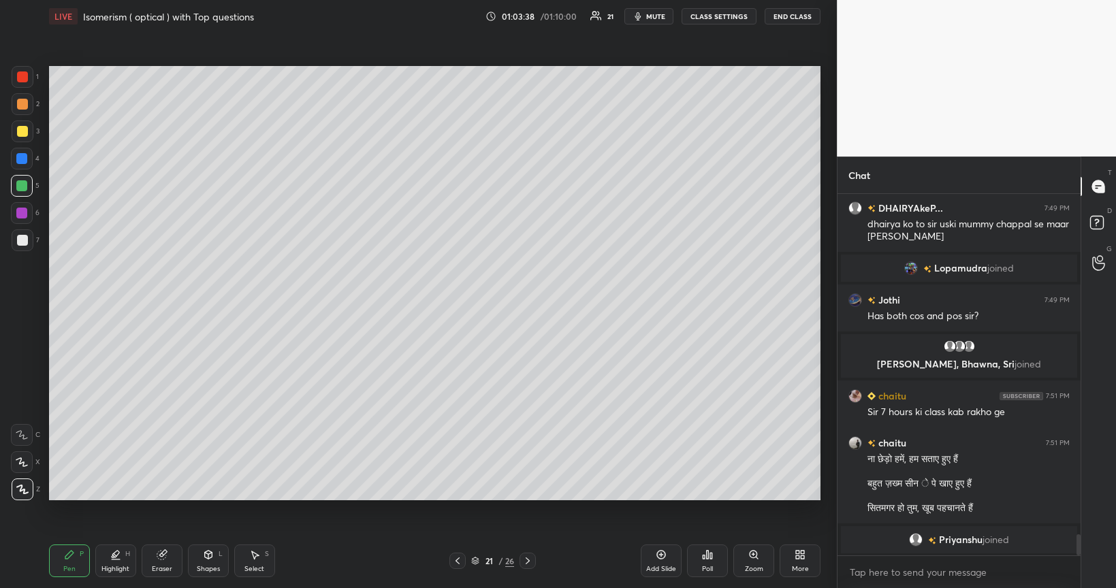
scroll to position [5827, 0]
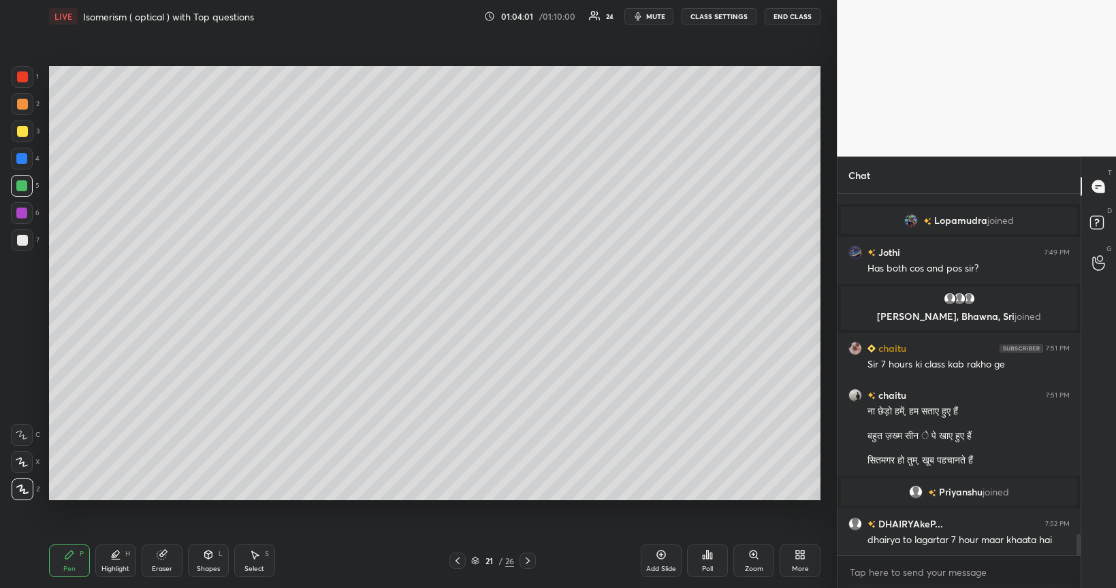
click at [656, 496] on icon at bounding box center [661, 554] width 11 height 11
click at [22, 242] on div at bounding box center [22, 240] width 11 height 11
click at [207, 496] on icon at bounding box center [208, 555] width 7 height 8
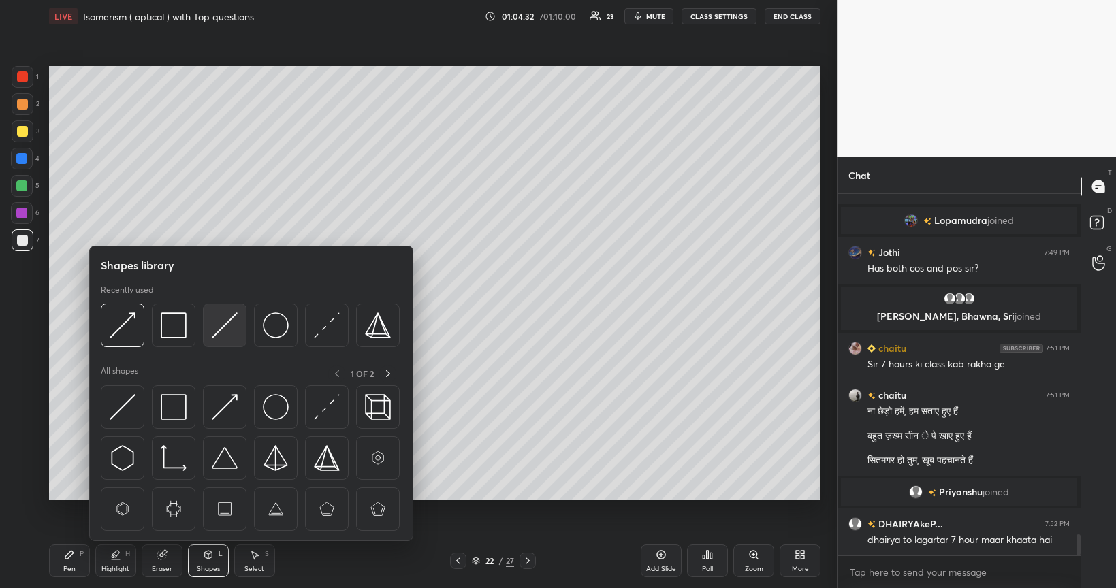
click at [227, 323] on img at bounding box center [225, 326] width 26 height 26
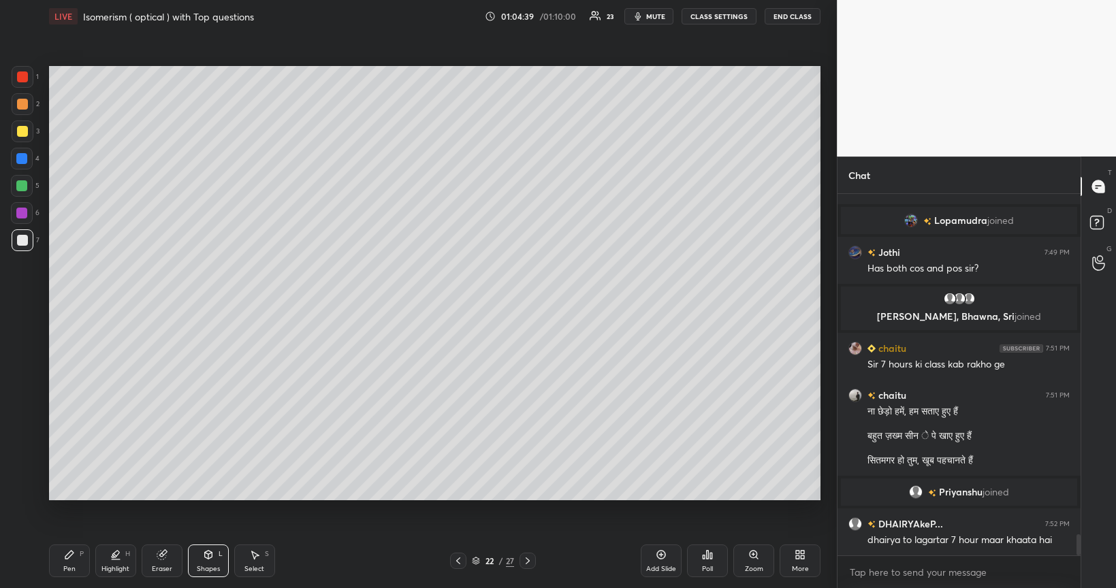
click at [23, 133] on div at bounding box center [22, 131] width 11 height 11
click at [70, 496] on icon at bounding box center [69, 555] width 8 height 8
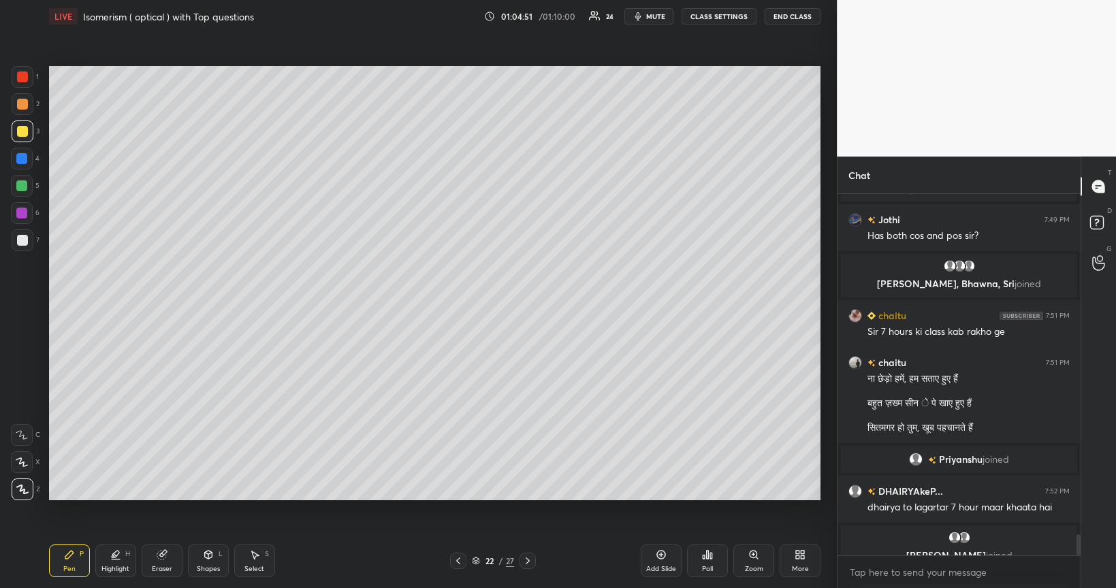
scroll to position [5876, 0]
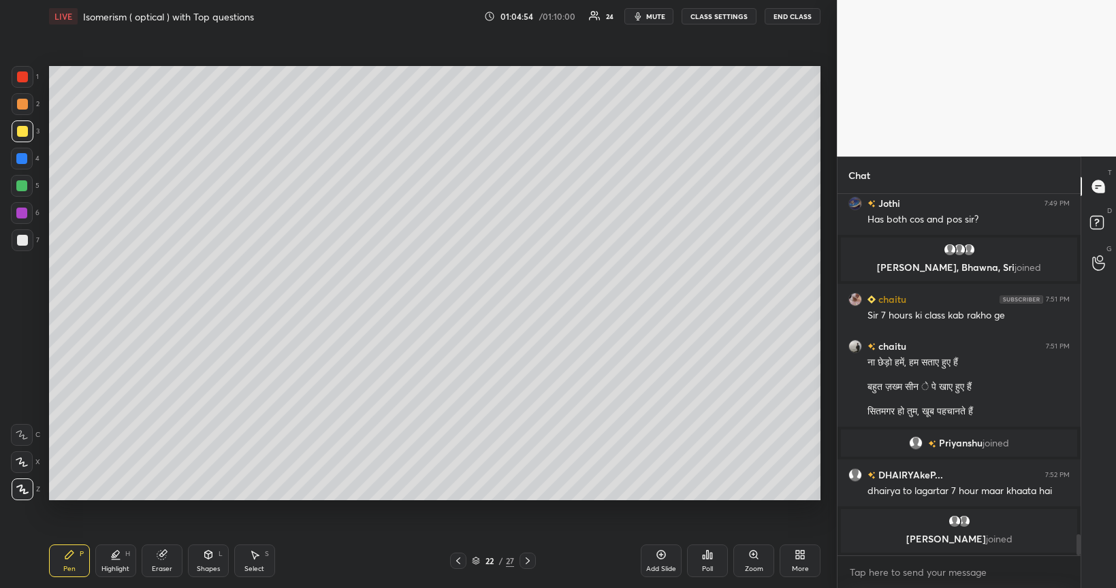
click at [19, 214] on div at bounding box center [21, 213] width 11 height 11
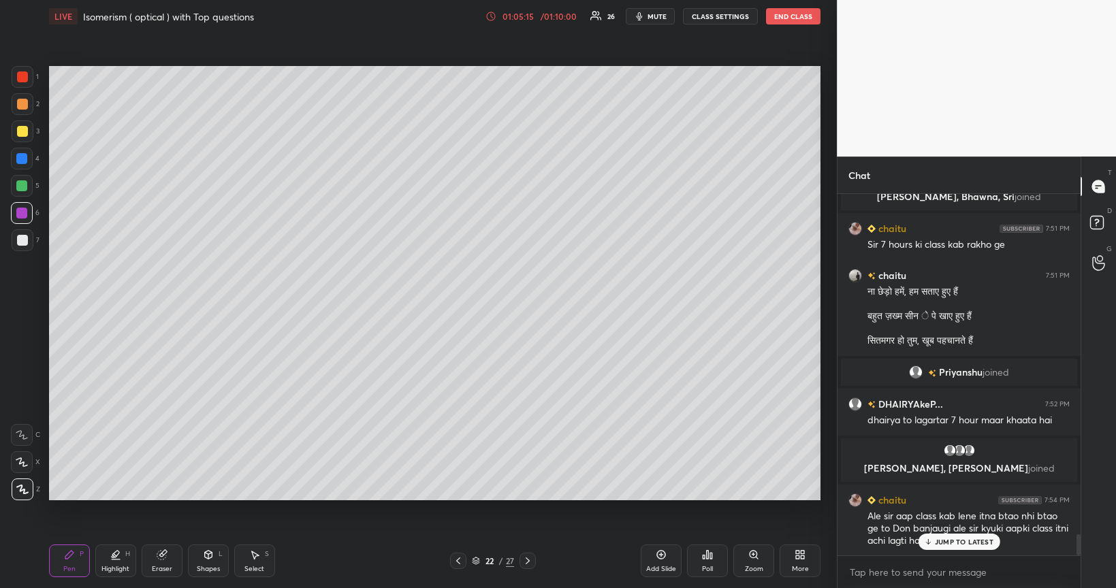
click at [204, 496] on div "Shapes L" at bounding box center [208, 561] width 41 height 33
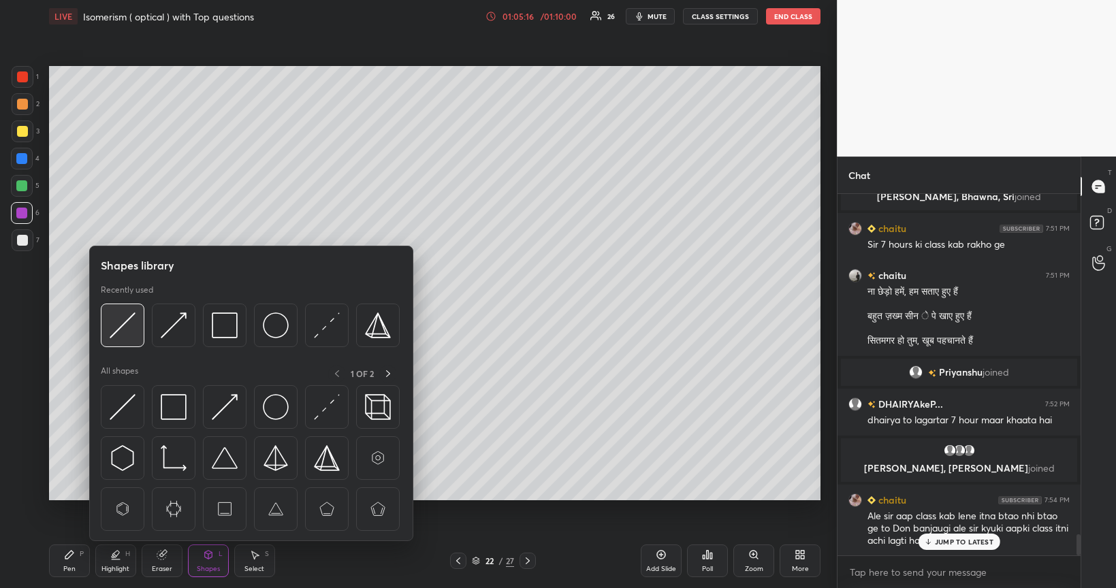
click at [124, 323] on img at bounding box center [123, 326] width 26 height 26
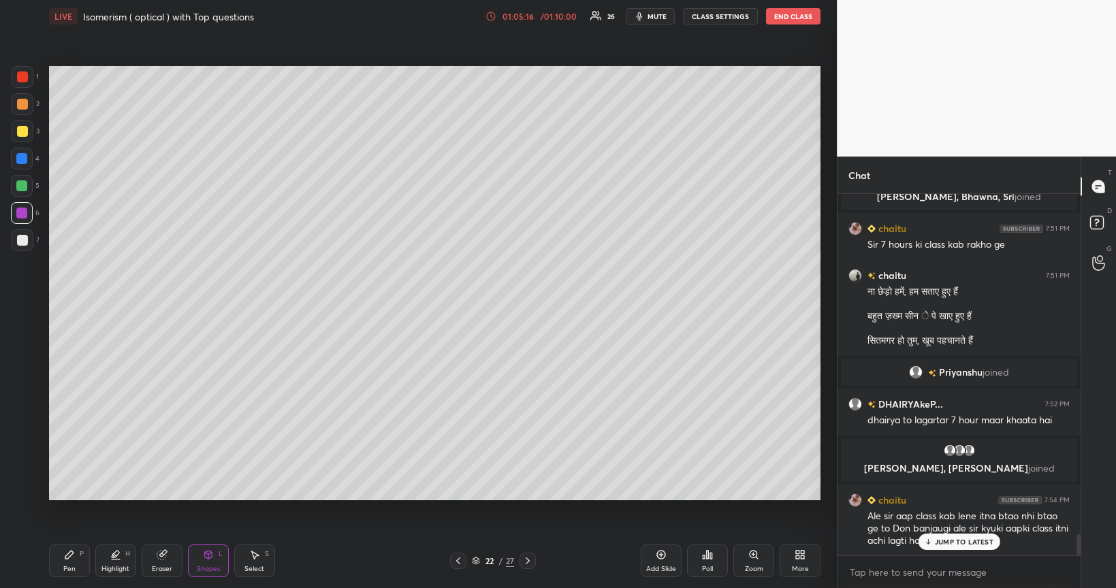
click at [25, 240] on div at bounding box center [22, 240] width 11 height 11
click at [19, 188] on div at bounding box center [21, 185] width 11 height 11
click at [74, 496] on icon at bounding box center [69, 554] width 11 height 11
click at [23, 103] on div at bounding box center [22, 104] width 11 height 11
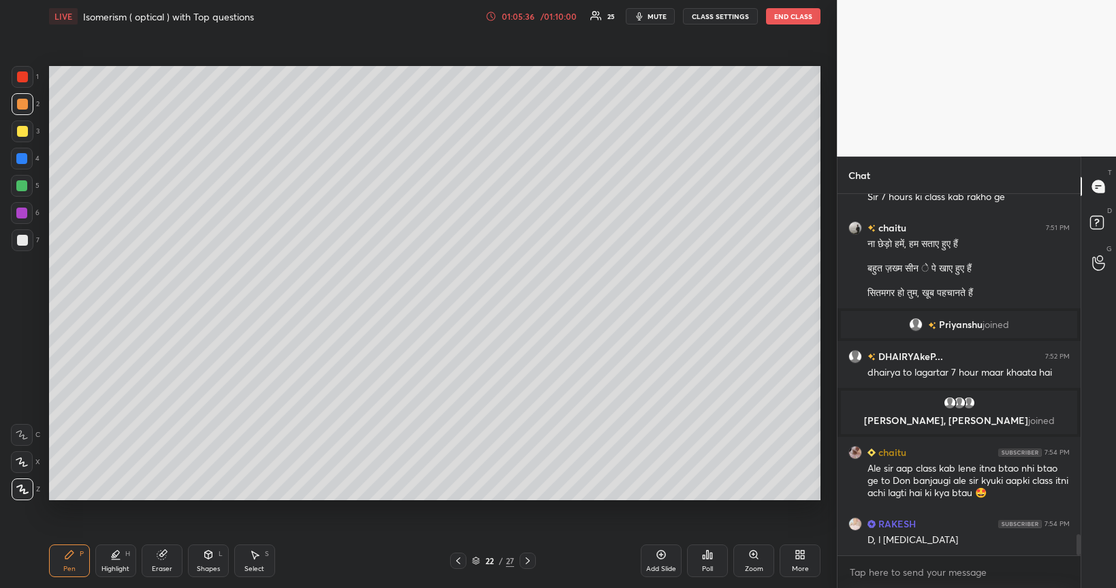
click at [23, 243] on div at bounding box center [22, 240] width 11 height 11
click at [25, 135] on div at bounding box center [22, 131] width 11 height 11
click at [207, 496] on div "Shapes" at bounding box center [208, 569] width 23 height 7
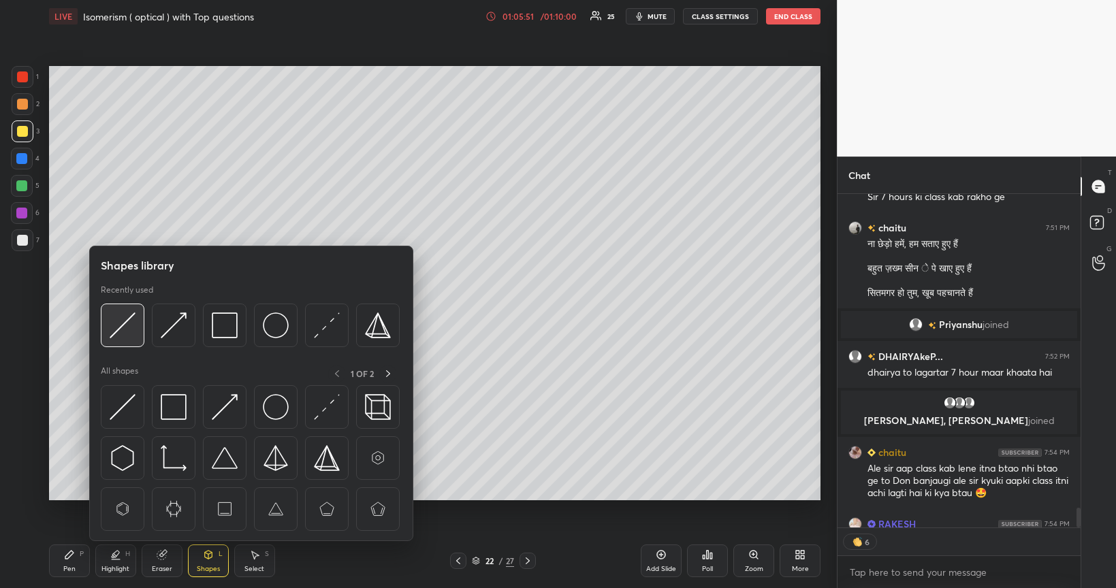
click at [131, 323] on img at bounding box center [123, 326] width 26 height 26
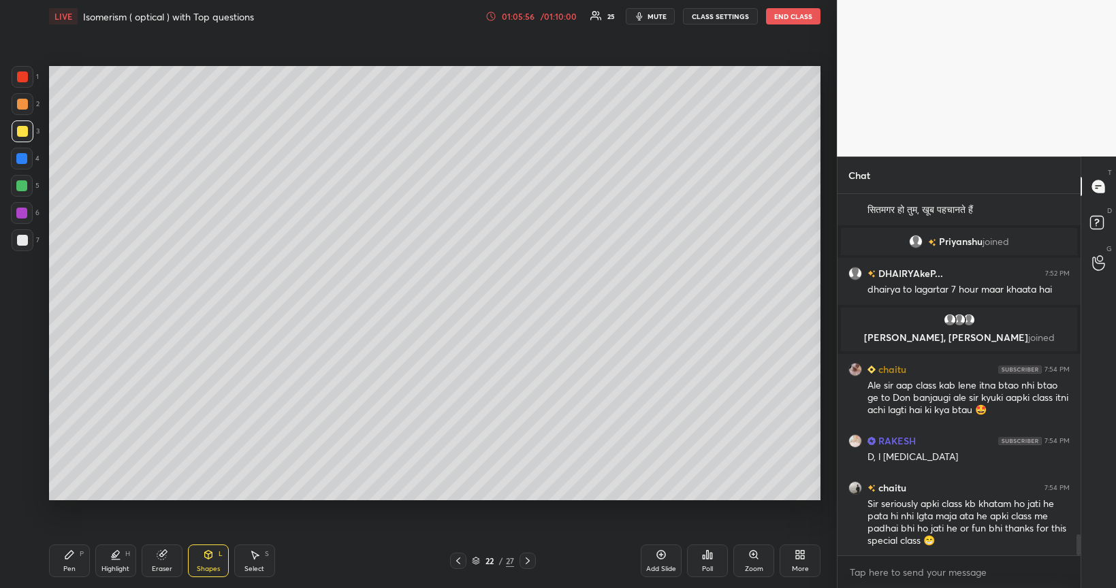
click at [76, 496] on div "Pen P" at bounding box center [69, 561] width 41 height 33
click at [24, 215] on div at bounding box center [21, 213] width 11 height 11
click at [210, 496] on div "Shapes" at bounding box center [208, 569] width 23 height 7
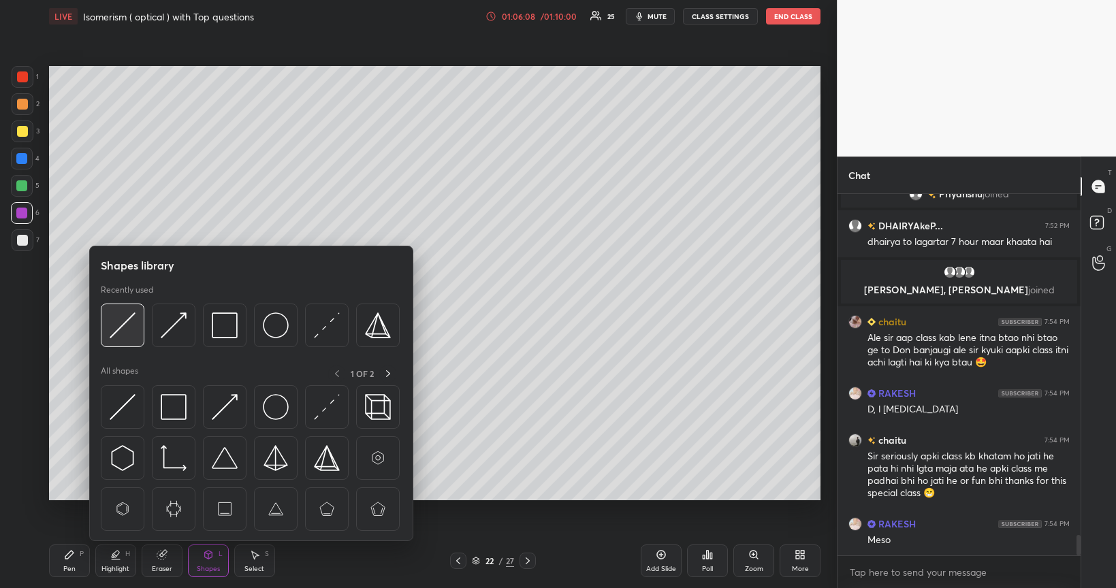
click at [129, 321] on img at bounding box center [123, 326] width 26 height 26
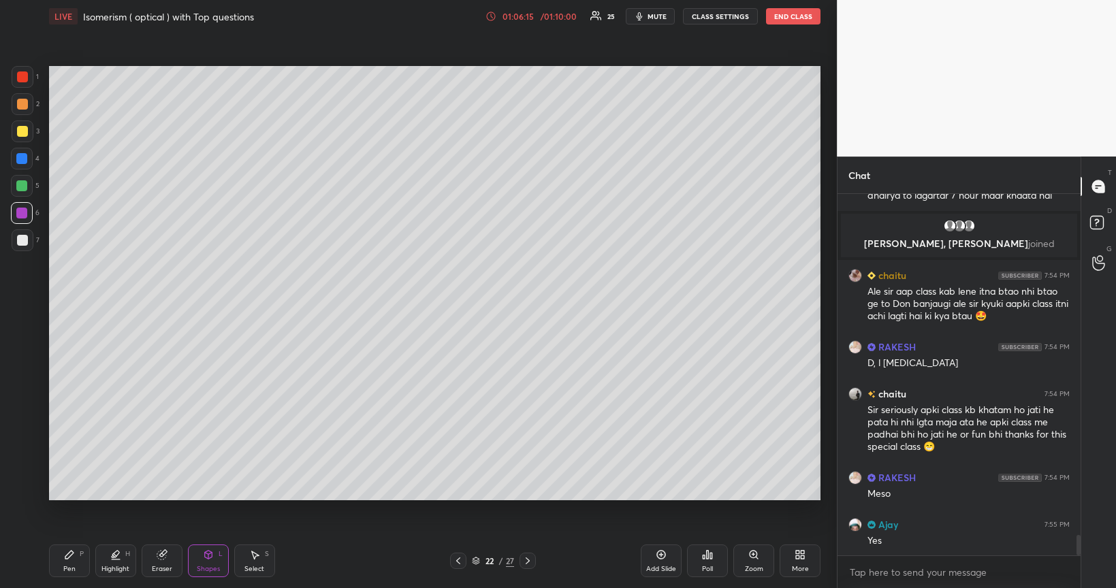
scroll to position [6009, 0]
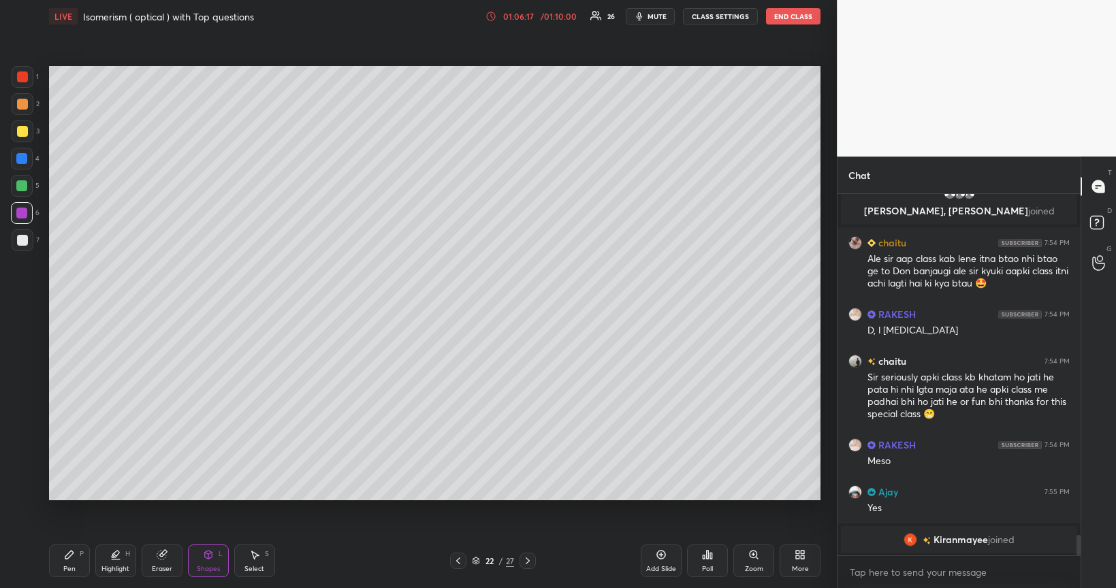
click at [75, 496] on div "Pen P" at bounding box center [69, 561] width 41 height 33
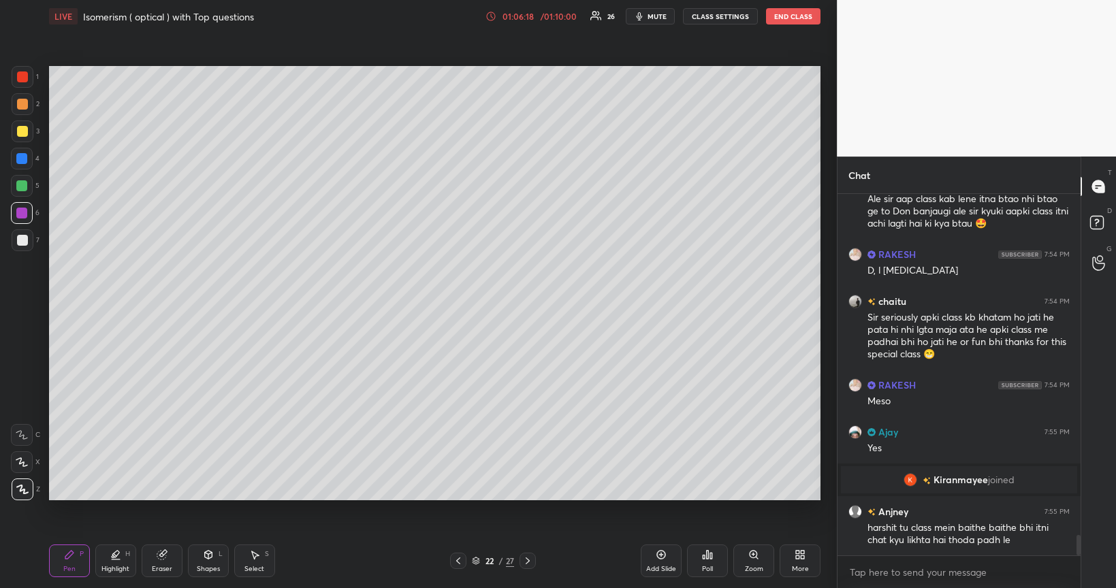
click at [25, 134] on div at bounding box center [22, 131] width 11 height 11
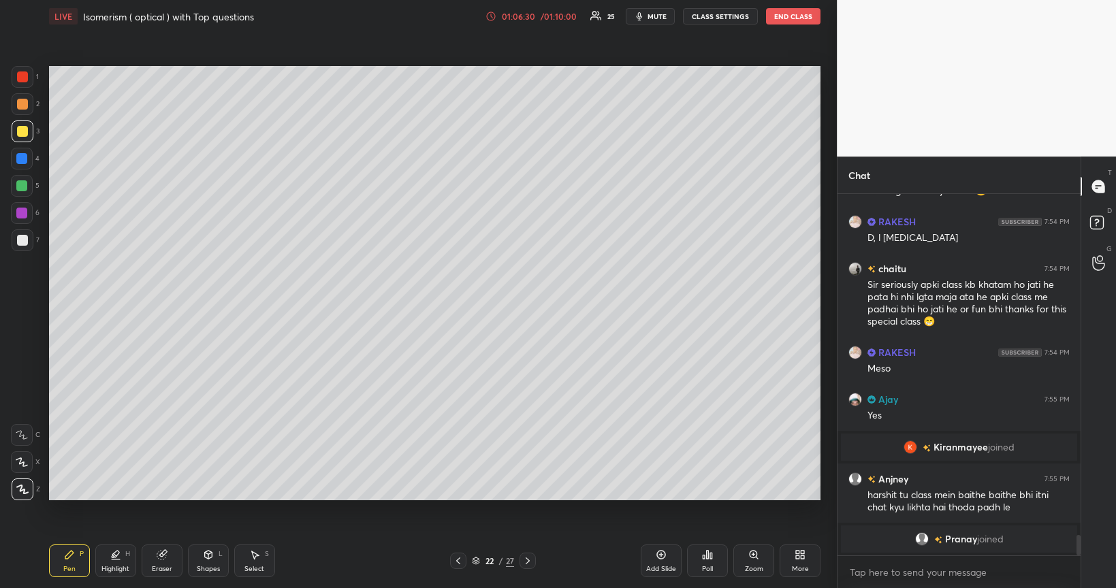
click at [18, 182] on div at bounding box center [21, 185] width 11 height 11
click at [25, 214] on div at bounding box center [21, 213] width 11 height 11
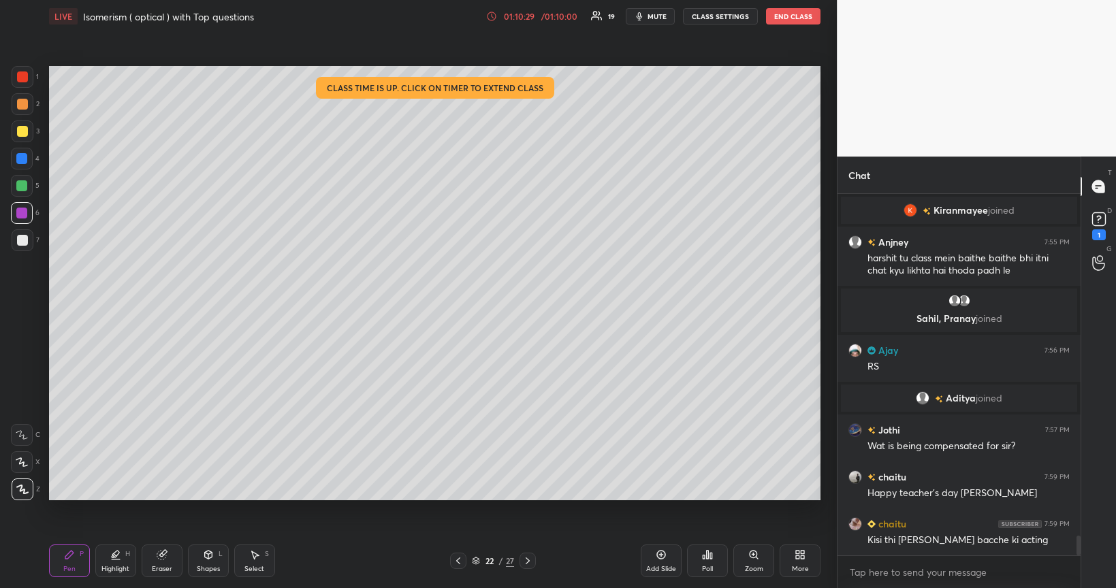
scroll to position [6362, 0]
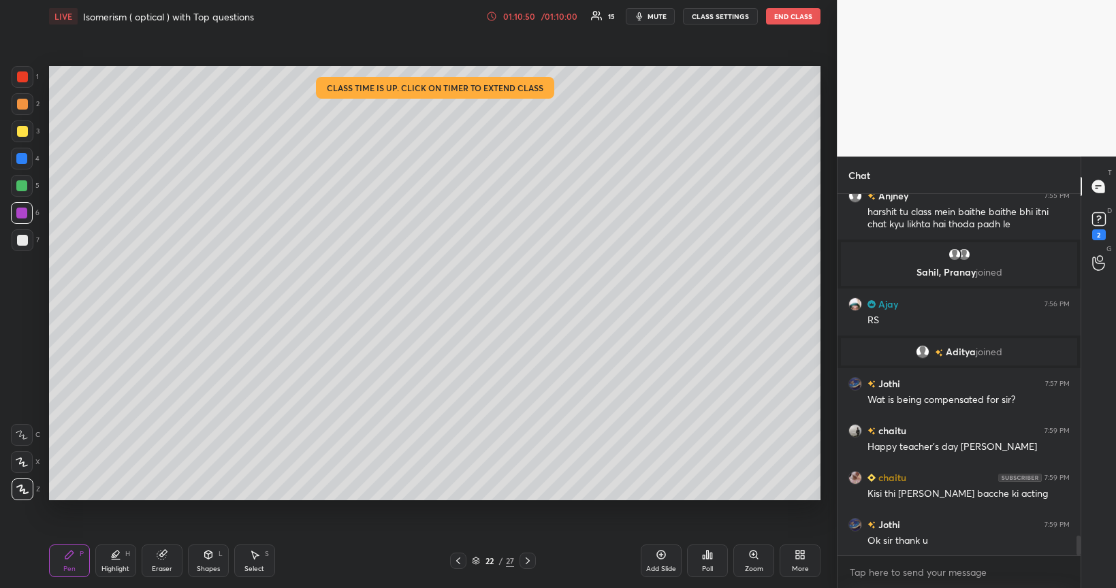
click at [788, 16] on button "End Class" at bounding box center [793, 16] width 54 height 16
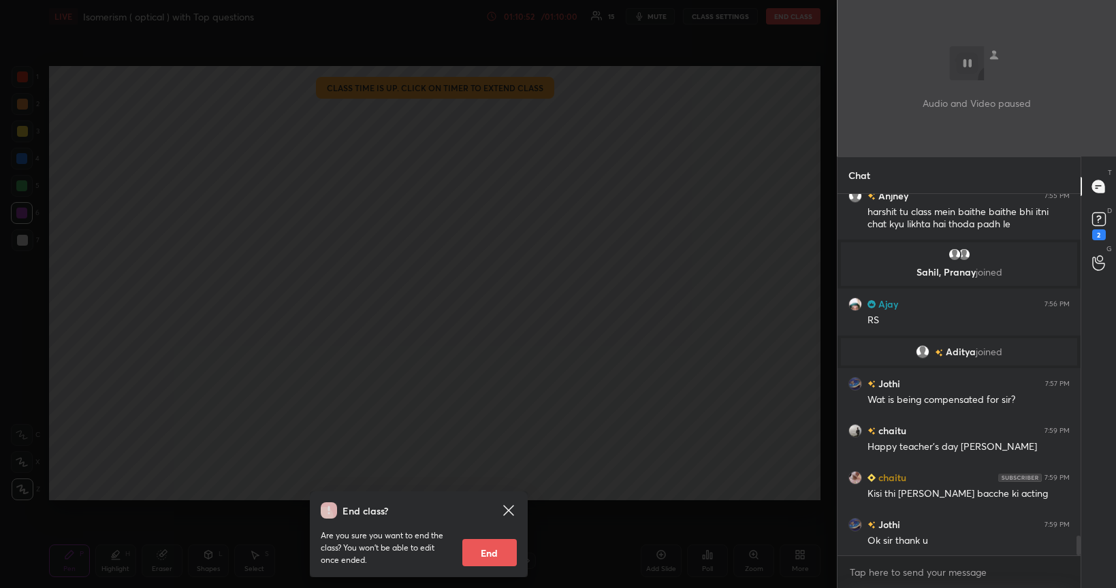
click at [488, 496] on button "End" at bounding box center [489, 552] width 54 height 27
type textarea "x"
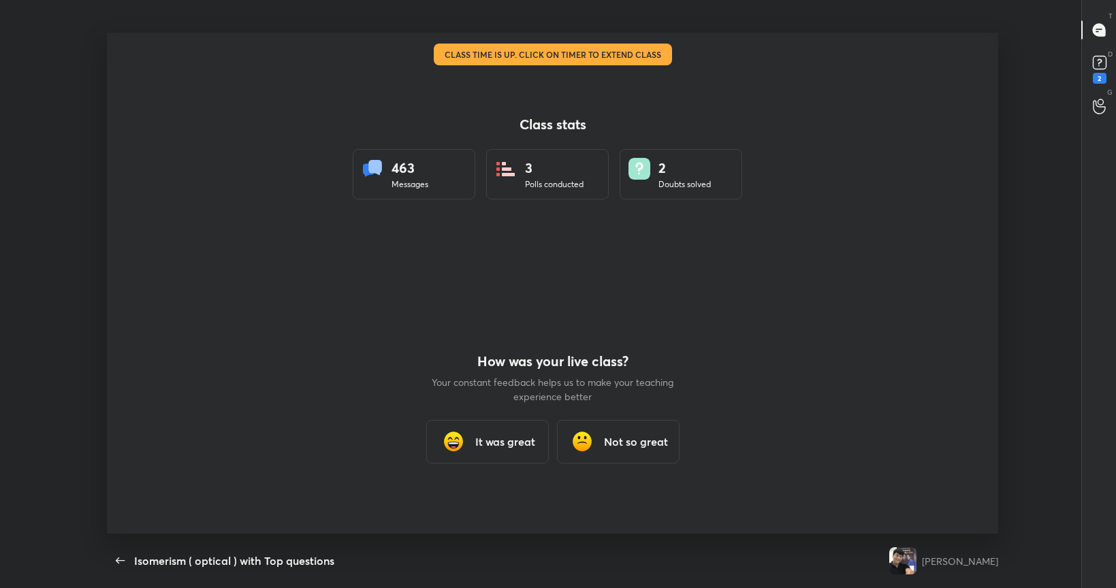
scroll to position [0, 0]
click at [493, 440] on h3 "It was great" at bounding box center [505, 442] width 60 height 16
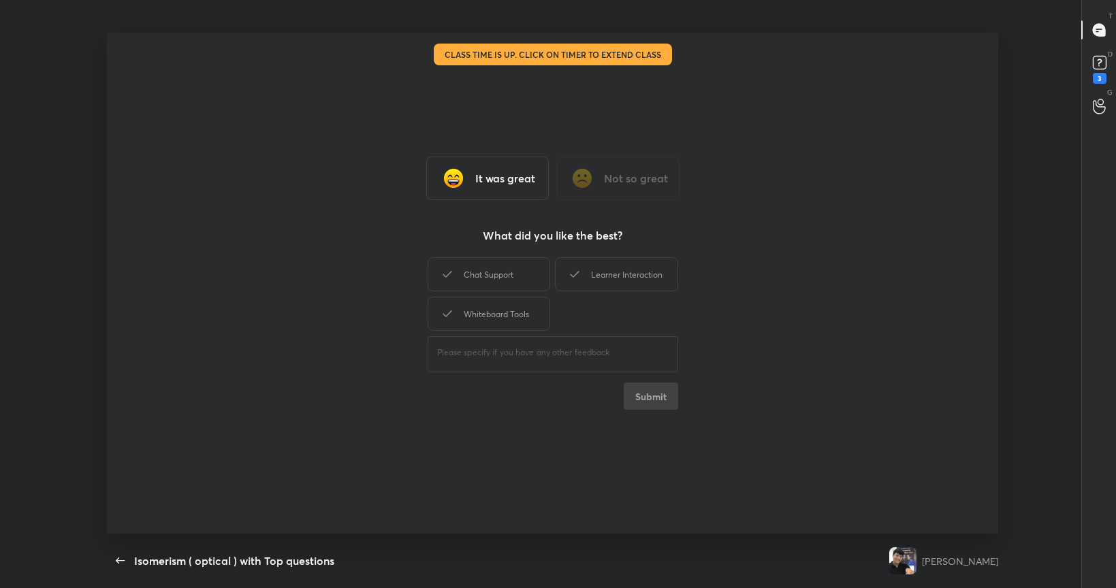
click at [597, 272] on div "Learner Interaction" at bounding box center [616, 274] width 123 height 34
click at [520, 267] on div "Chat Support" at bounding box center [489, 274] width 123 height 34
click at [513, 315] on div "Whiteboard Tools" at bounding box center [489, 314] width 123 height 34
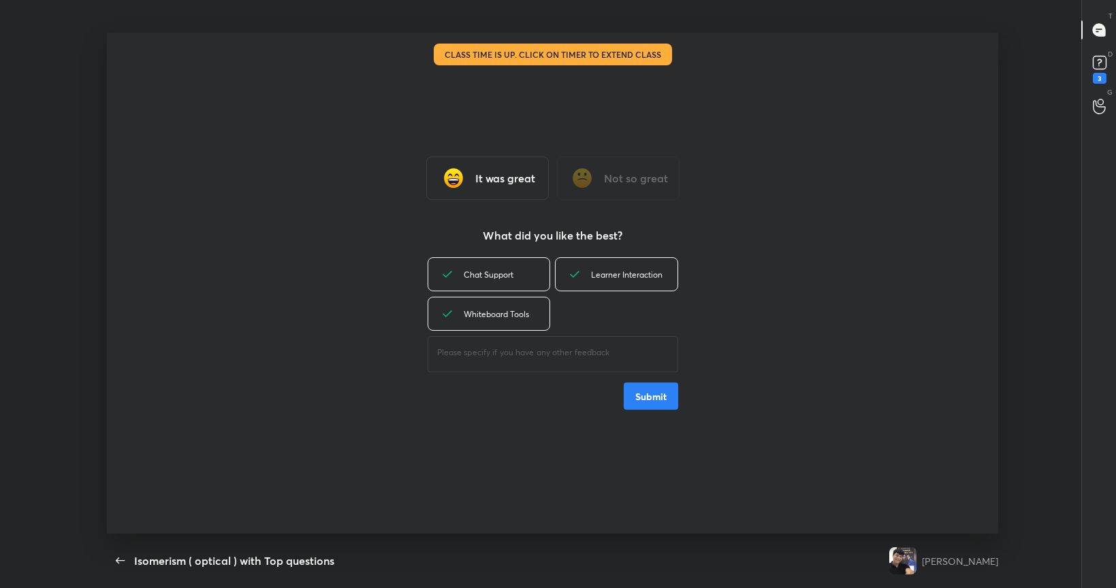
click at [642, 397] on button "Submit" at bounding box center [651, 396] width 54 height 27
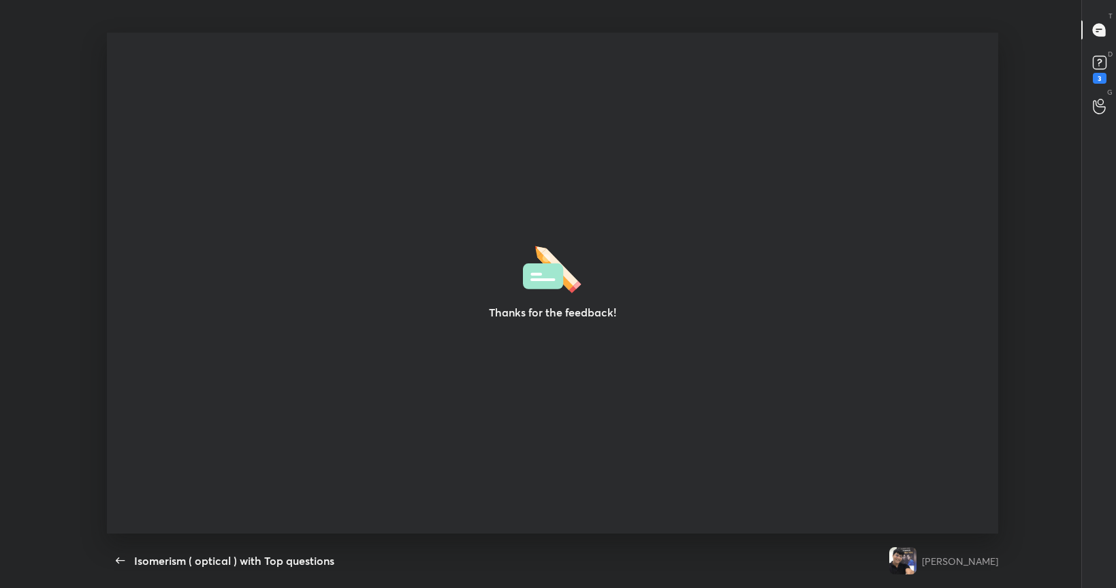
click at [1100, 65] on rect at bounding box center [1099, 63] width 13 height 13
click at [974, 195] on div "Thanks for the feedback!" at bounding box center [552, 283] width 891 height 501
click at [122, 496] on icon "button" at bounding box center [120, 561] width 16 height 16
